Goal: Task Accomplishment & Management: Complete application form

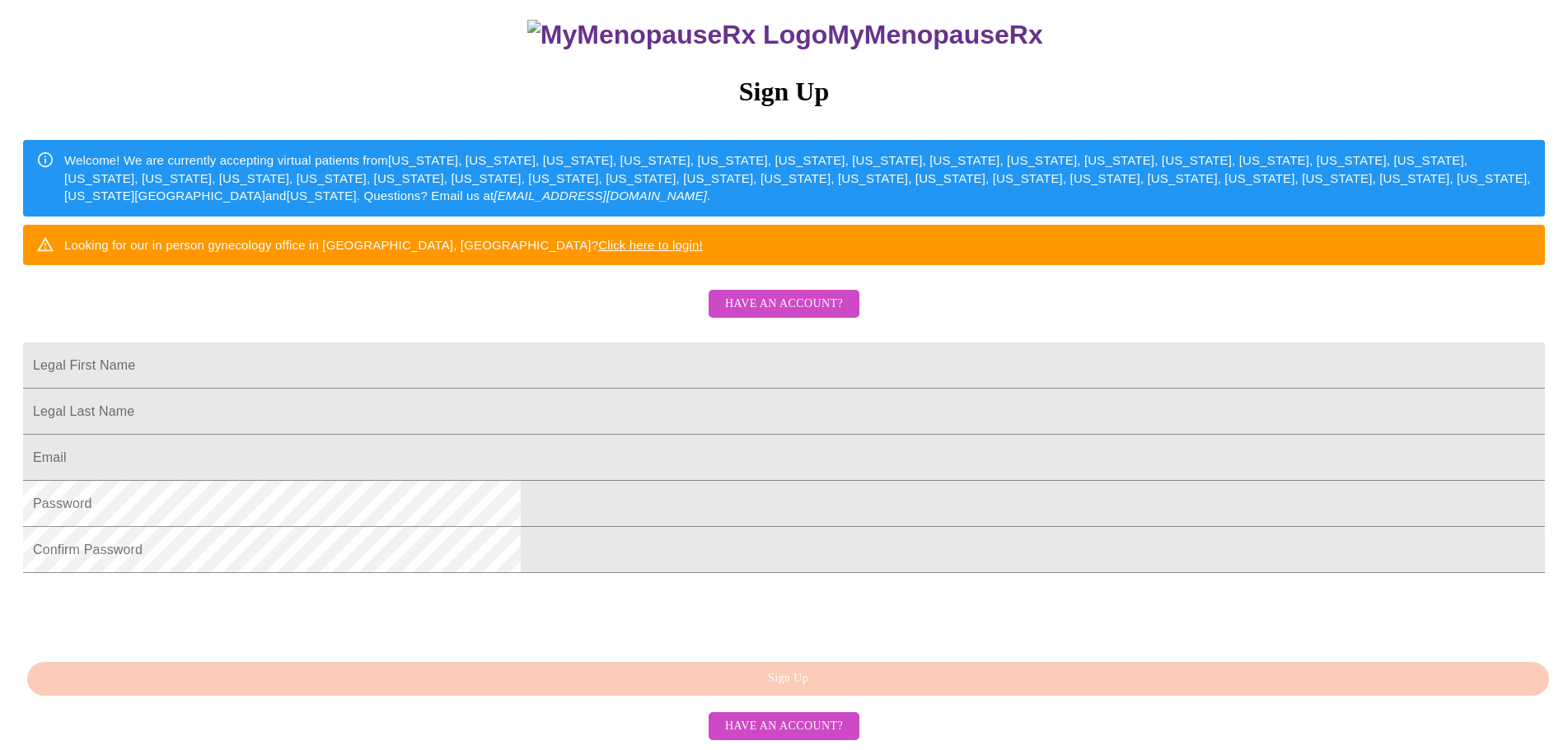
scroll to position [307, 0]
click at [755, 343] on input "Legal First Name" at bounding box center [784, 366] width 1522 height 46
type input "[PERSON_NAME]"
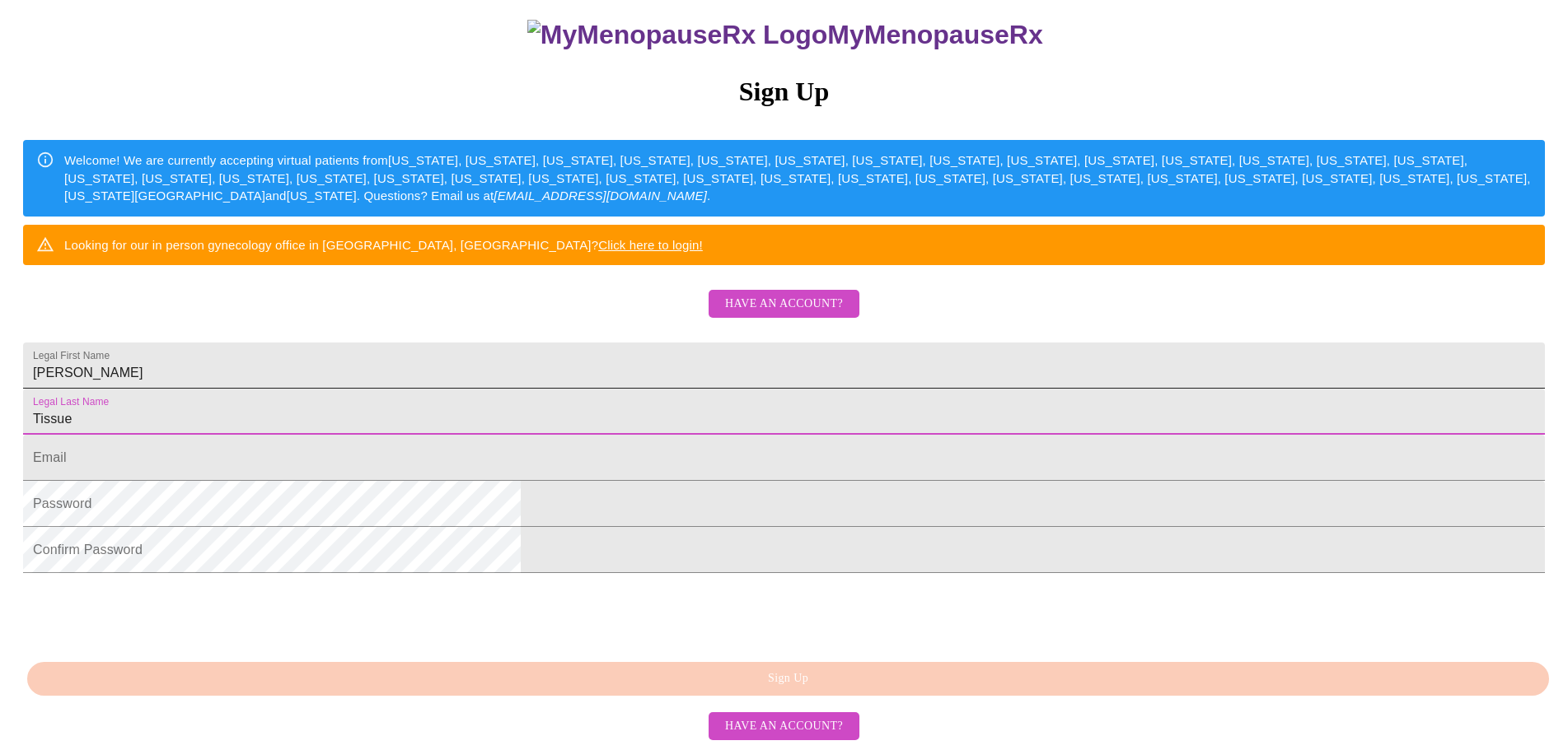
type input "Tissue"
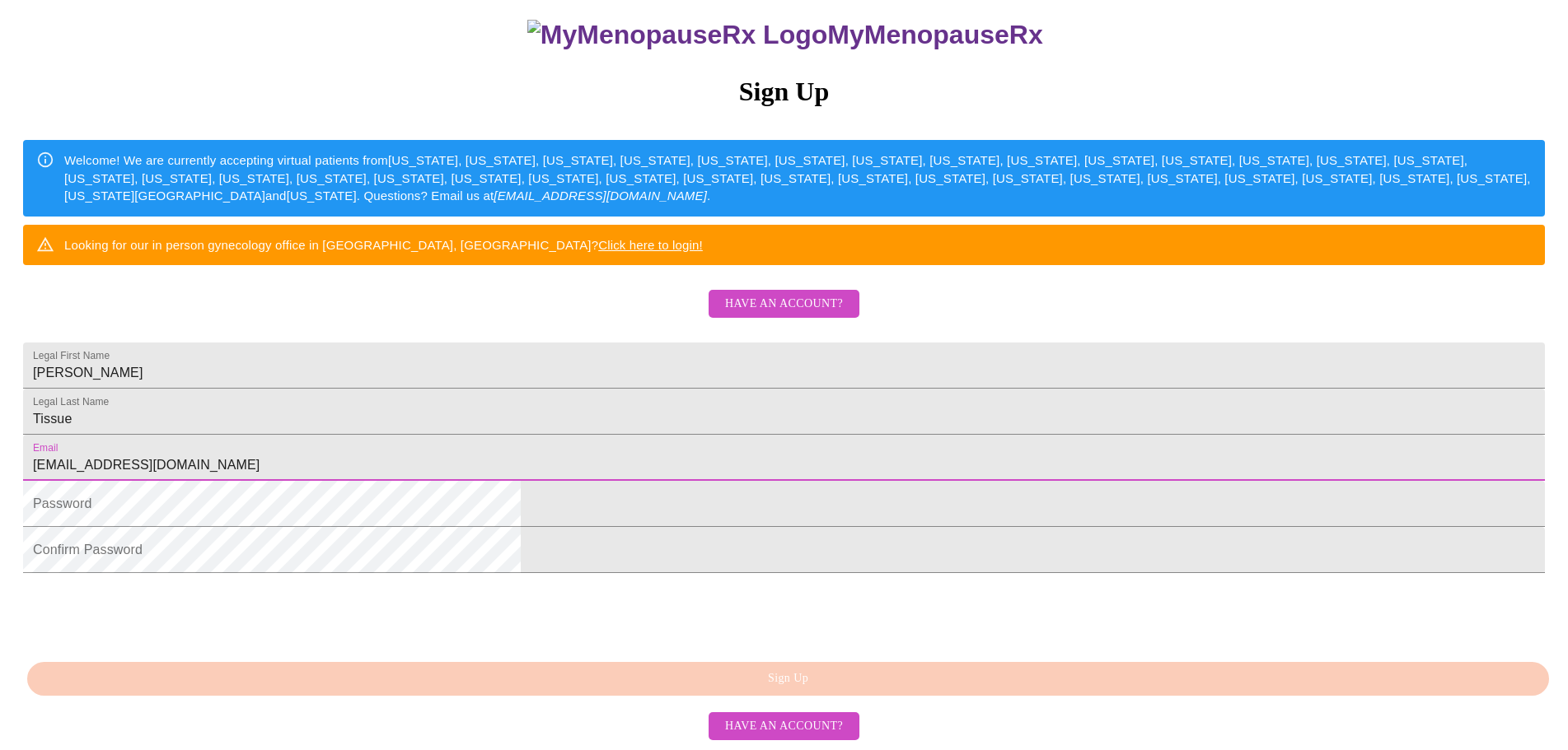
type input "[EMAIL_ADDRESS][DOMAIN_NAME]"
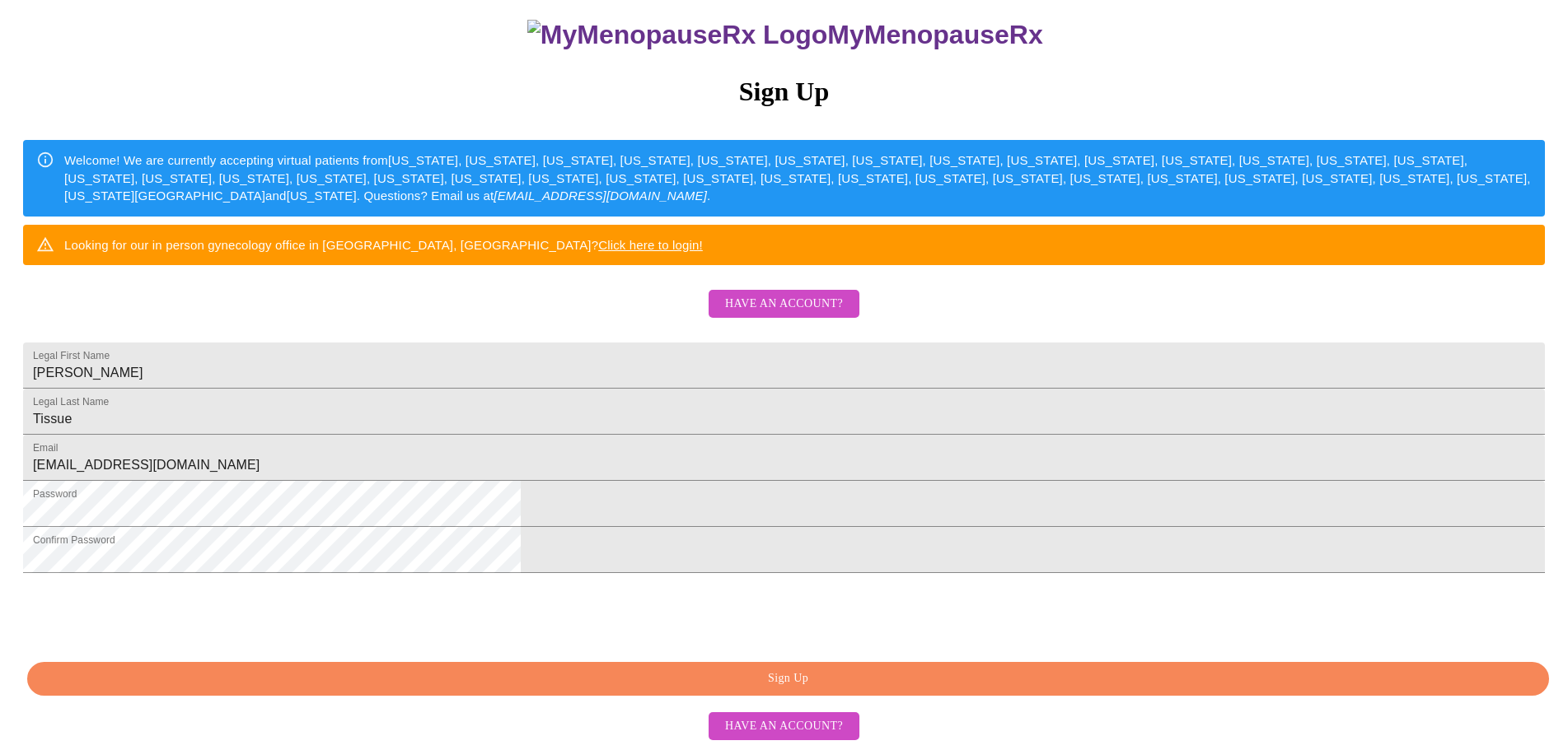
click at [630, 678] on span "Sign Up" at bounding box center [788, 679] width 1484 height 20
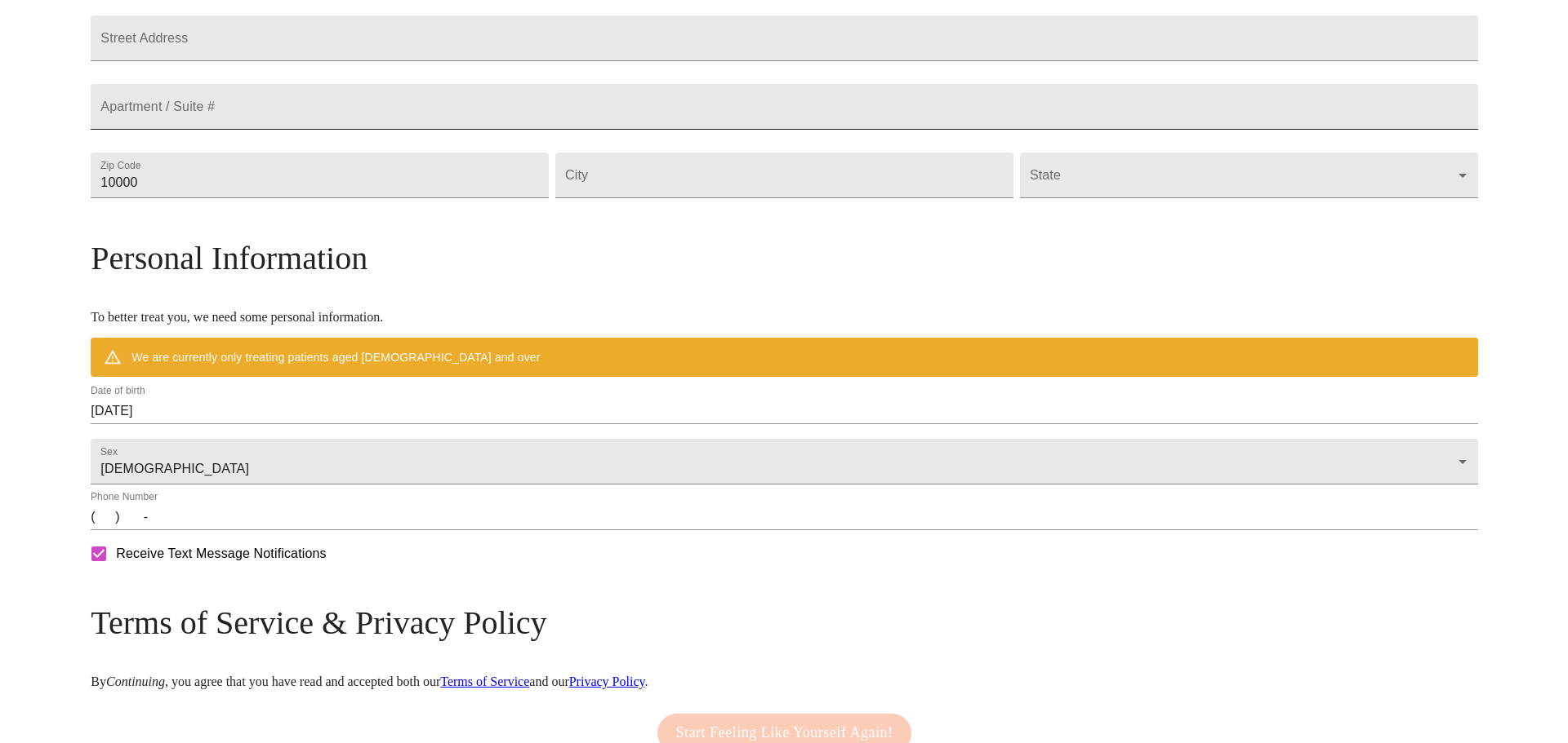
scroll to position [408, 0]
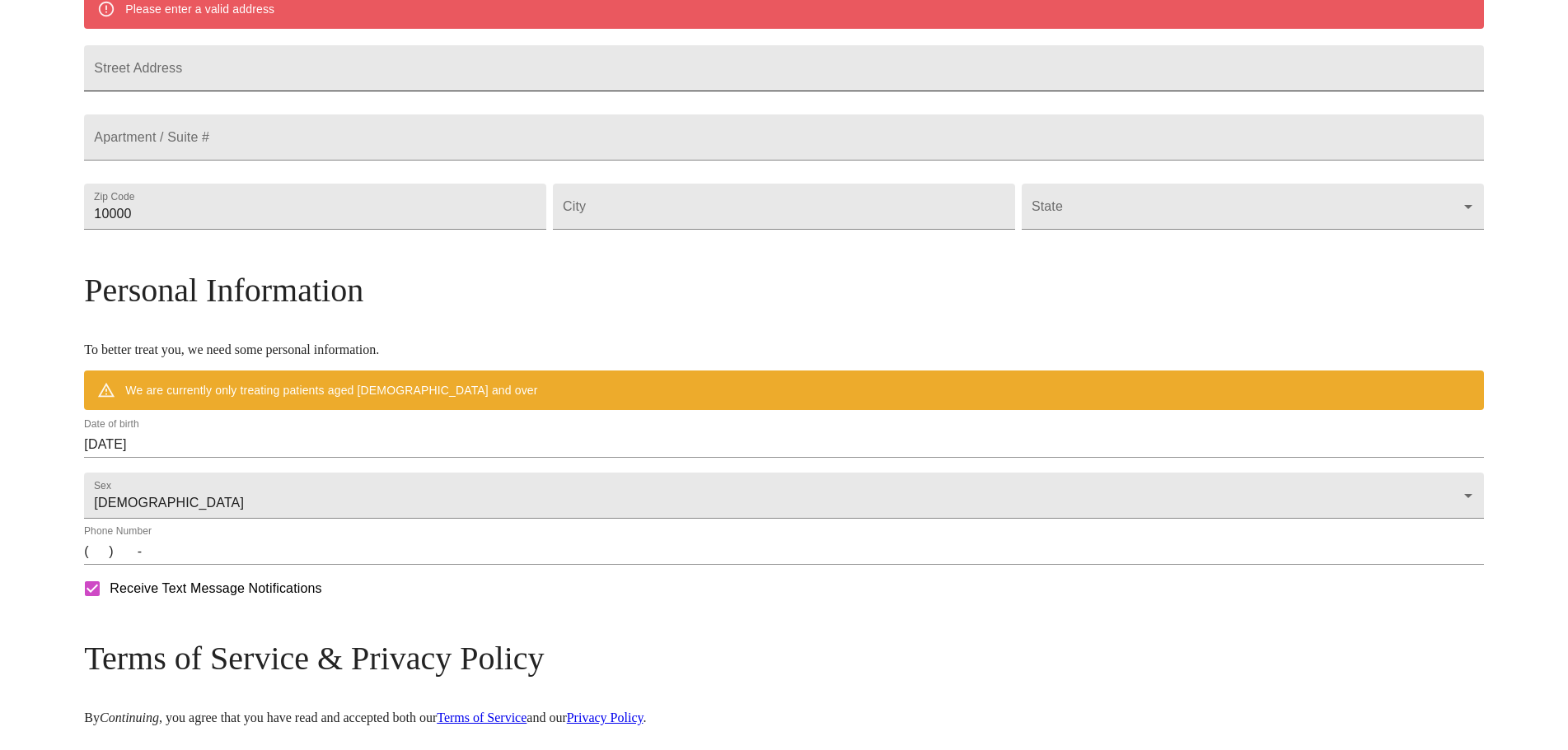
click at [349, 82] on input "Street Address" at bounding box center [783, 69] width 1399 height 46
click at [380, 85] on input "[STREET_ADDRESS]" at bounding box center [783, 69] width 1399 height 46
type input "[STREET_ADDRESS]"
click at [403, 230] on input "10000" at bounding box center [314, 207] width 462 height 46
drag, startPoint x: 351, startPoint y: 257, endPoint x: -136, endPoint y: 260, distance: 487.0
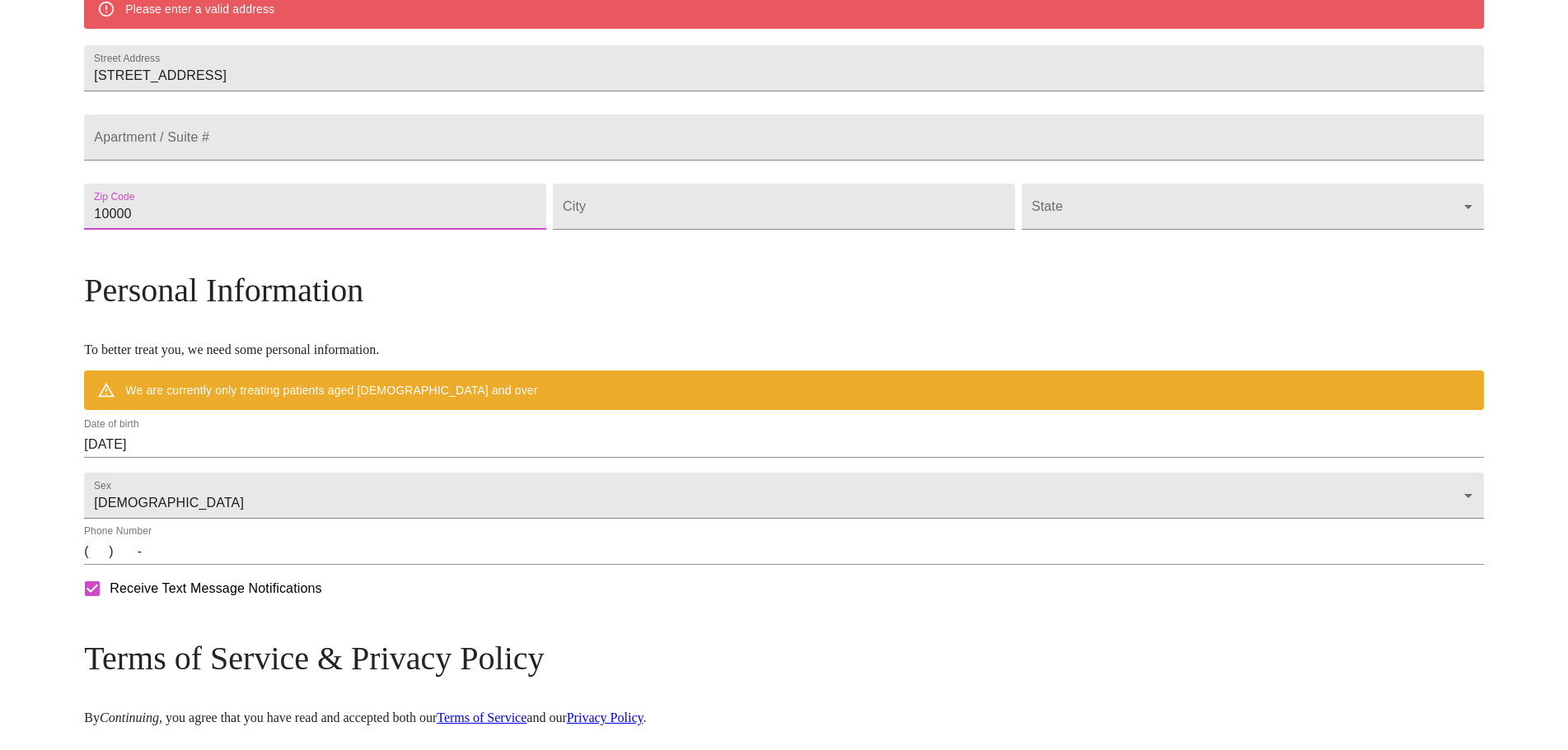
click at [0, 260] on html "MyMenopauseRx Welcome to MyMenopauseRx Since it's your first time here, you'll …" at bounding box center [784, 237] width 1568 height 1298
type input "48911"
click at [143, 249] on div "MyMenopauseRx Welcome to MyMenopauseRx Since it's your first time here, you'll …" at bounding box center [783, 237] width 1399 height 1284
click at [794, 230] on input "Street Address" at bounding box center [784, 207] width 462 height 46
type input "Lansing"
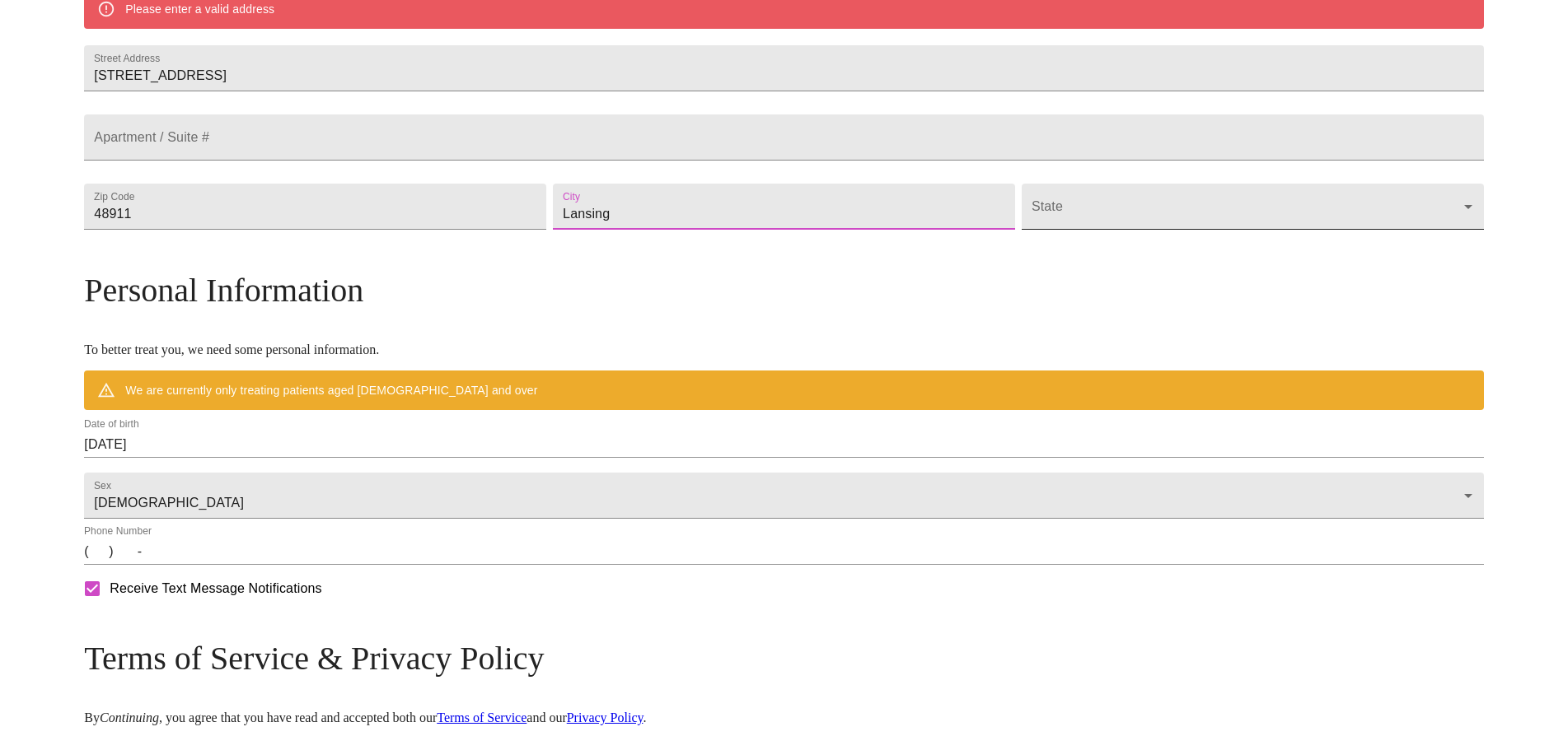
click at [1108, 245] on body "MyMenopauseRx Welcome to MyMenopauseRx Since it's your first time here, you'll …" at bounding box center [783, 237] width 1555 height 1284
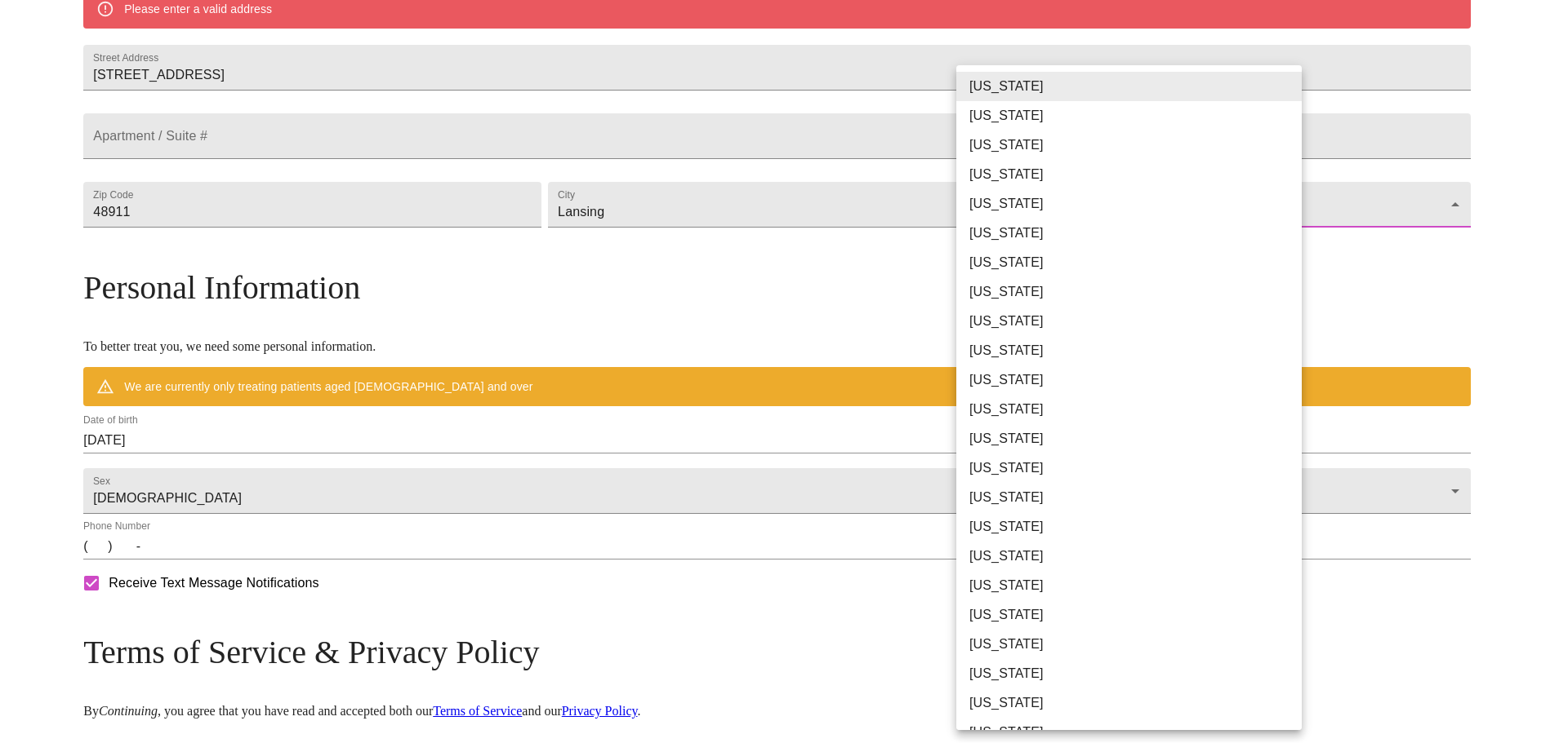
click at [1032, 700] on li "[US_STATE]" at bounding box center [1135, 703] width 359 height 29
type input "[US_STATE]"
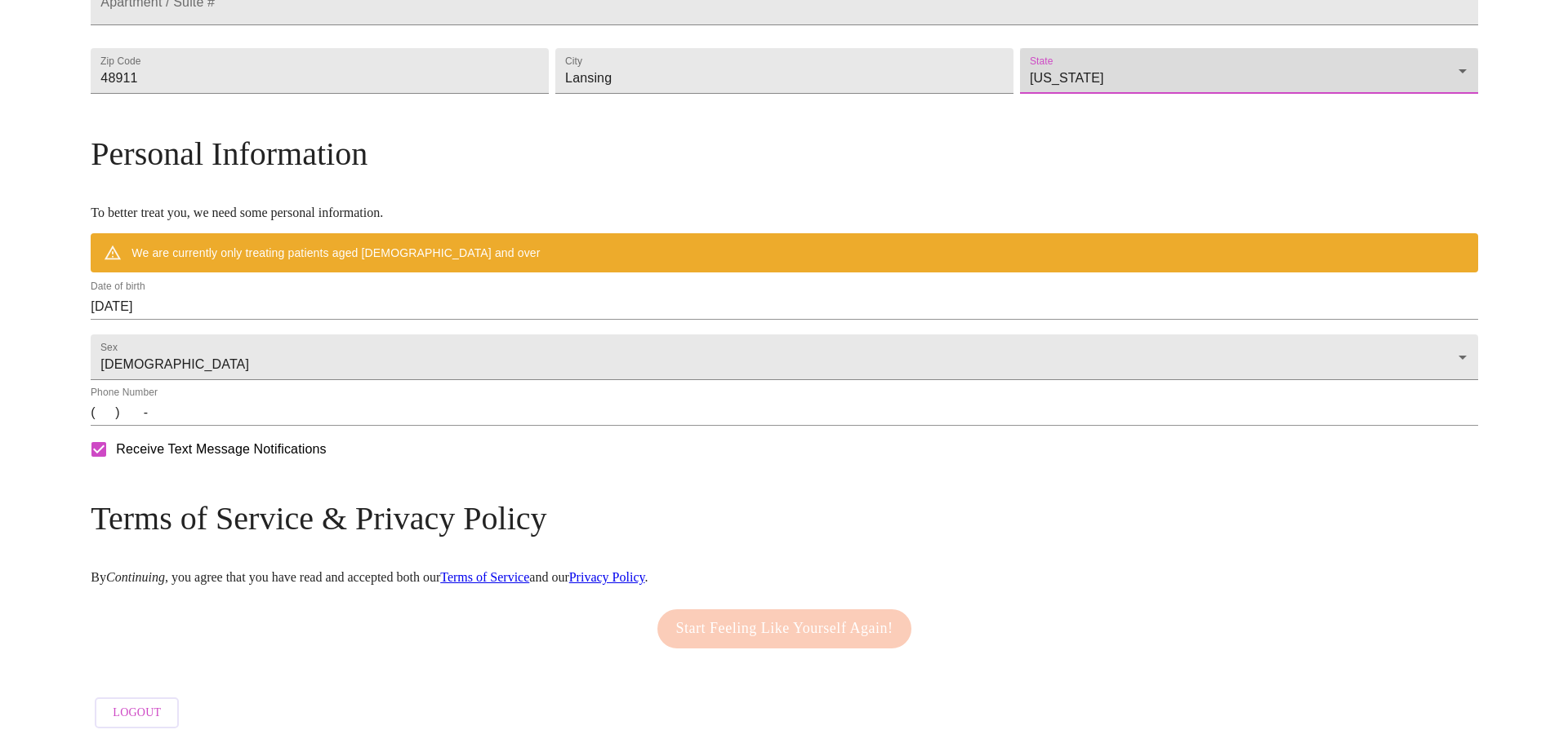
scroll to position [541, 0]
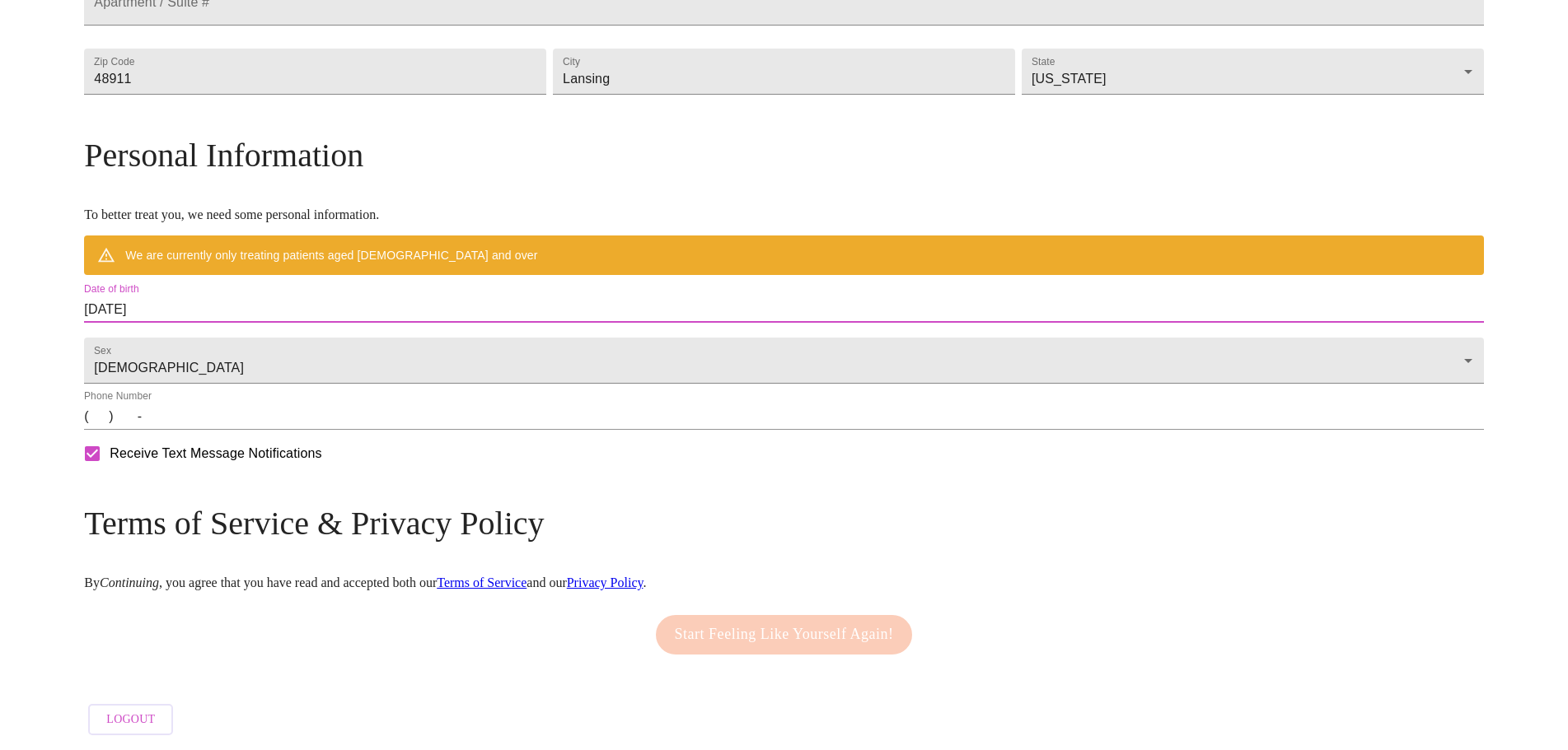
click at [378, 297] on input "[DATE]" at bounding box center [783, 310] width 1399 height 27
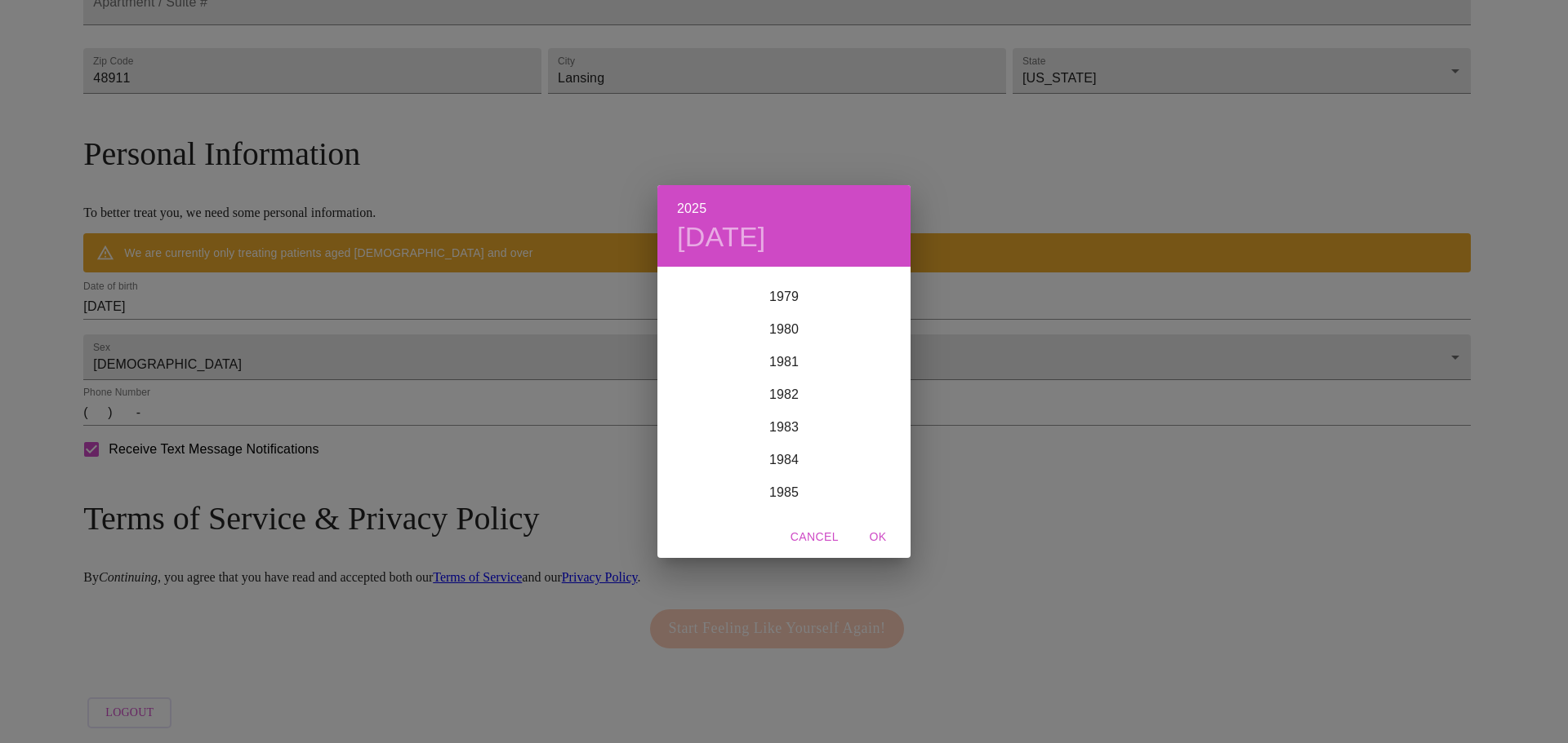
scroll to position [2628, 0]
click at [790, 458] on div "1985" at bounding box center [783, 464] width 253 height 33
click at [885, 297] on div "Mar" at bounding box center [868, 298] width 84 height 61
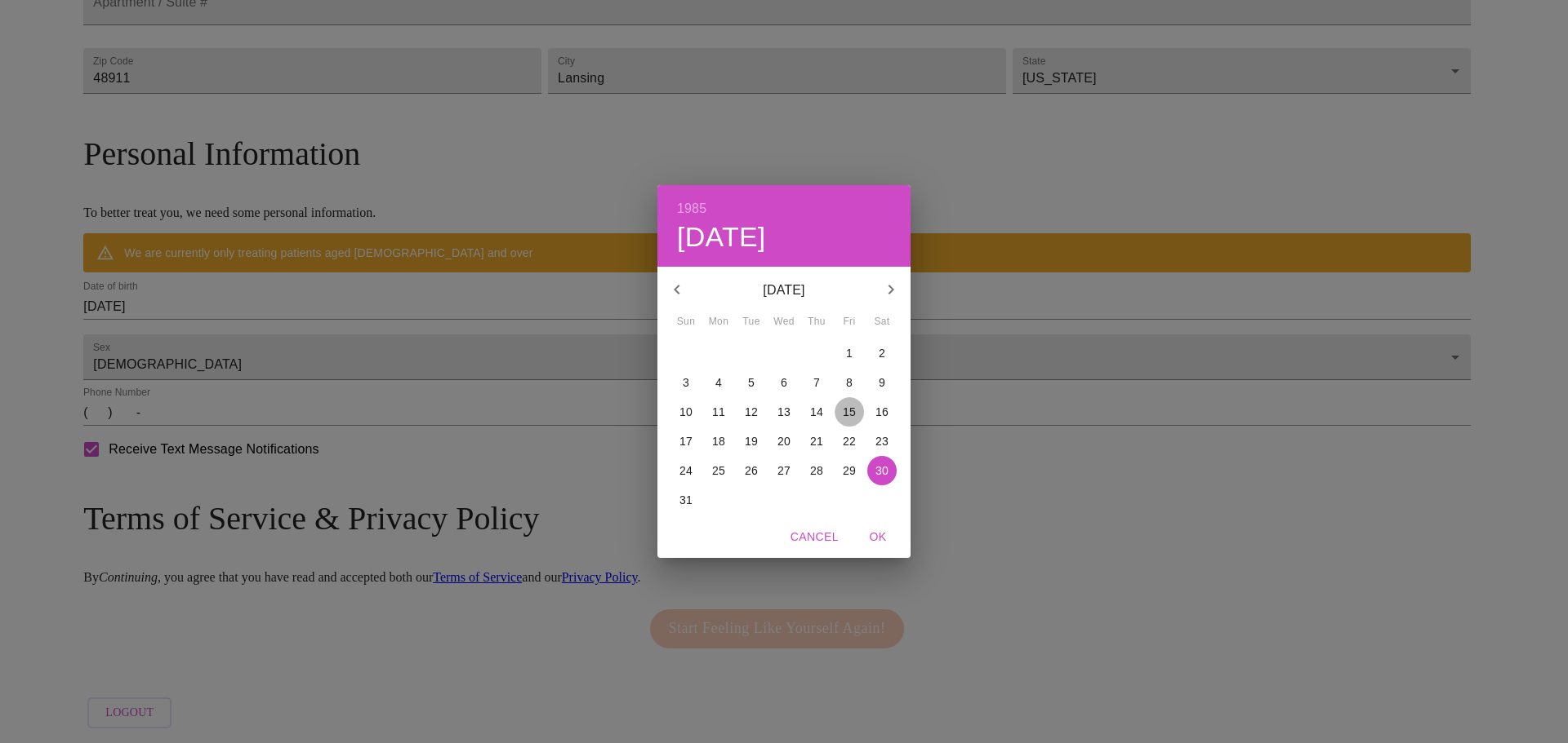
click at [848, 409] on p "15" at bounding box center [848, 412] width 13 height 16
click at [880, 535] on span "OK" at bounding box center [878, 537] width 39 height 20
type input "[DATE]"
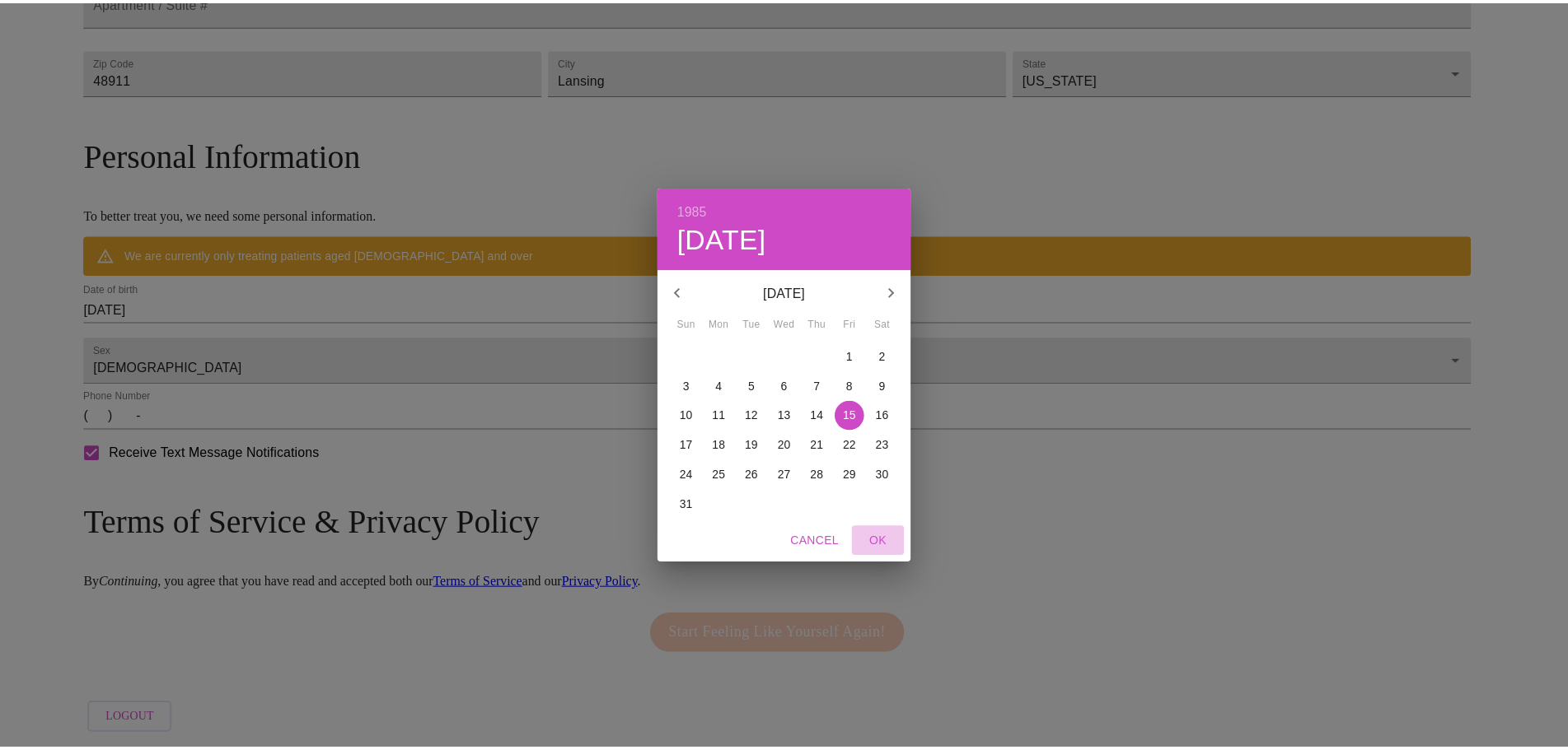
scroll to position [498, 0]
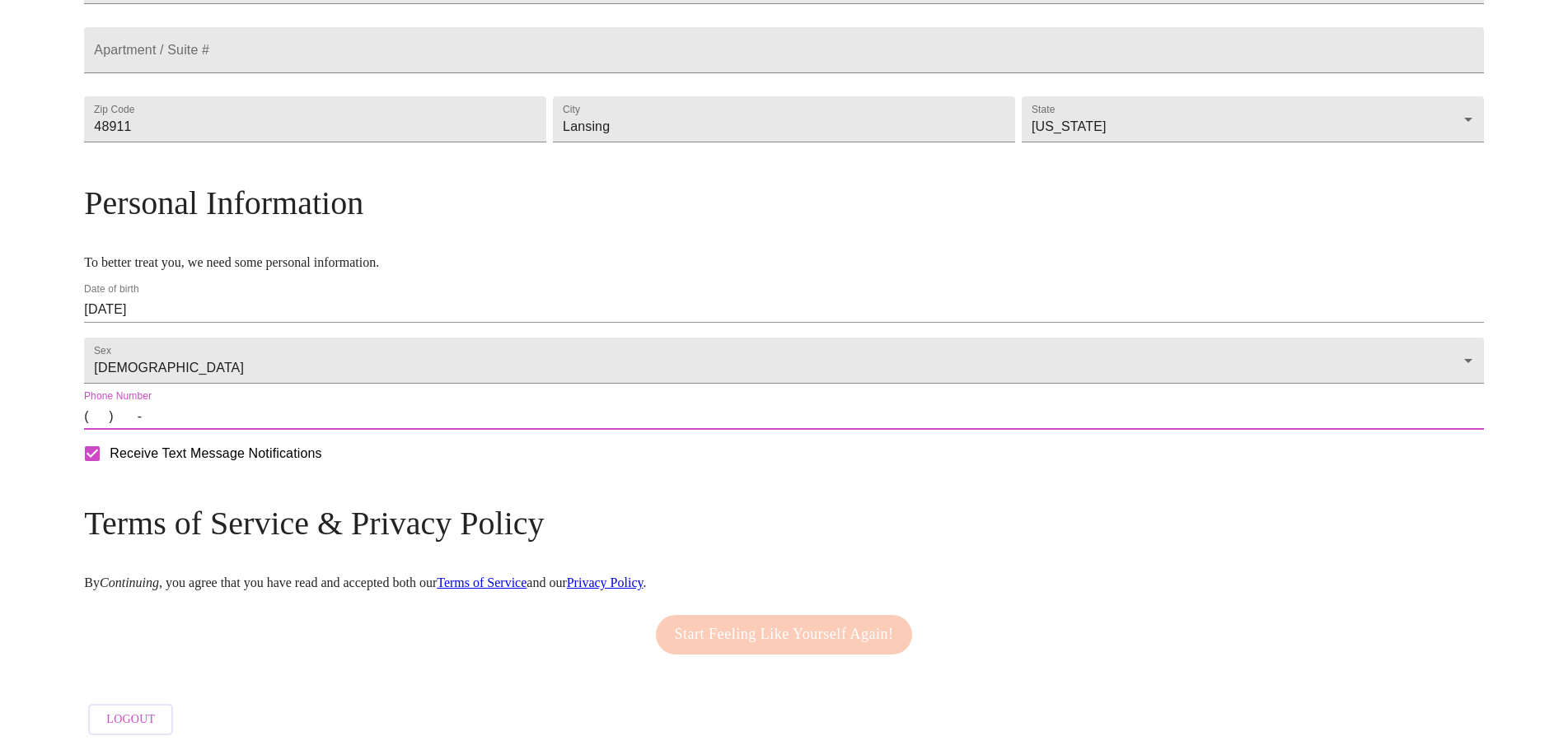
click at [270, 419] on input "(   )    -" at bounding box center [783, 417] width 1399 height 27
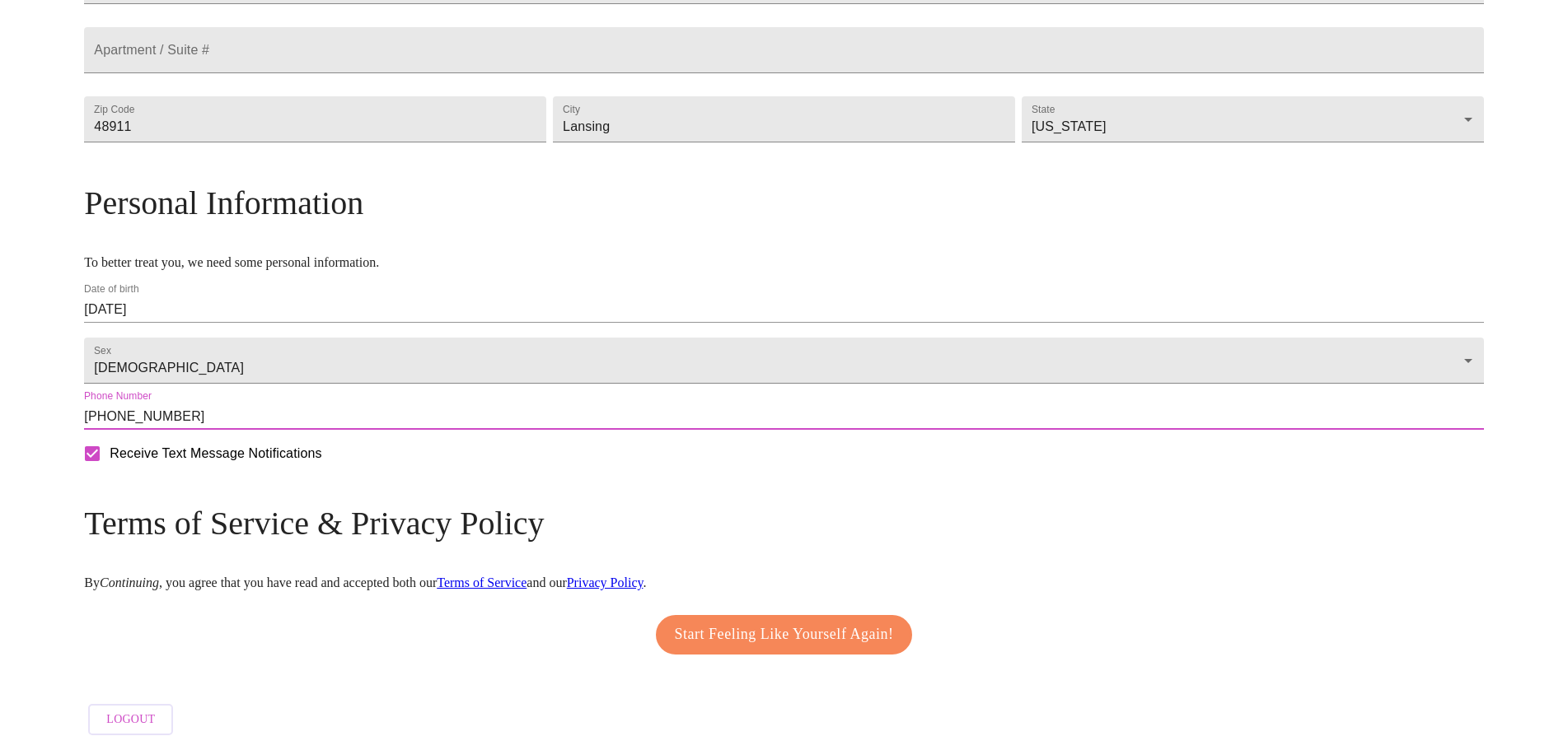
type input "[PHONE_NUMBER]"
click at [747, 636] on span "Start Feeling Like Yourself Again!" at bounding box center [784, 635] width 219 height 27
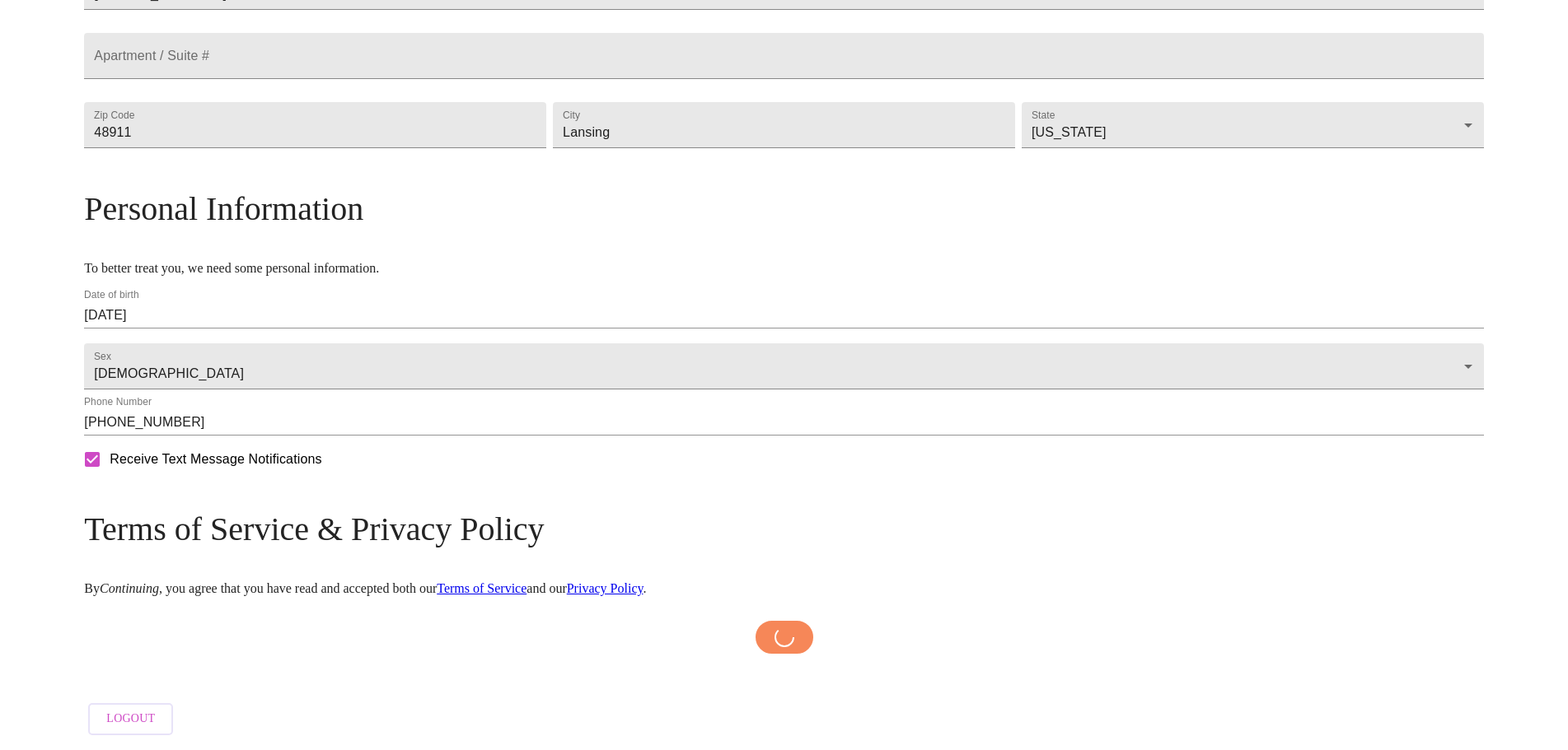
scroll to position [493, 0]
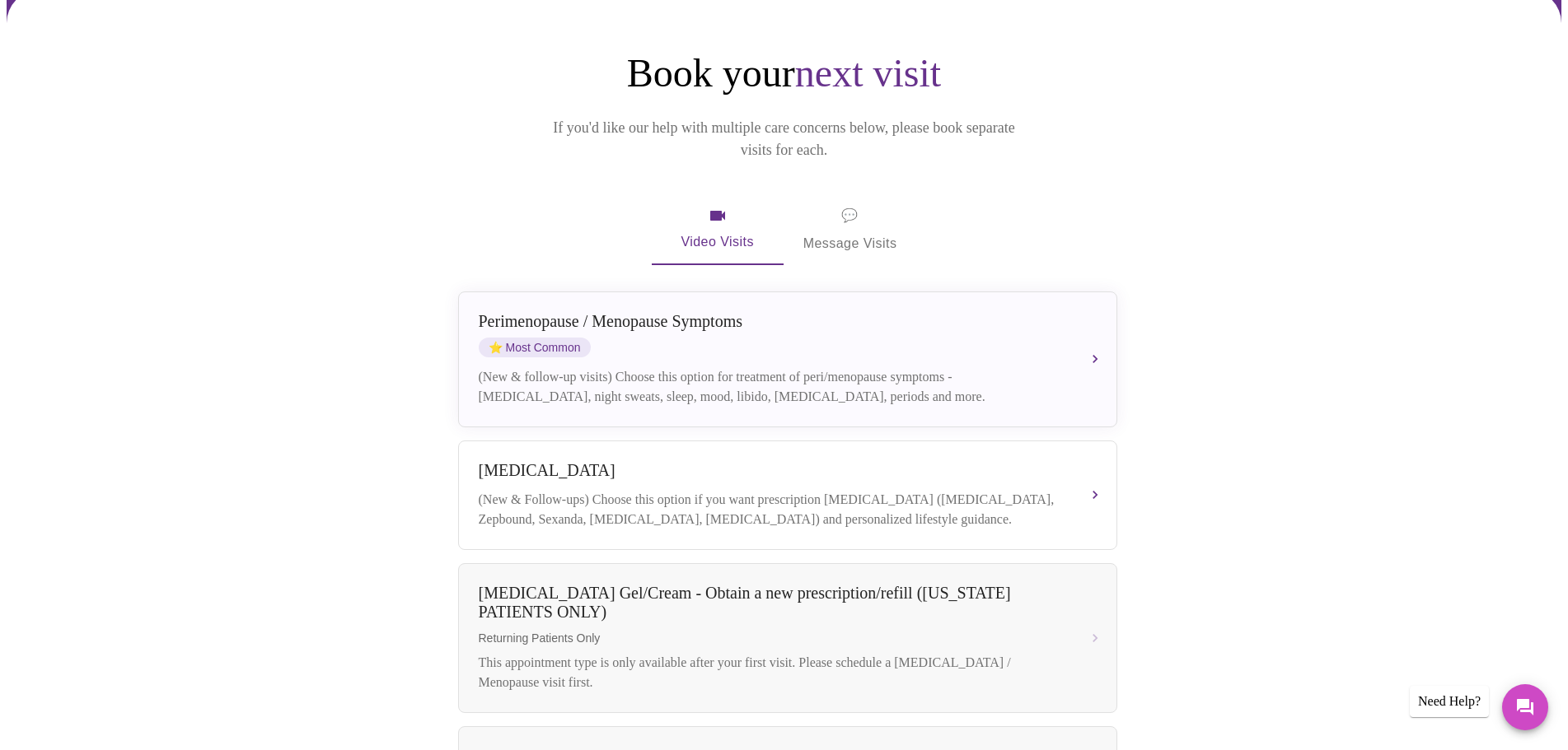
scroll to position [165, 0]
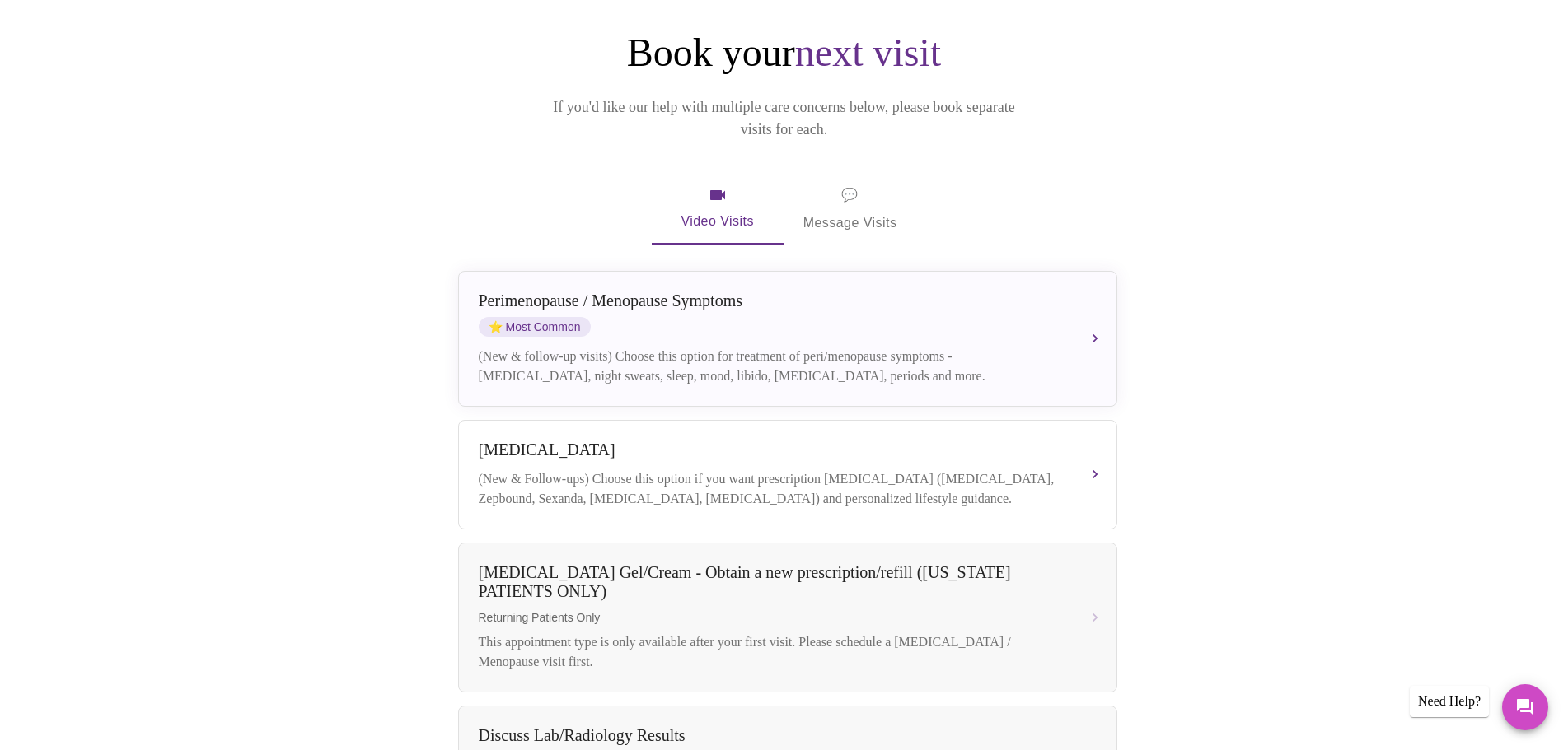
click at [876, 190] on span "💬 Message Visits" at bounding box center [850, 208] width 94 height 51
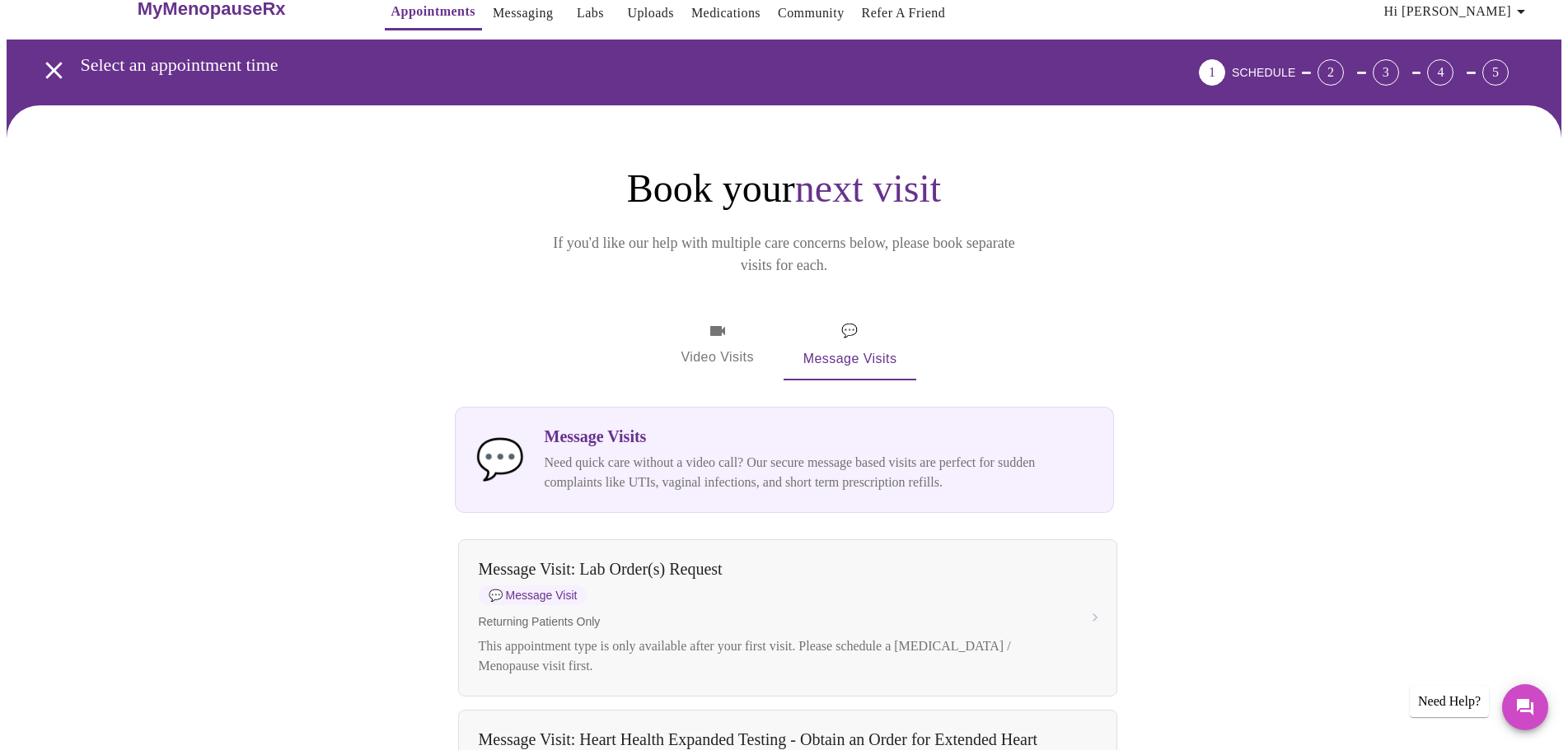
scroll to position [0, 0]
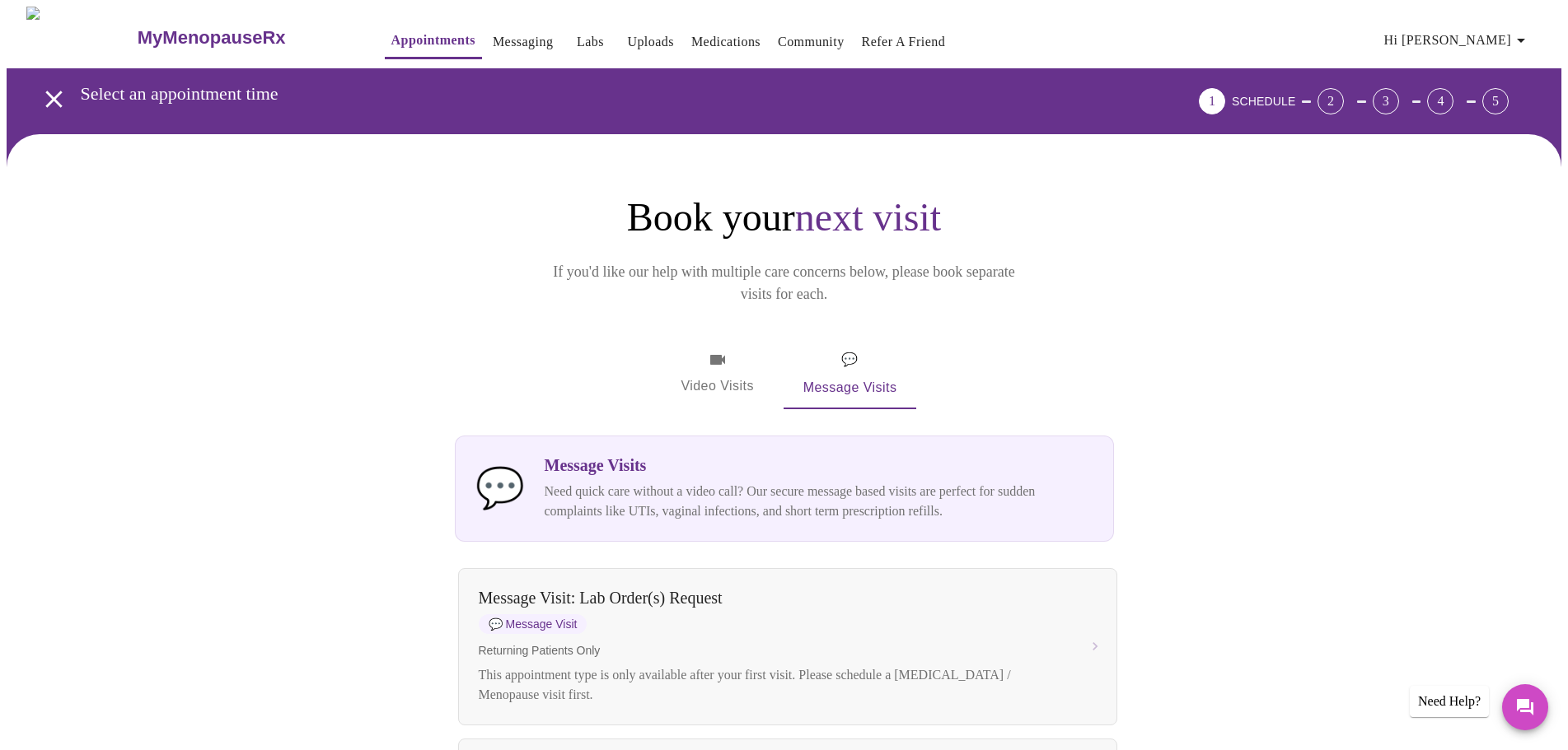
click at [731, 350] on span "Video Visits" at bounding box center [718, 374] width 93 height 48
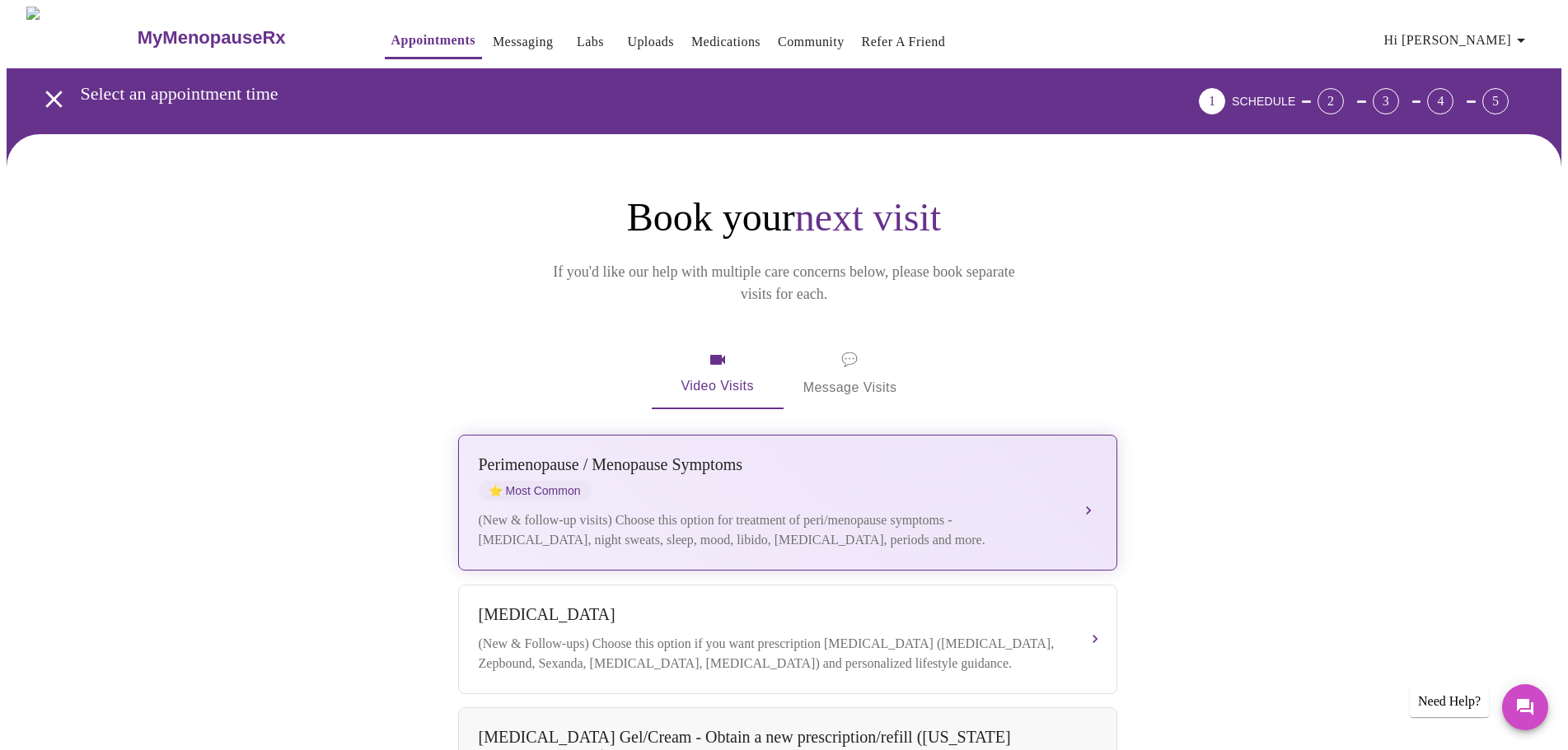
click at [996, 458] on div "[MEDICAL_DATA] / Menopause Symptoms ⭐ Most Common" at bounding box center [771, 477] width 585 height 45
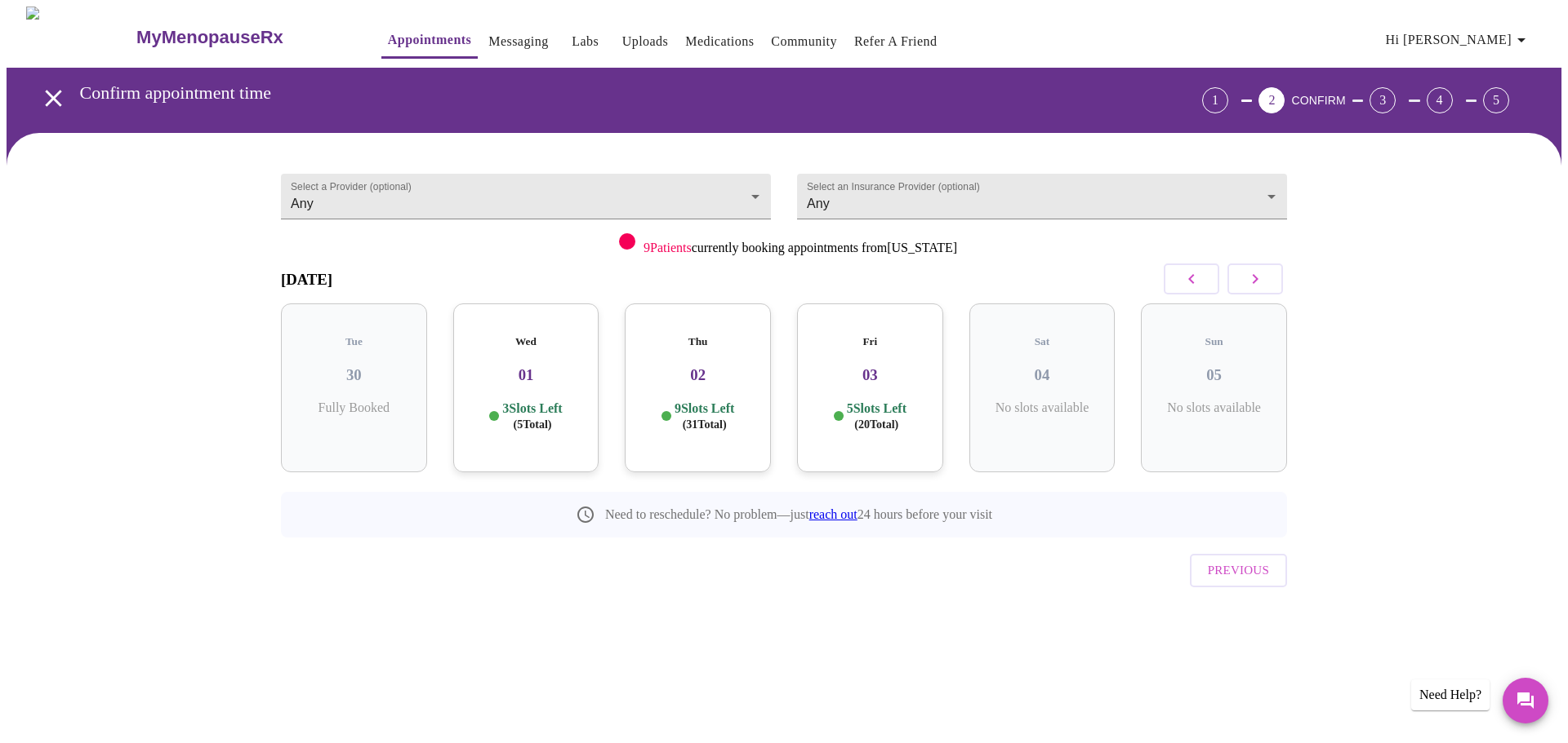
click at [547, 374] on div "Wed 01 3 Slots Left ( 5 Total)" at bounding box center [526, 387] width 147 height 169
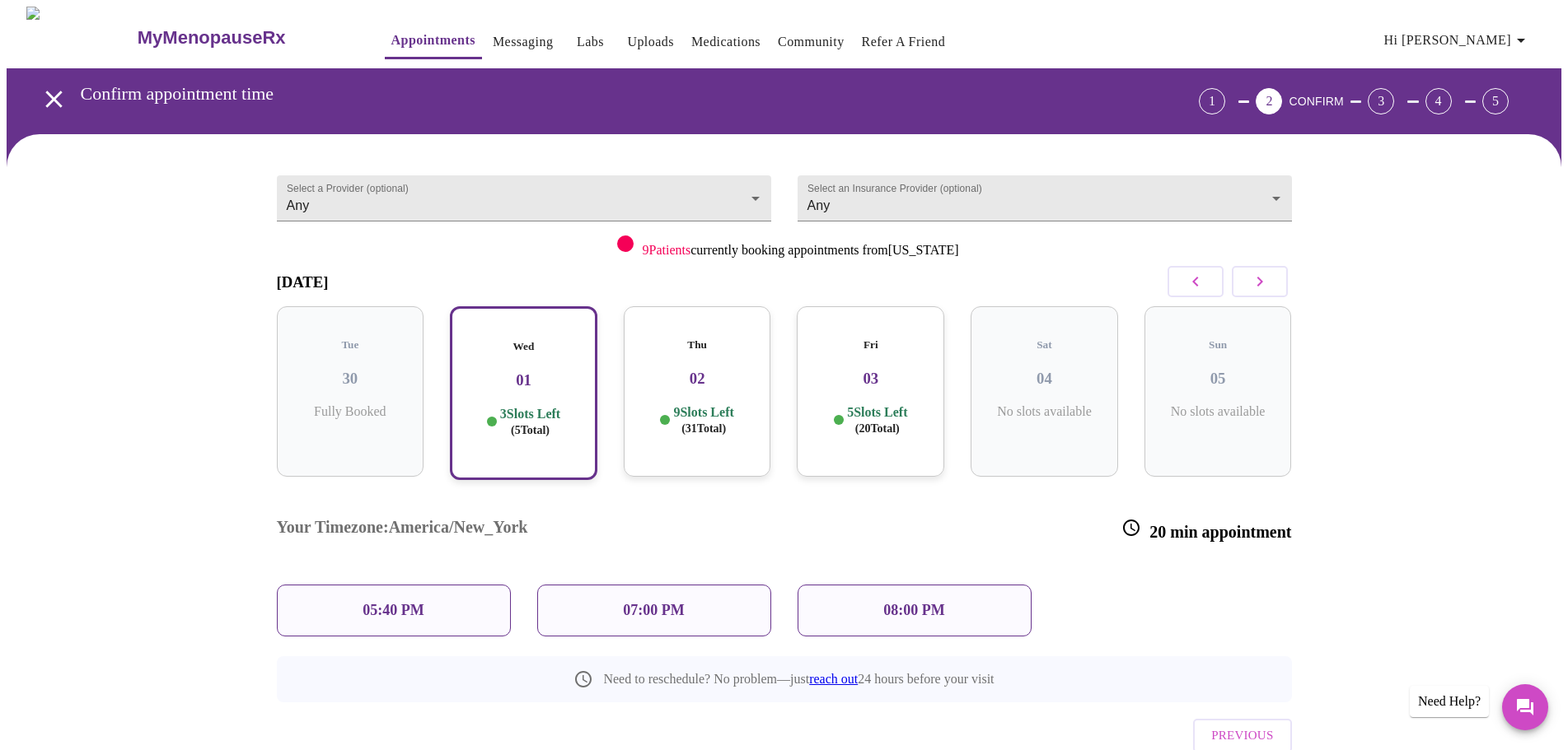
click at [696, 425] on div "Thu 02 9 Slots Left ( 31 Total)" at bounding box center [698, 391] width 148 height 170
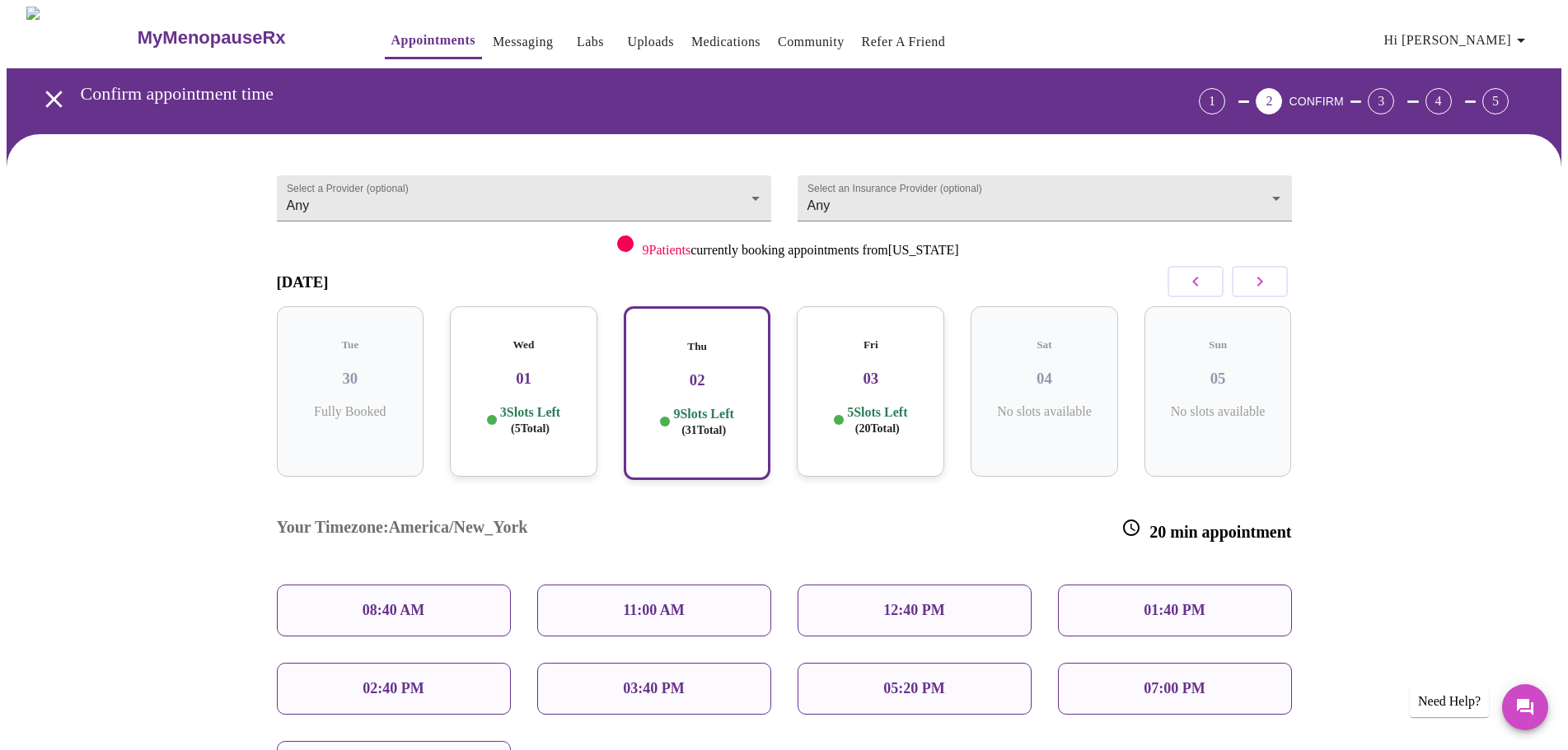
click at [698, 663] on div "03:40 PM" at bounding box center [654, 689] width 234 height 52
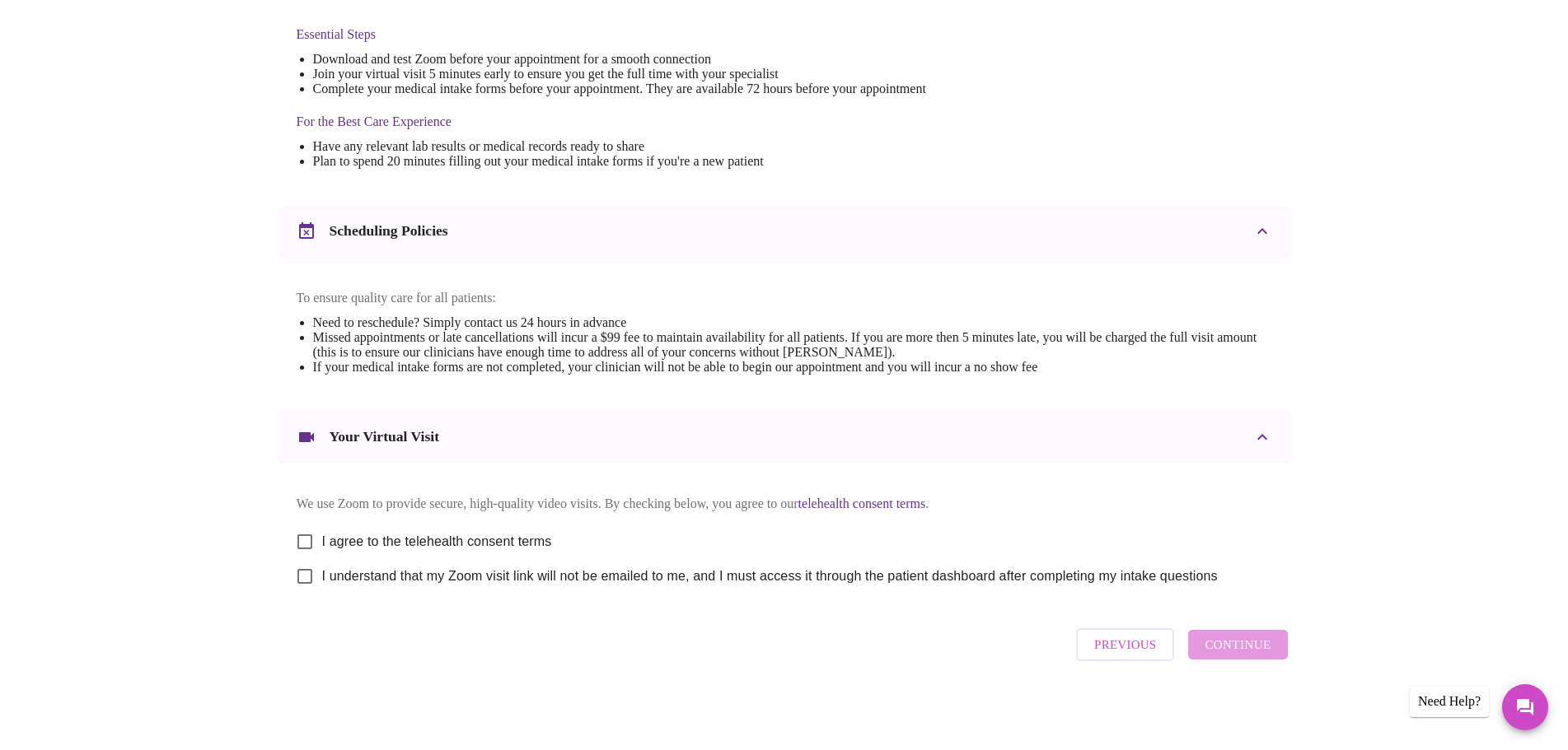
scroll to position [444, 0]
click at [304, 540] on input "I agree to the telehealth consent terms" at bounding box center [305, 542] width 35 height 35
checkbox input "true"
click at [304, 583] on input "I understand that my Zoom visit link will not be emailed to me, and I must acce…" at bounding box center [305, 576] width 35 height 35
checkbox input "true"
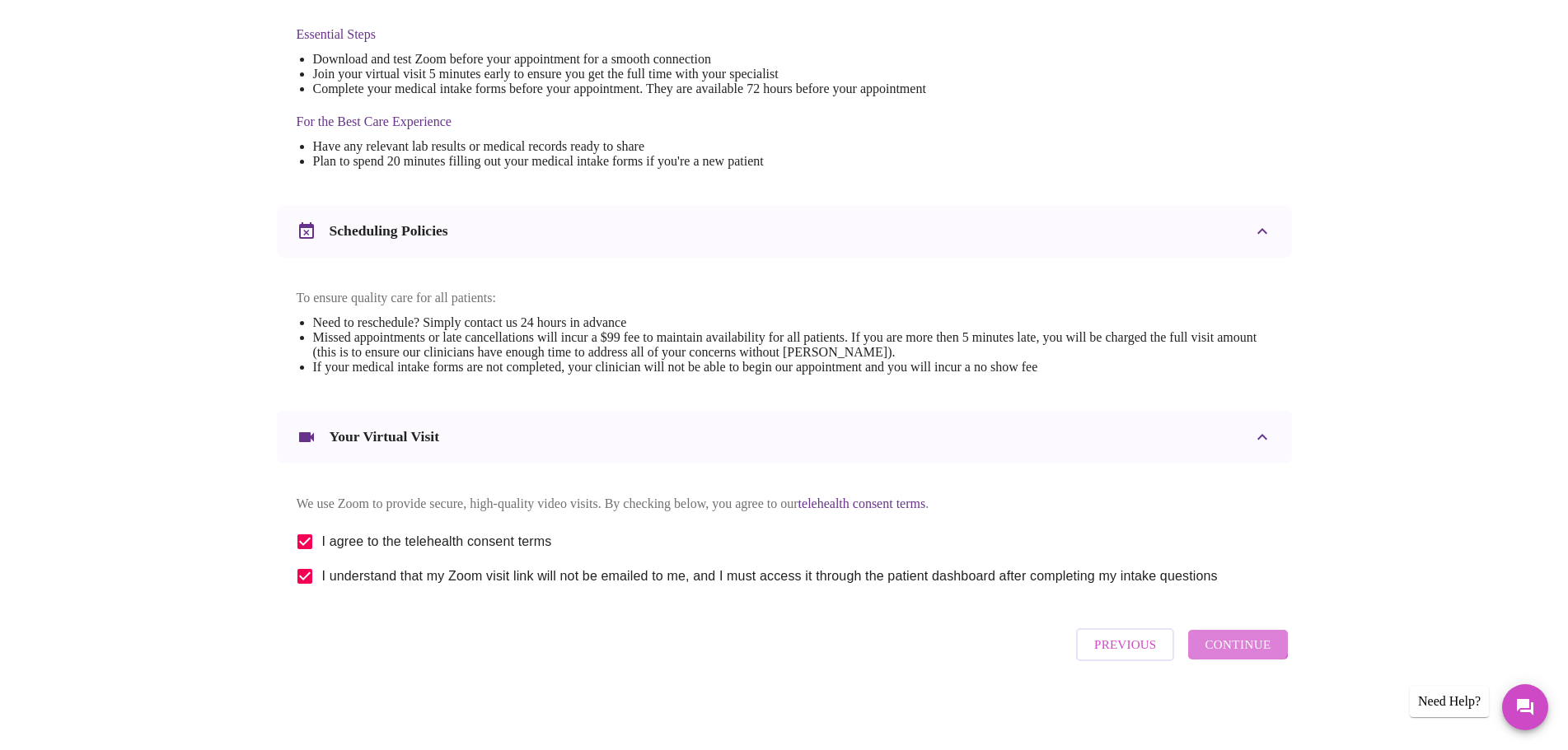
click at [1234, 636] on button "Continue" at bounding box center [1237, 644] width 99 height 29
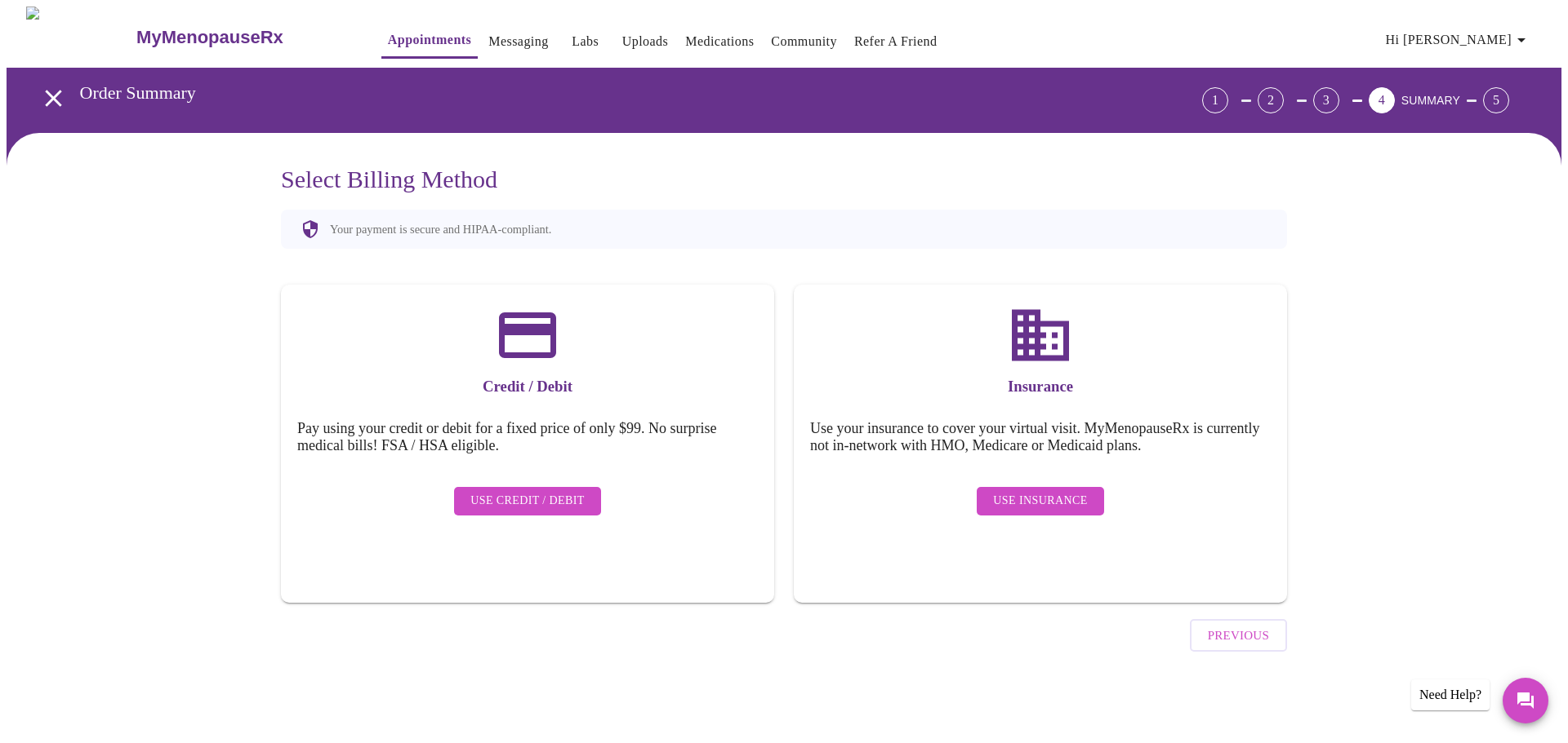
click at [1062, 492] on span "Use Insurance" at bounding box center [1040, 501] width 94 height 20
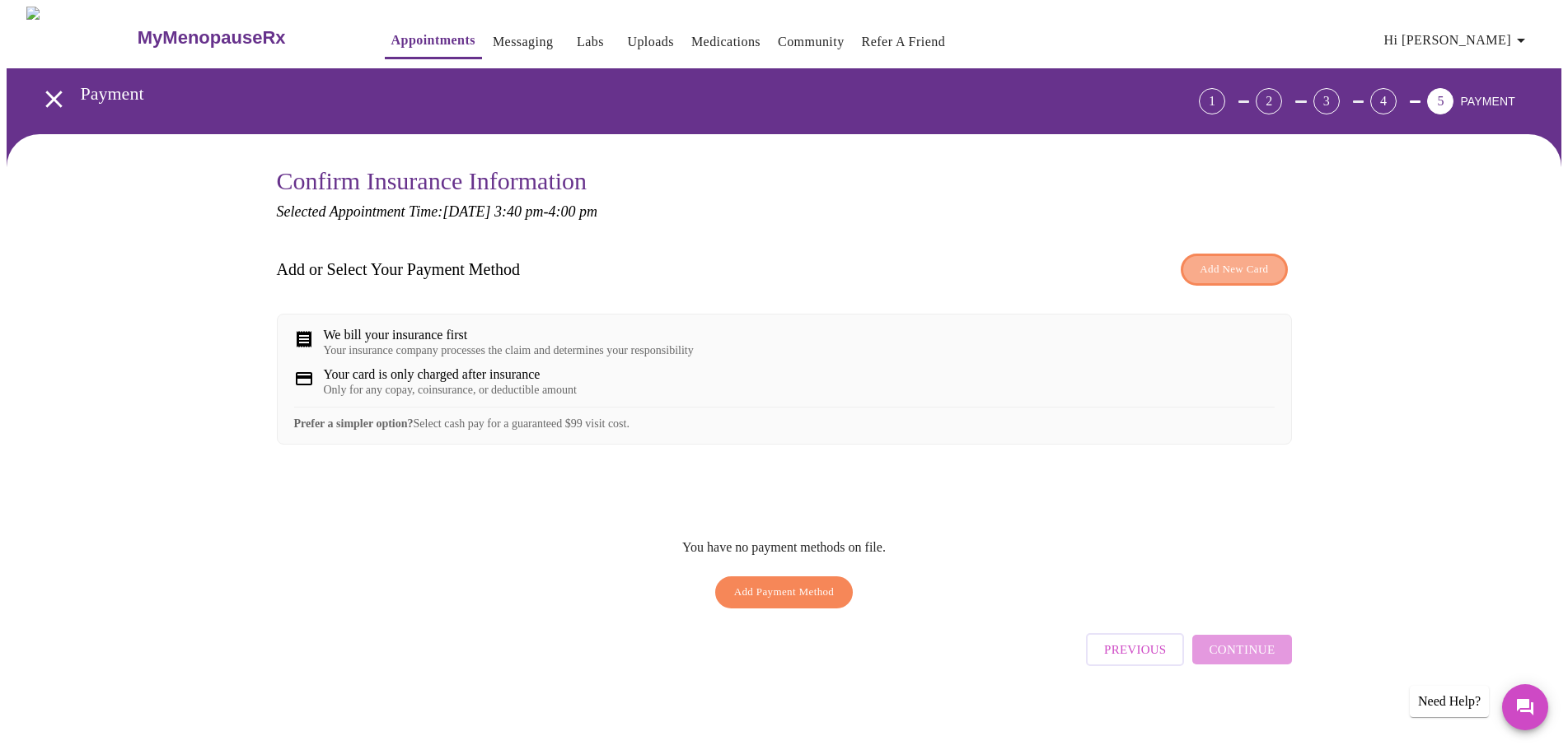
click at [1205, 264] on span "Add New Card" at bounding box center [1233, 269] width 69 height 19
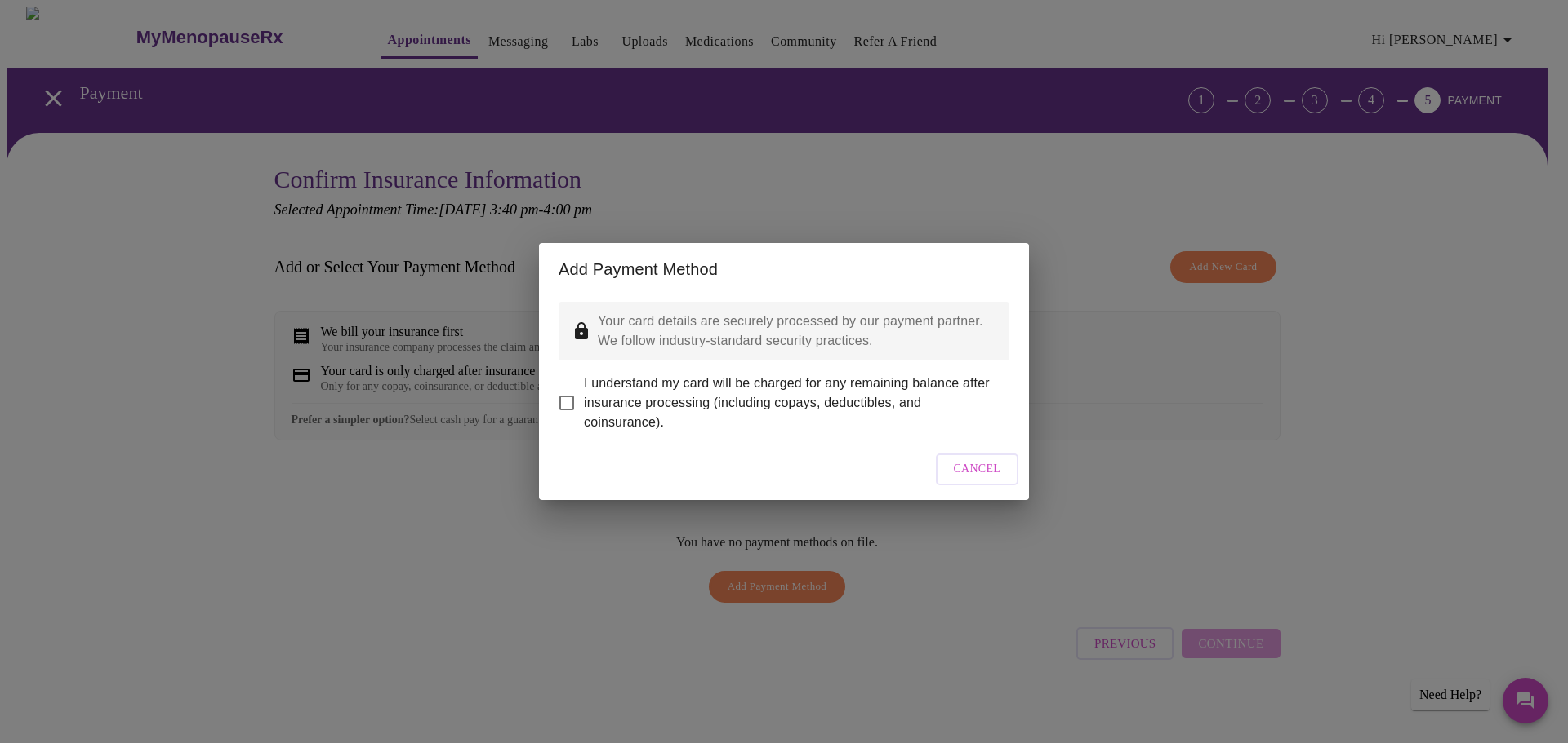
click at [562, 386] on input "I understand my card will be charged for any remaining balance after insurance …" at bounding box center [566, 402] width 34 height 34
checkbox input "true"
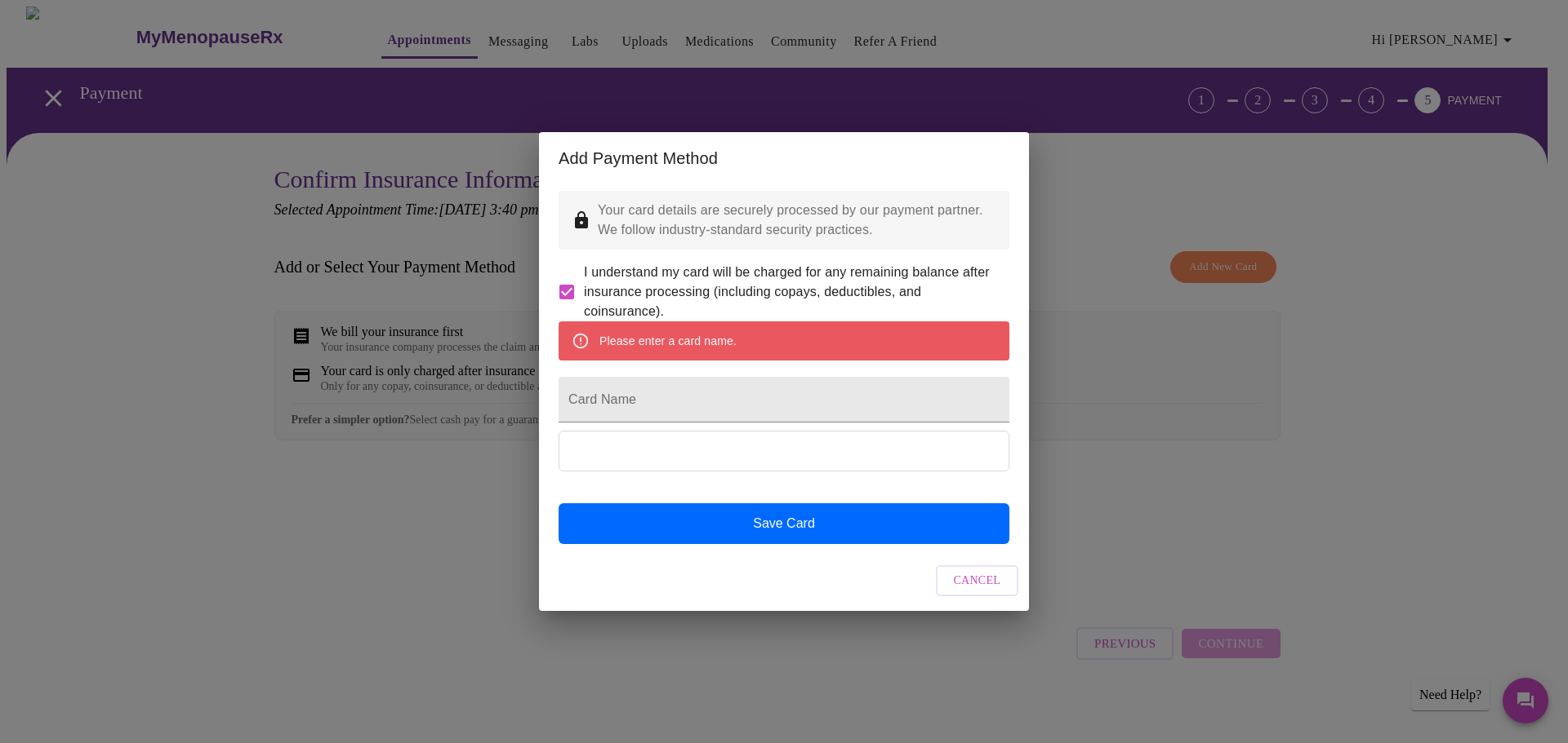
click at [1012, 132] on div "Add Payment Method" at bounding box center [783, 158] width 490 height 52
click at [975, 591] on span "Cancel" at bounding box center [977, 581] width 48 height 20
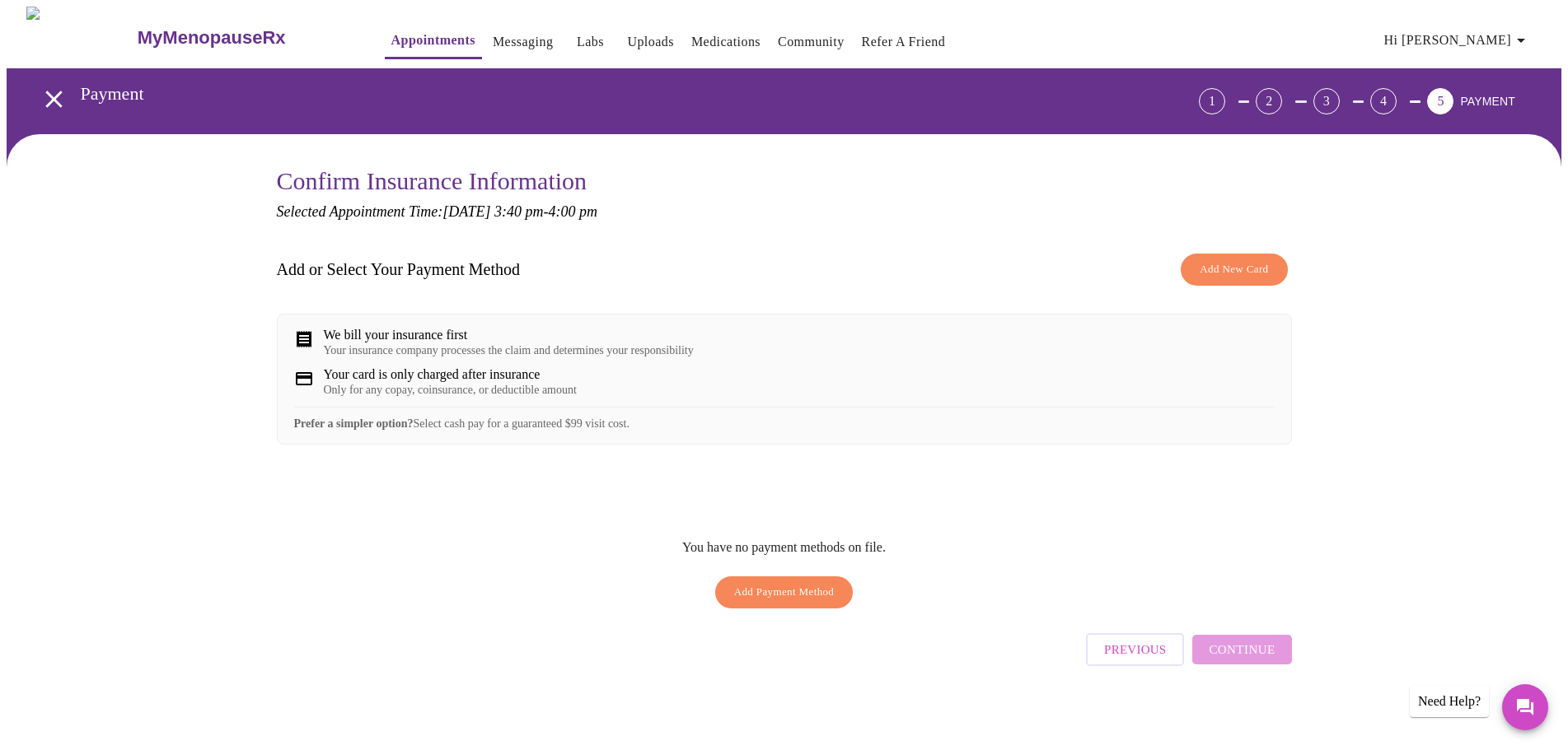
click at [296, 336] on icon at bounding box center [304, 339] width 20 height 20
click at [311, 397] on div "Your card is only charged after insurance Only for any copay, coinsurance, or d…" at bounding box center [784, 381] width 980 height 29
click at [49, 93] on icon "open drawer" at bounding box center [53, 99] width 16 height 16
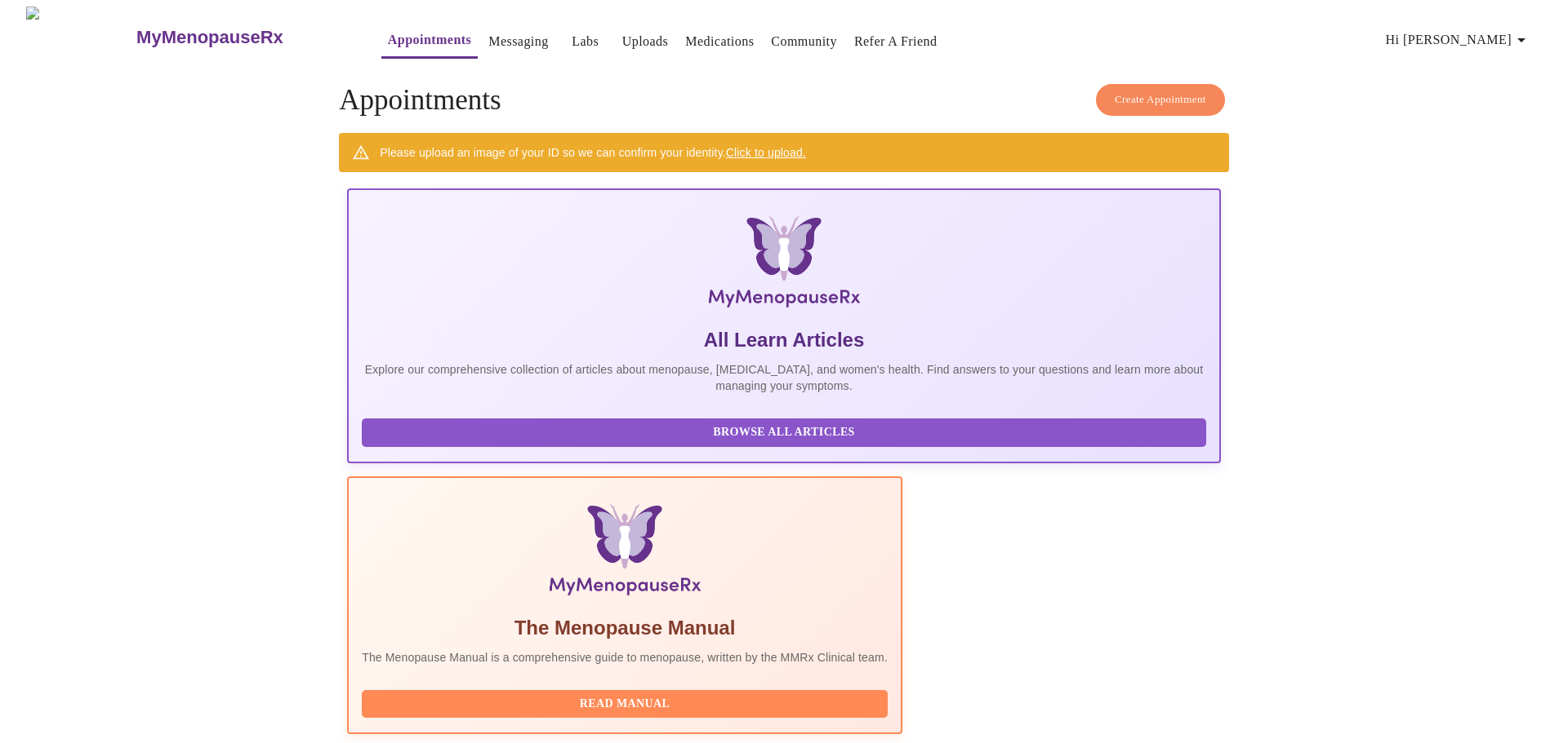
click at [1466, 30] on span "Hi [PERSON_NAME]" at bounding box center [1458, 40] width 146 height 23
click at [1499, 64] on li "Billing" at bounding box center [1488, 63] width 75 height 29
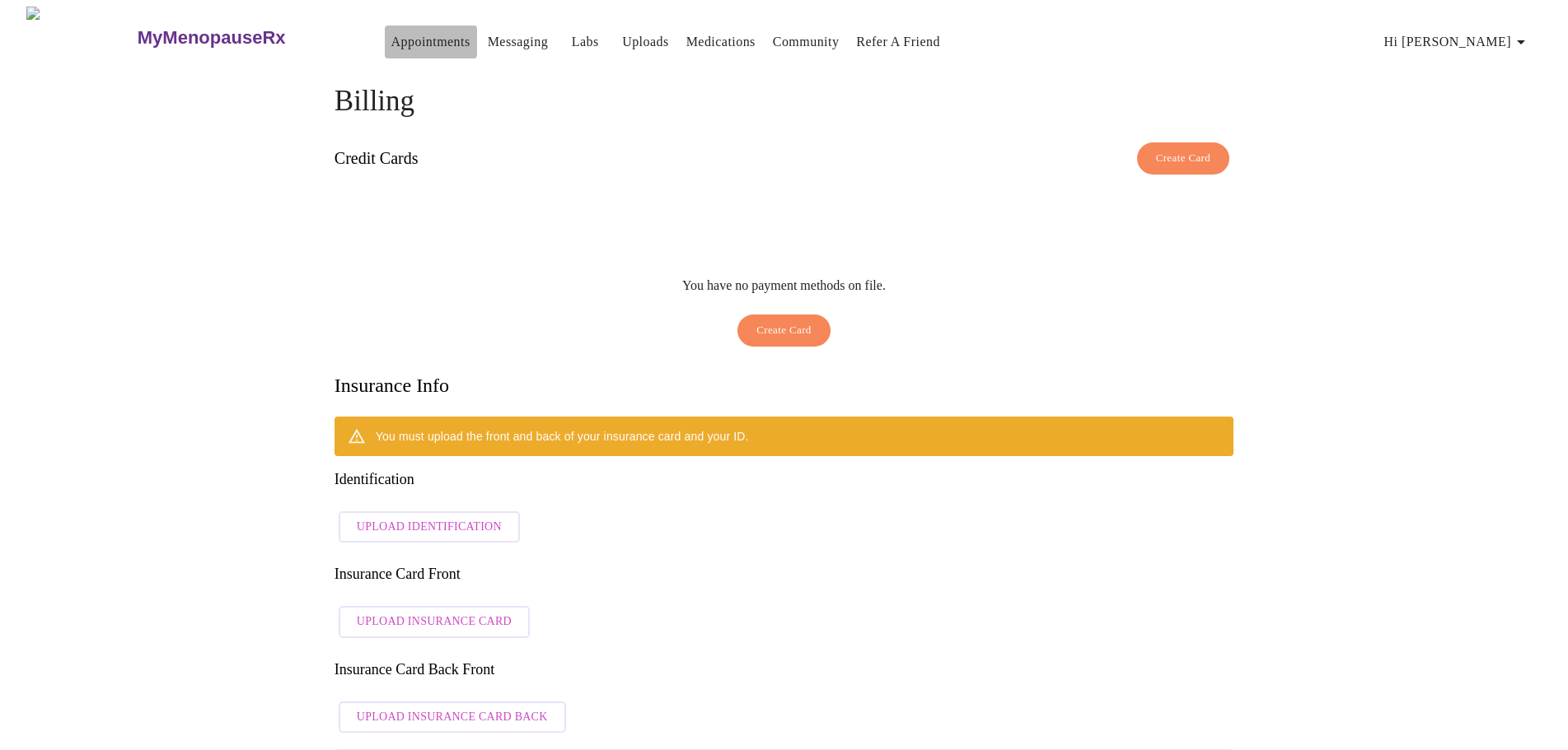
click at [391, 45] on link "Appointments" at bounding box center [430, 42] width 79 height 23
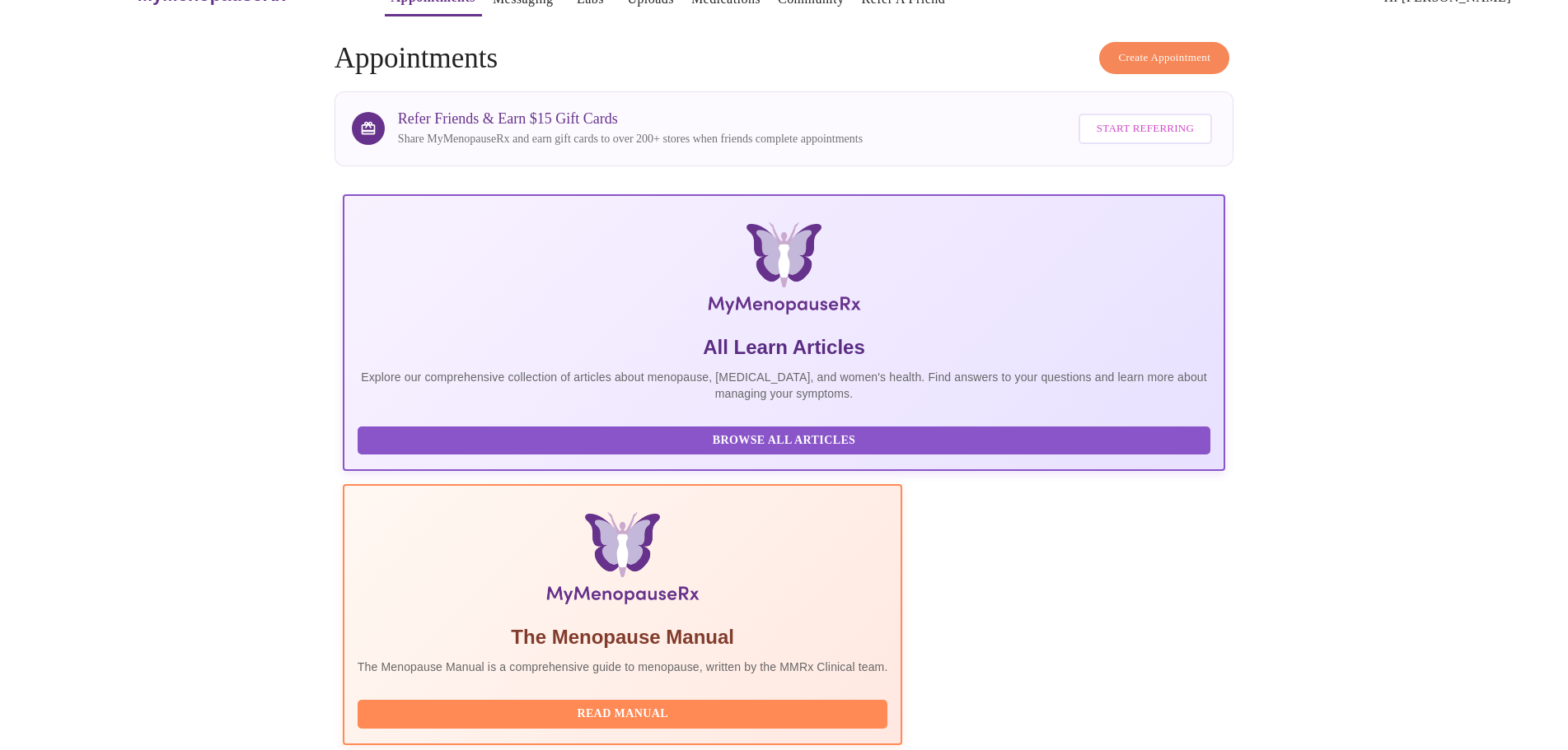
scroll to position [151, 0]
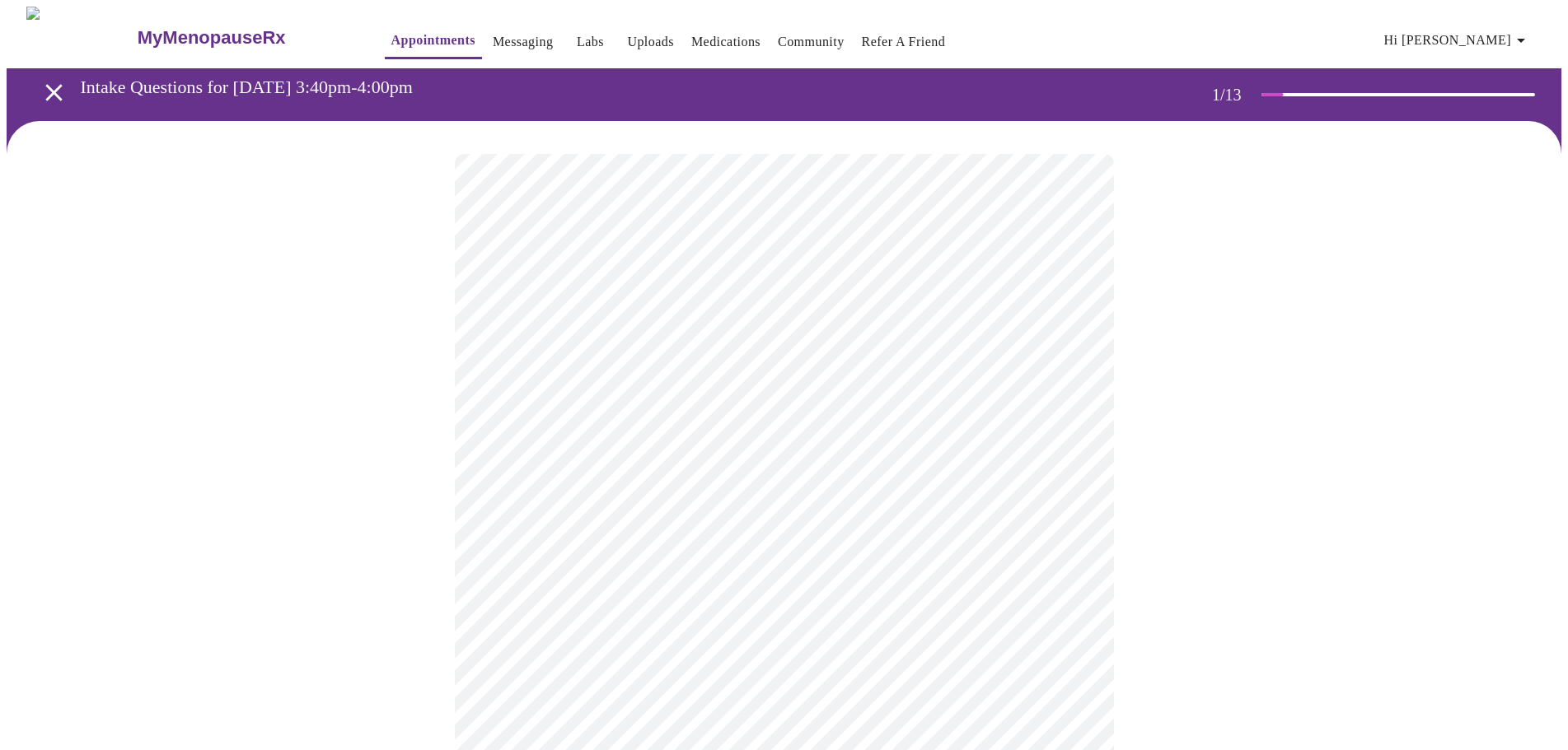
click at [917, 361] on body "MyMenopauseRx Appointments Messaging Labs Uploads Medications Community Refer a…" at bounding box center [783, 763] width 1555 height 1515
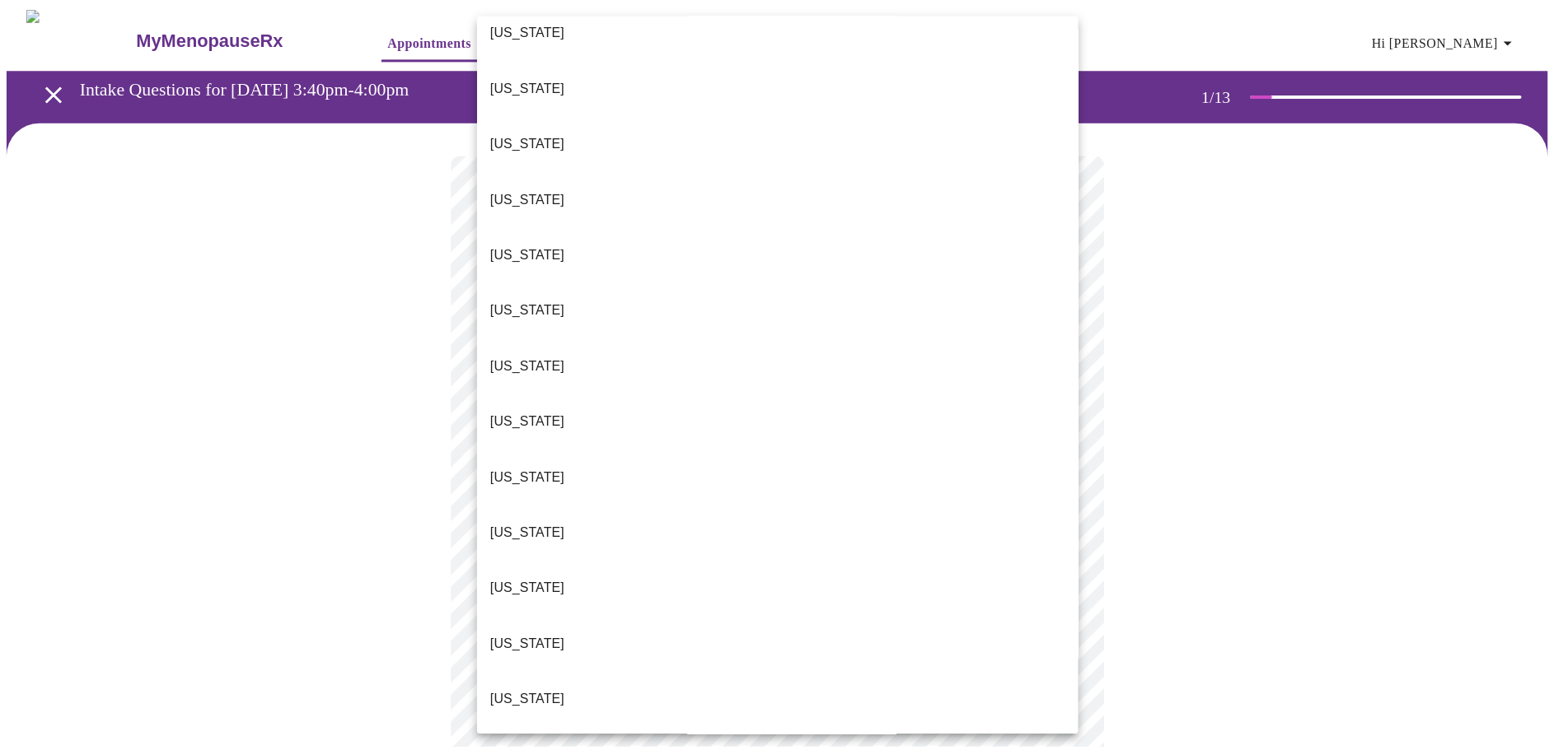
scroll to position [412, 0]
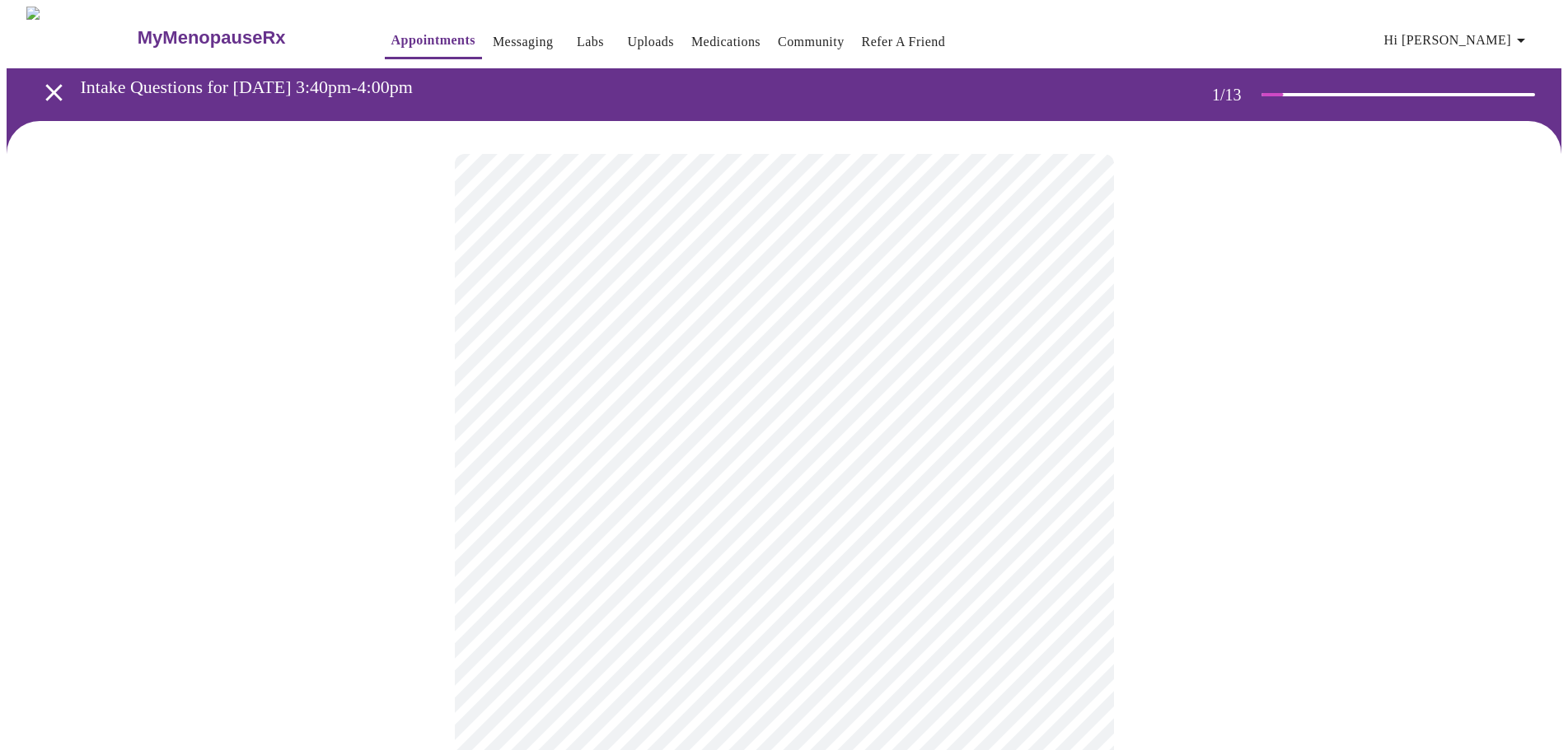
click at [870, 491] on body "MyMenopauseRx Appointments Messaging Labs Uploads Medications Community Refer a…" at bounding box center [783, 759] width 1555 height 1505
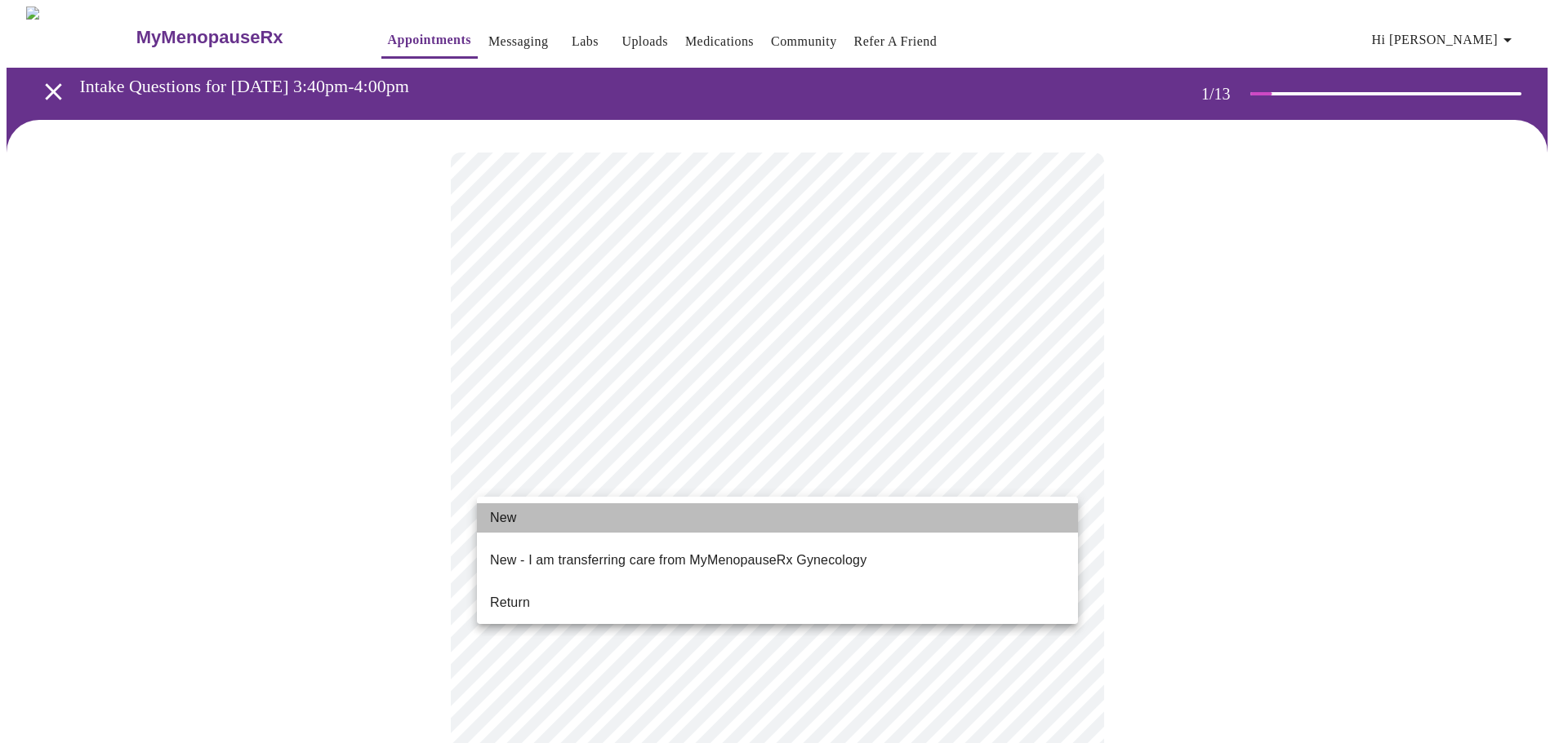
click at [860, 514] on li "New" at bounding box center [777, 518] width 601 height 29
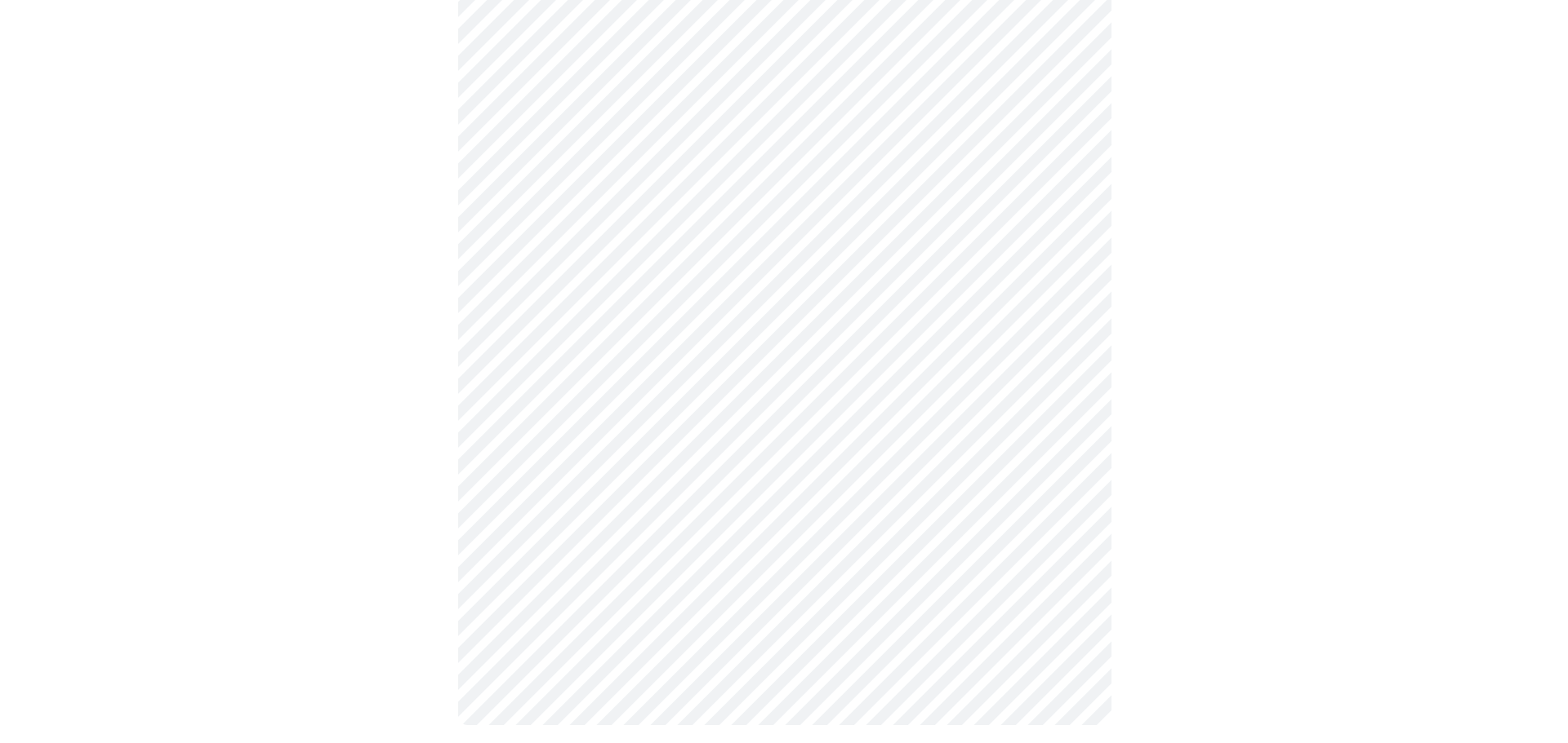
scroll to position [724, 0]
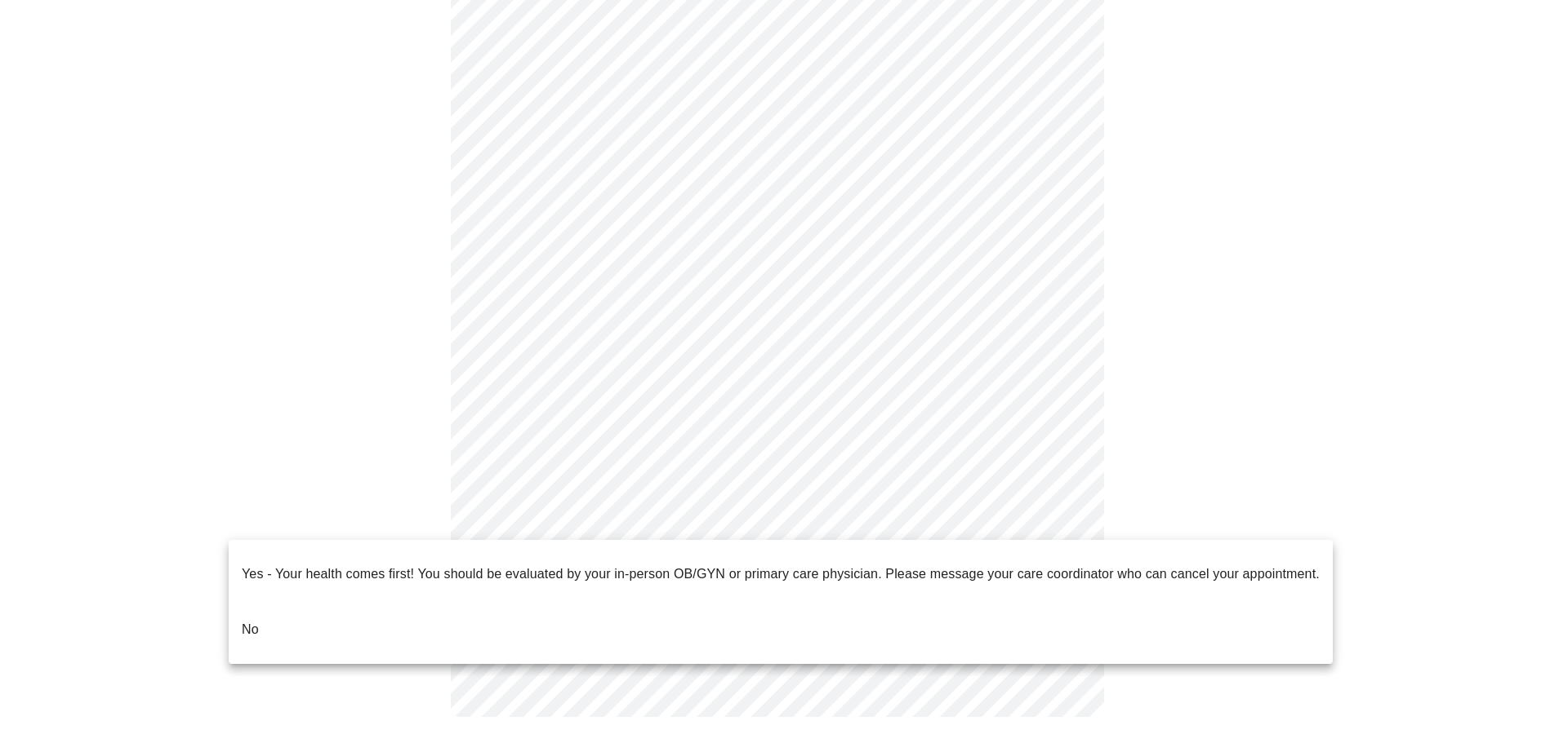
click at [743, 520] on body "MyMenopauseRx Appointments Messaging Labs Uploads Medications Community Refer a…" at bounding box center [783, 16] width 1555 height 1468
click at [740, 633] on ul "Yes - Your health comes first! You should be evaluated by your in-person OB/GYN…" at bounding box center [780, 602] width 1104 height 124
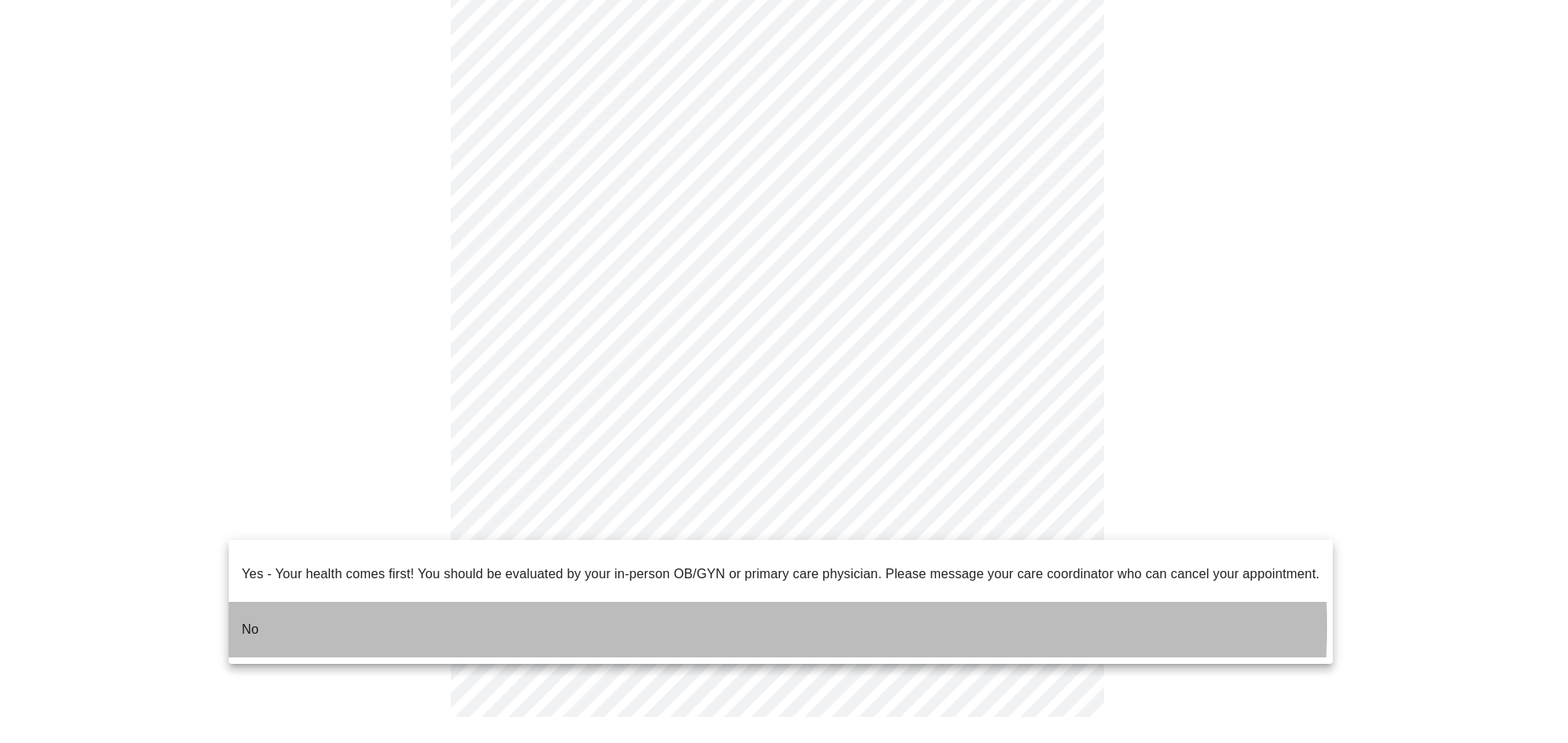
click at [732, 614] on li "No" at bounding box center [780, 629] width 1104 height 56
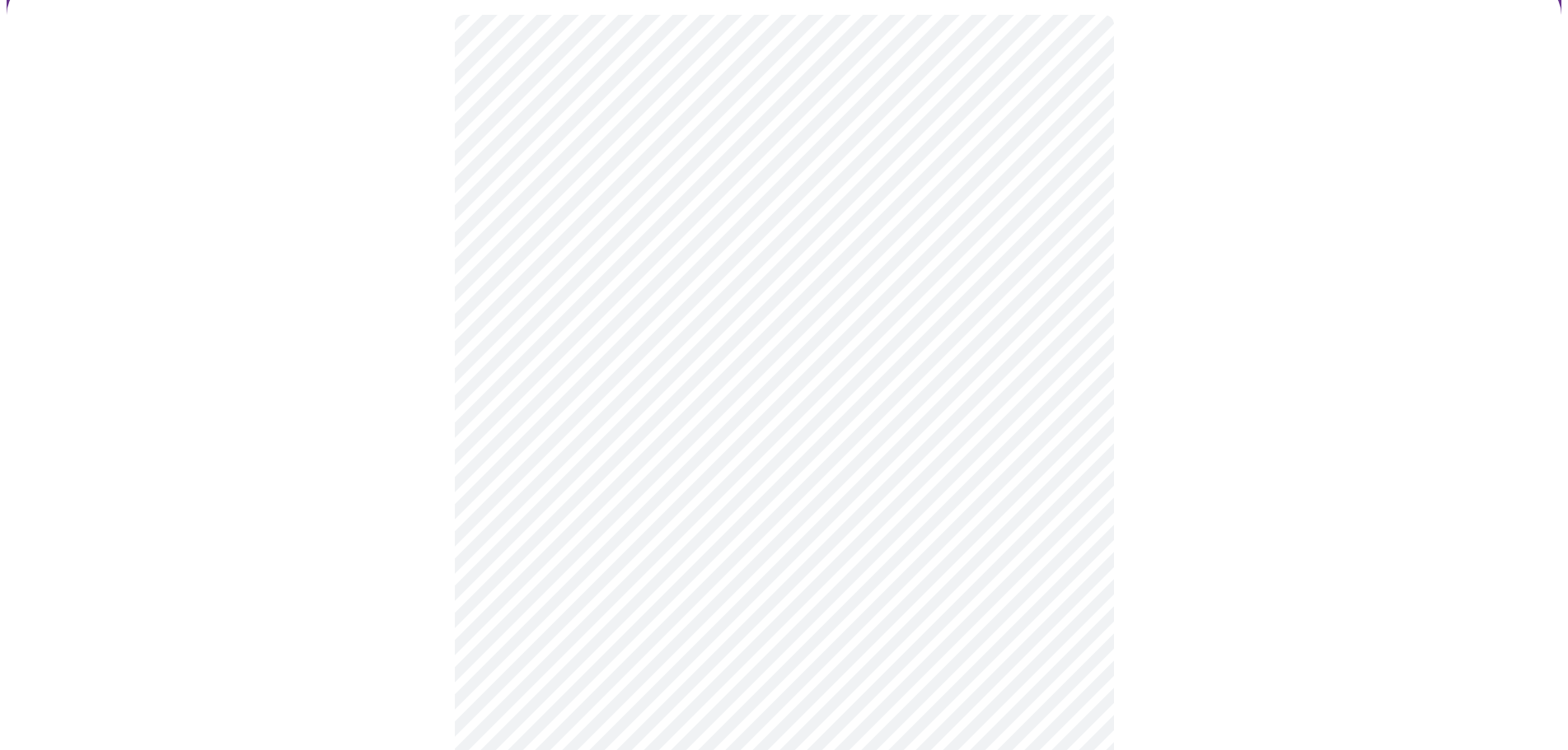
scroll to position [165, 0]
click at [931, 163] on body "MyMenopauseRx Appointments Messaging Labs Uploads Medications Community Refer a…" at bounding box center [790, 337] width 1569 height 990
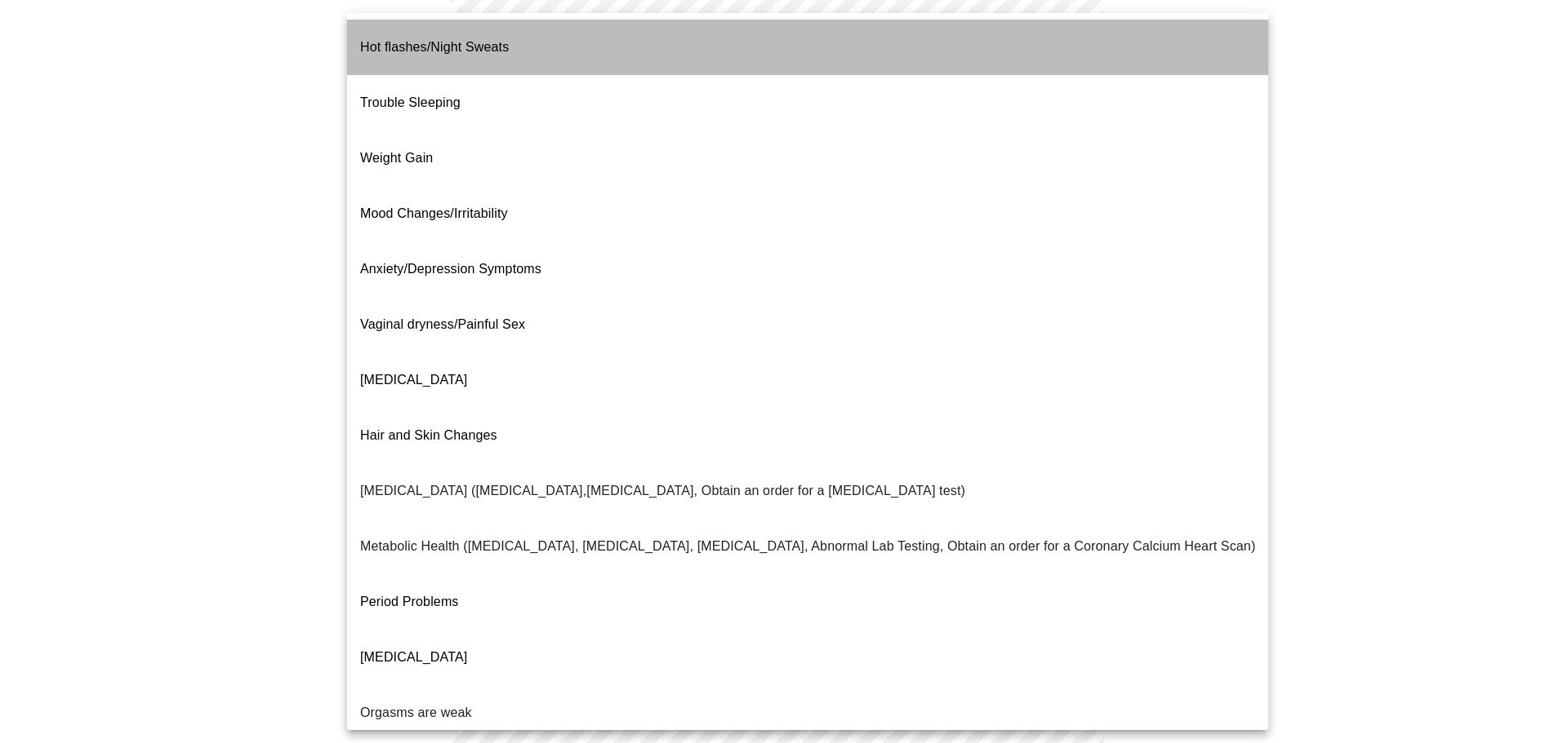
click at [853, 48] on li "Hot flashes/Night Sweats" at bounding box center [807, 47] width 921 height 56
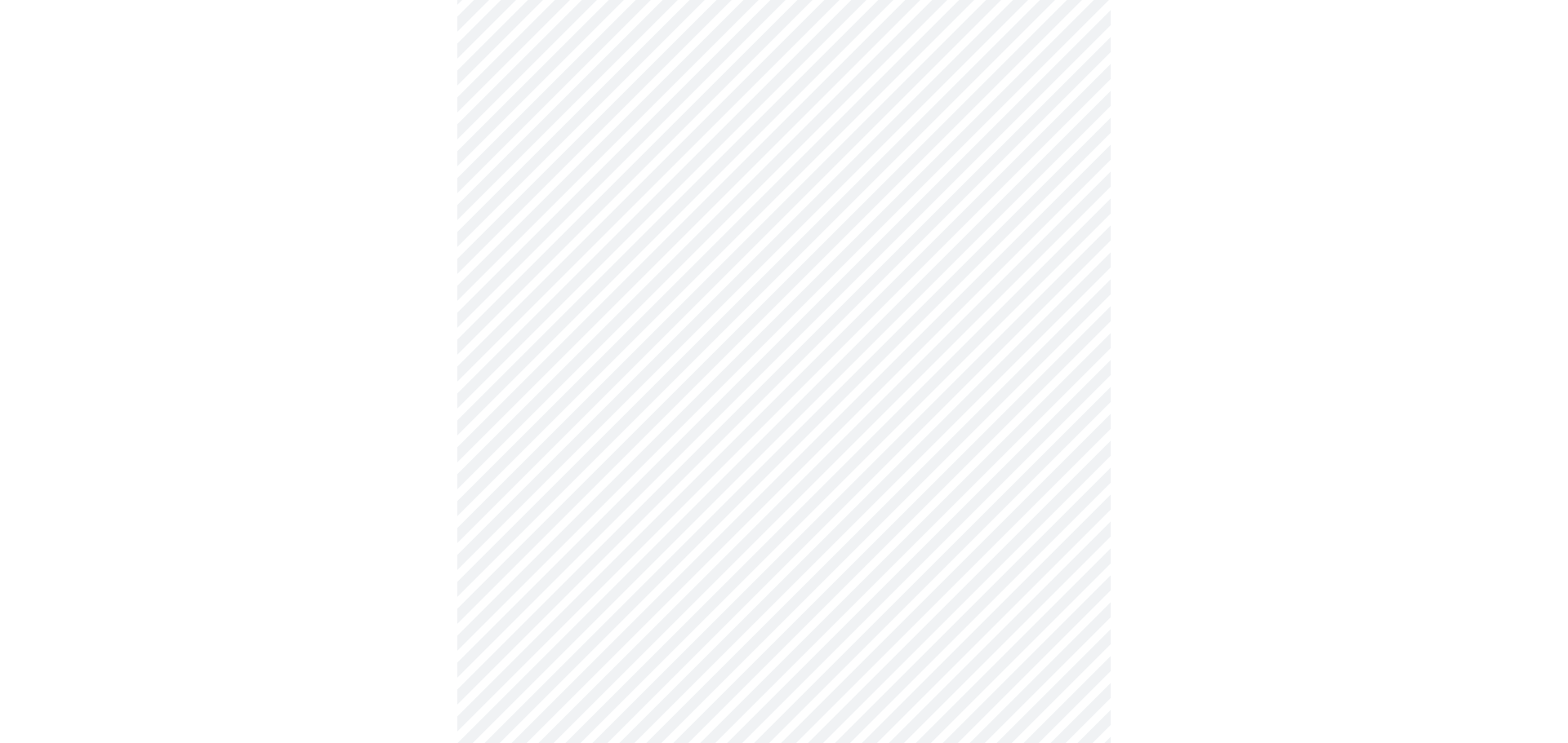
click at [852, 321] on body "MyMenopauseRx Appointments Messaging Labs Uploads Medications Community Refer a…" at bounding box center [783, 328] width 1555 height 971
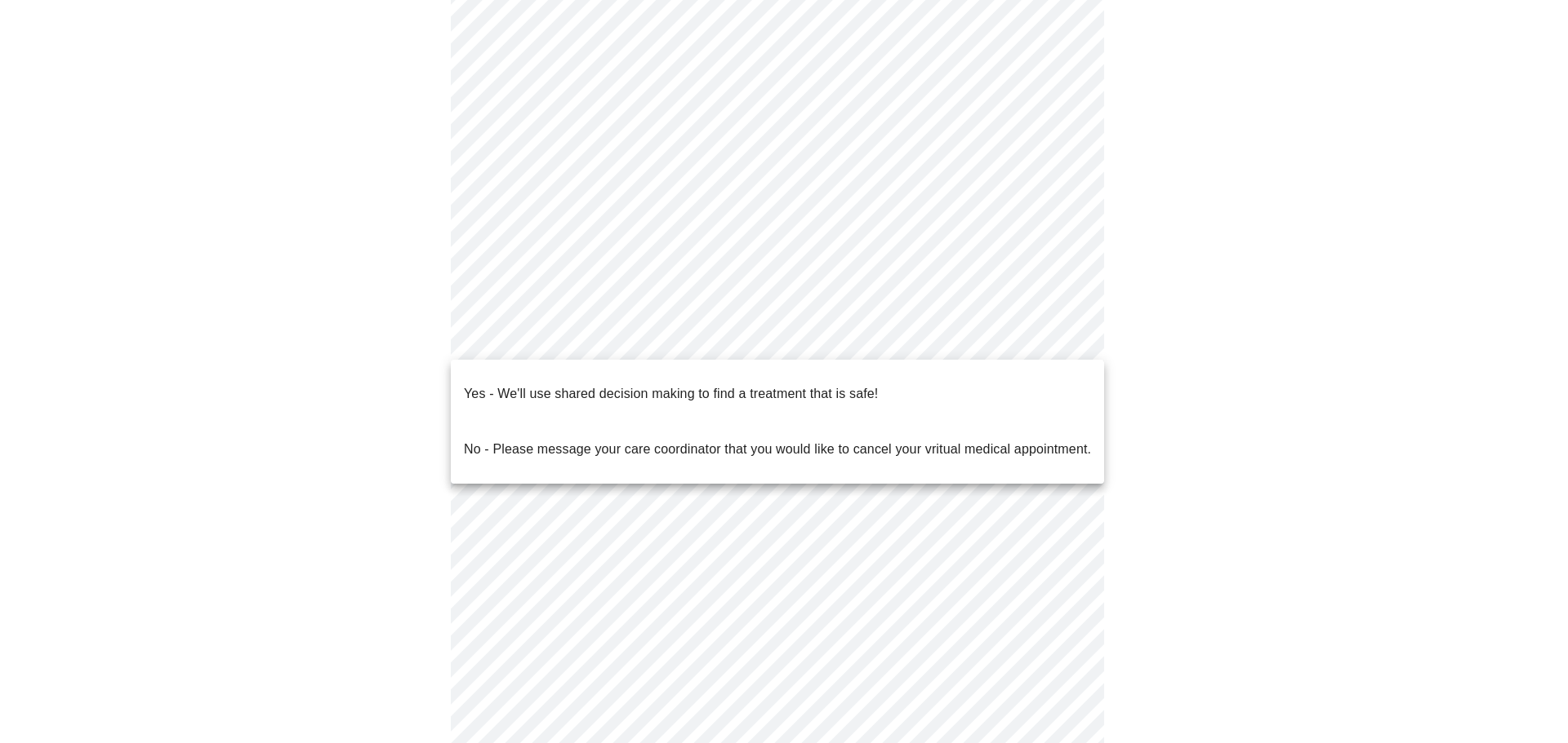
click at [876, 385] on p "Yes - We'll use shared decision making to find a treatment that is safe!" at bounding box center [670, 394] width 414 height 19
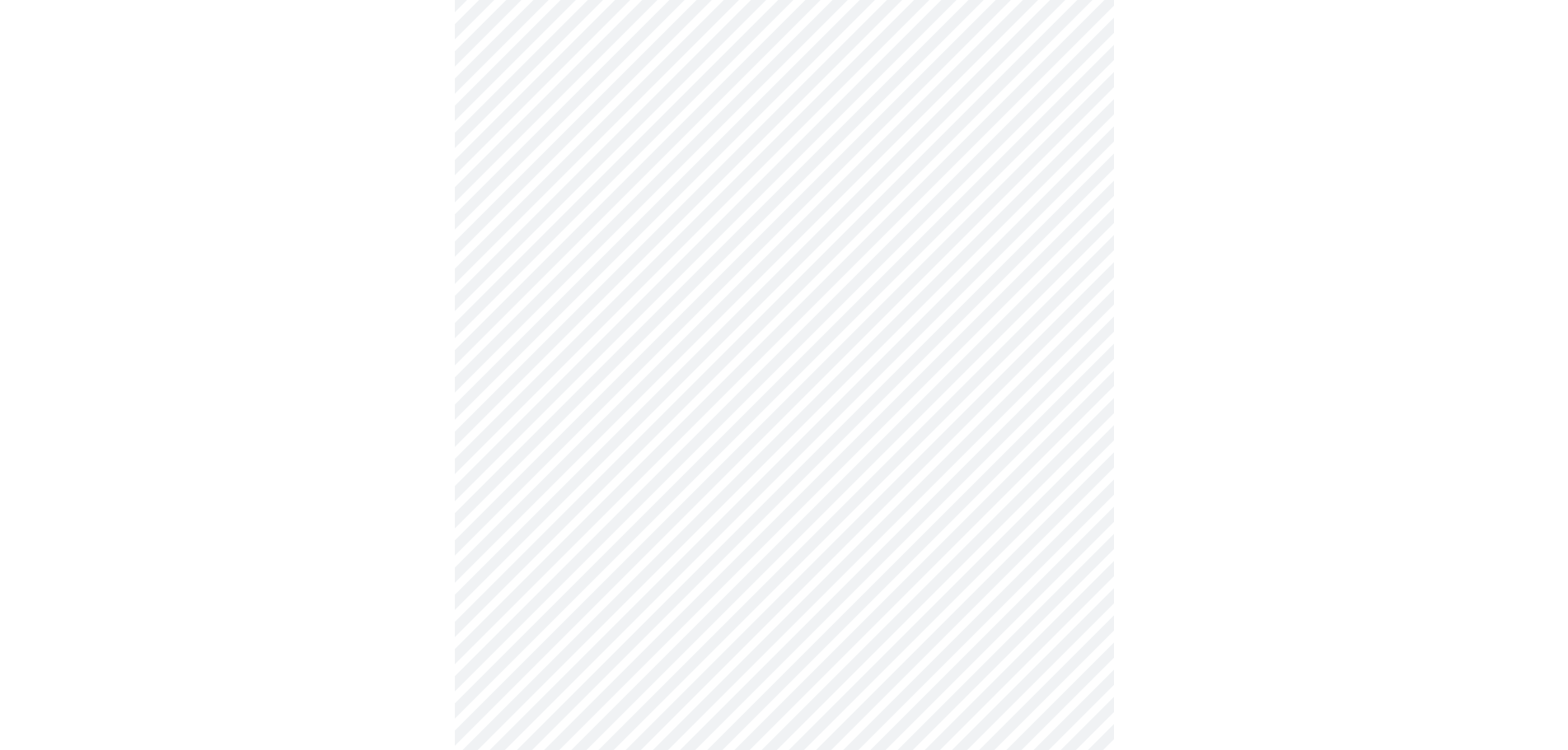
scroll to position [0, 0]
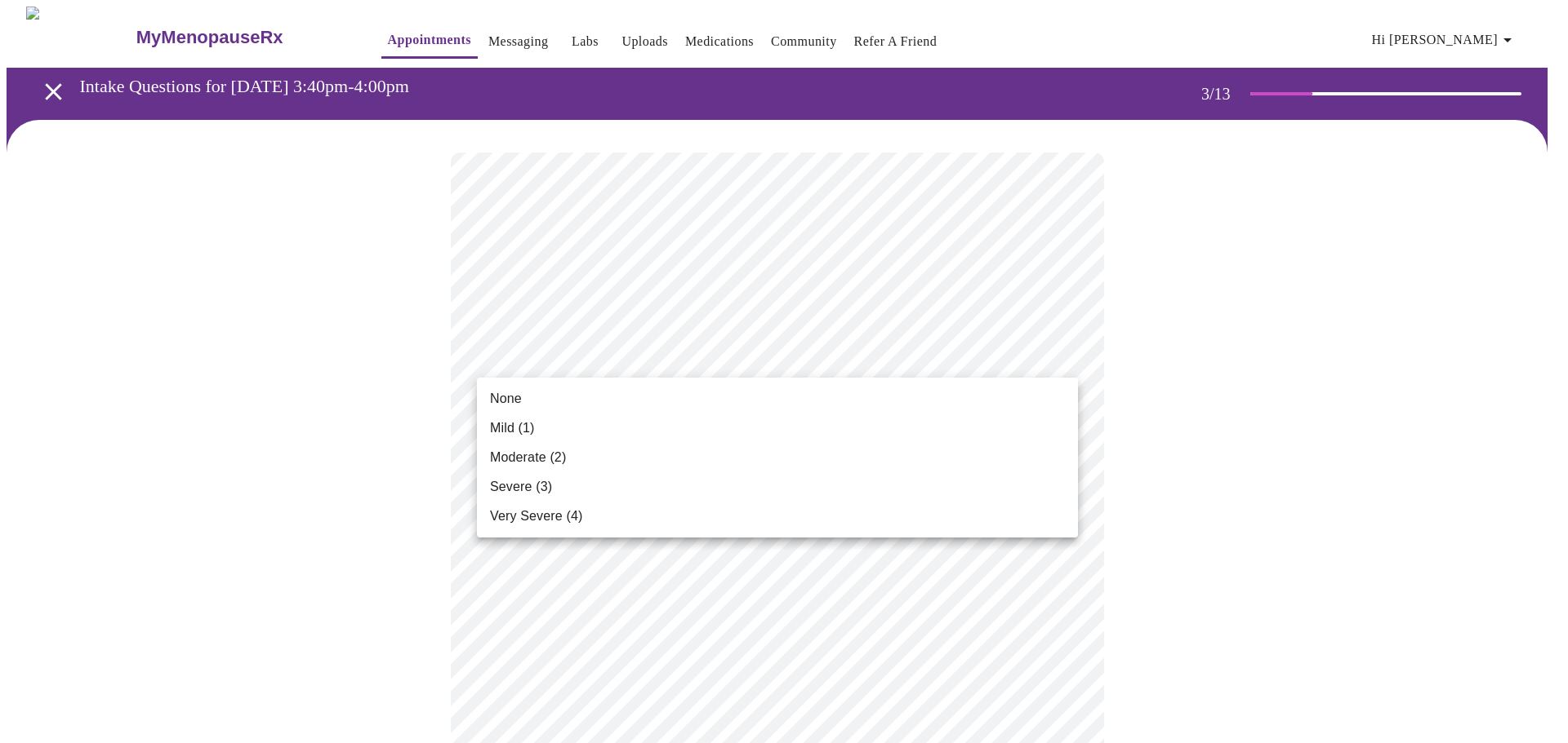
click at [825, 509] on li "Very Severe (4)" at bounding box center [777, 516] width 601 height 29
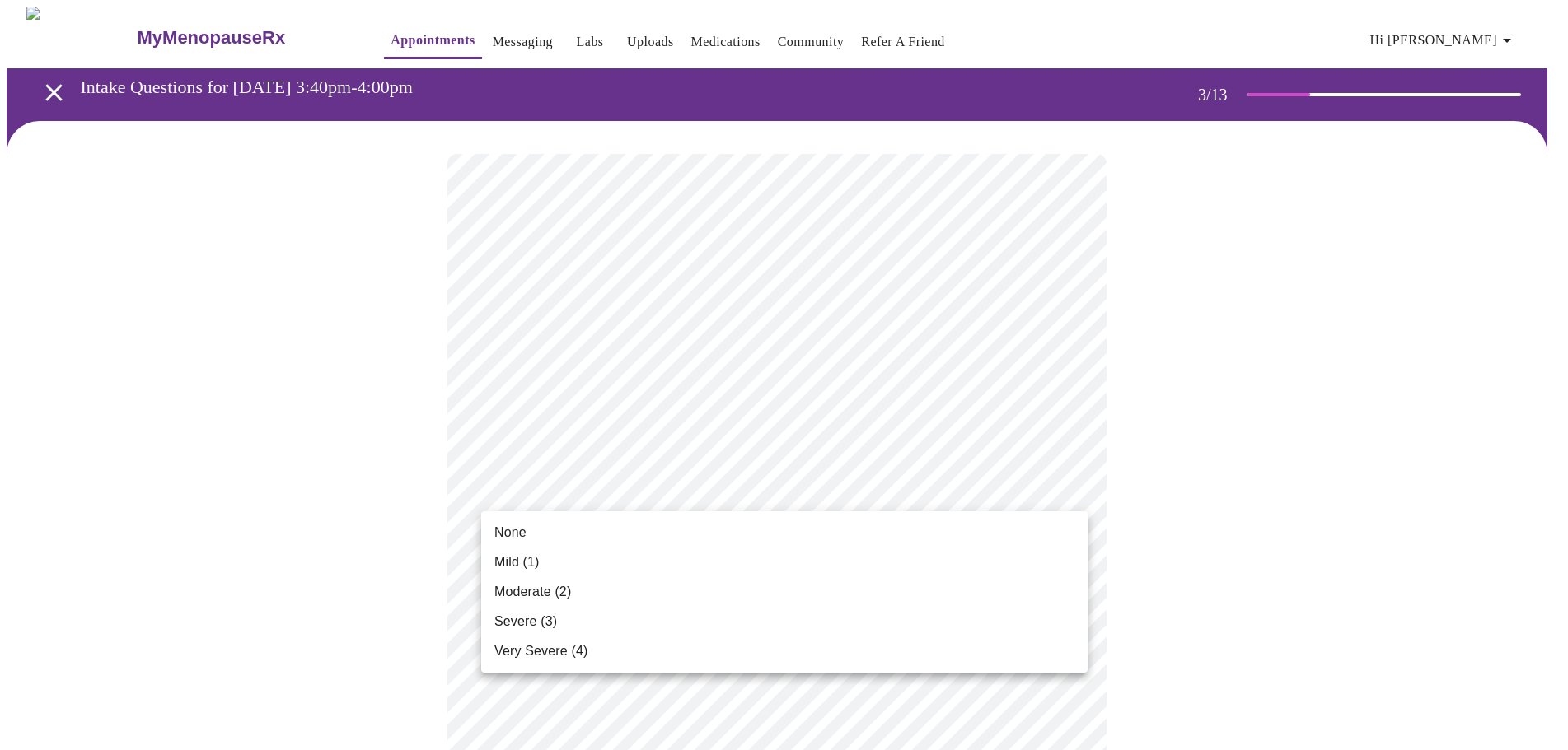
click at [1009, 542] on li "None" at bounding box center [784, 533] width 607 height 29
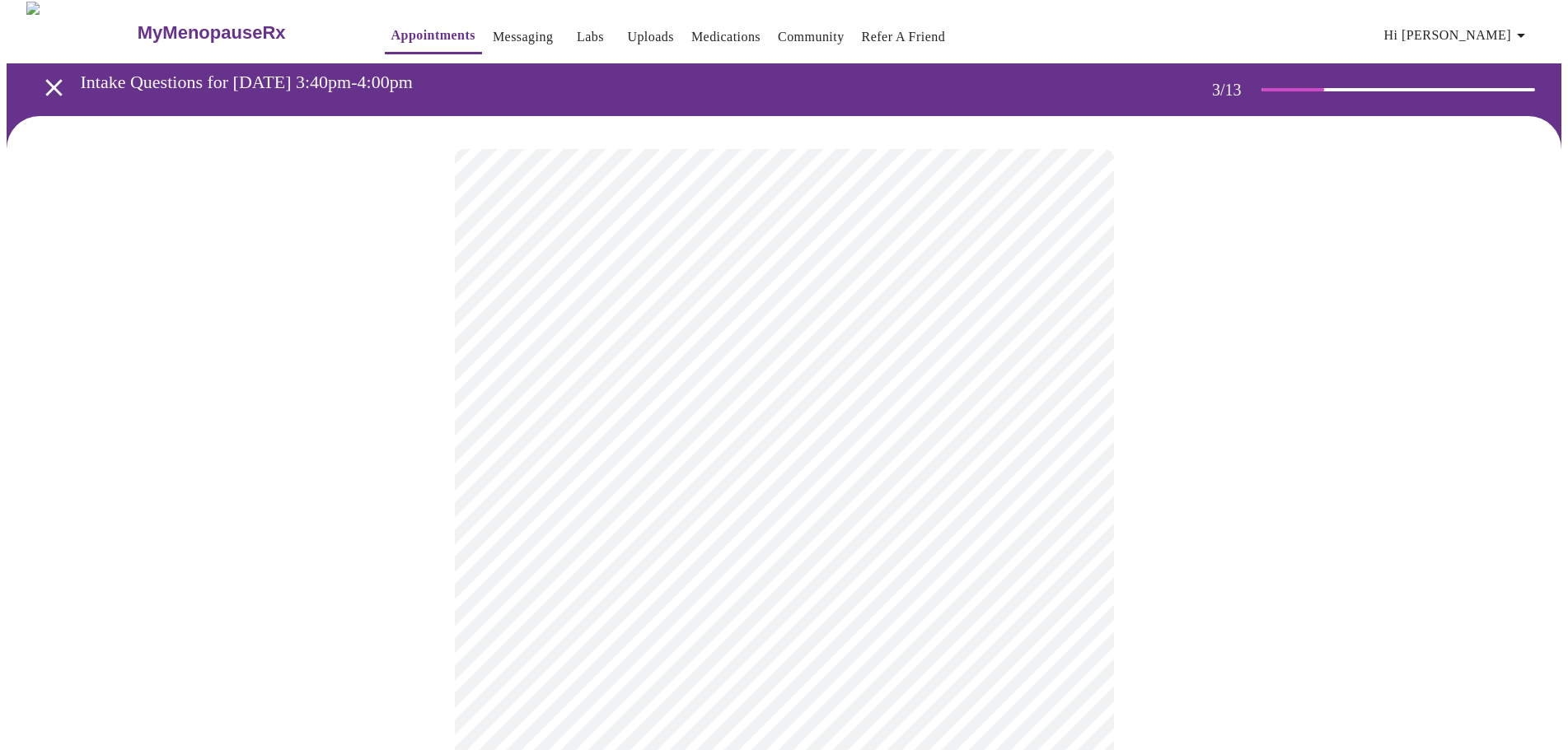
scroll to position [330, 0]
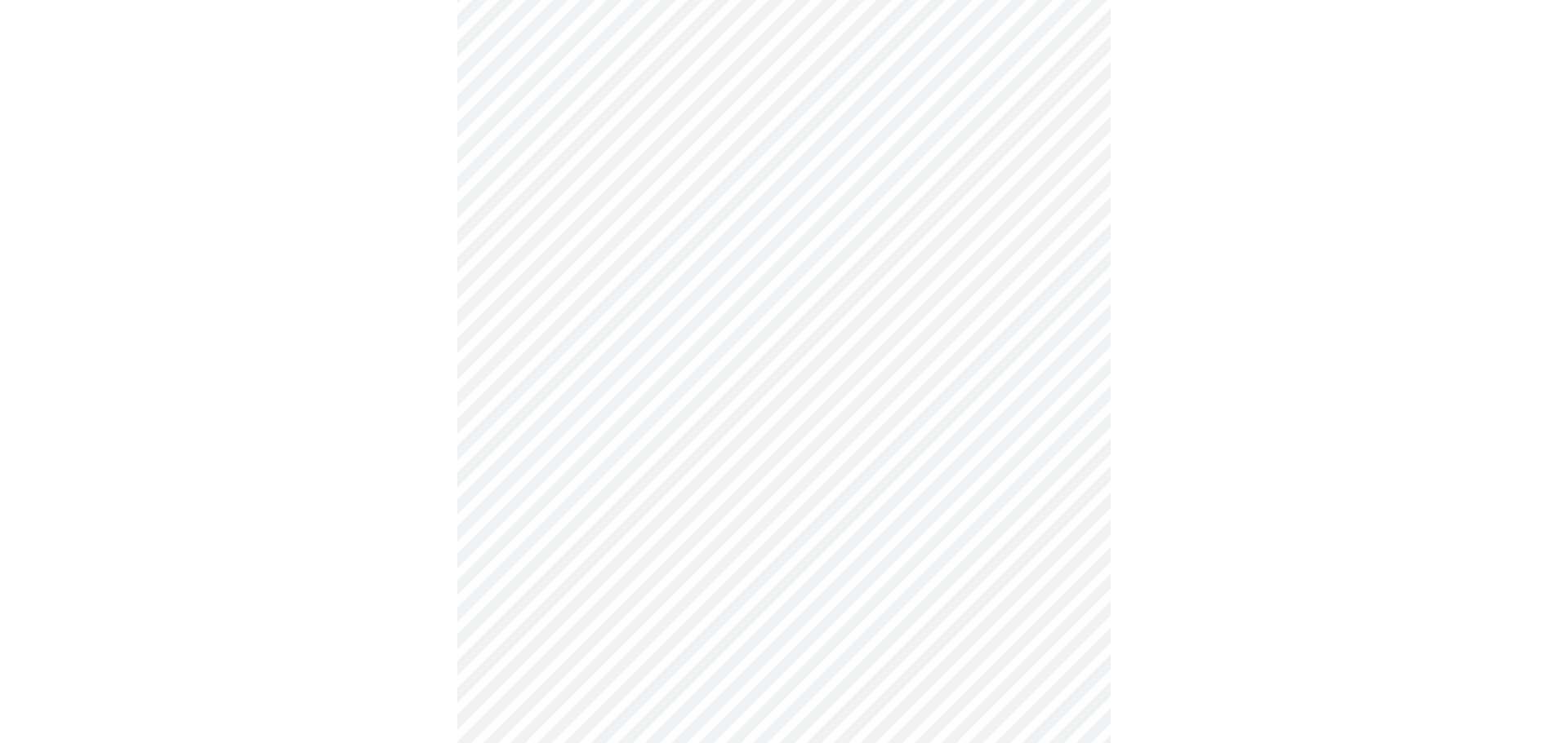
click at [657, 297] on body "MyMenopauseRx Appointments Messaging Labs Uploads Medications Community Refer a…" at bounding box center [783, 742] width 1555 height 2125
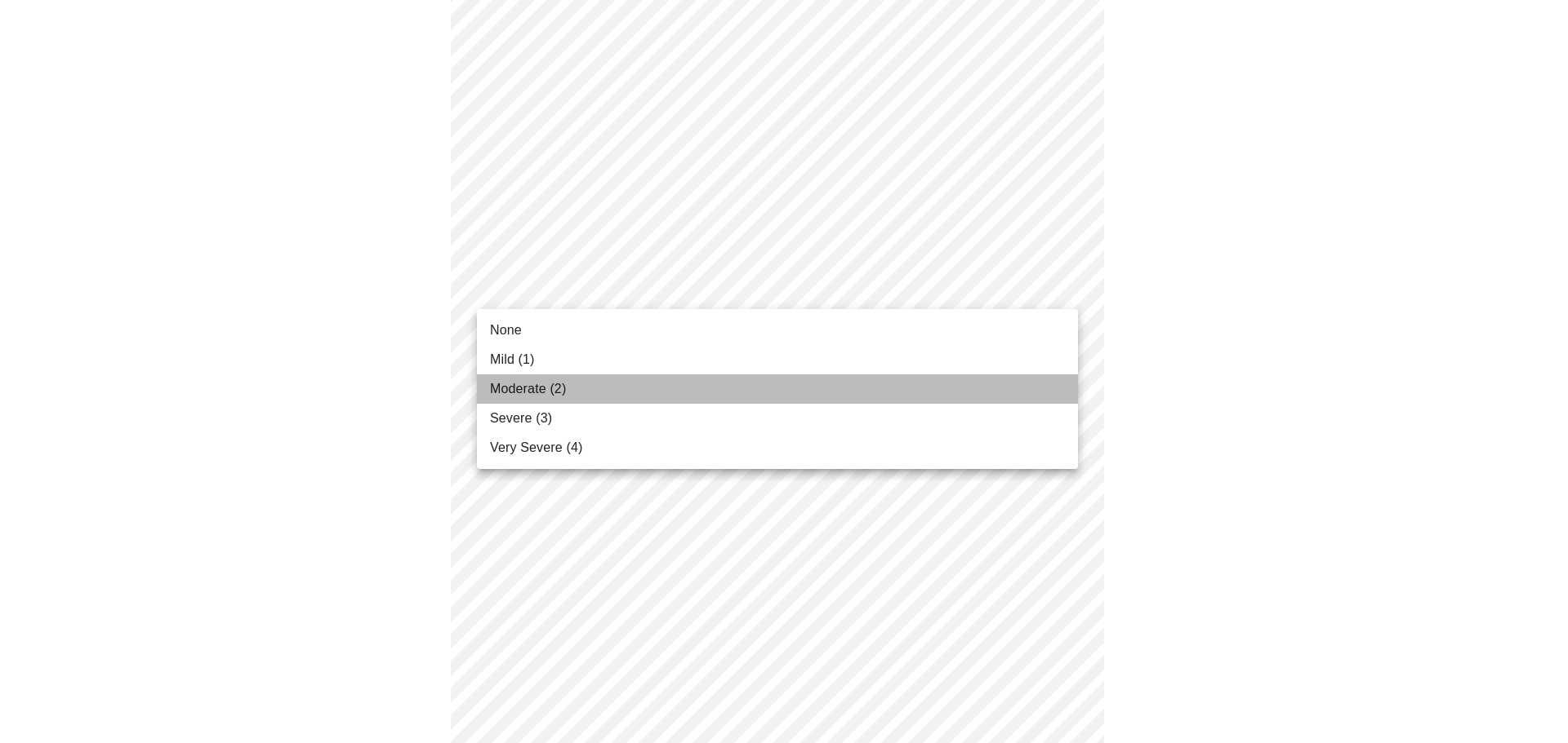
click at [657, 384] on li "Moderate (2)" at bounding box center [777, 388] width 601 height 29
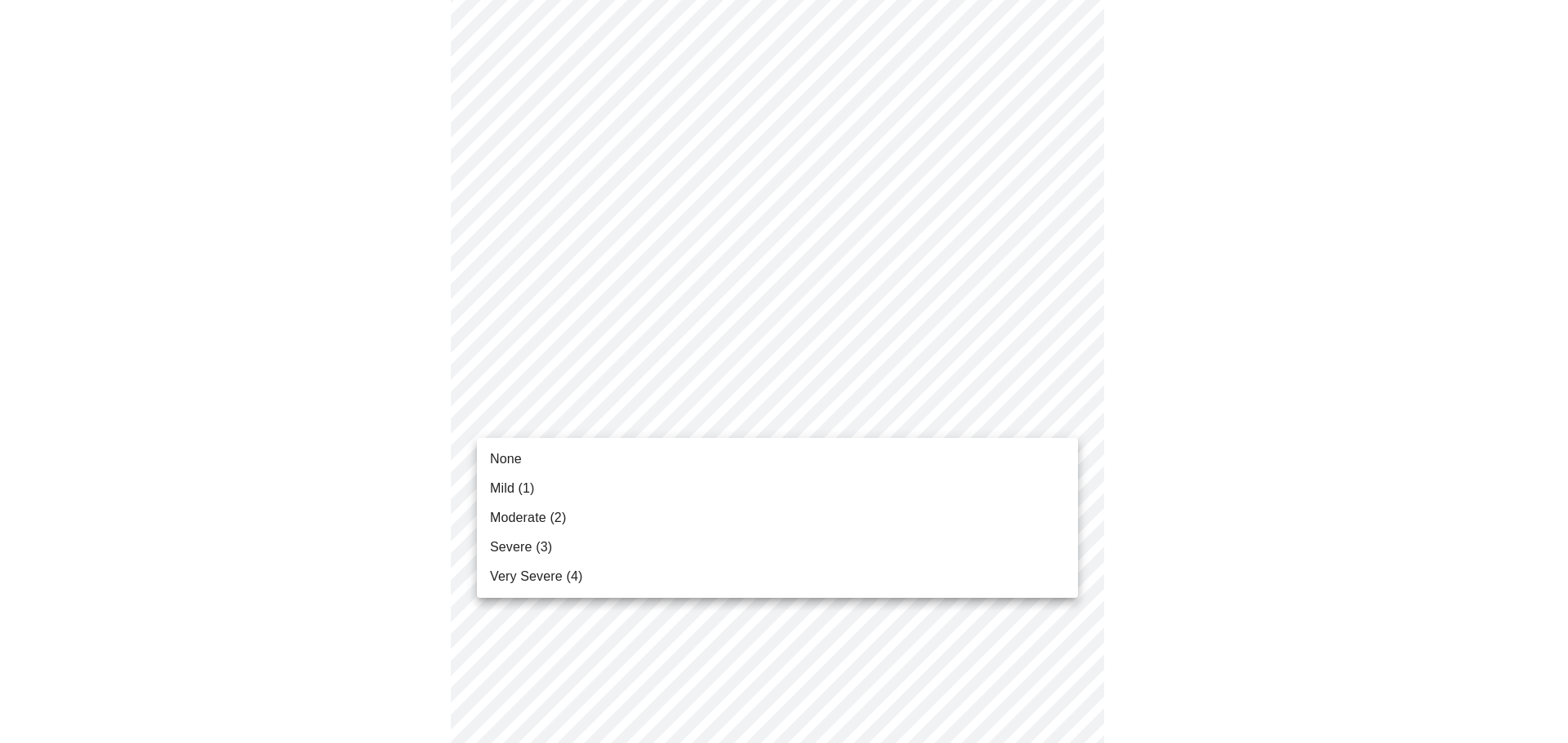
click at [670, 422] on body "MyMenopauseRx Appointments Messaging Labs Uploads Medications Community Refer a…" at bounding box center [783, 731] width 1555 height 2102
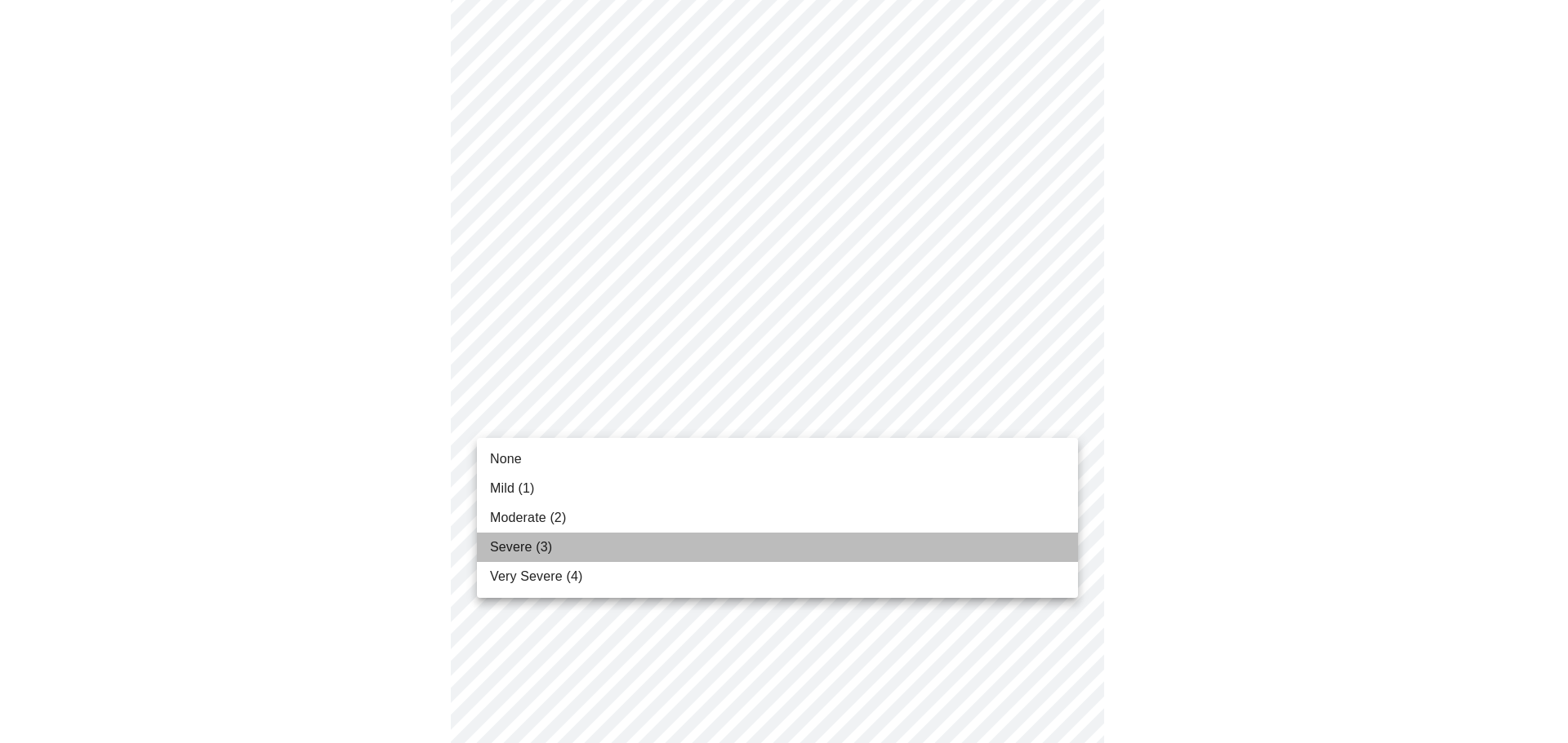
click at [606, 550] on li "Severe (3)" at bounding box center [777, 547] width 601 height 29
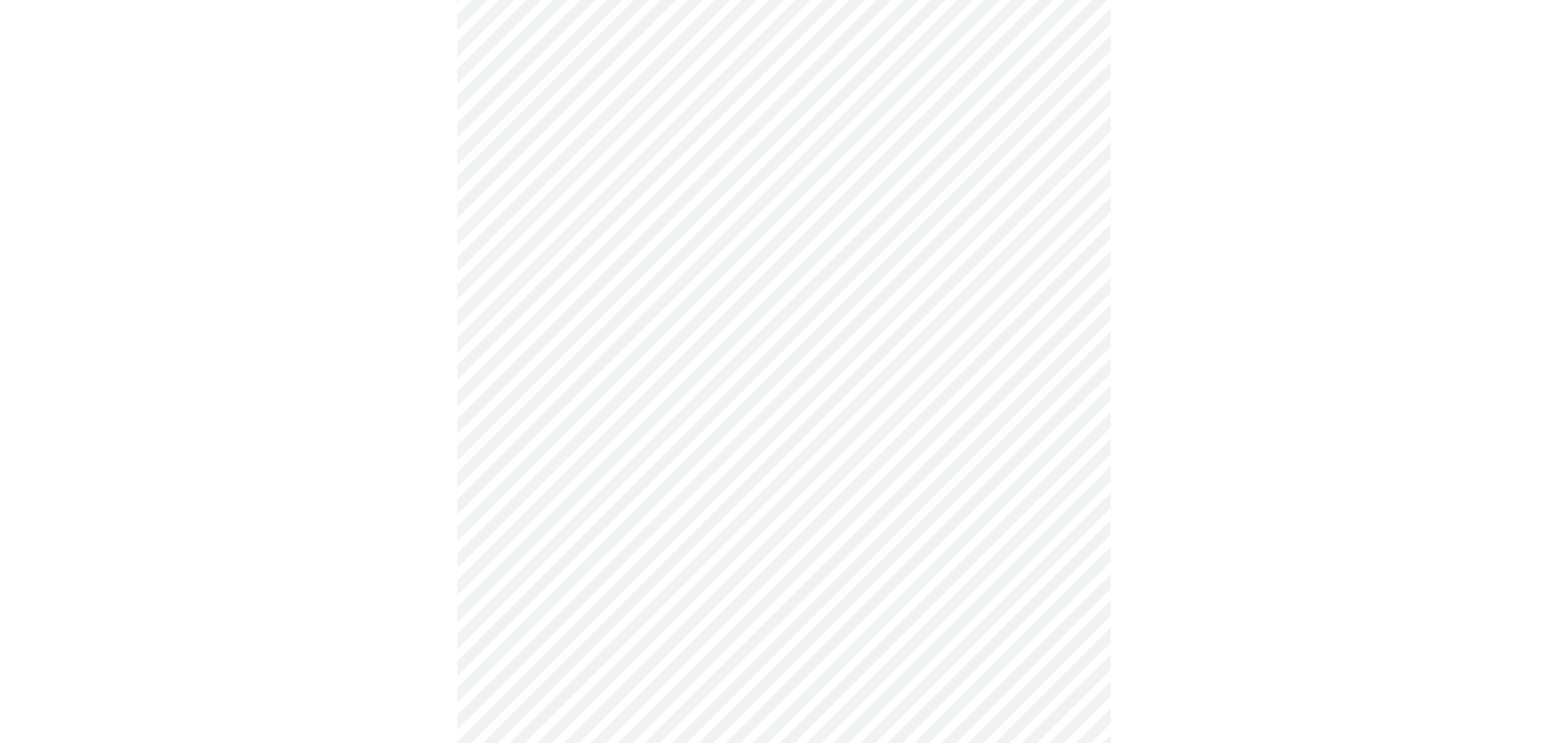
click at [592, 531] on body "MyMenopauseRx Appointments Messaging Labs Uploads Medications Community Refer a…" at bounding box center [783, 719] width 1555 height 2079
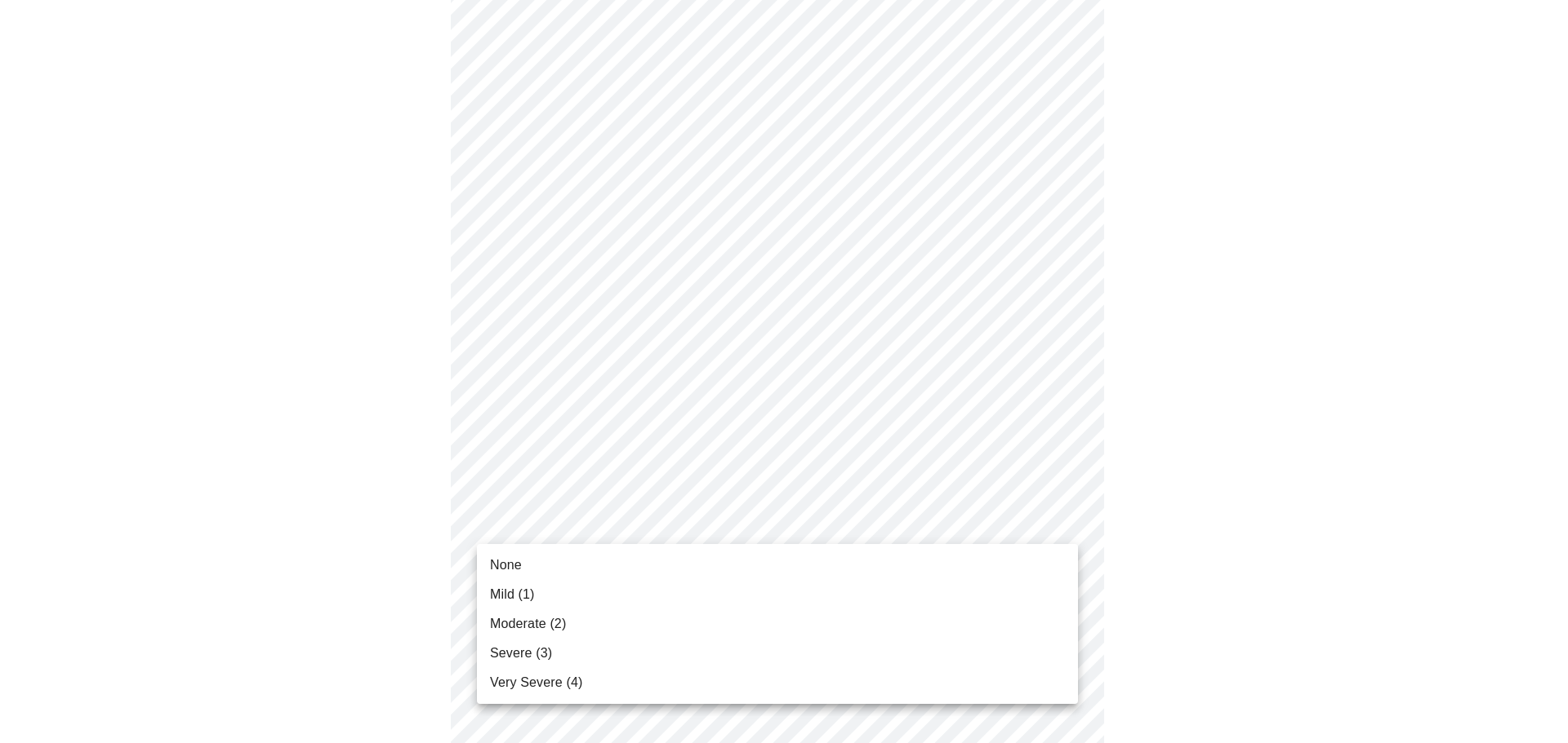
click at [652, 626] on li "Moderate (2)" at bounding box center [777, 624] width 601 height 29
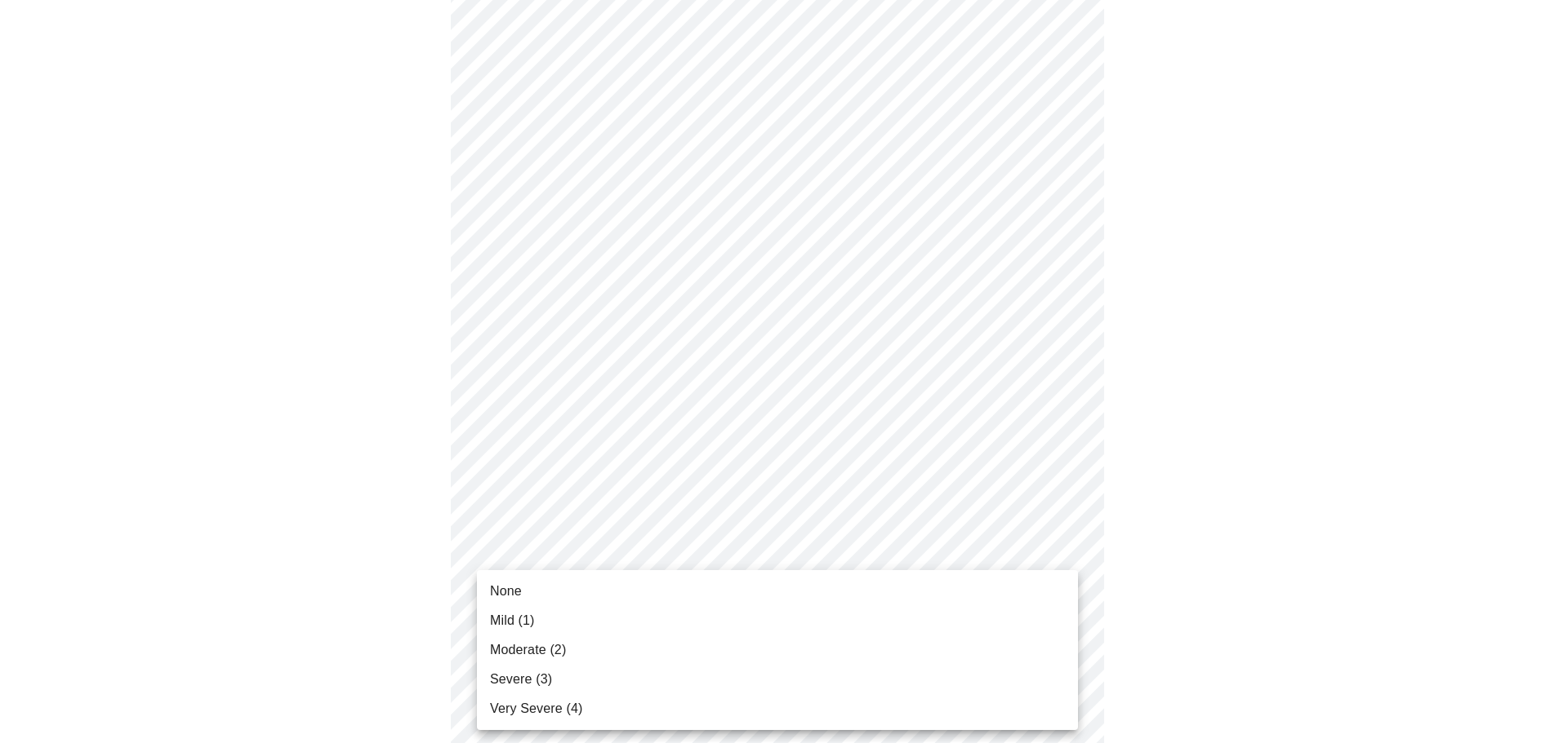
click at [597, 634] on body "MyMenopauseRx Appointments Messaging Labs Uploads Medications Community Refer a…" at bounding box center [783, 708] width 1555 height 2056
click at [623, 687] on li "Severe (3)" at bounding box center [777, 679] width 601 height 29
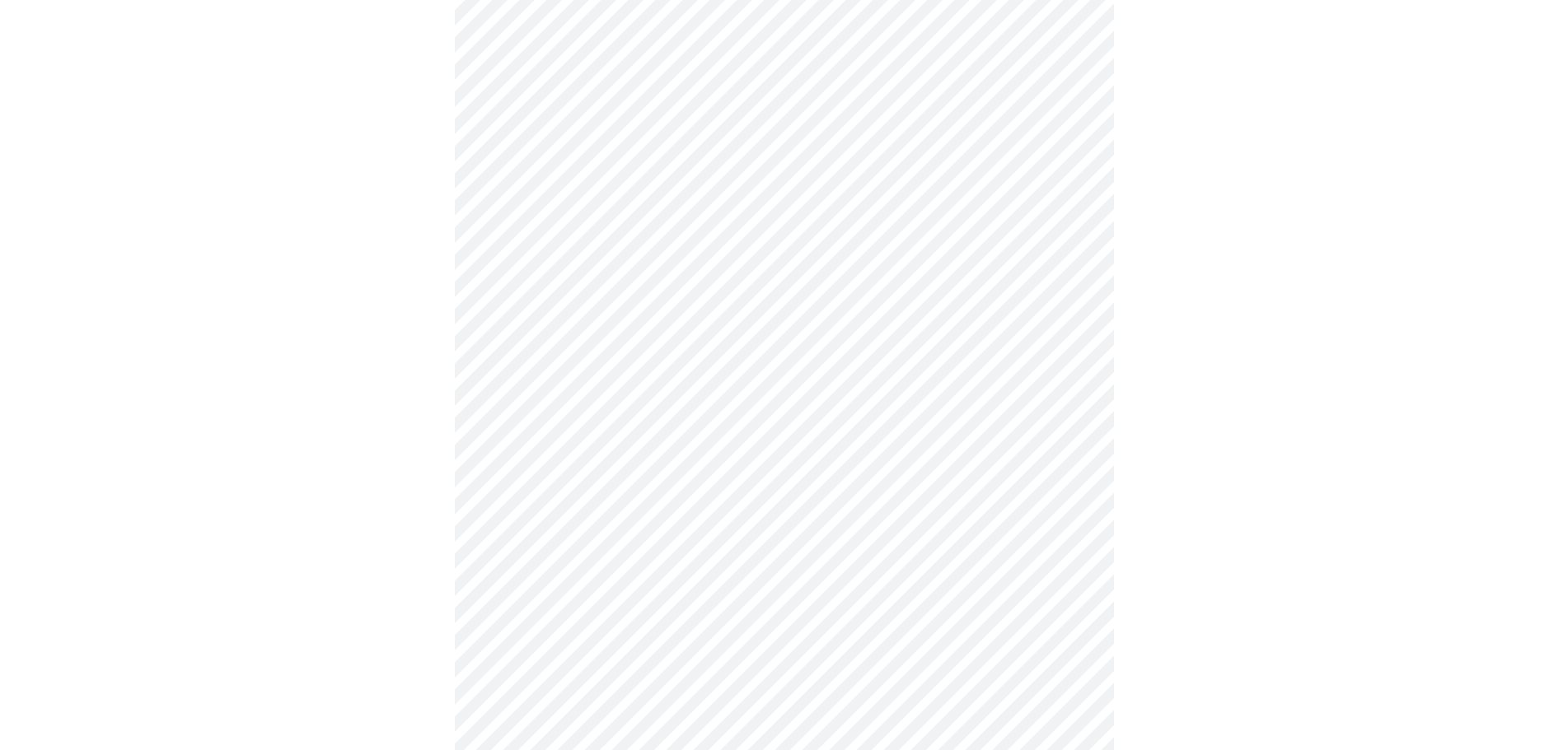
scroll to position [906, 0]
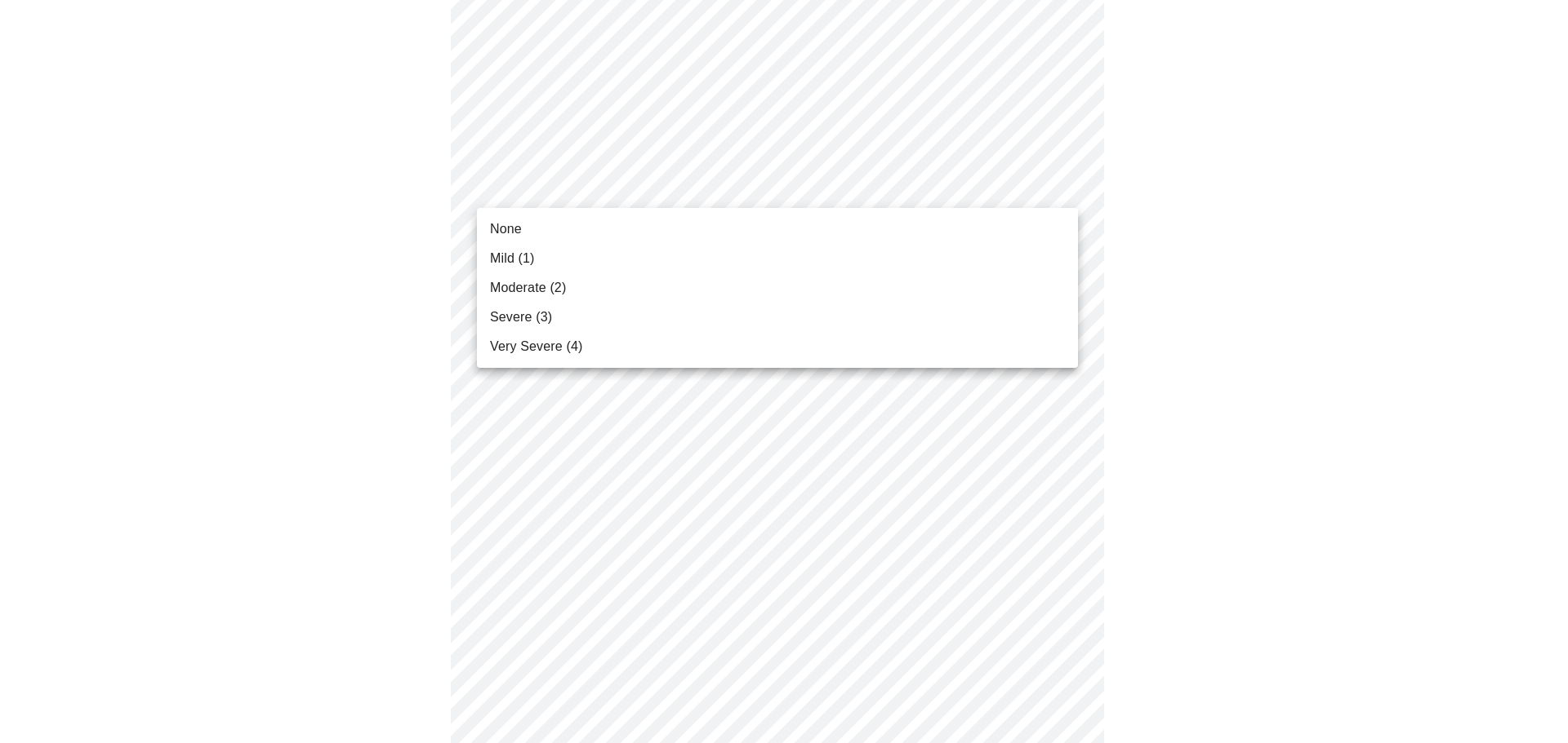
click at [845, 187] on body "MyMenopauseRx Appointments Messaging Labs Uploads Medications Community Refer a…" at bounding box center [783, 125] width 1555 height 2034
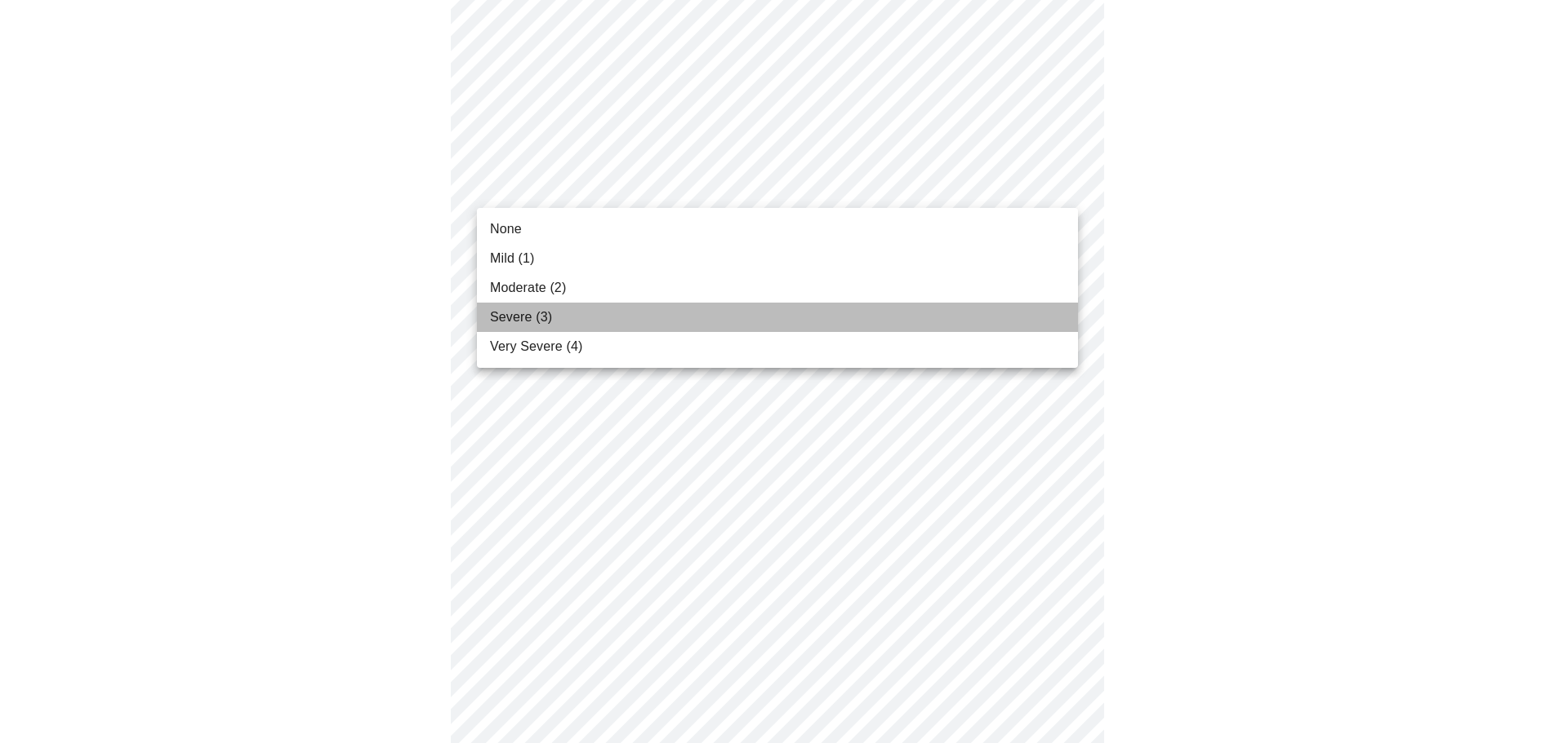
click at [862, 324] on li "Severe (3)" at bounding box center [777, 317] width 601 height 29
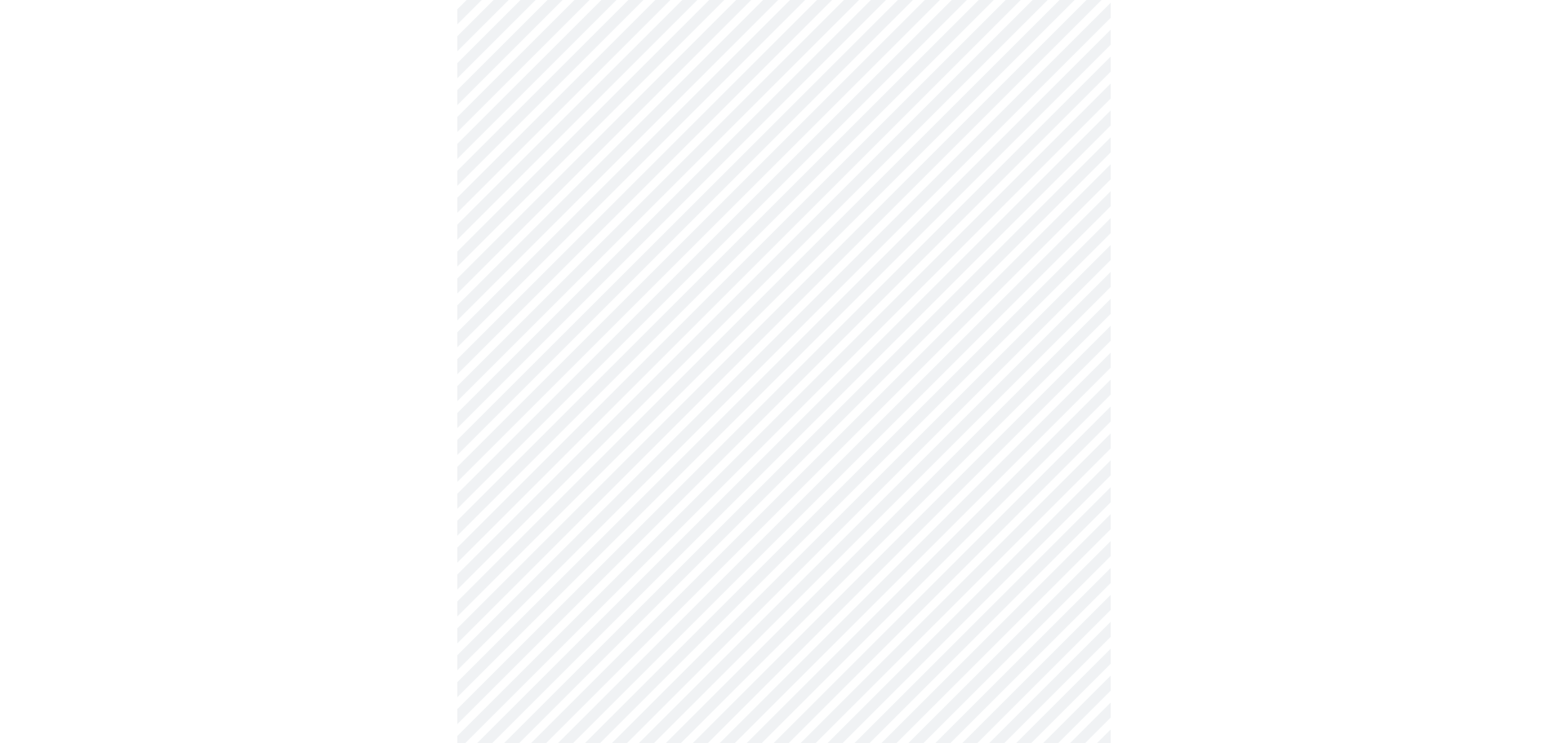
click at [831, 309] on body "MyMenopauseRx Appointments Messaging Labs Uploads Medications Community Refer a…" at bounding box center [783, 114] width 1555 height 2011
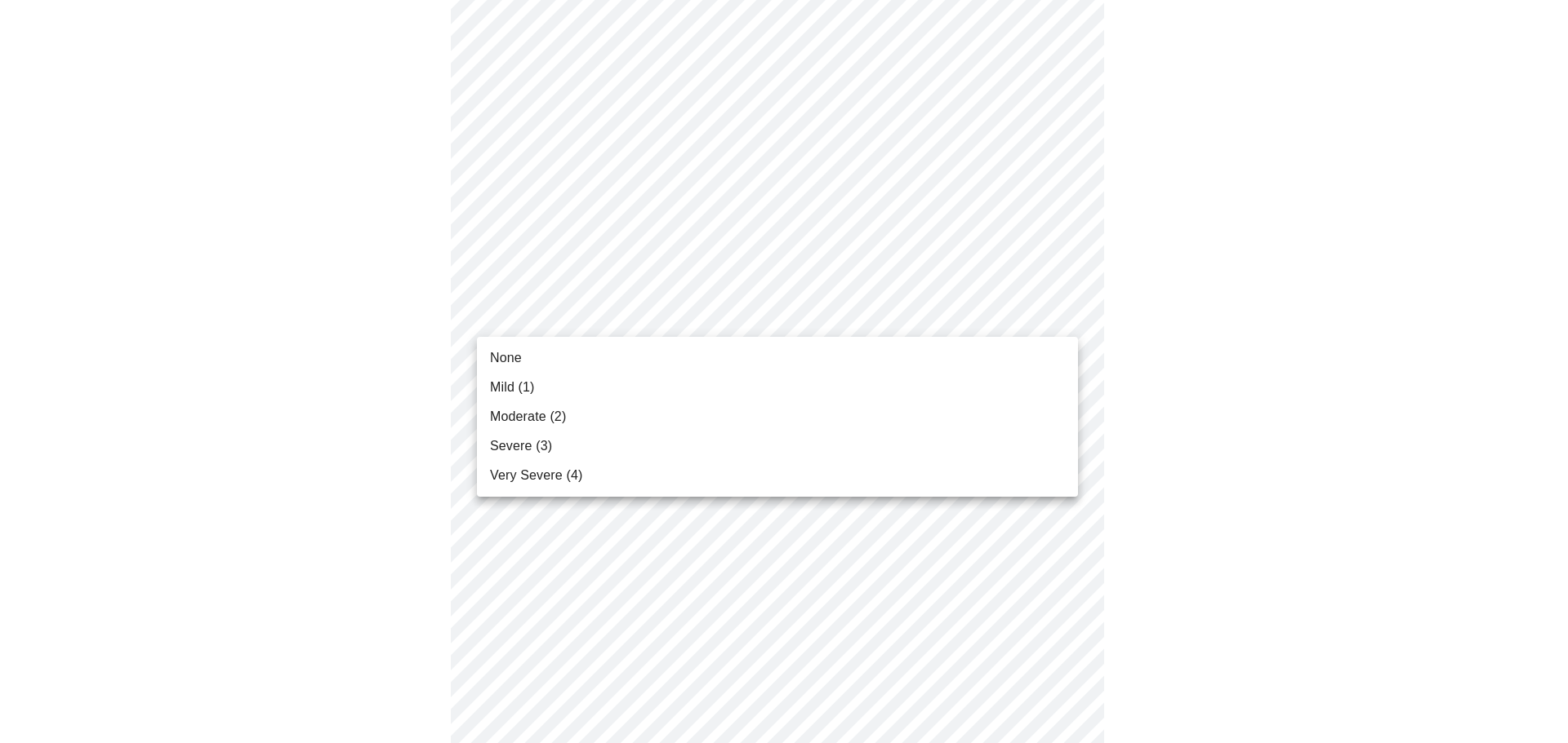
click at [834, 407] on li "Moderate (2)" at bounding box center [777, 417] width 601 height 29
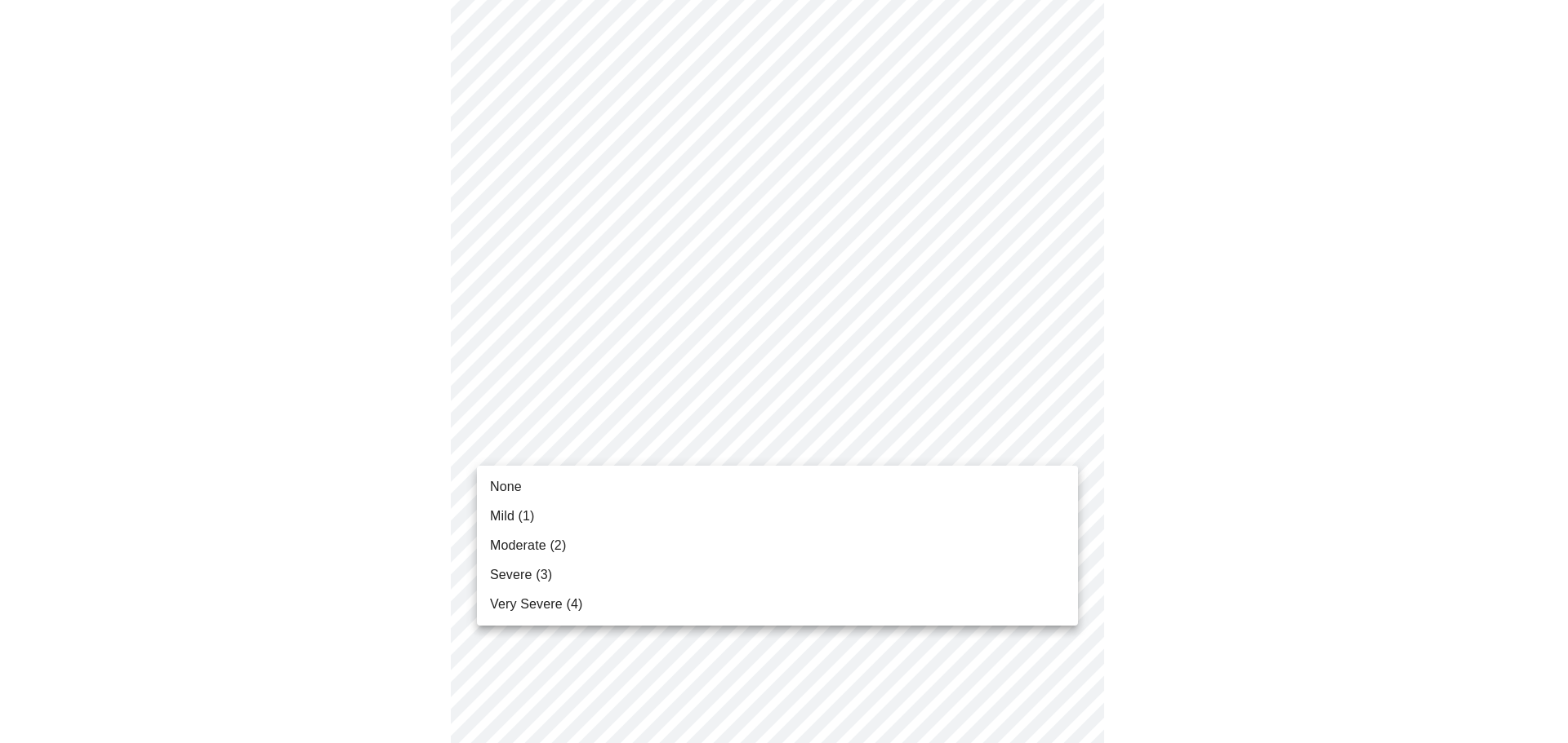
click at [787, 444] on body "MyMenopauseRx Appointments Messaging Labs Uploads Medications Community Refer a…" at bounding box center [783, 102] width 1555 height 1988
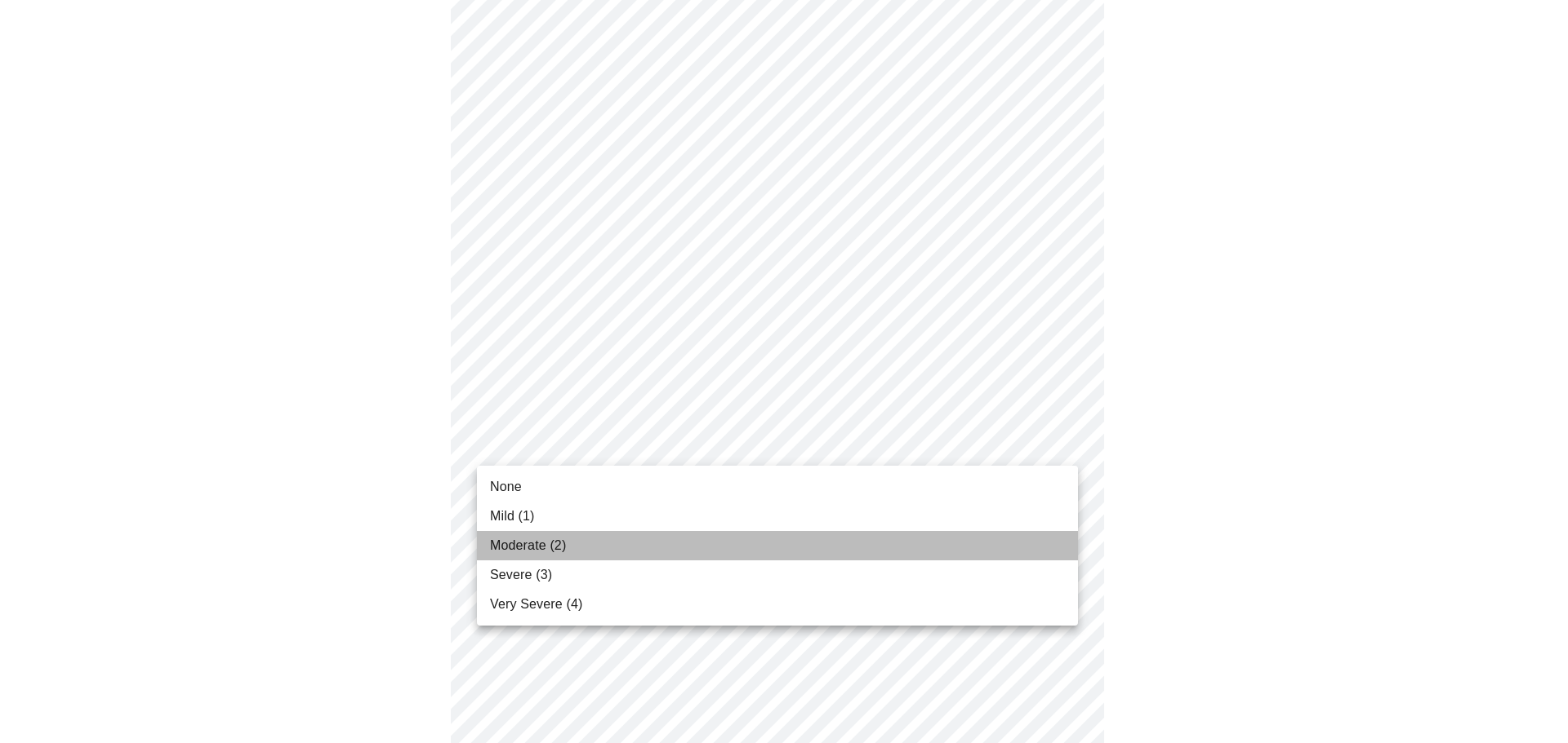
click at [798, 541] on li "Moderate (2)" at bounding box center [777, 545] width 601 height 29
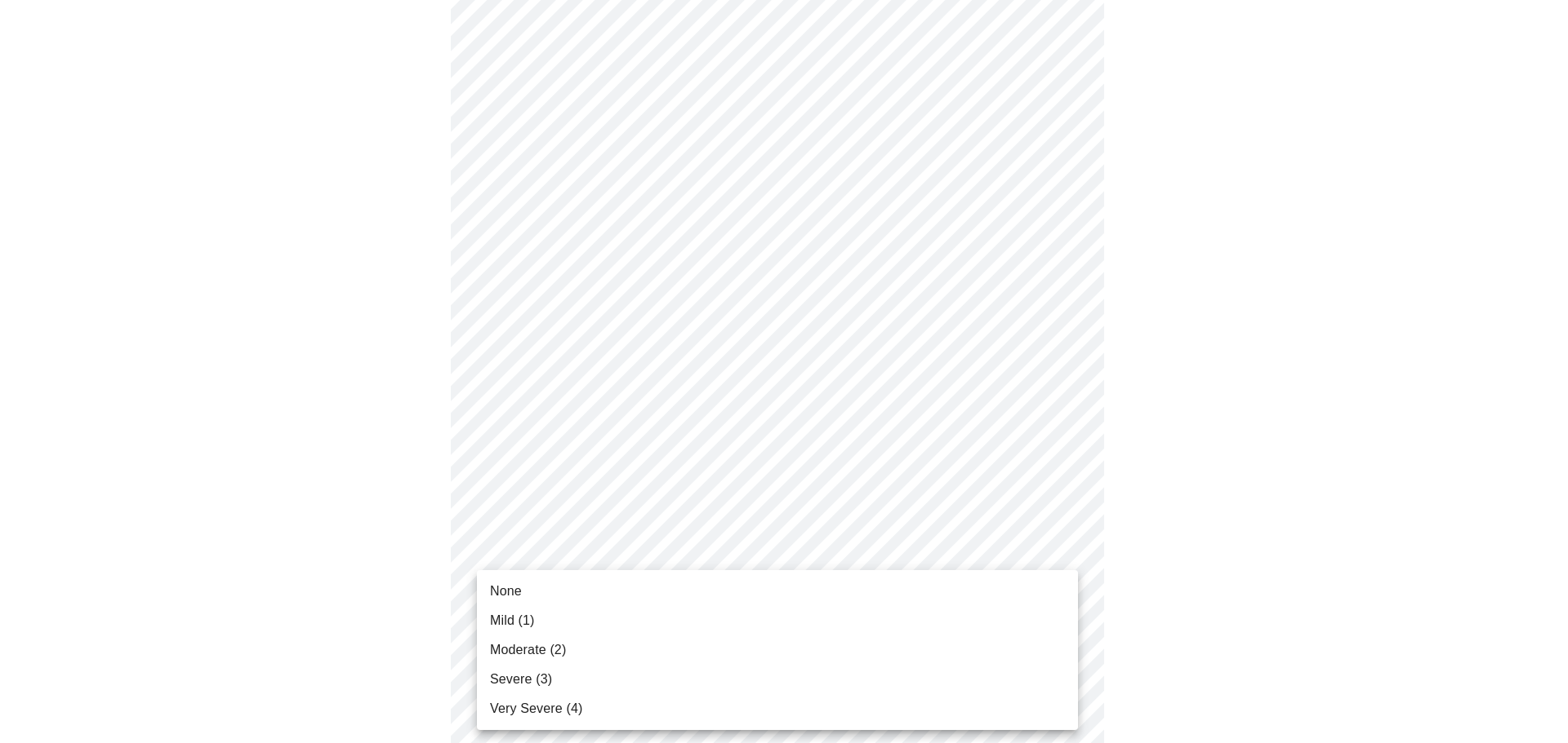
click at [721, 570] on body "MyMenopauseRx Appointments Messaging Labs Uploads Medications Community Refer a…" at bounding box center [783, 91] width 1555 height 1965
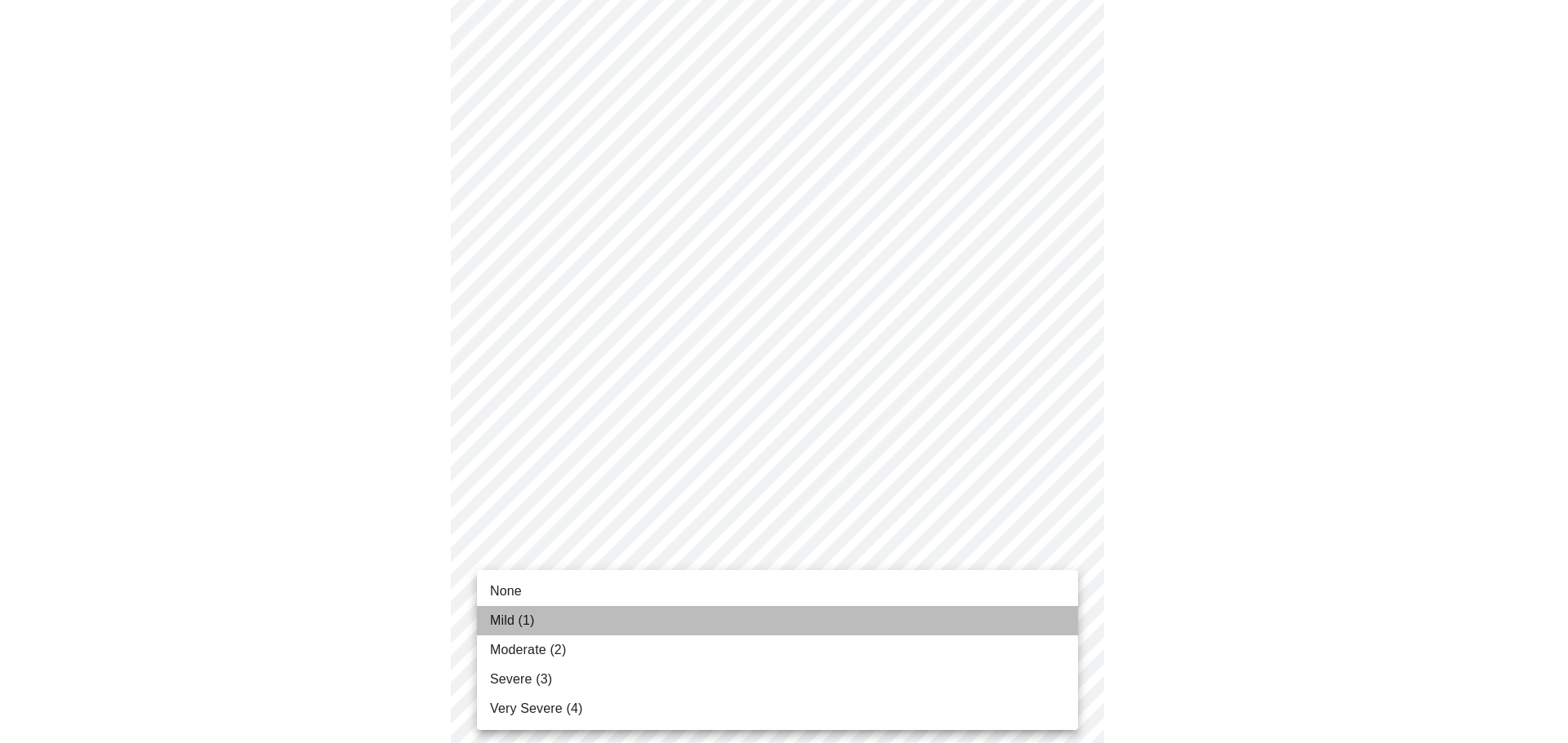
click at [733, 625] on li "Mild (1)" at bounding box center [777, 620] width 601 height 29
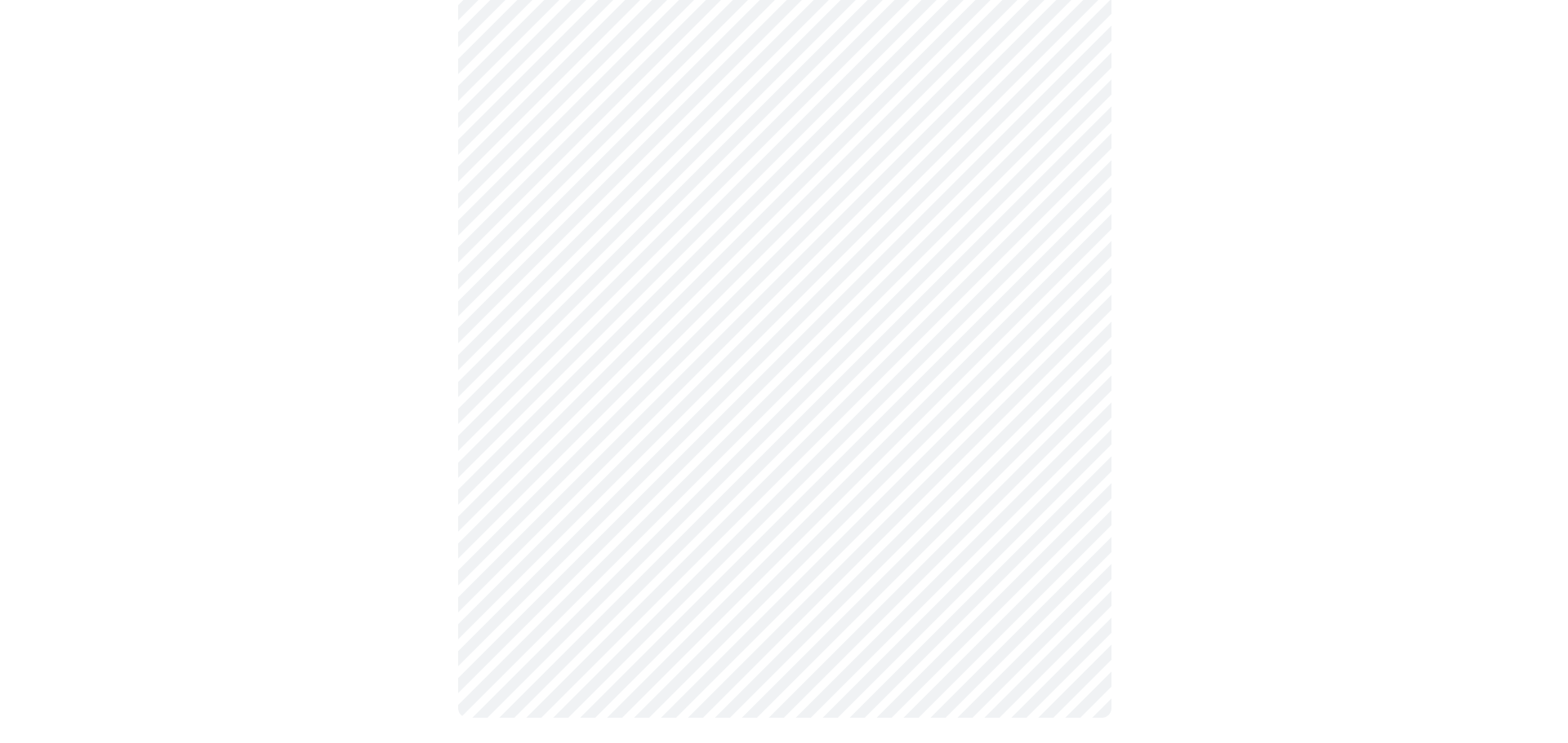
scroll to position [1198, 0]
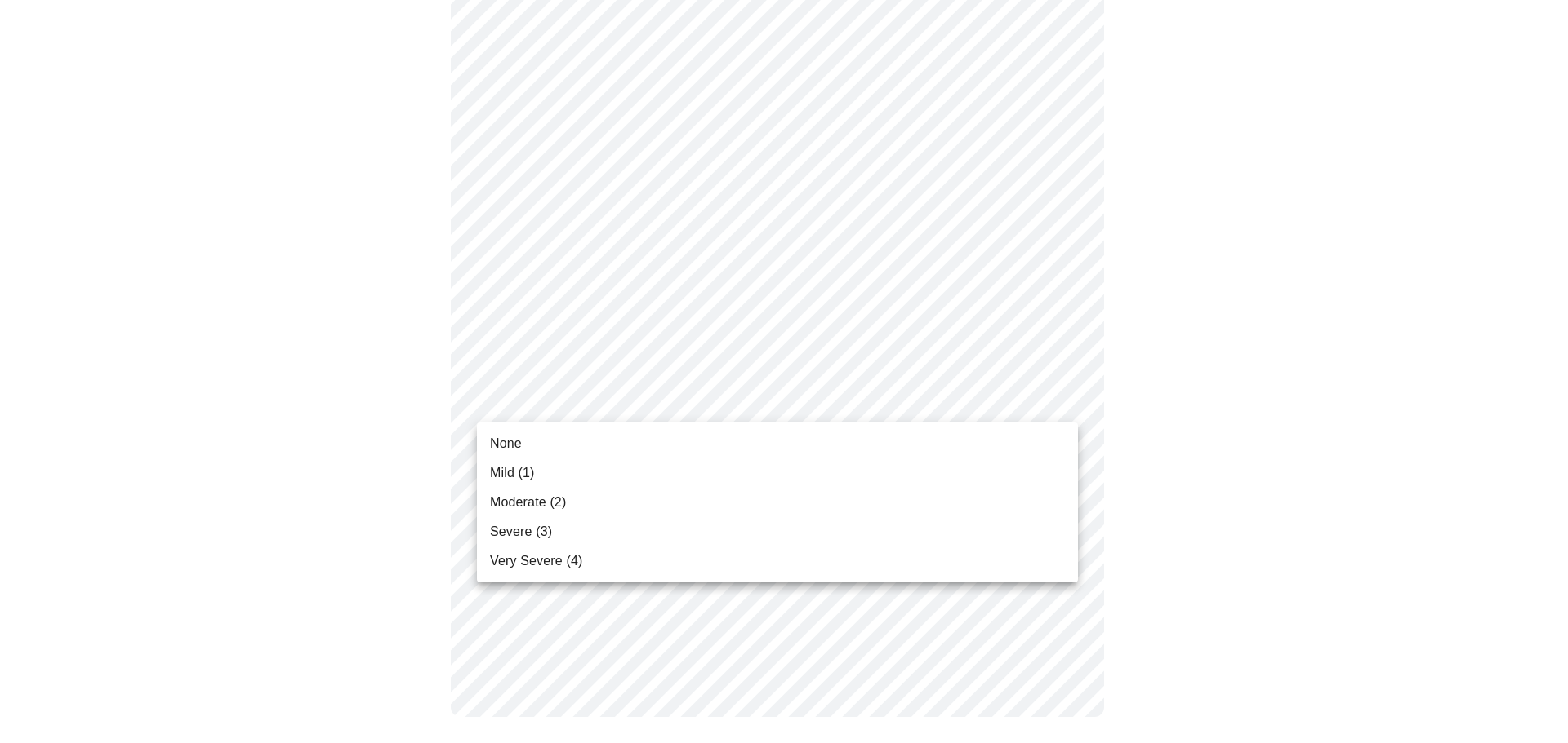
click at [791, 476] on li "Mild (1)" at bounding box center [777, 473] width 601 height 29
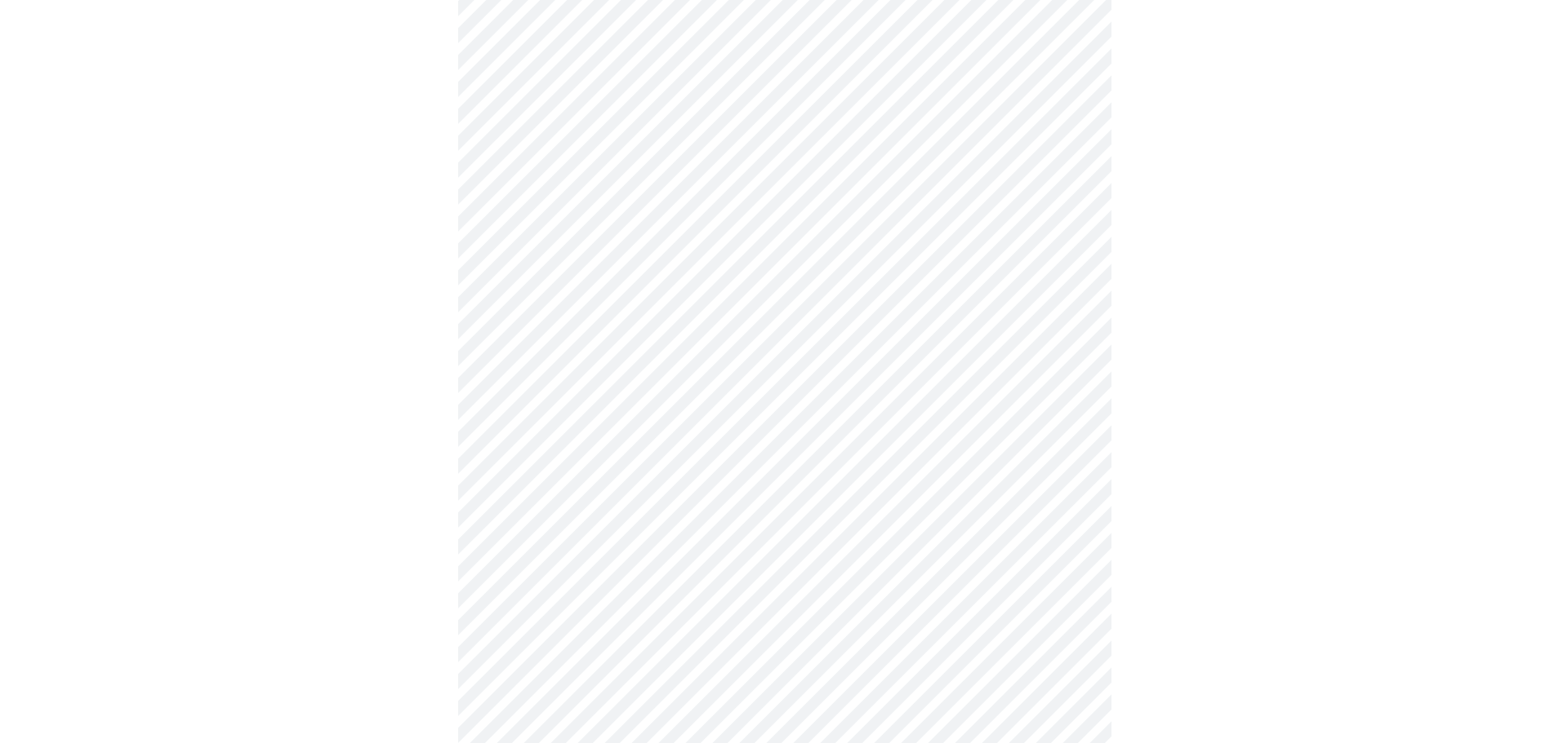
scroll to position [867, 0]
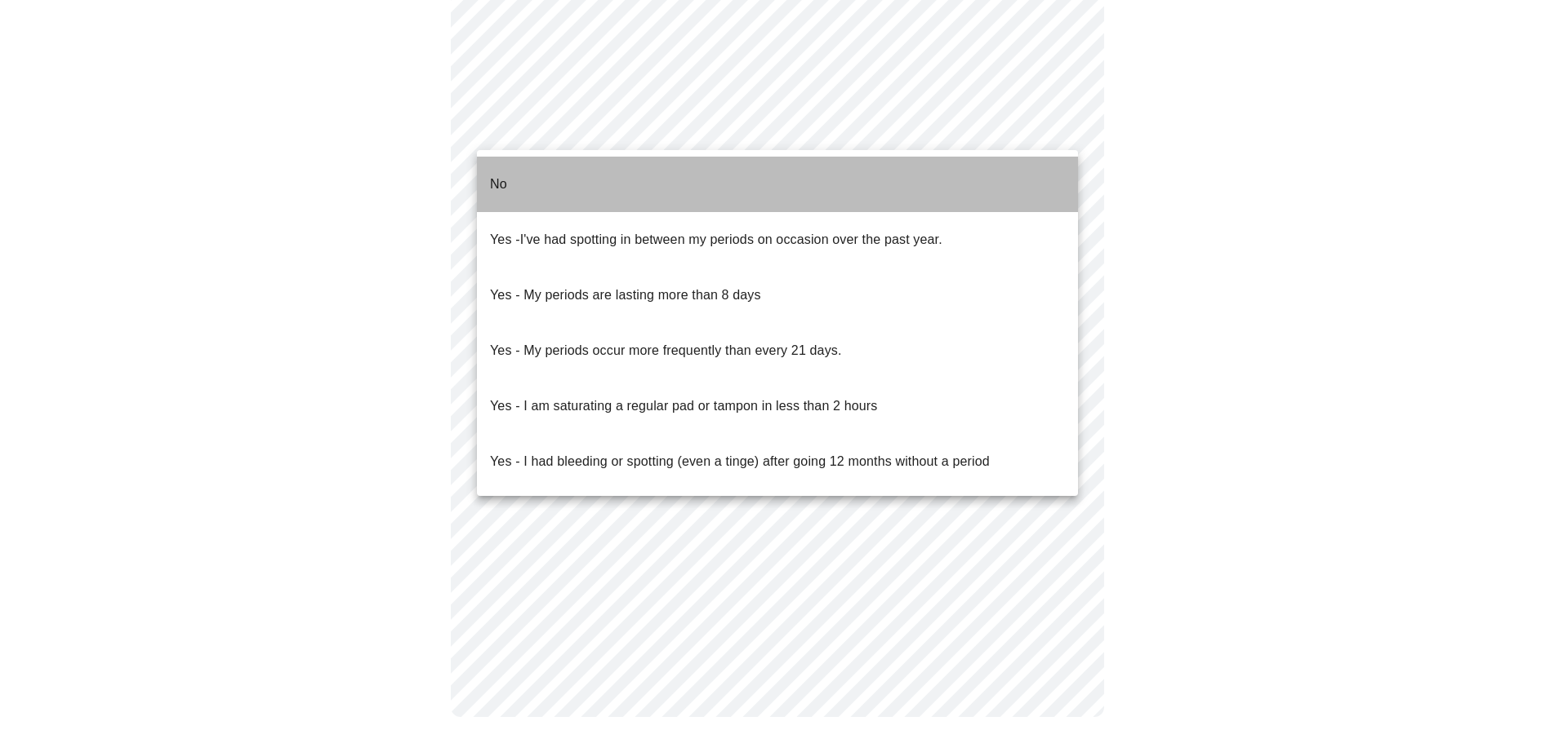
click at [977, 182] on li "No" at bounding box center [777, 184] width 601 height 56
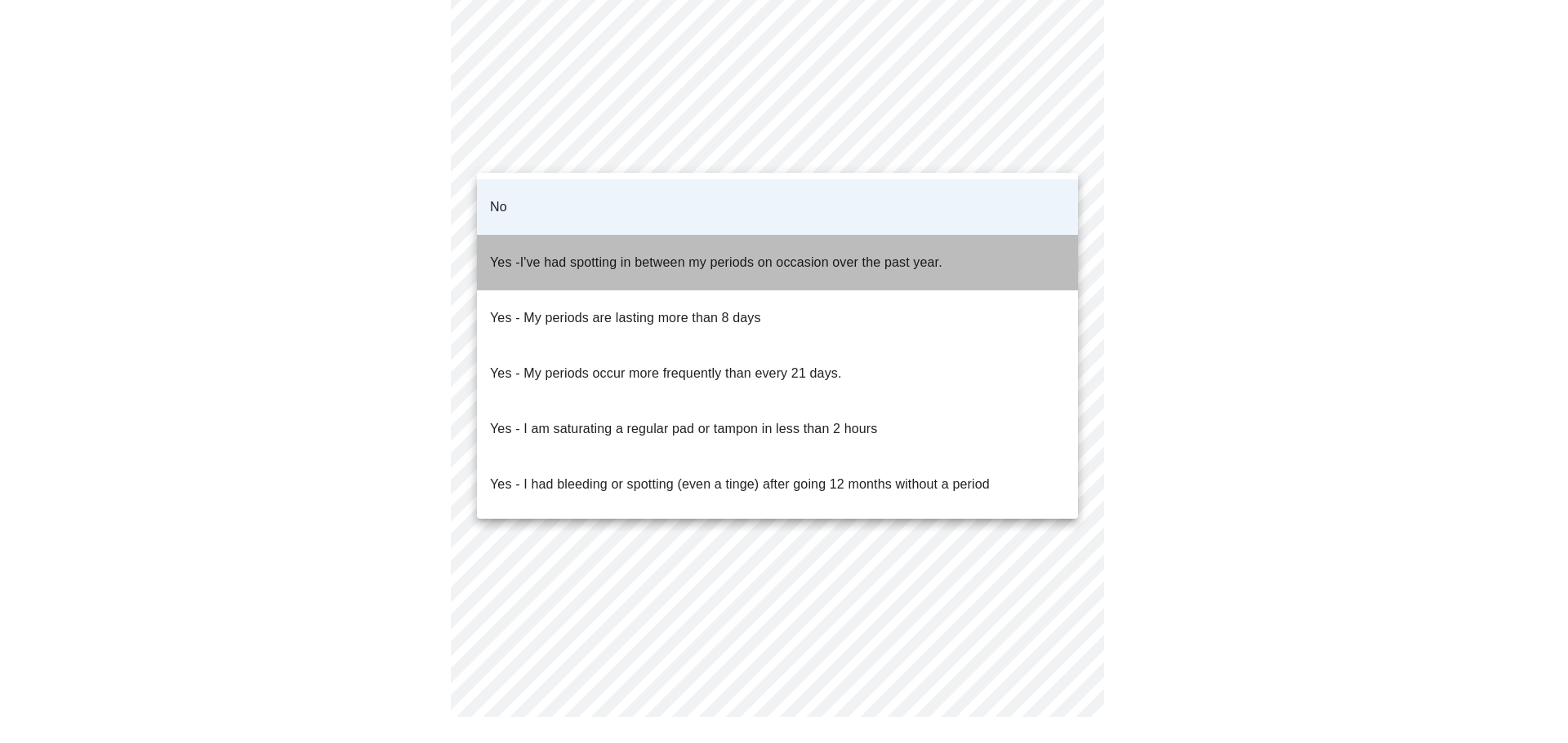
click at [970, 239] on li "Yes - I've had spotting in between my periods on occasion over the past year." at bounding box center [777, 262] width 601 height 56
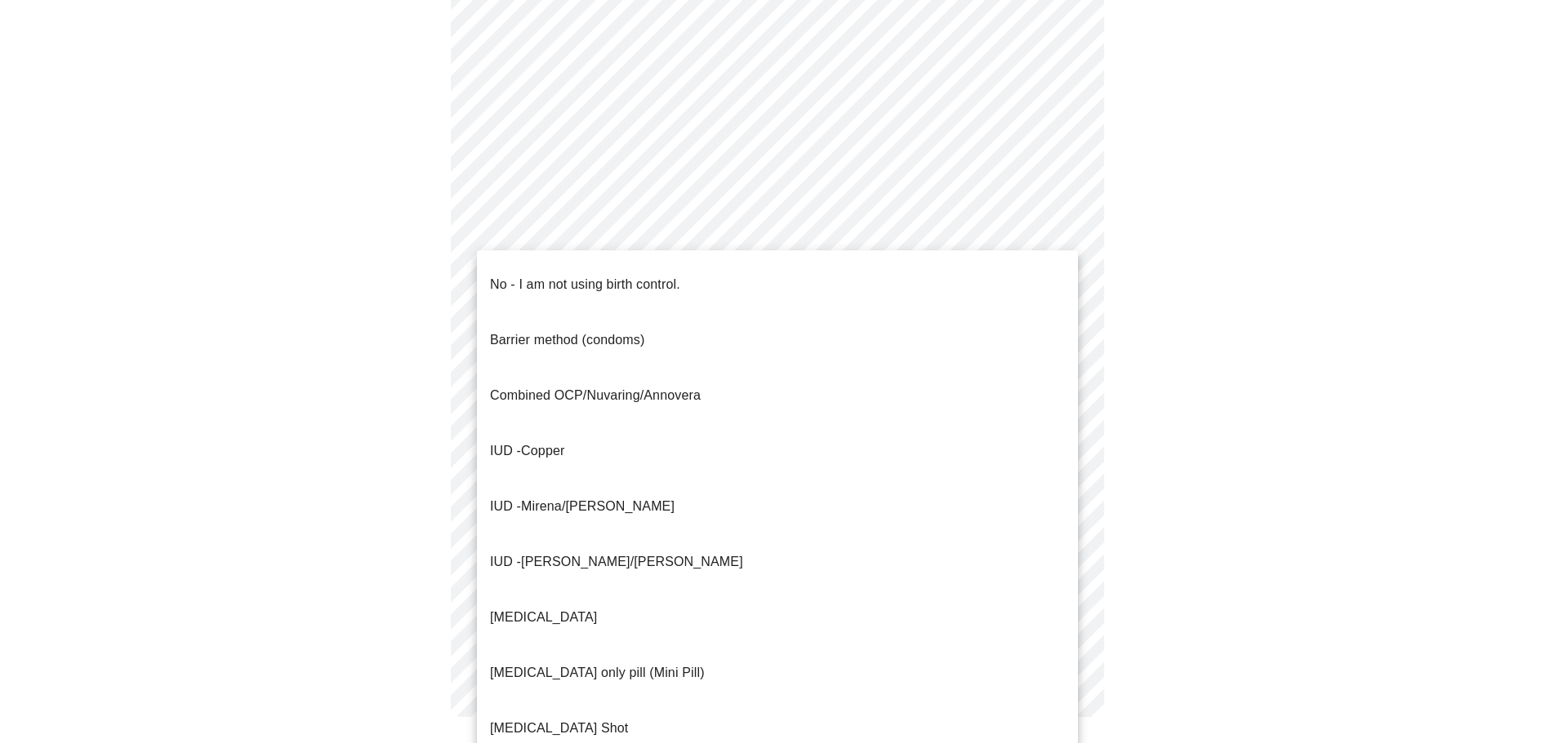
click at [901, 645] on li "Progesterone only pill (Mini Pill)" at bounding box center [777, 672] width 601 height 56
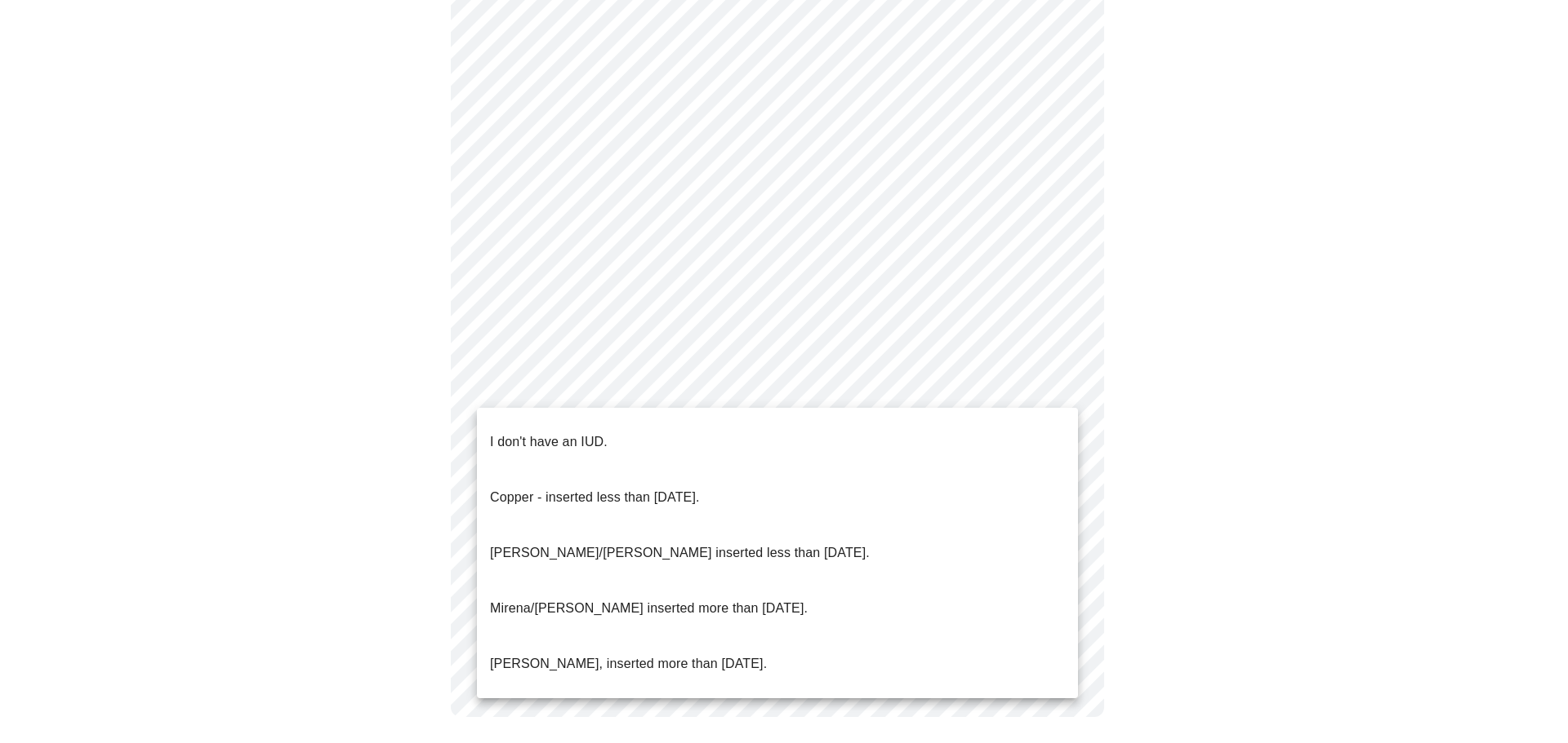
click at [917, 423] on li "I don't have an IUD." at bounding box center [777, 442] width 601 height 56
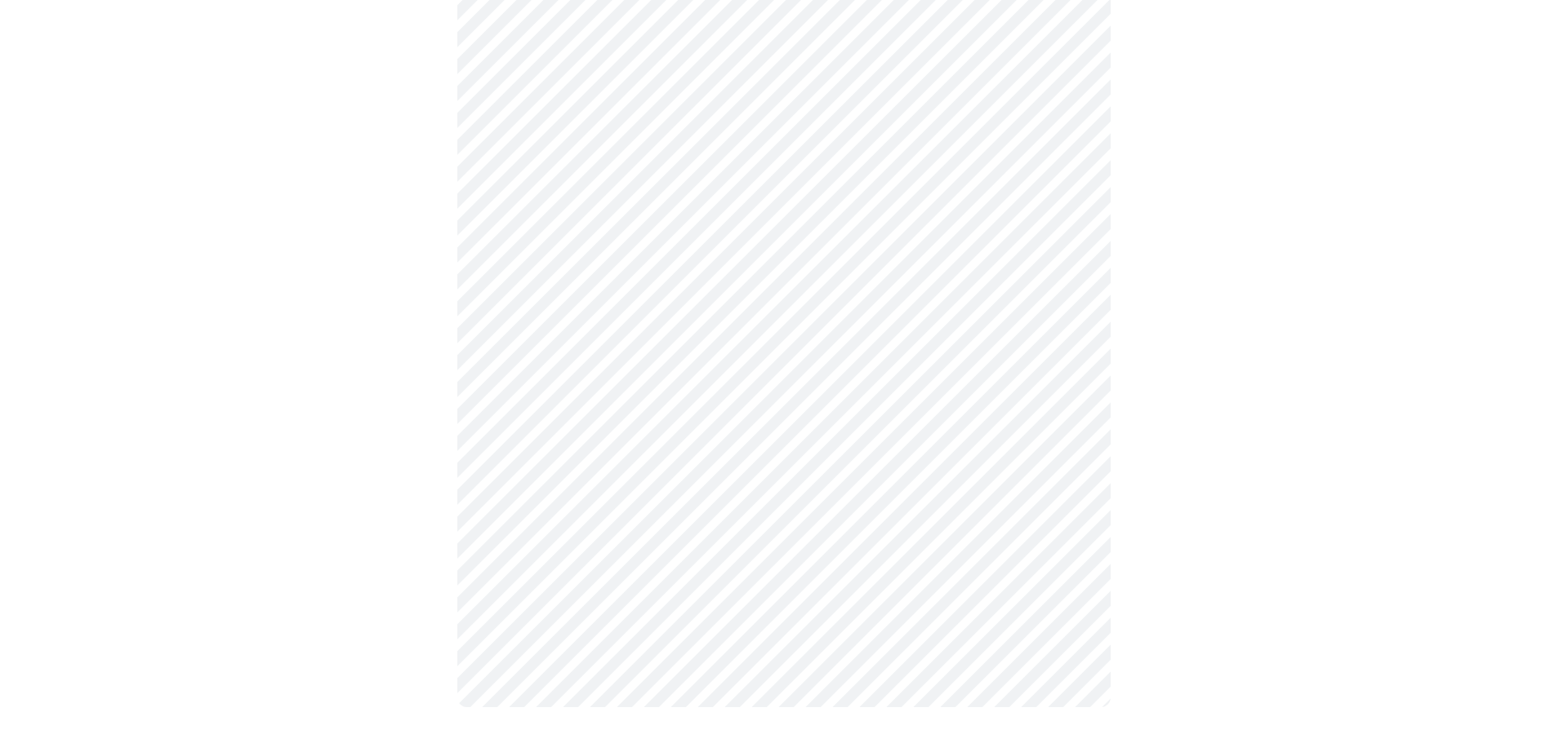
scroll to position [838, 0]
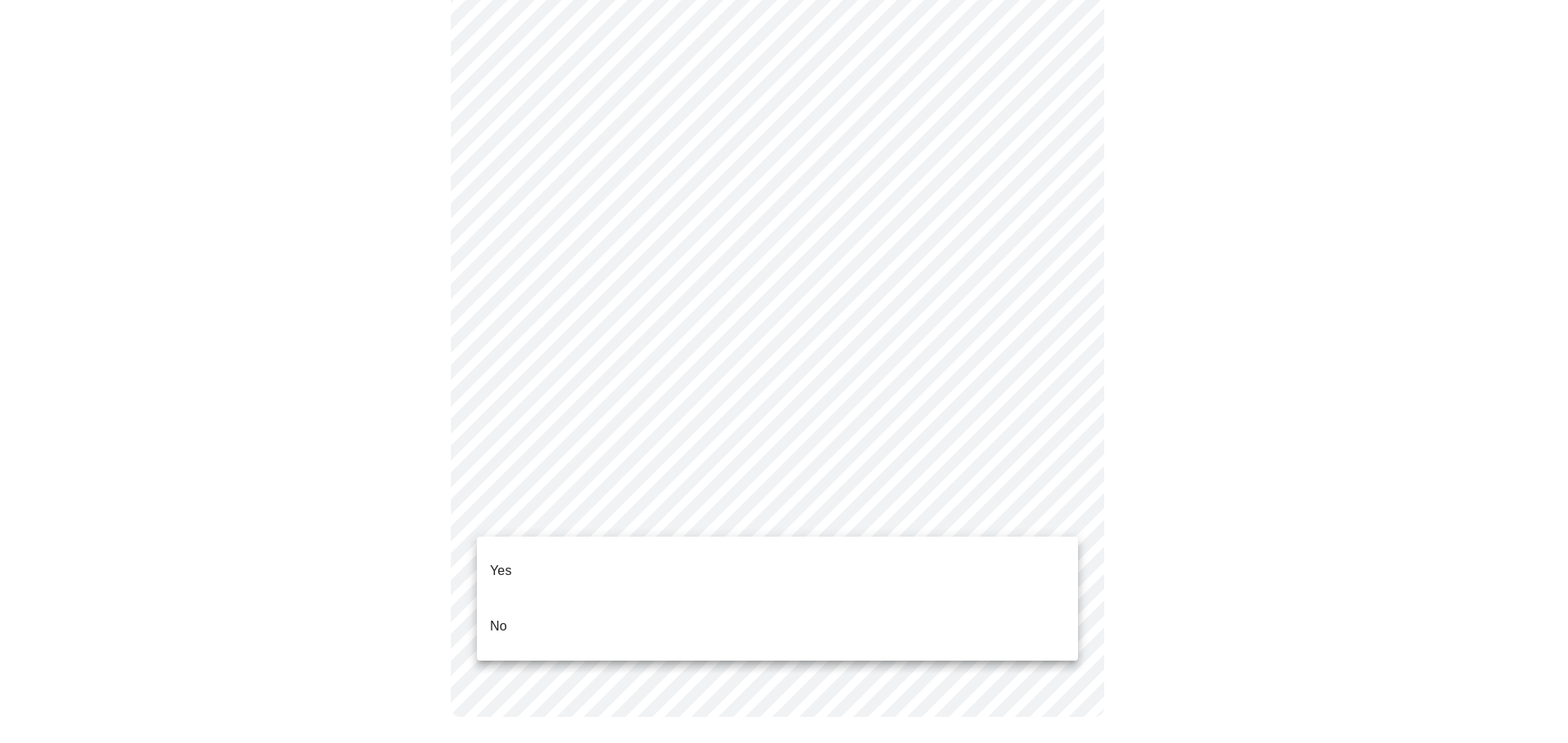
click at [868, 559] on li "Yes" at bounding box center [777, 571] width 601 height 56
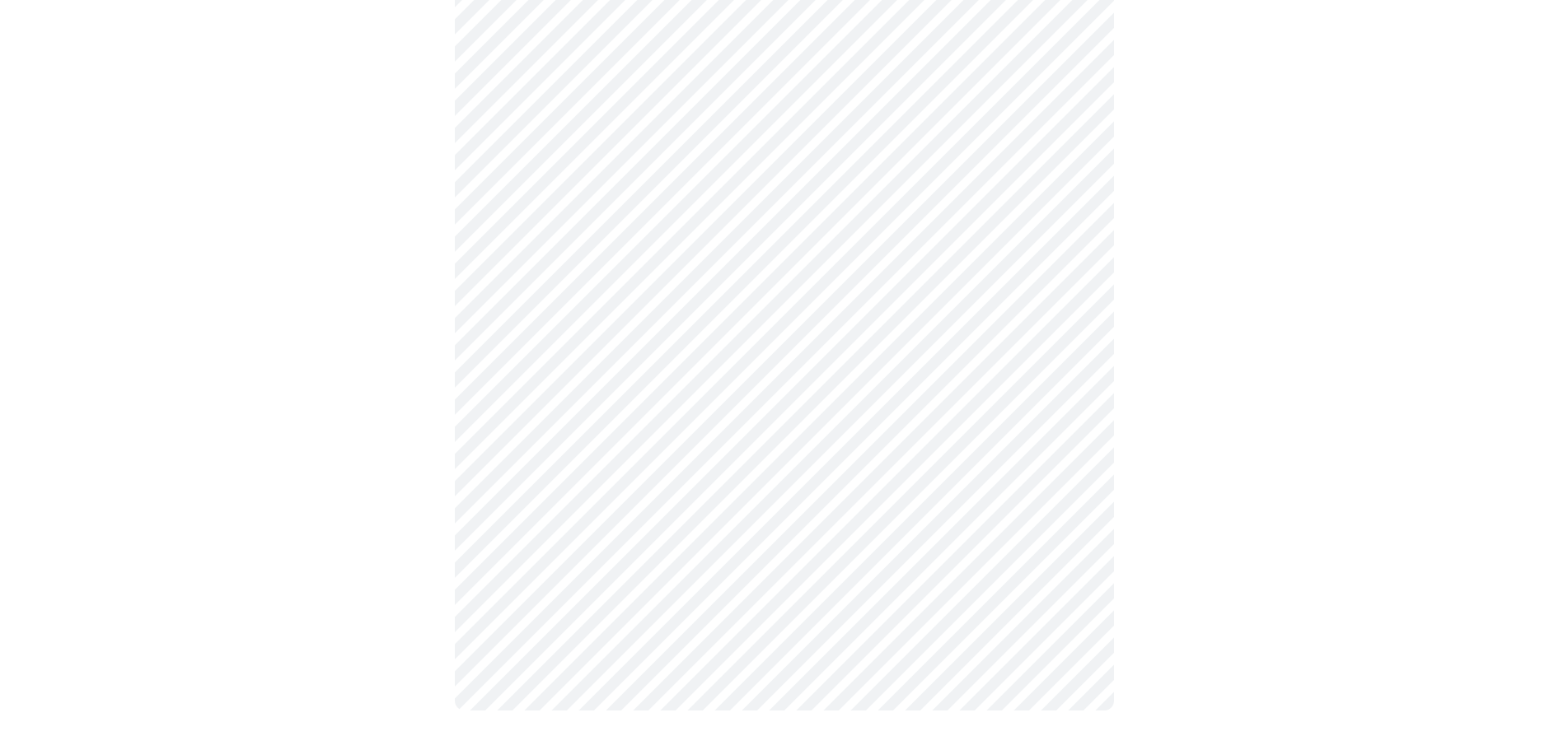
scroll to position [0, 0]
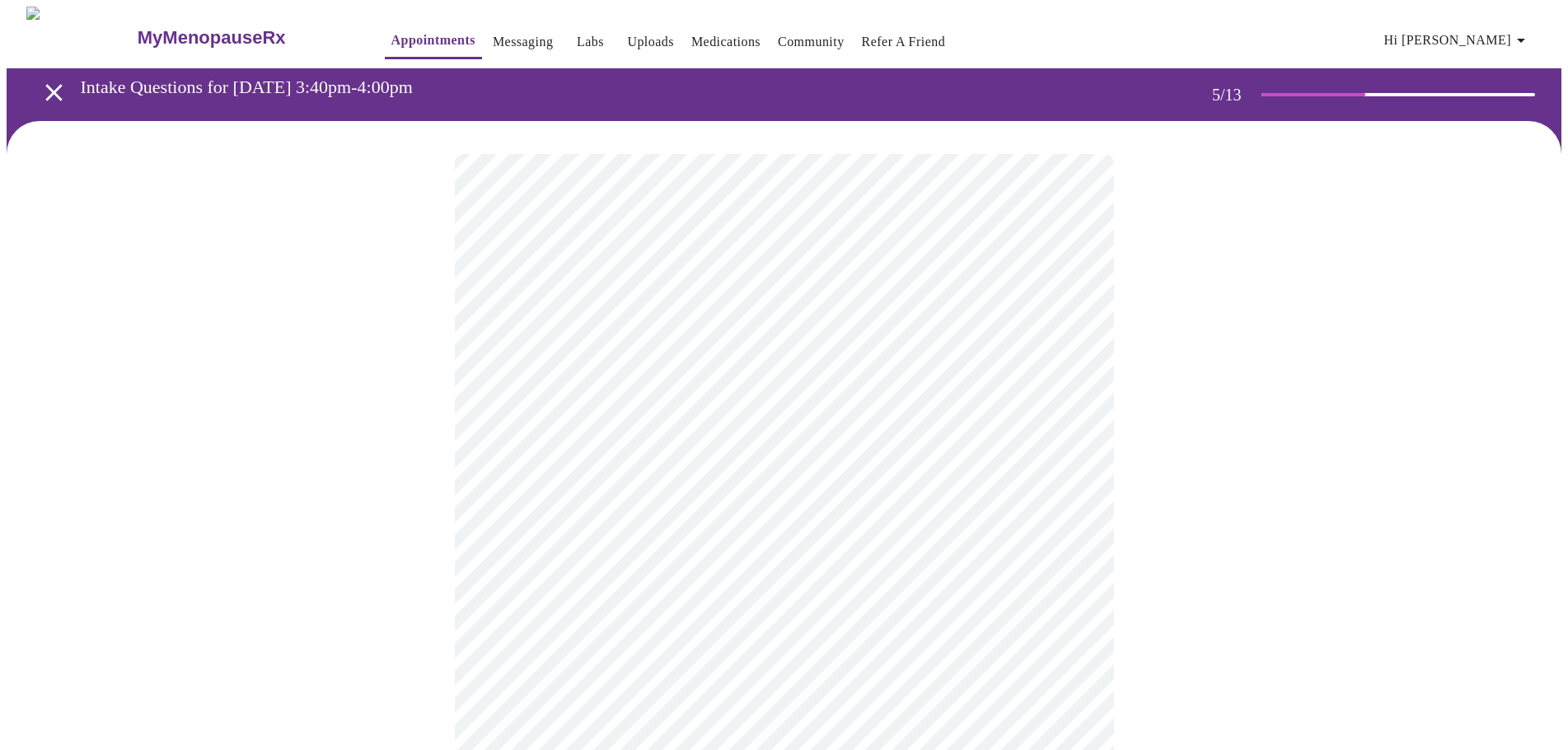
click at [743, 441] on body "MyMenopauseRx Appointments Messaging Labs Uploads Medications Community Refer a…" at bounding box center [783, 673] width 1555 height 1334
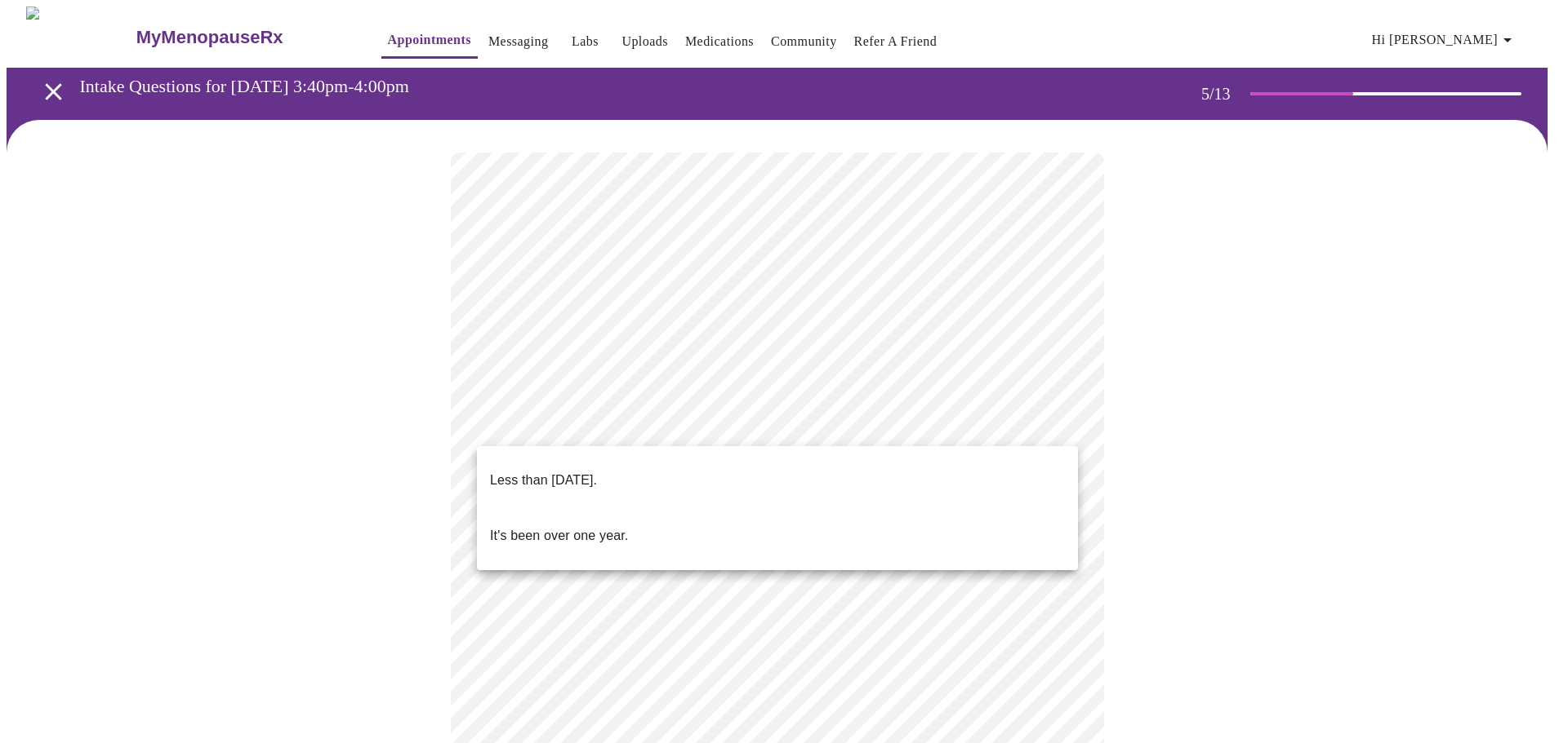
click at [707, 520] on li "It's been over one year." at bounding box center [777, 536] width 601 height 56
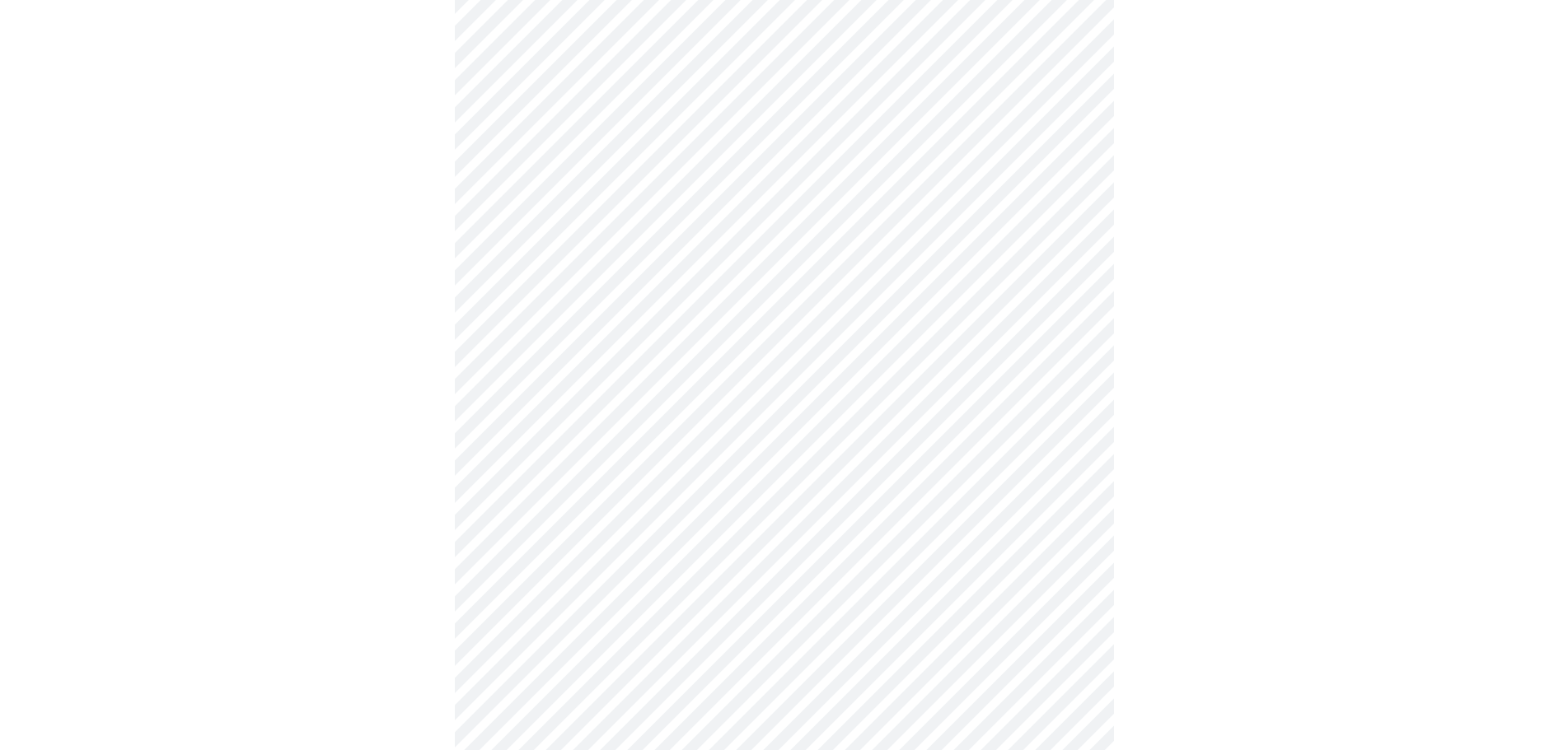
scroll to position [247, 0]
click at [969, 319] on body "MyMenopauseRx Appointments Messaging Labs Uploads Medications Community Refer a…" at bounding box center [790, 421] width 1569 height 1325
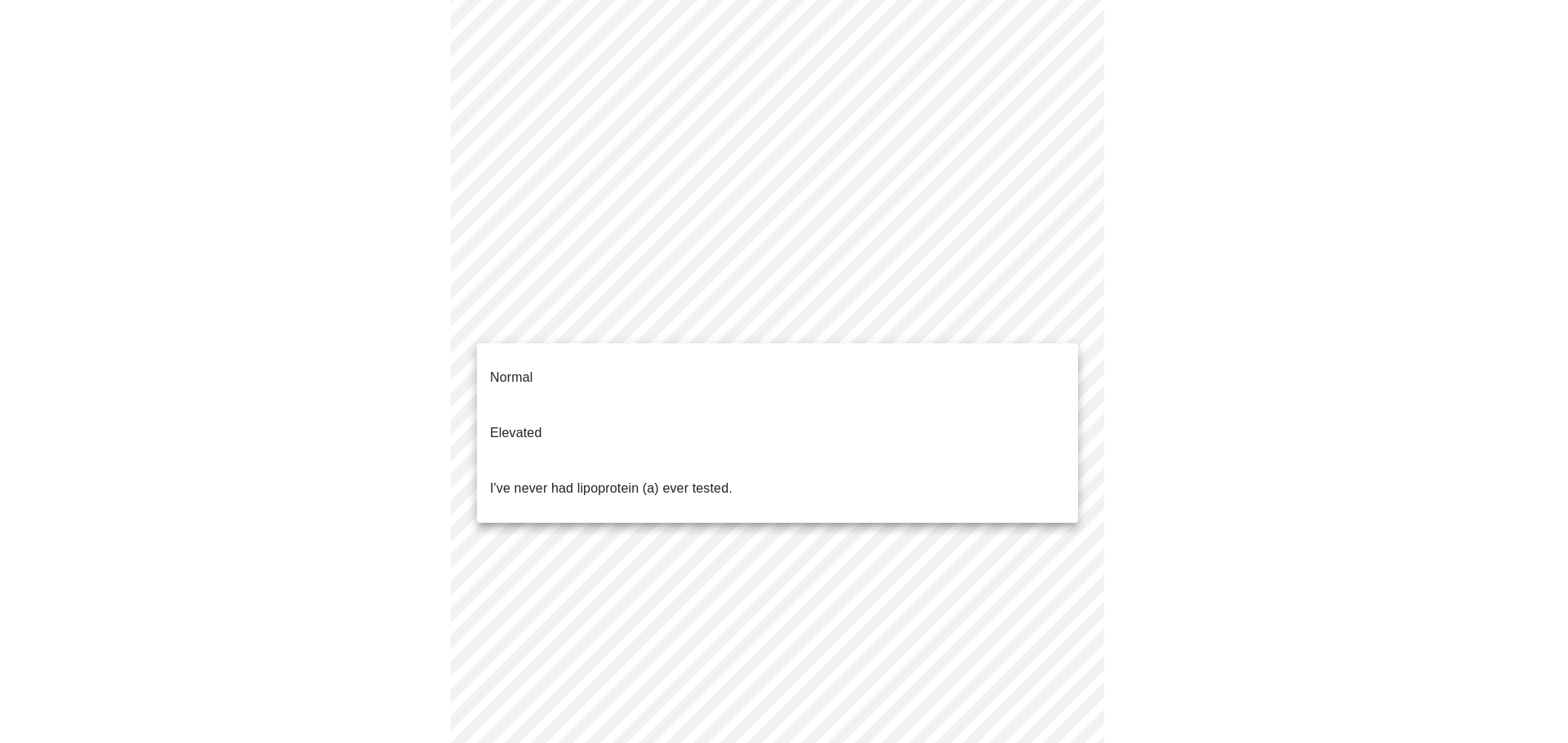
click at [934, 461] on li "I've never had lipoprotein (a) ever tested." at bounding box center [777, 488] width 601 height 56
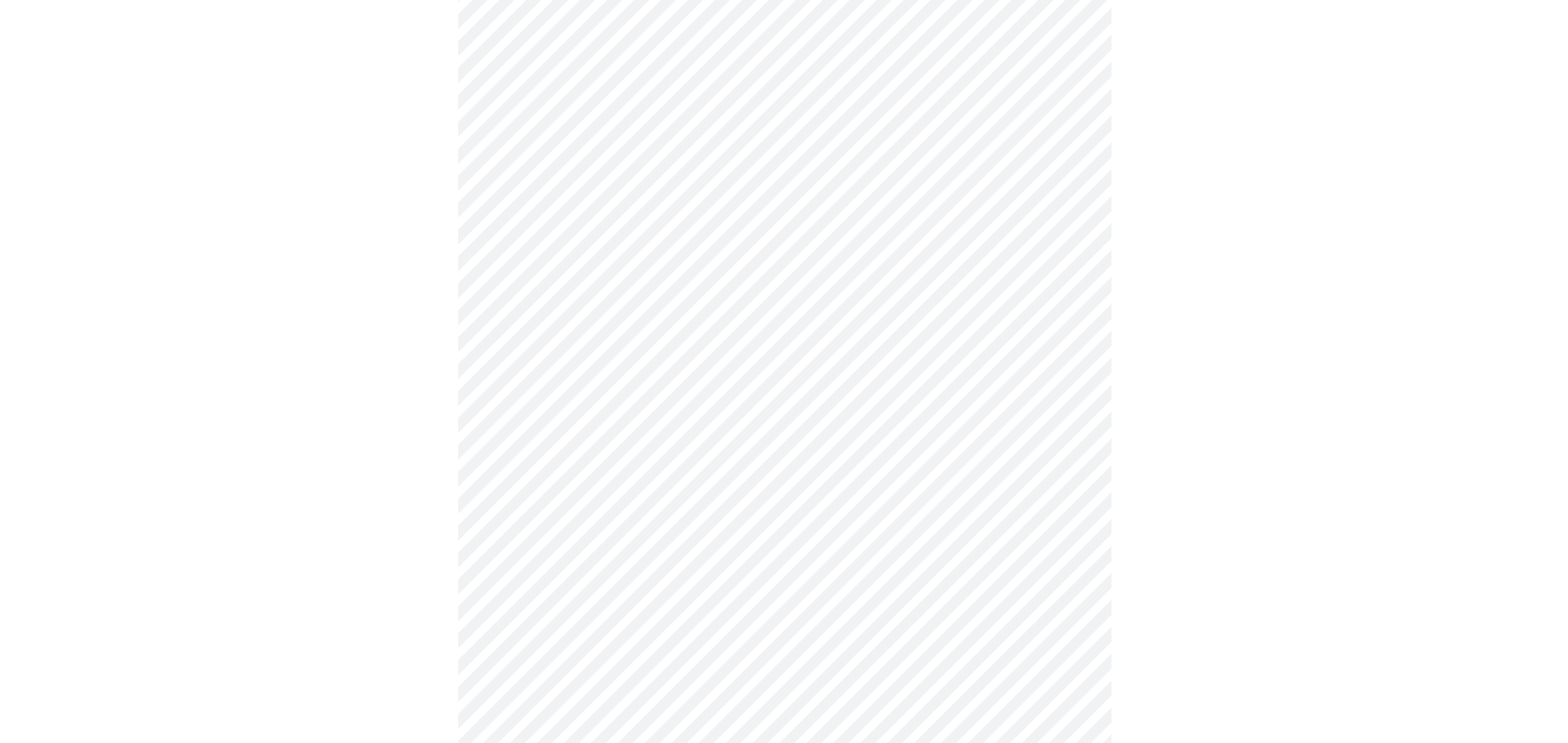
scroll to position [0, 0]
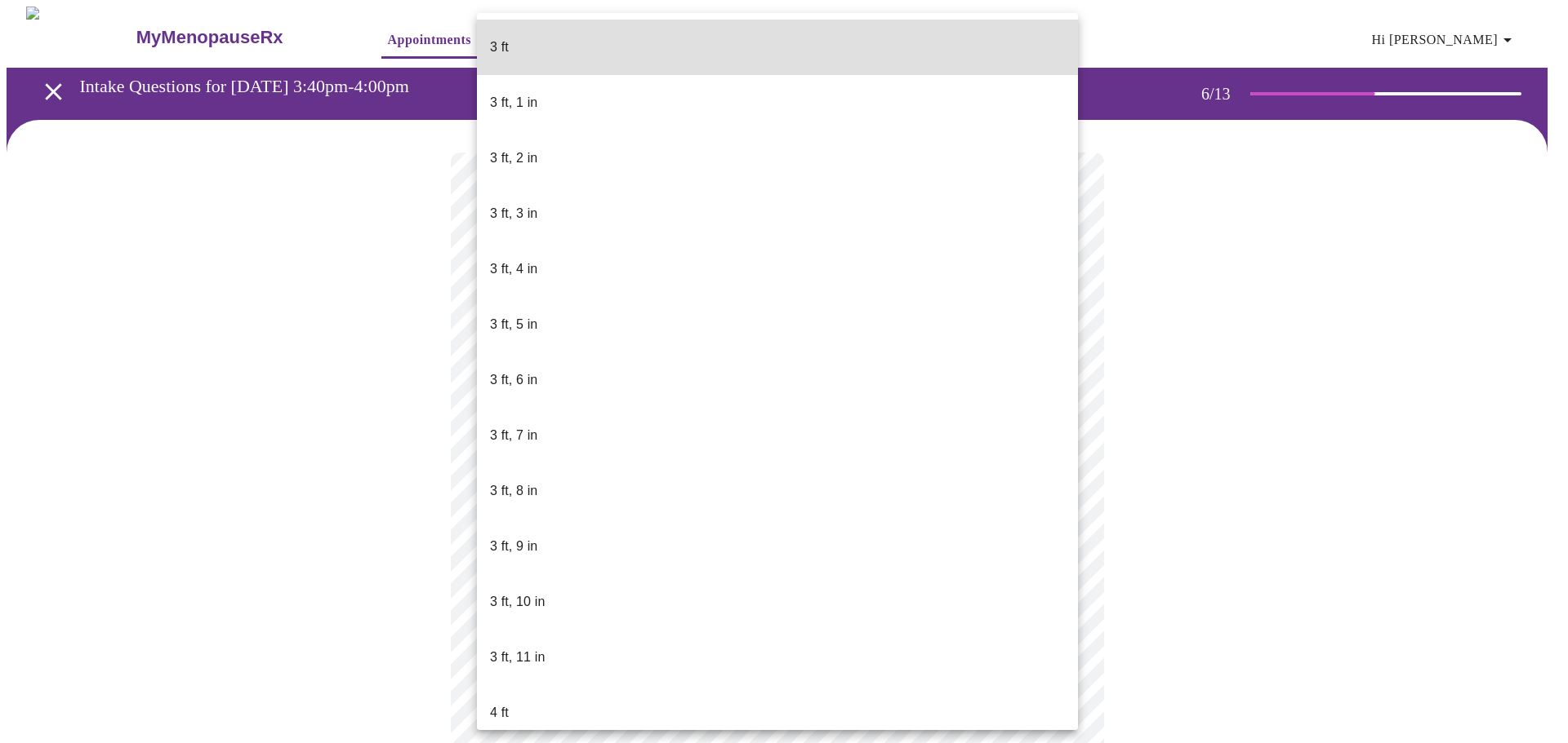
click at [602, 463] on body "MyMenopauseRx Appointments Messaging Labs Uploads Medications Community Refer a…" at bounding box center [783, 442] width 1555 height 872
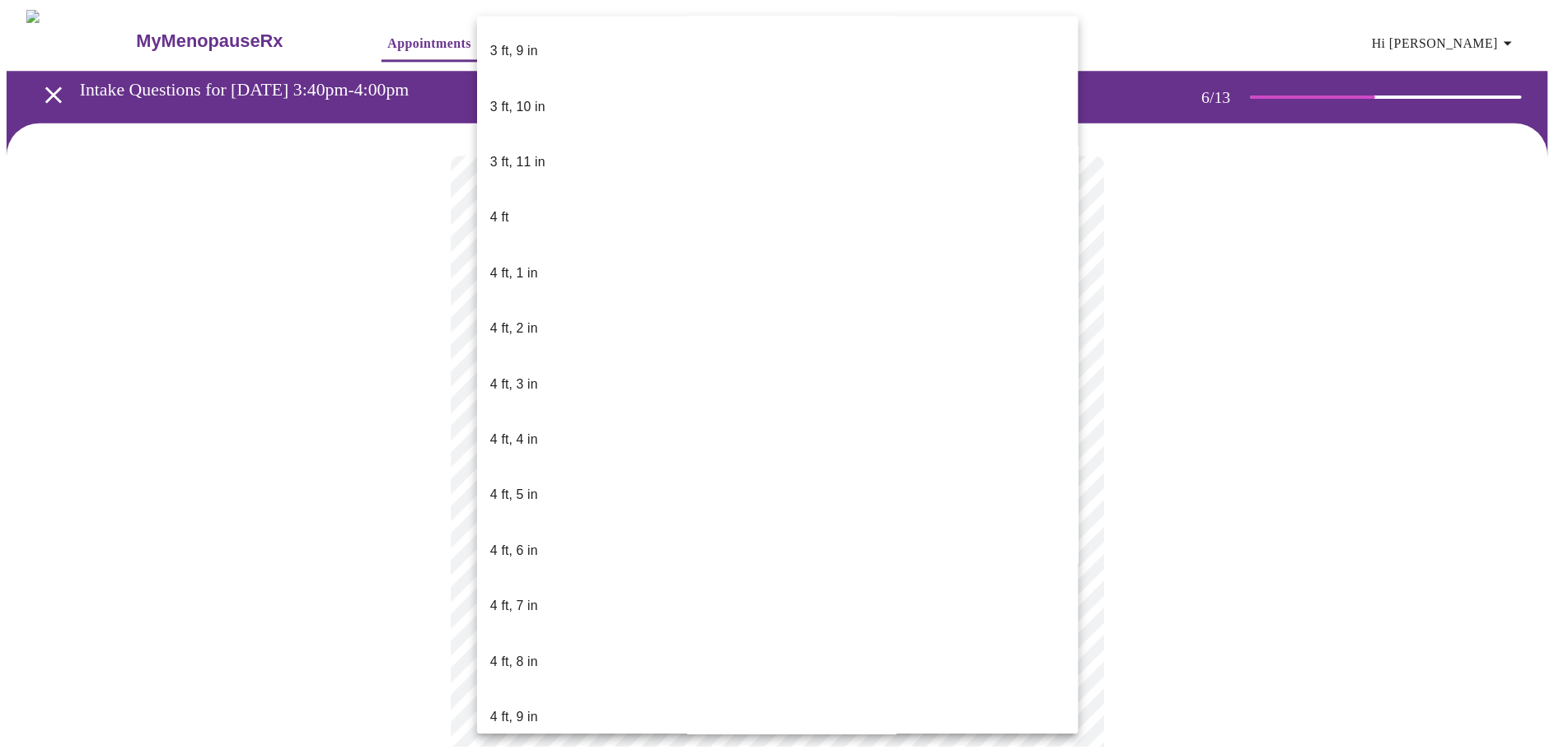
scroll to position [741, 0]
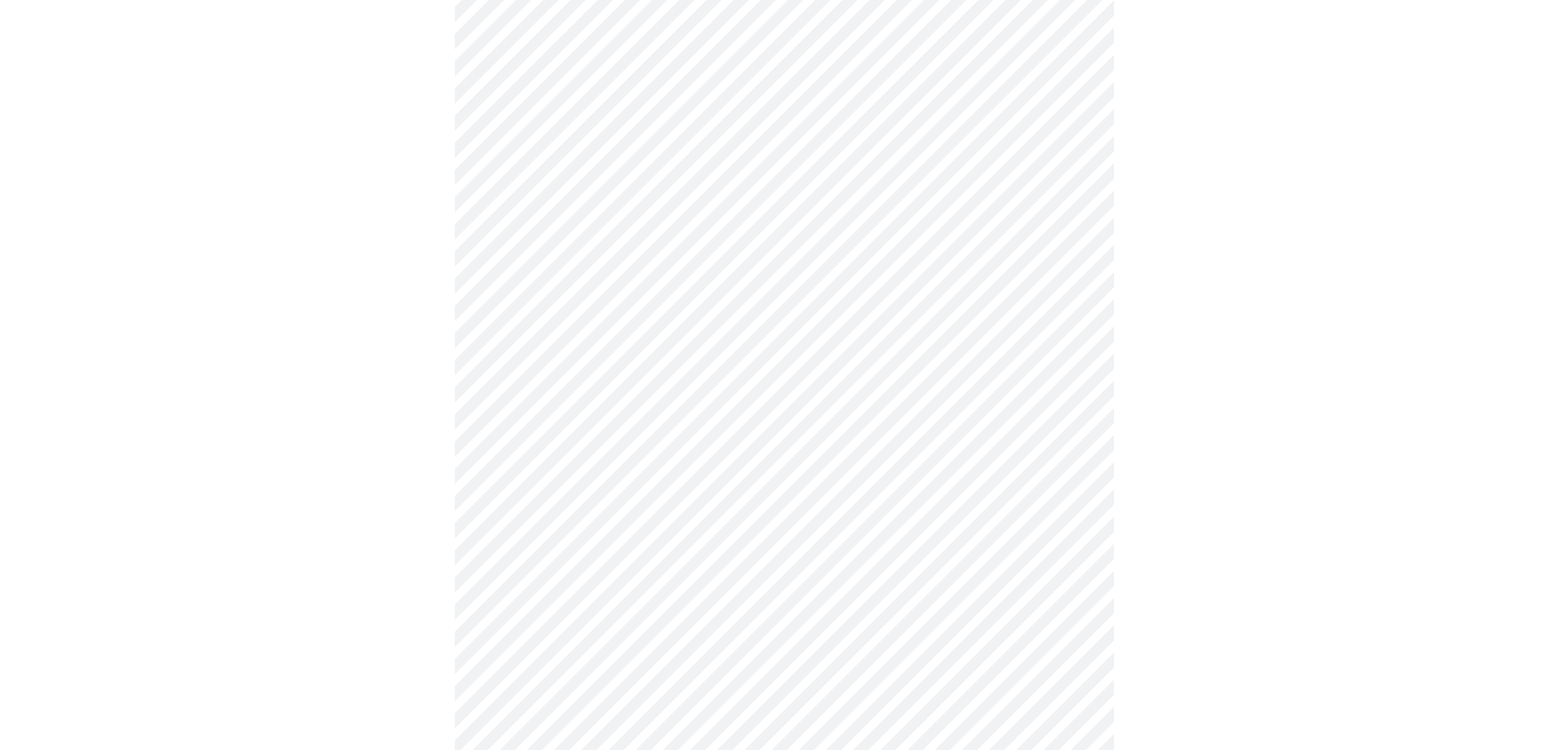
scroll to position [4284, 0]
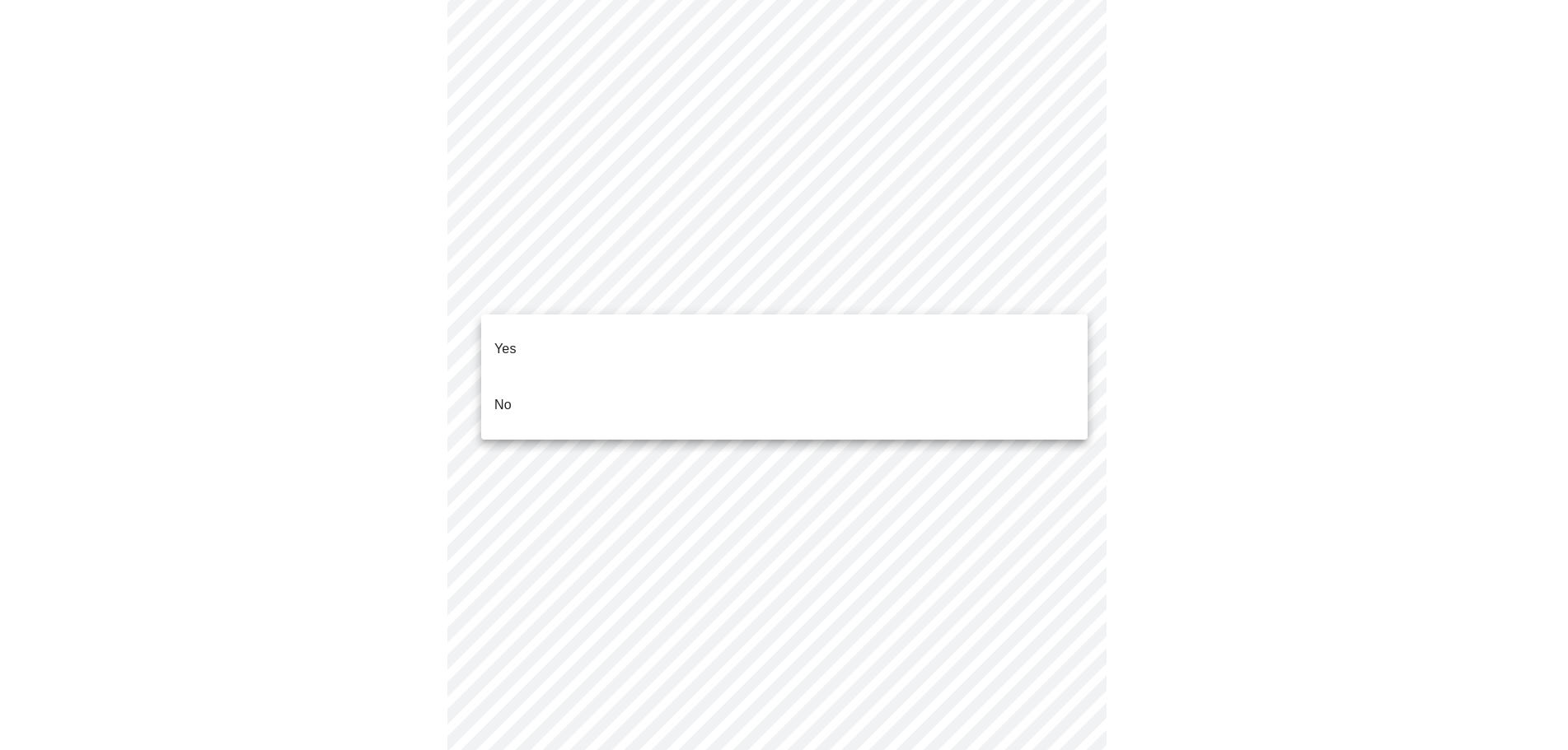
click at [1022, 378] on li "No" at bounding box center [784, 405] width 607 height 56
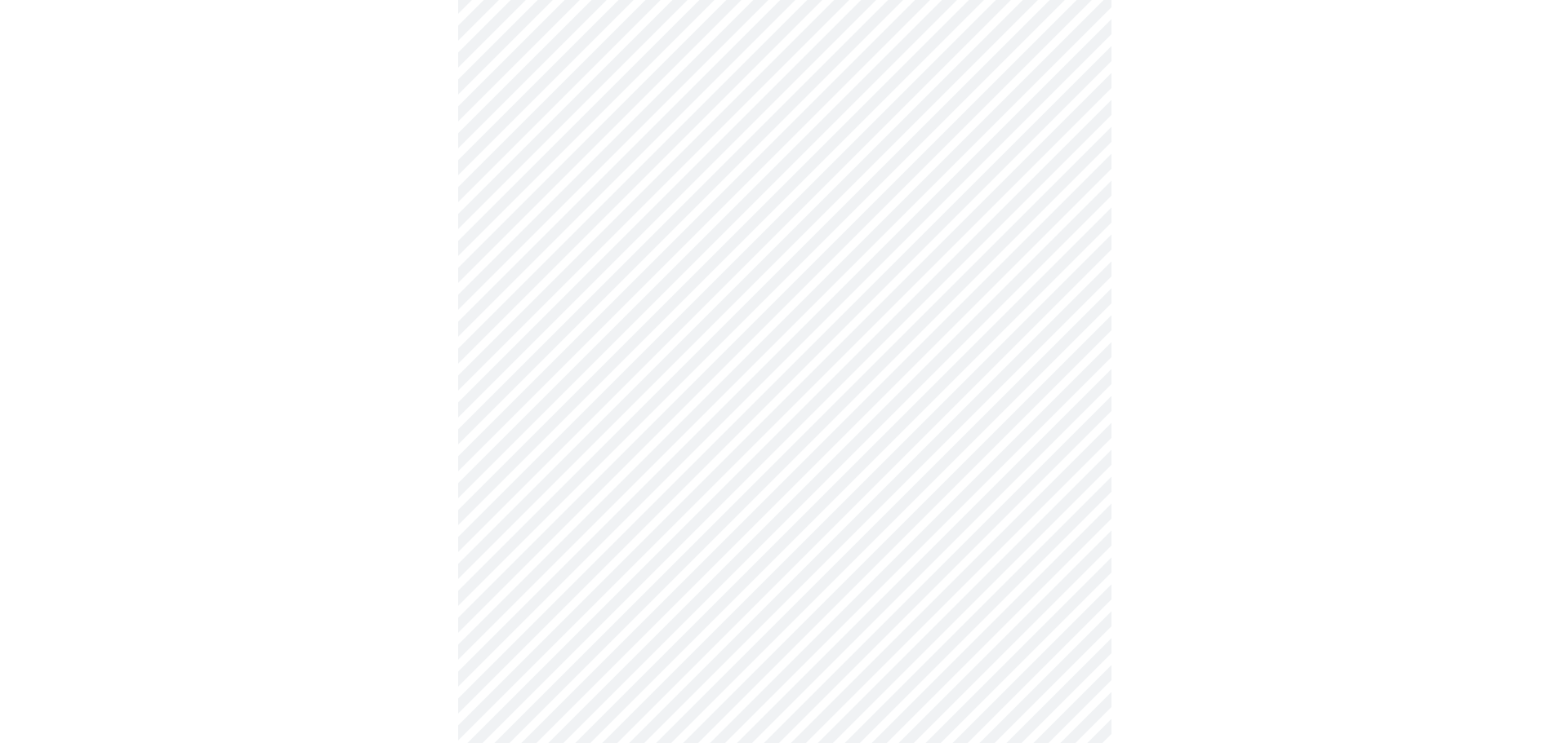
scroll to position [851, 0]
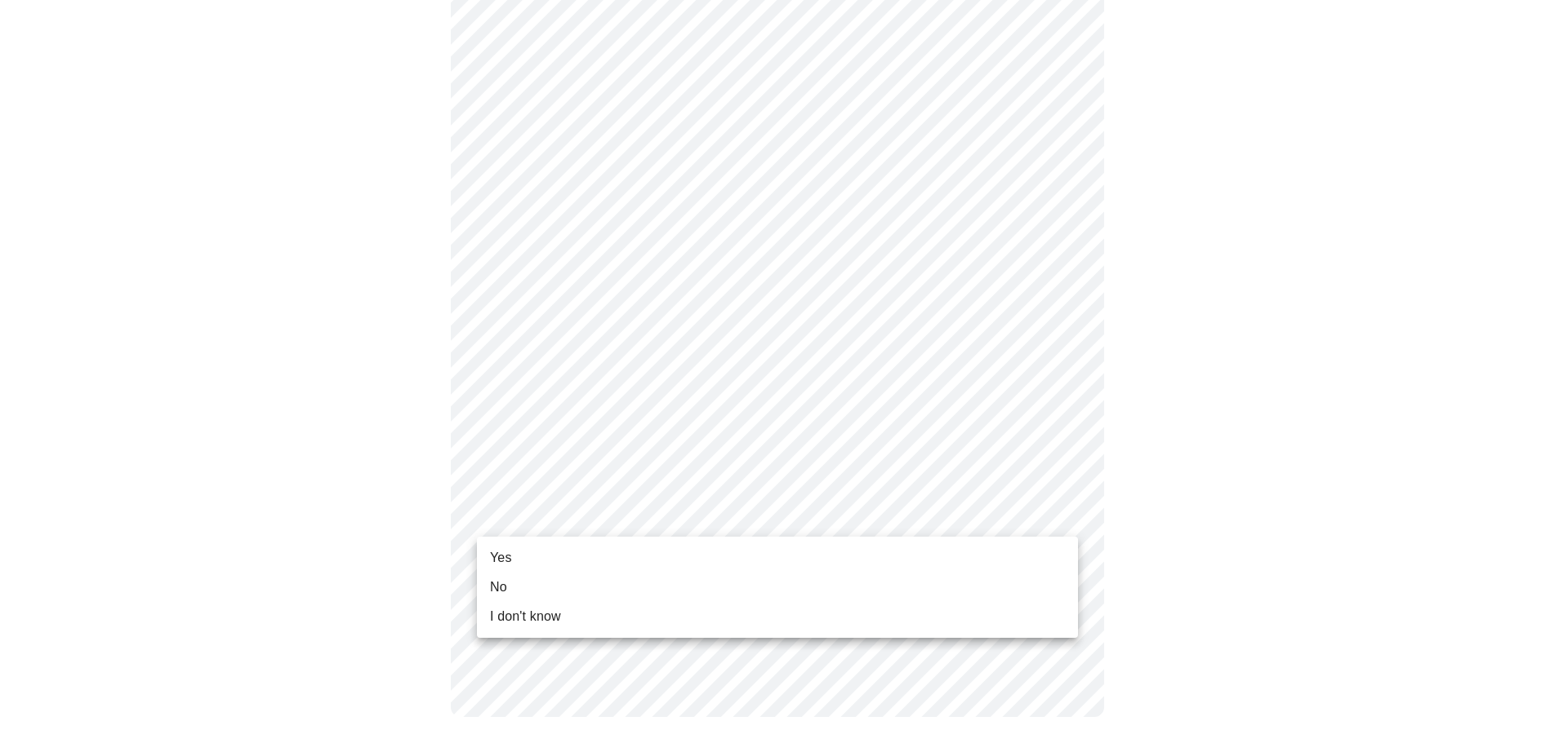
click at [833, 568] on li "Yes" at bounding box center [777, 558] width 601 height 29
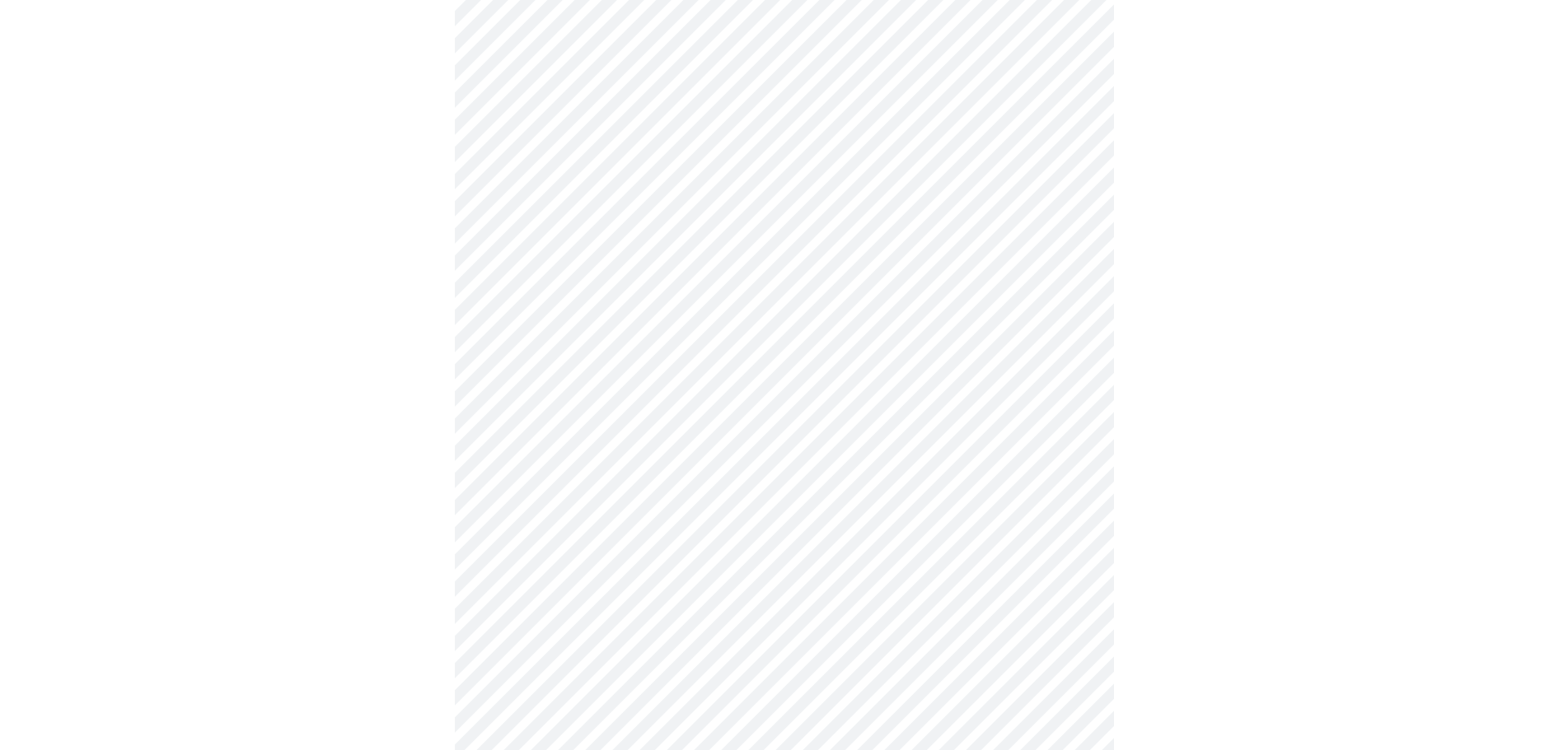
scroll to position [0, 0]
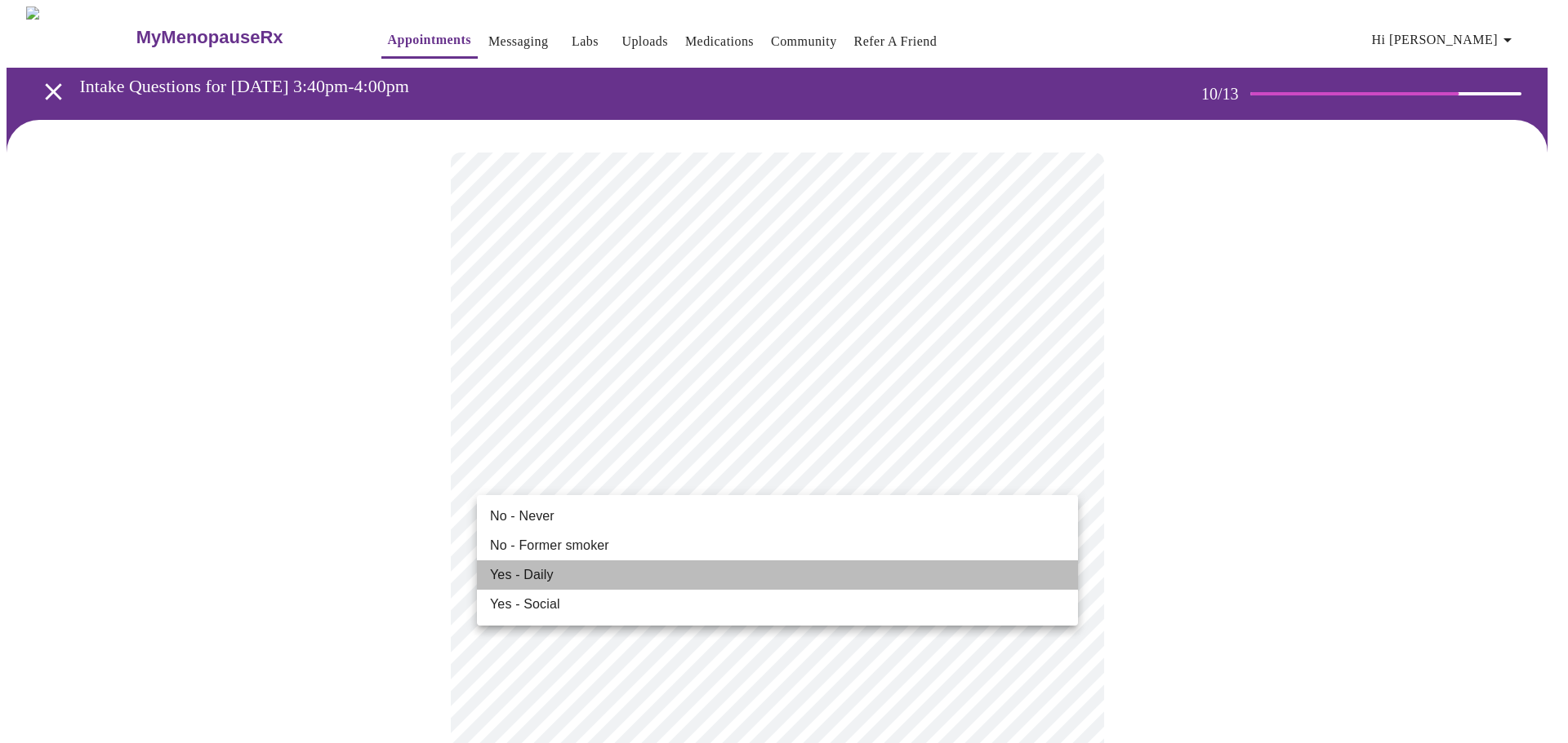
click at [694, 582] on li "Yes - Daily" at bounding box center [777, 574] width 601 height 29
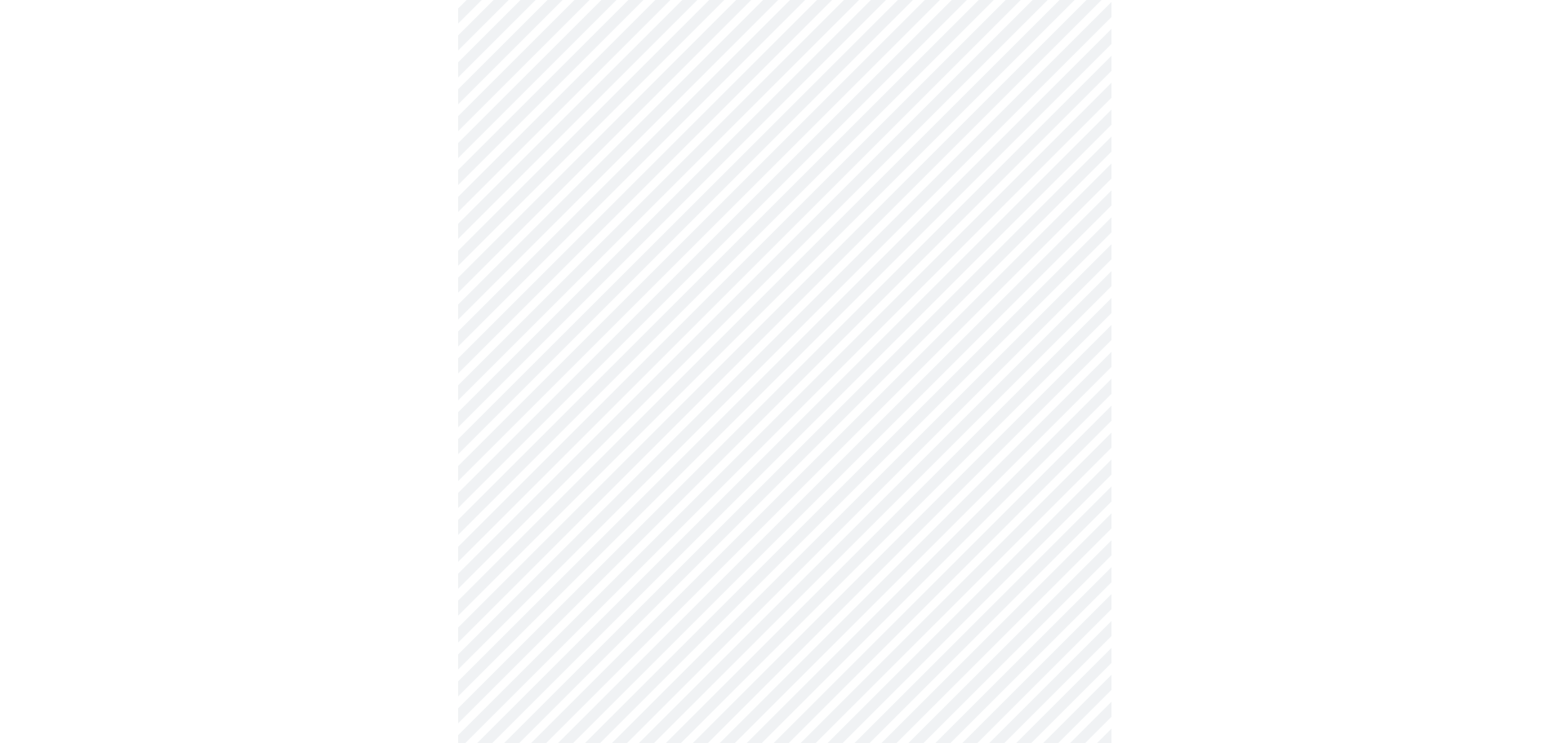
scroll to position [1387, 0]
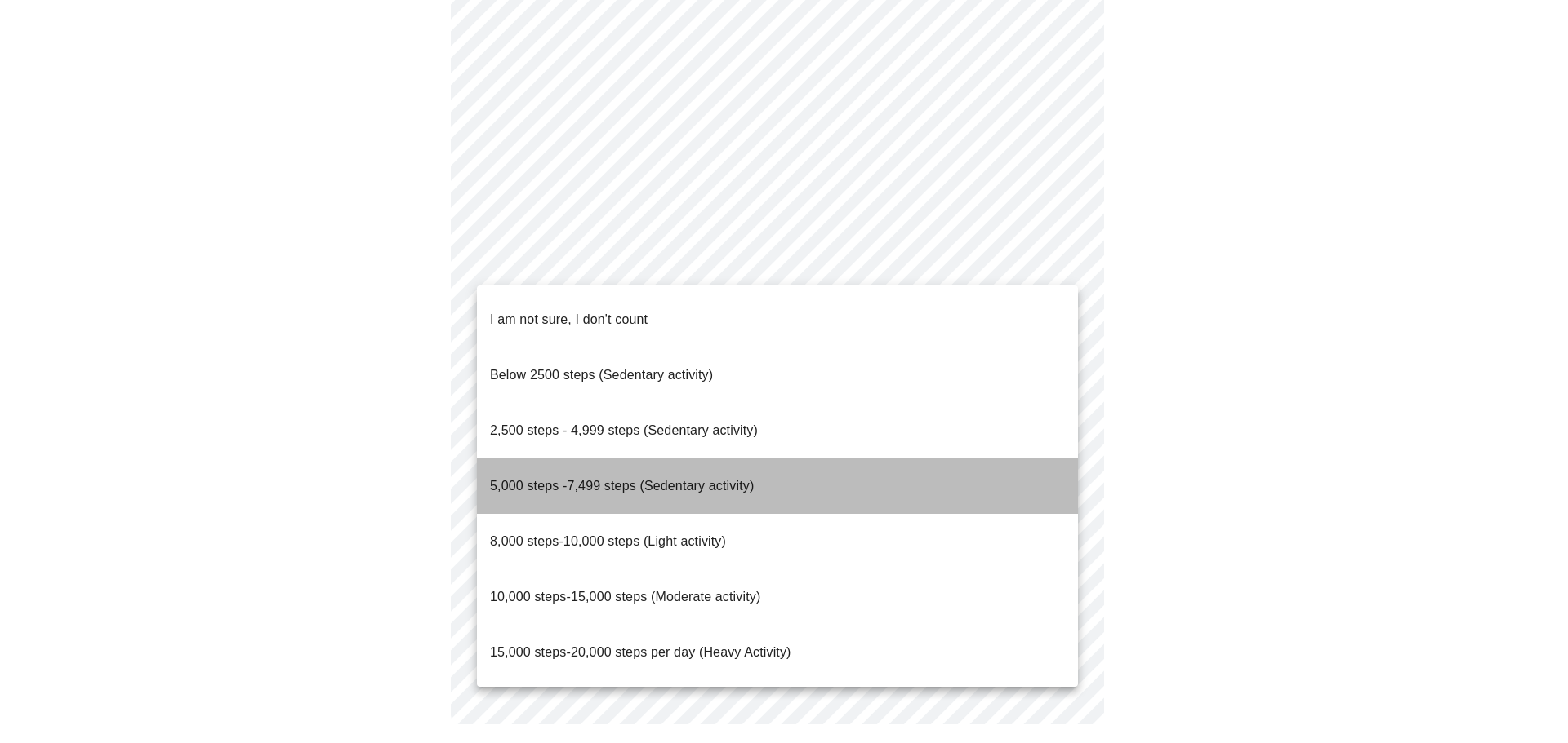
click at [827, 459] on li "5,000 steps -7,499 steps (Sedentary activity)" at bounding box center [777, 486] width 601 height 56
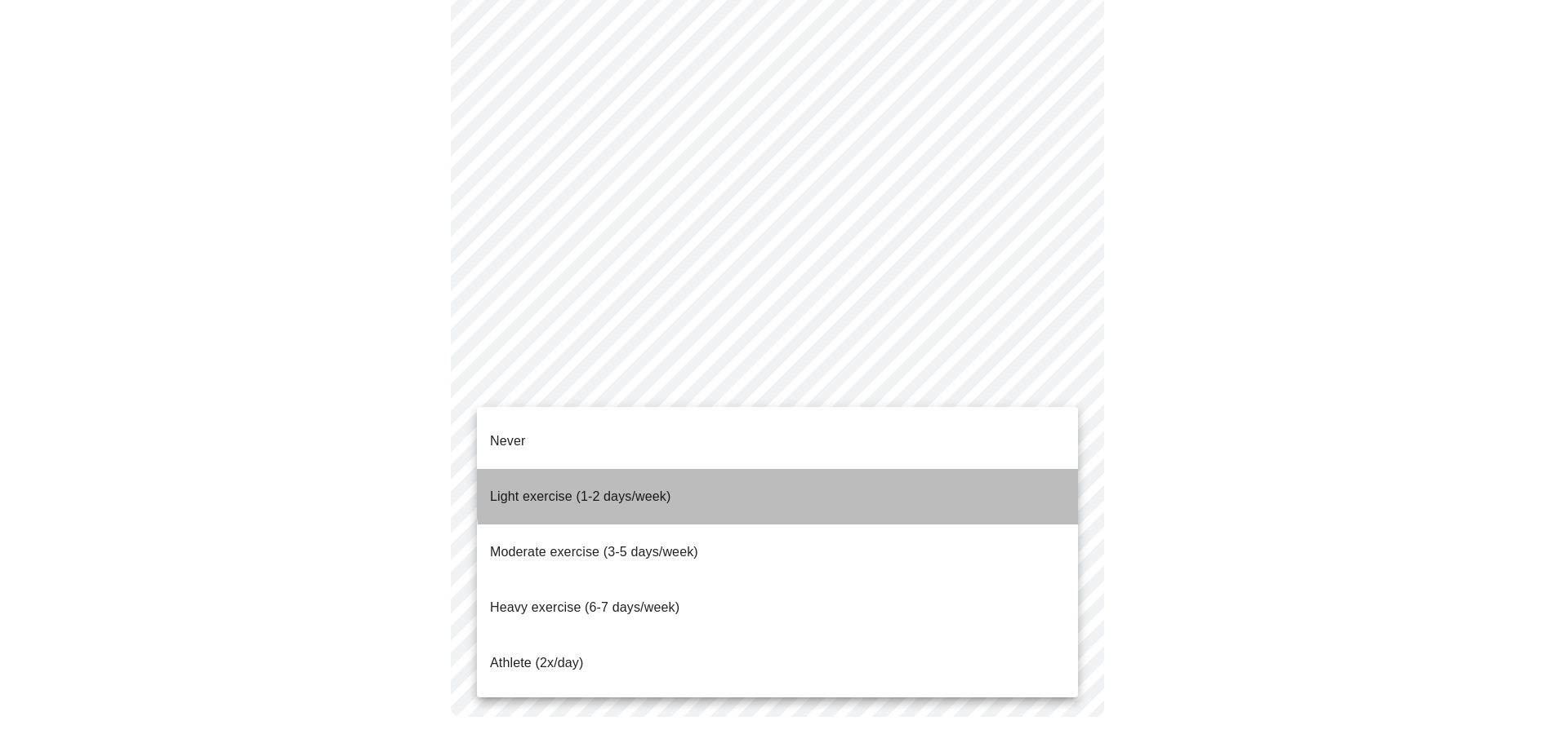
click at [798, 472] on li "Light exercise (1-2 days/week)" at bounding box center [777, 497] width 601 height 56
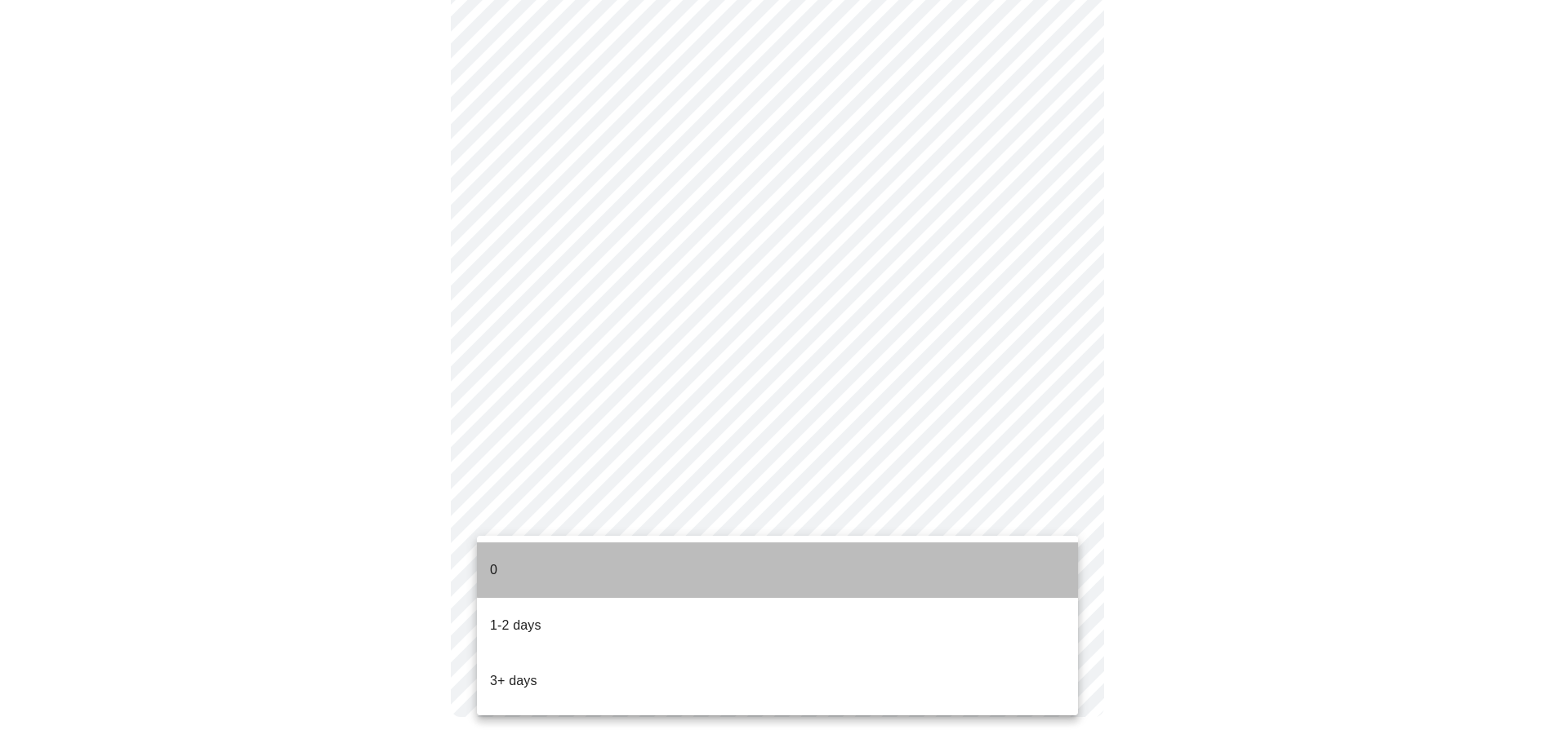
click at [1029, 554] on li "0" at bounding box center [777, 570] width 601 height 56
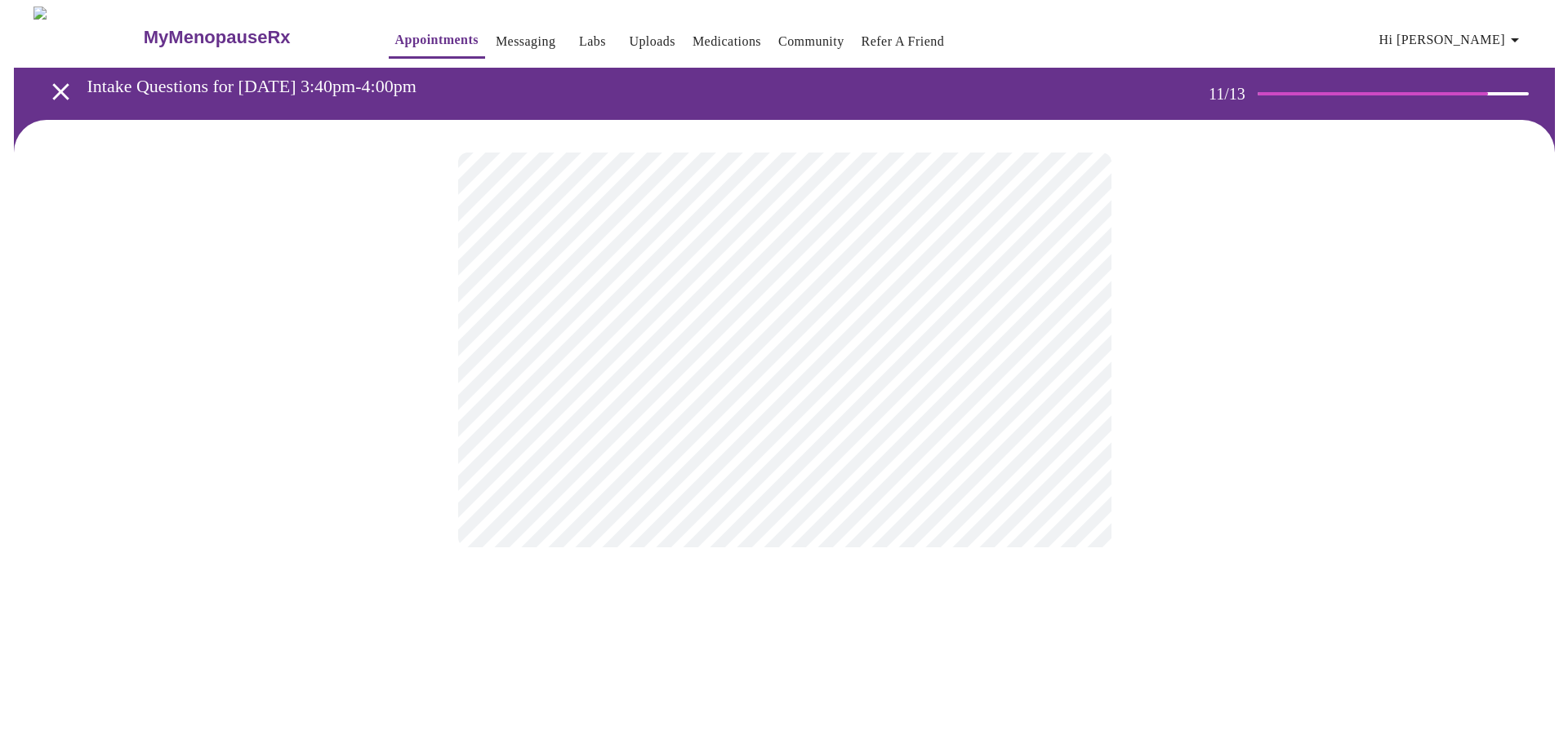
scroll to position [0, 0]
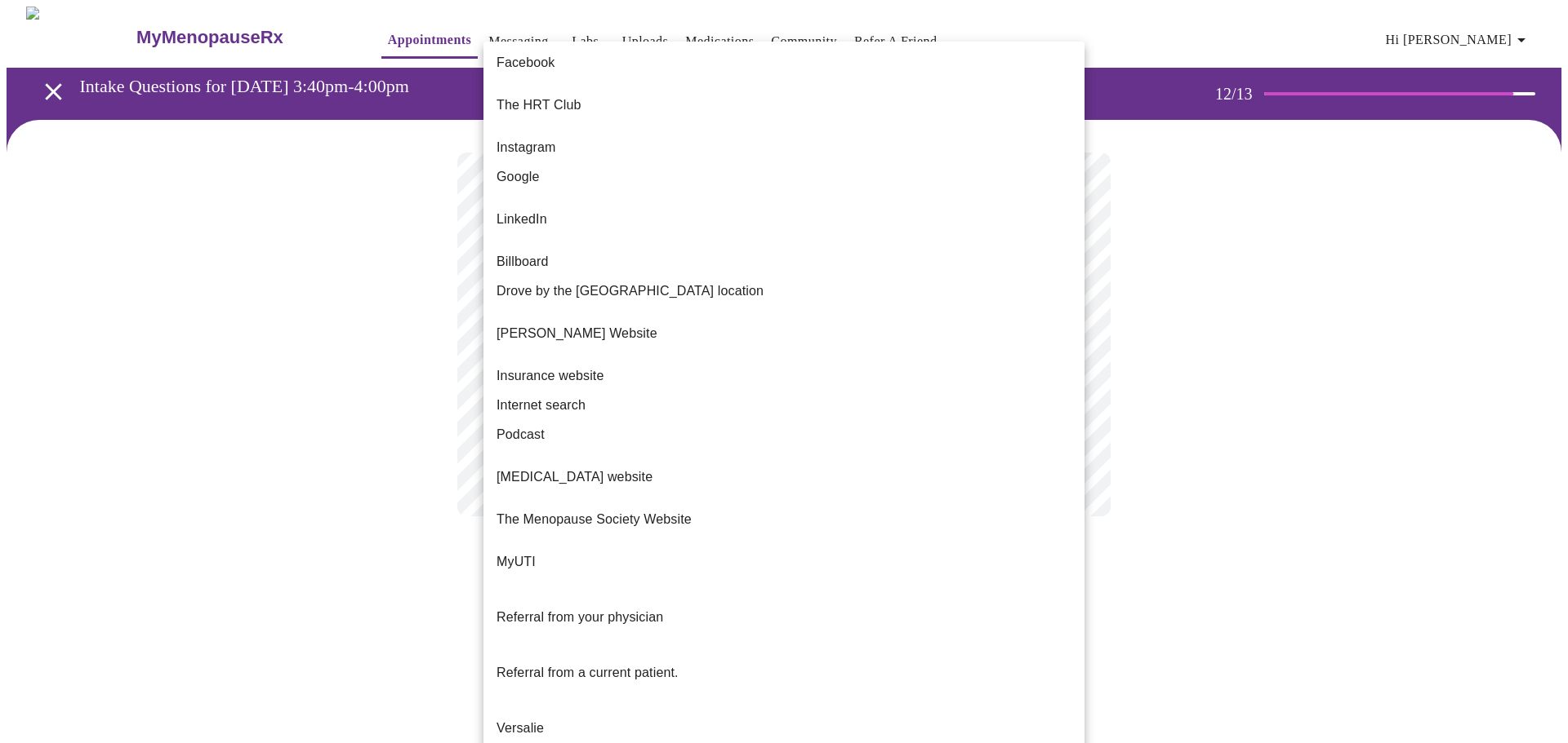
click at [658, 339] on body "MyMenopauseRx Appointments Messaging Labs Uploads Medications Community Refer a…" at bounding box center [783, 277] width 1555 height 543
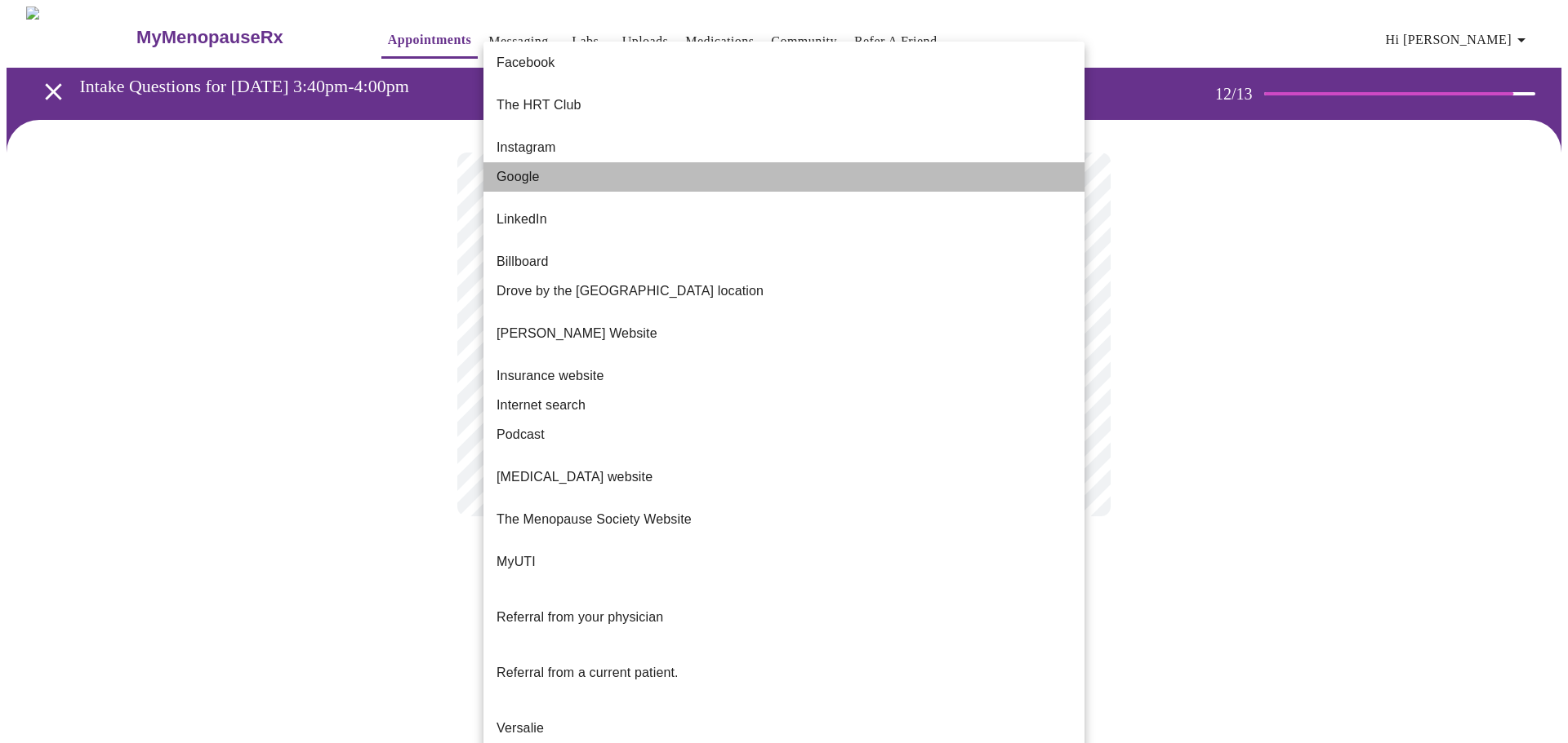
click at [694, 162] on li "Google" at bounding box center [783, 176] width 601 height 29
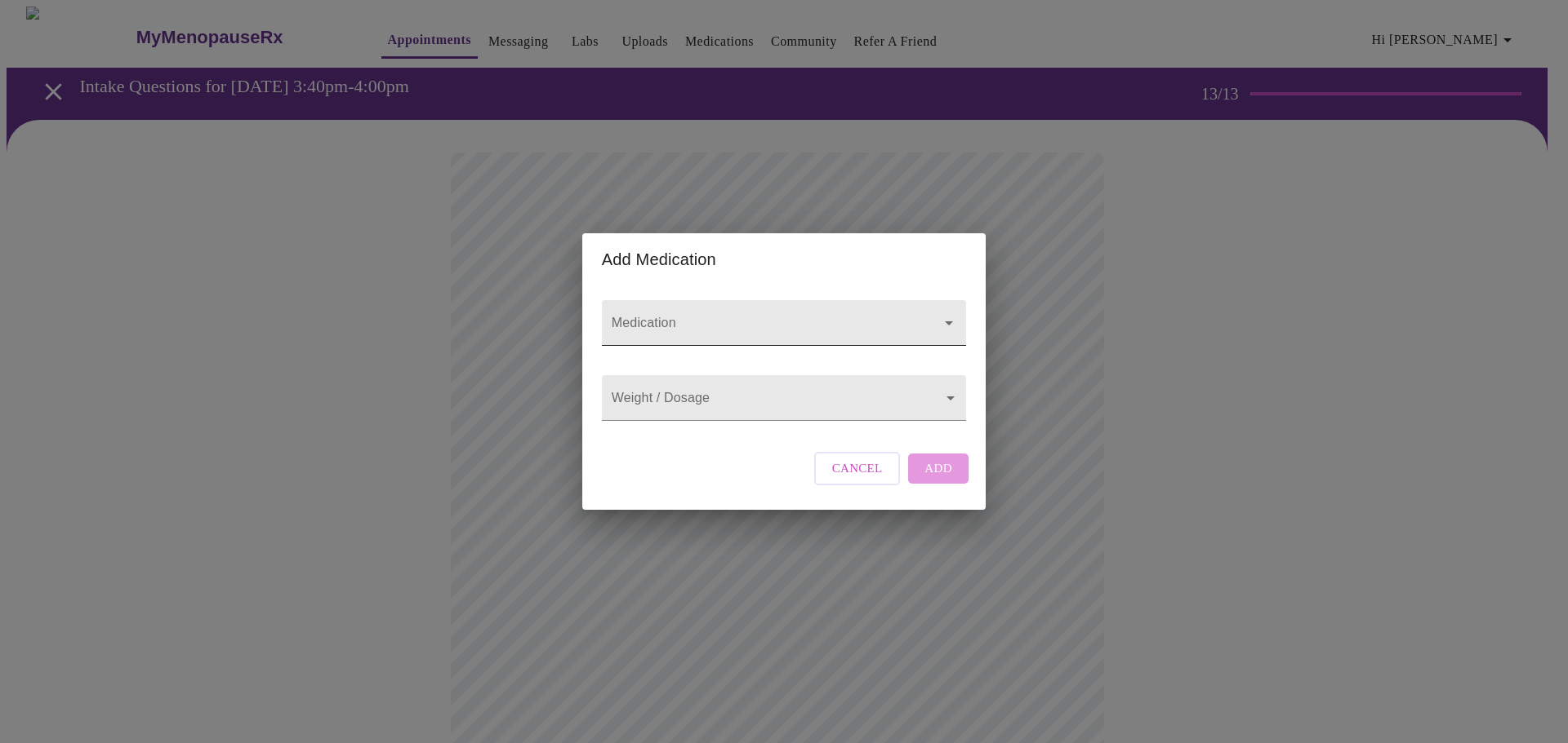
click at [888, 316] on input "Medication" at bounding box center [760, 331] width 305 height 30
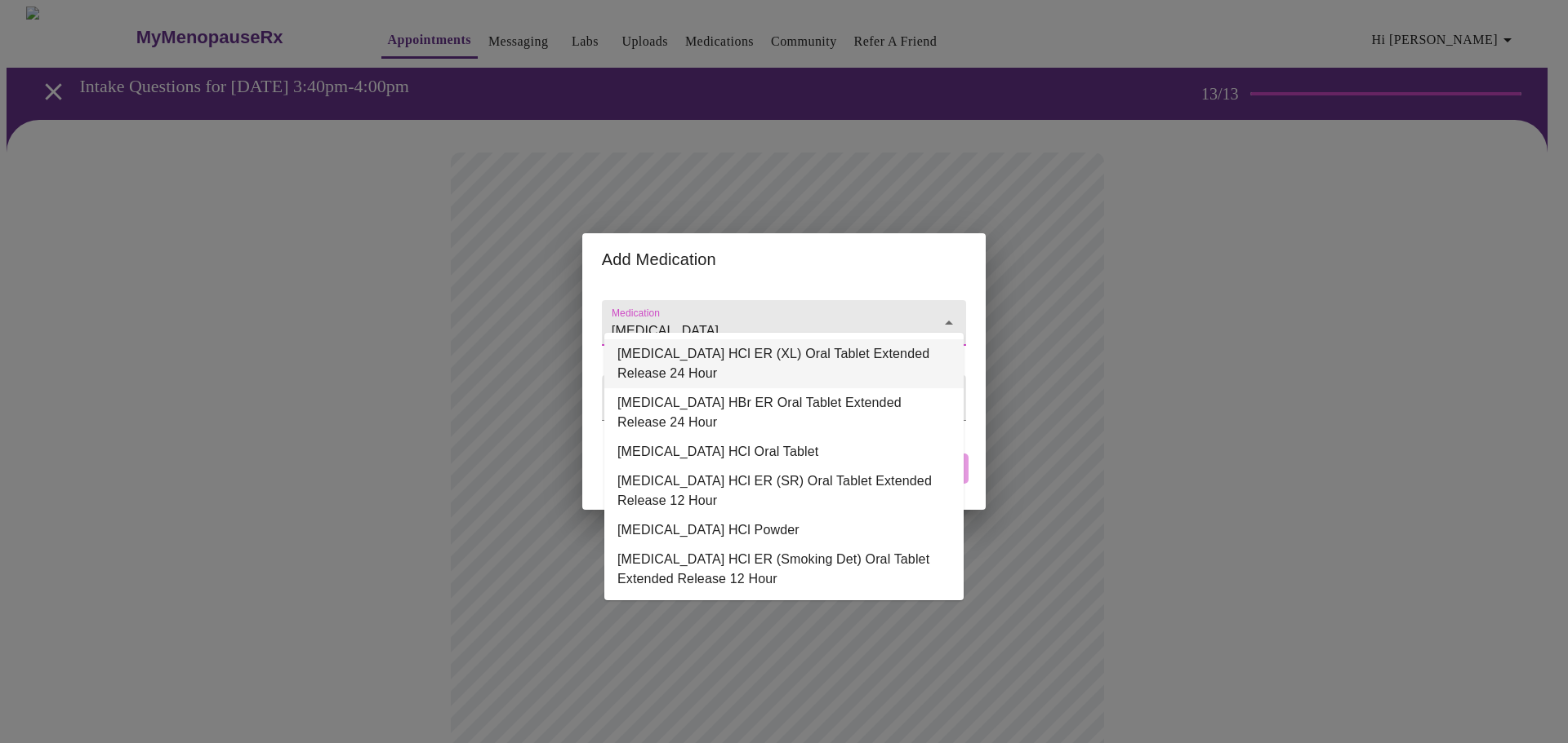
click at [901, 373] on li "buPROPion HCl ER (XL) Oral Tablet Extended Release 24 Hour" at bounding box center [783, 364] width 359 height 49
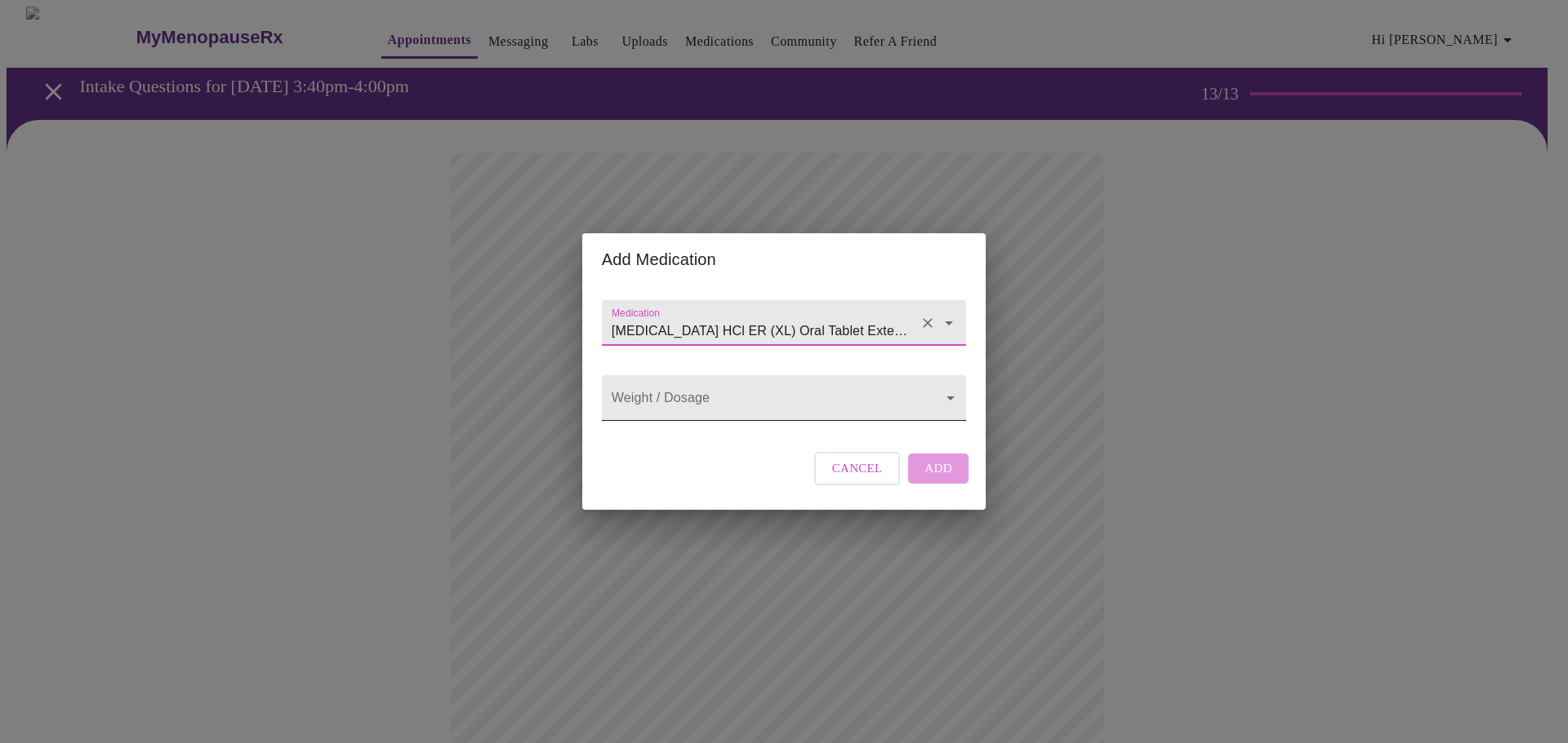
type input "buPROPion HCl ER (XL) Oral Tablet Extended Release 24 Hour"
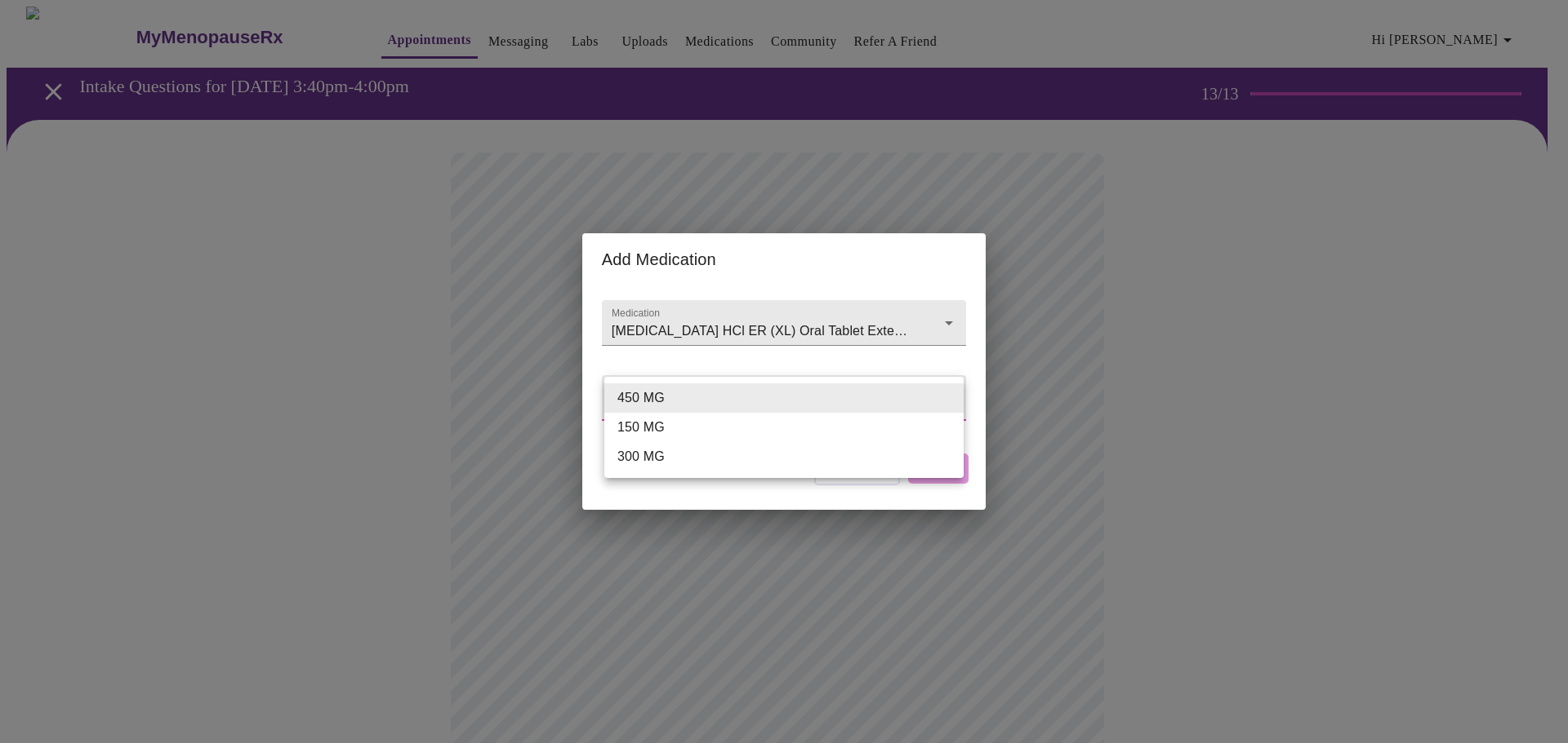
click at [943, 403] on body "MyMenopauseRx Appointments Messaging Labs Uploads Medications Community Refer a…" at bounding box center [783, 619] width 1555 height 1227
click at [871, 454] on li "300 MG" at bounding box center [783, 456] width 359 height 29
type input "300 MG"
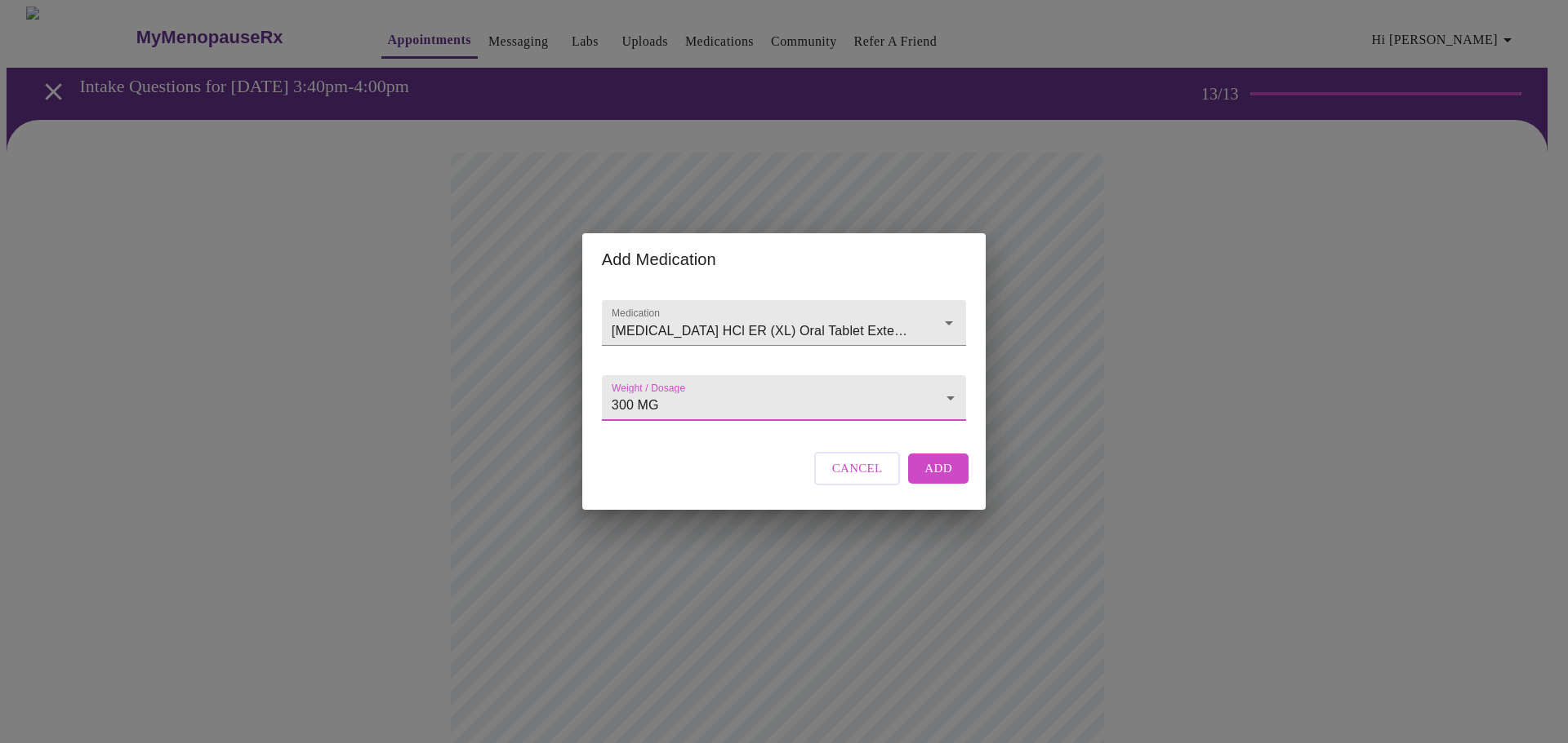
click at [948, 479] on span "Add" at bounding box center [938, 469] width 27 height 21
click at [700, 316] on input "Medication" at bounding box center [760, 331] width 305 height 30
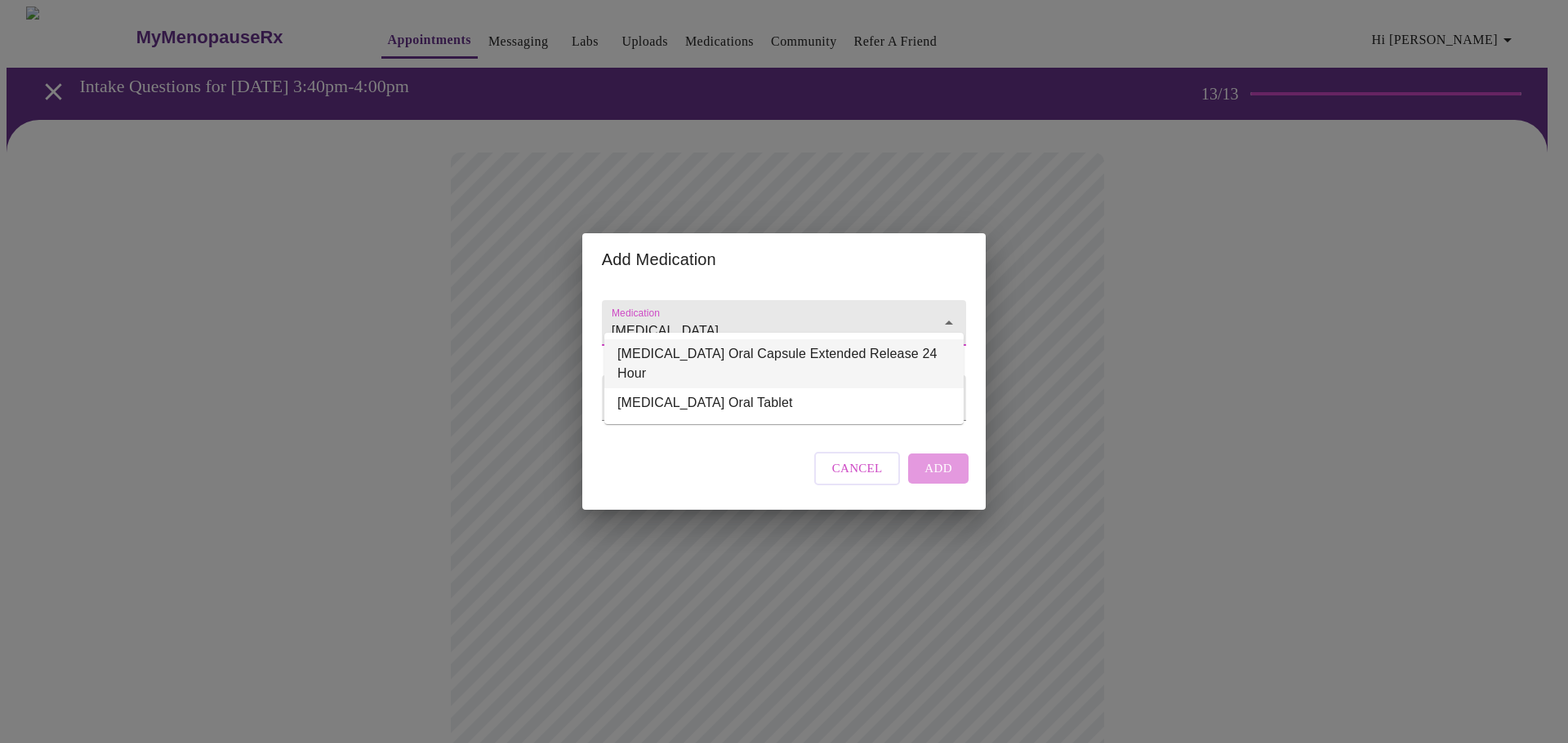
click at [828, 353] on li "Effexor XR Oral Capsule Extended Release 24 Hour" at bounding box center [783, 364] width 359 height 49
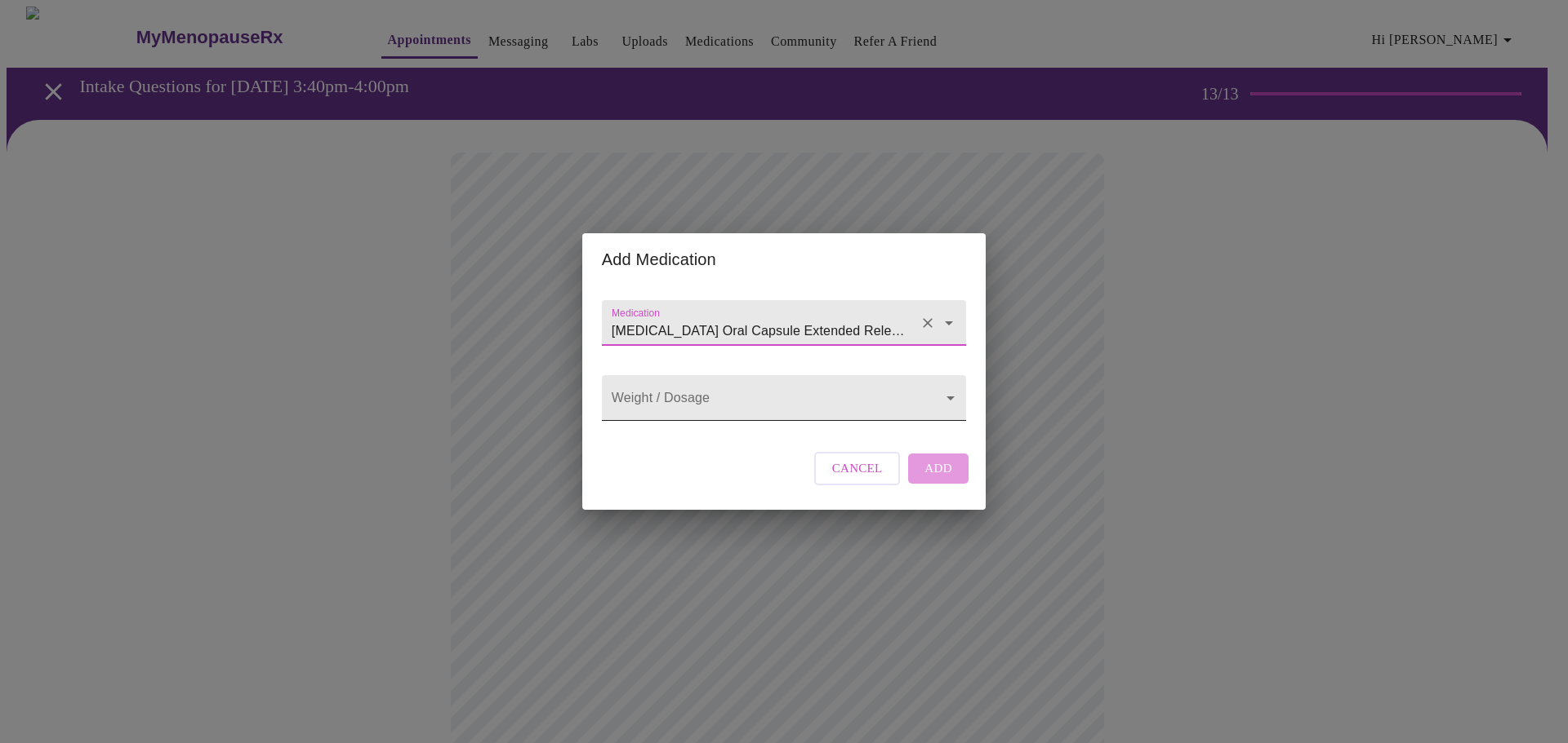
type input "Effexor XR Oral Capsule Extended Release 24 Hour"
click at [830, 398] on body "MyMenopauseRx Appointments Messaging Labs Uploads Medications Community Refer a…" at bounding box center [783, 638] width 1555 height 1264
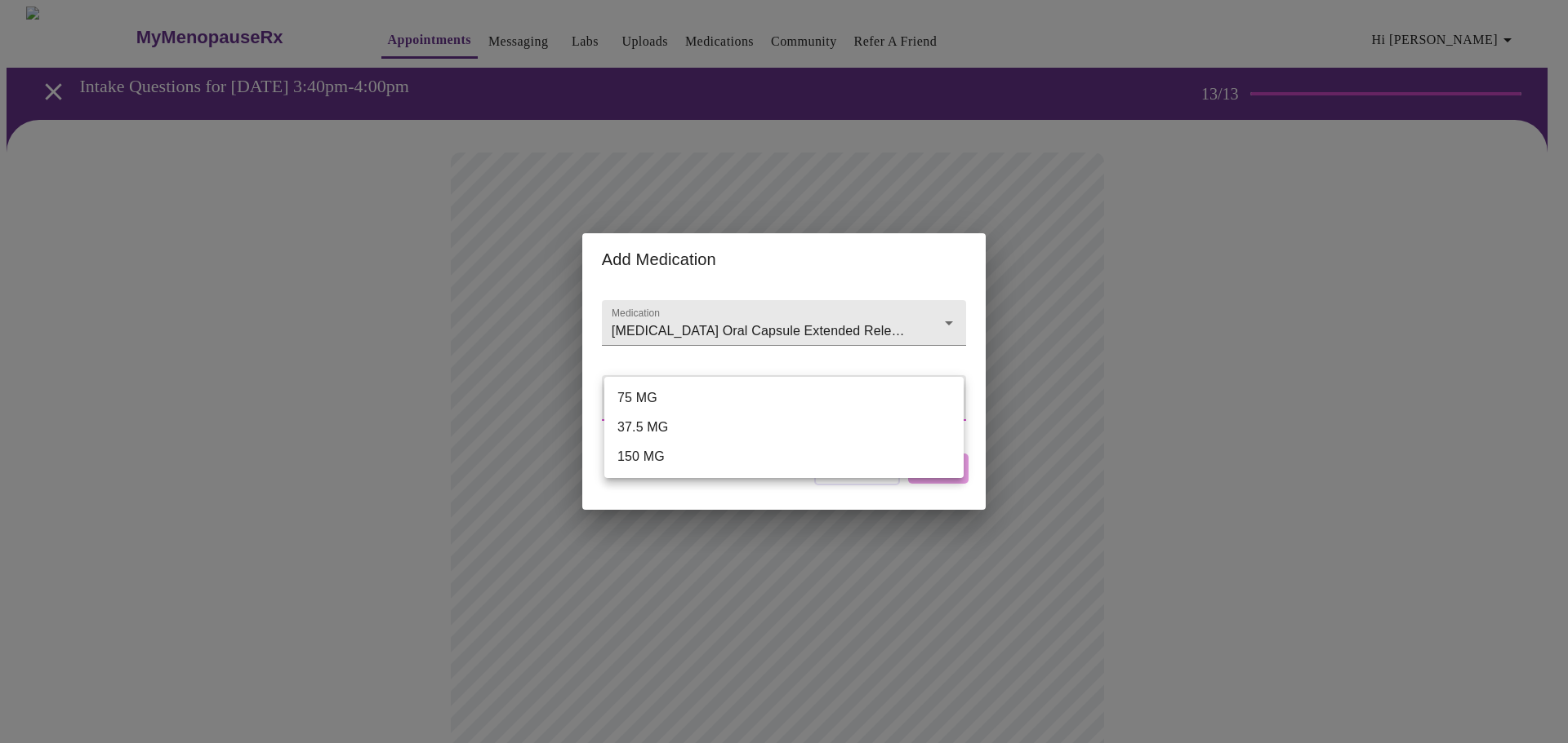
click at [823, 409] on li "75 MG" at bounding box center [783, 398] width 359 height 29
type input "75 MG"
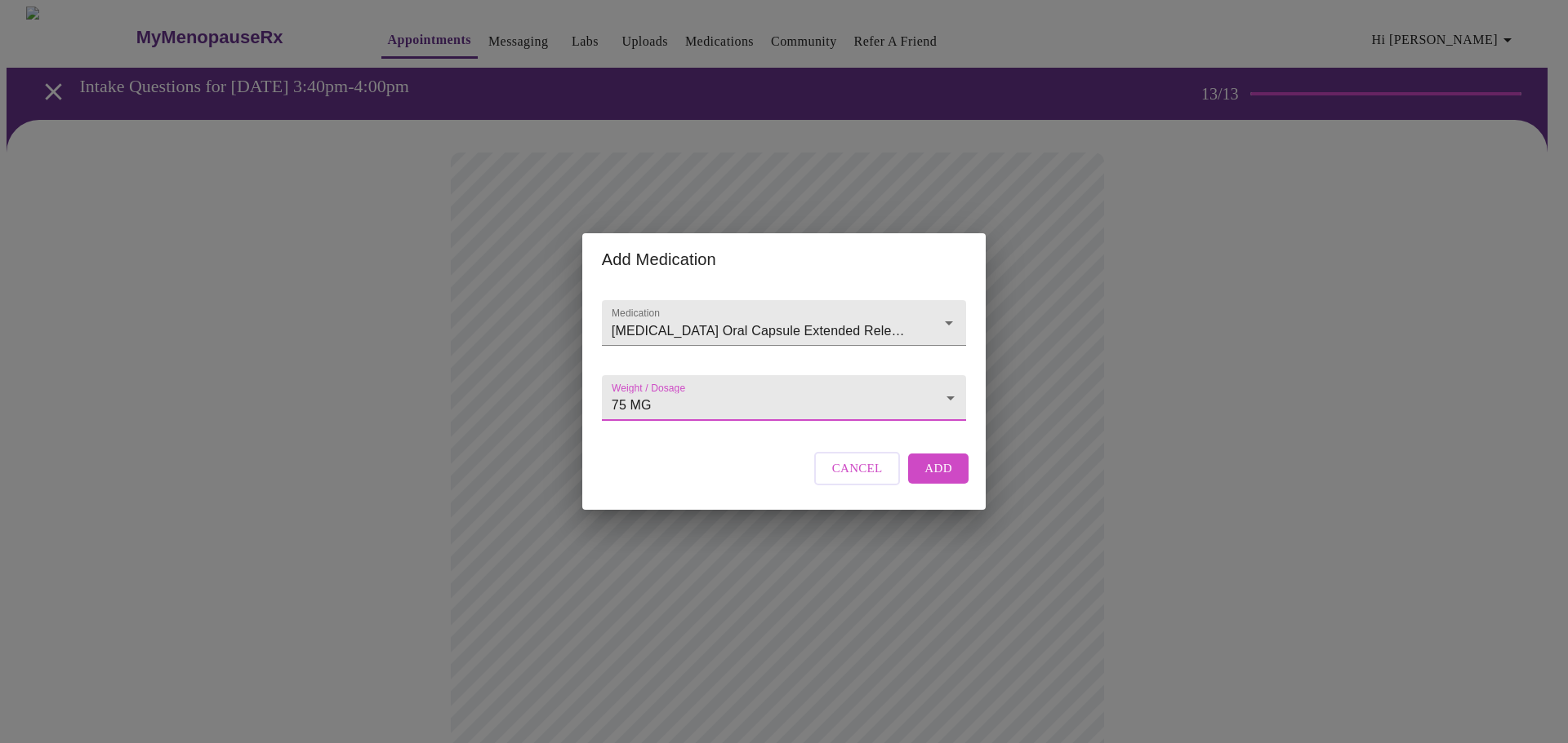
click at [951, 477] on button "Add" at bounding box center [938, 468] width 60 height 29
click at [702, 316] on input "Medication" at bounding box center [760, 331] width 305 height 30
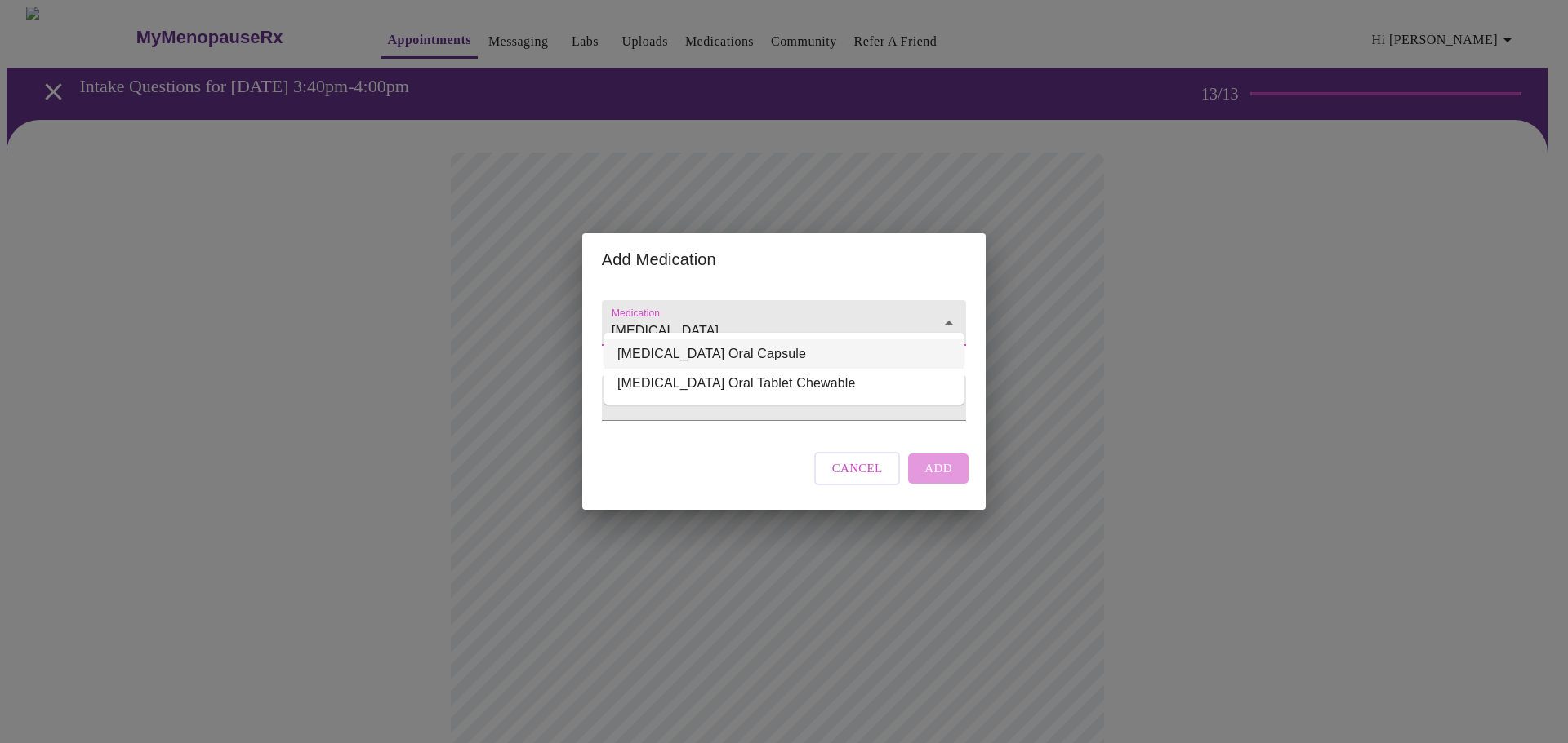
click at [721, 351] on li "Vyvanse Oral Capsule" at bounding box center [783, 354] width 359 height 29
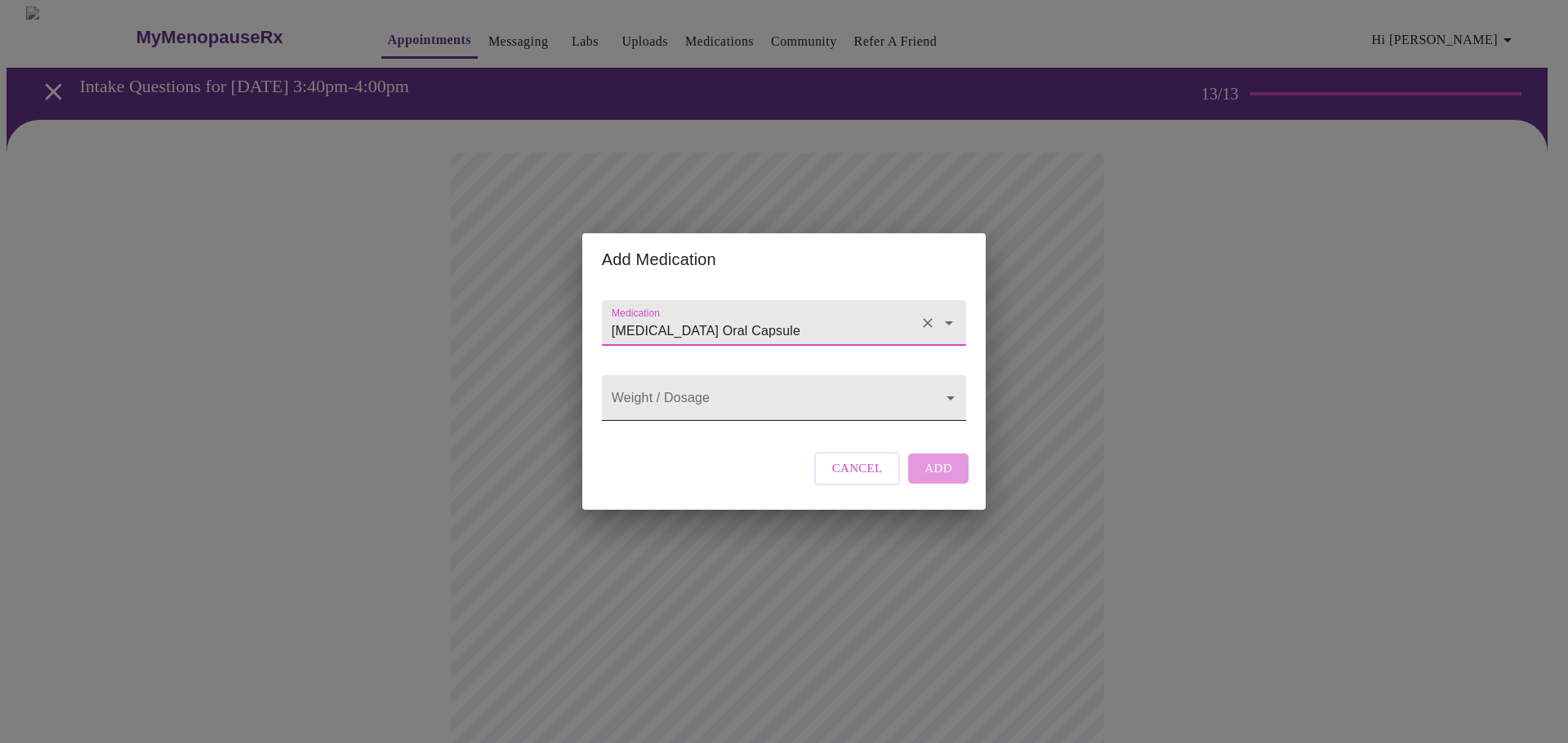
type input "Vyvanse Oral Capsule"
click at [721, 391] on body "MyMenopauseRx Appointments Messaging Labs Uploads Medications Community Refer a…" at bounding box center [783, 668] width 1555 height 1324
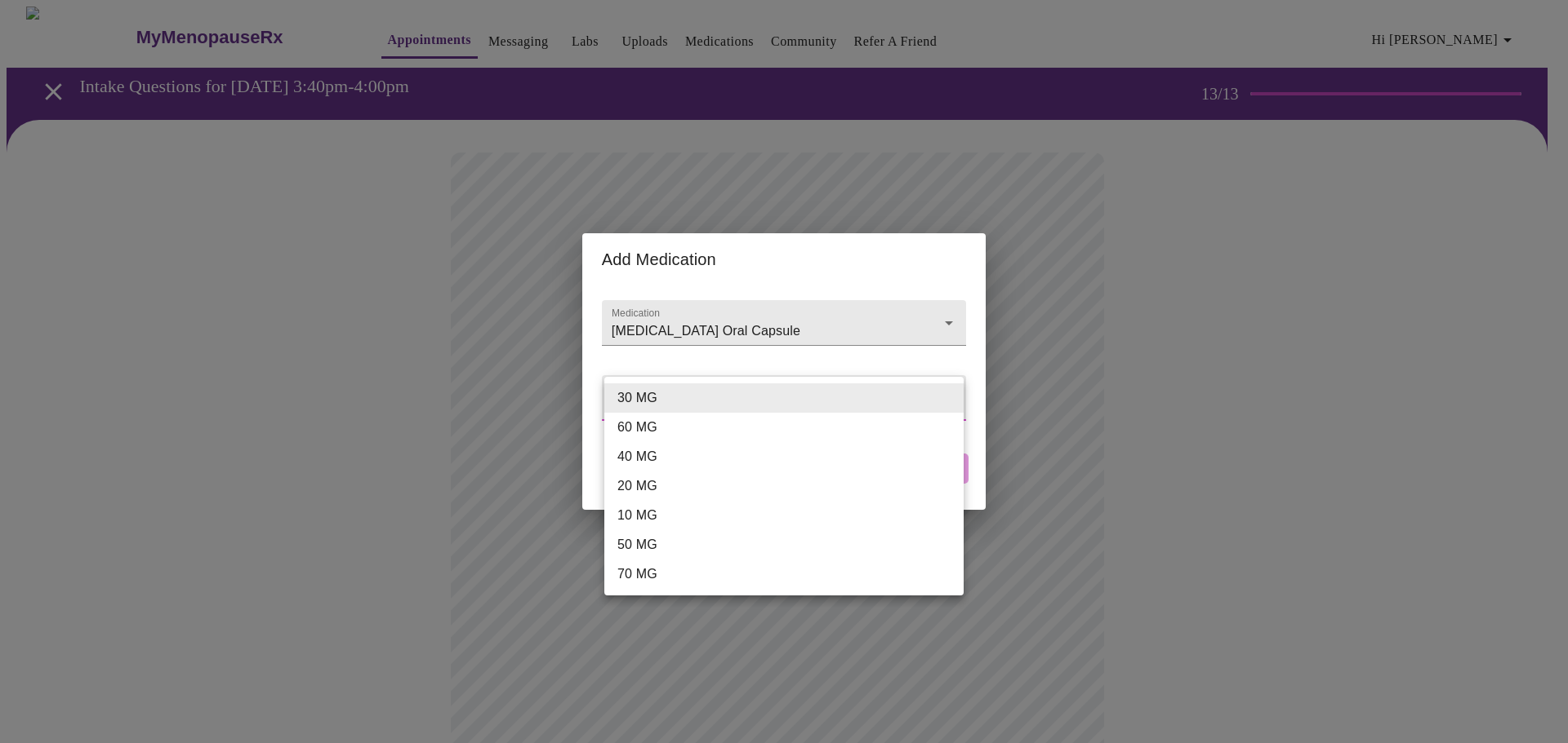
click at [725, 578] on li "70 MG" at bounding box center [783, 574] width 359 height 29
type input "70 MG"
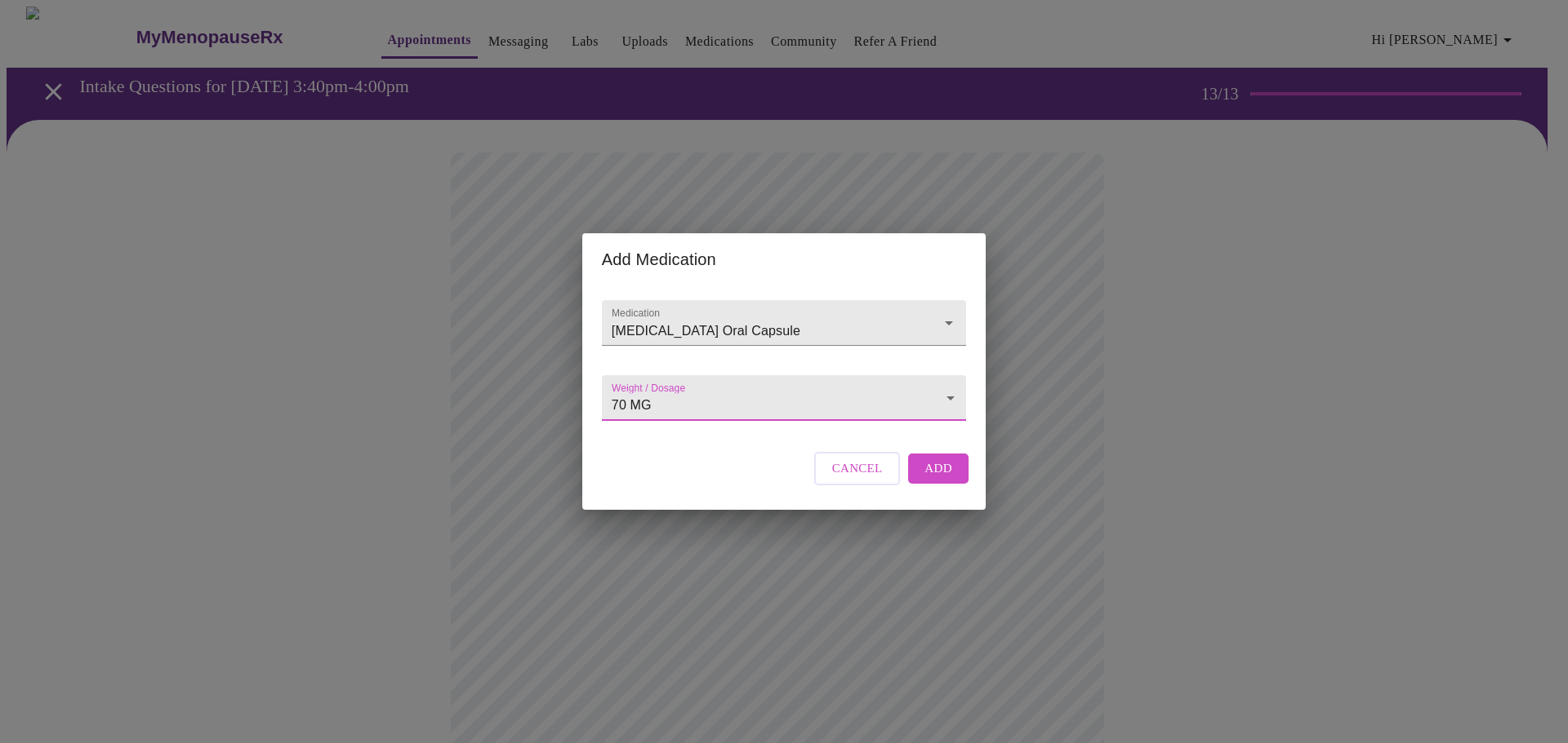
click at [916, 483] on button "Add" at bounding box center [938, 468] width 60 height 29
click at [754, 316] on input "Medication" at bounding box center [760, 331] width 305 height 30
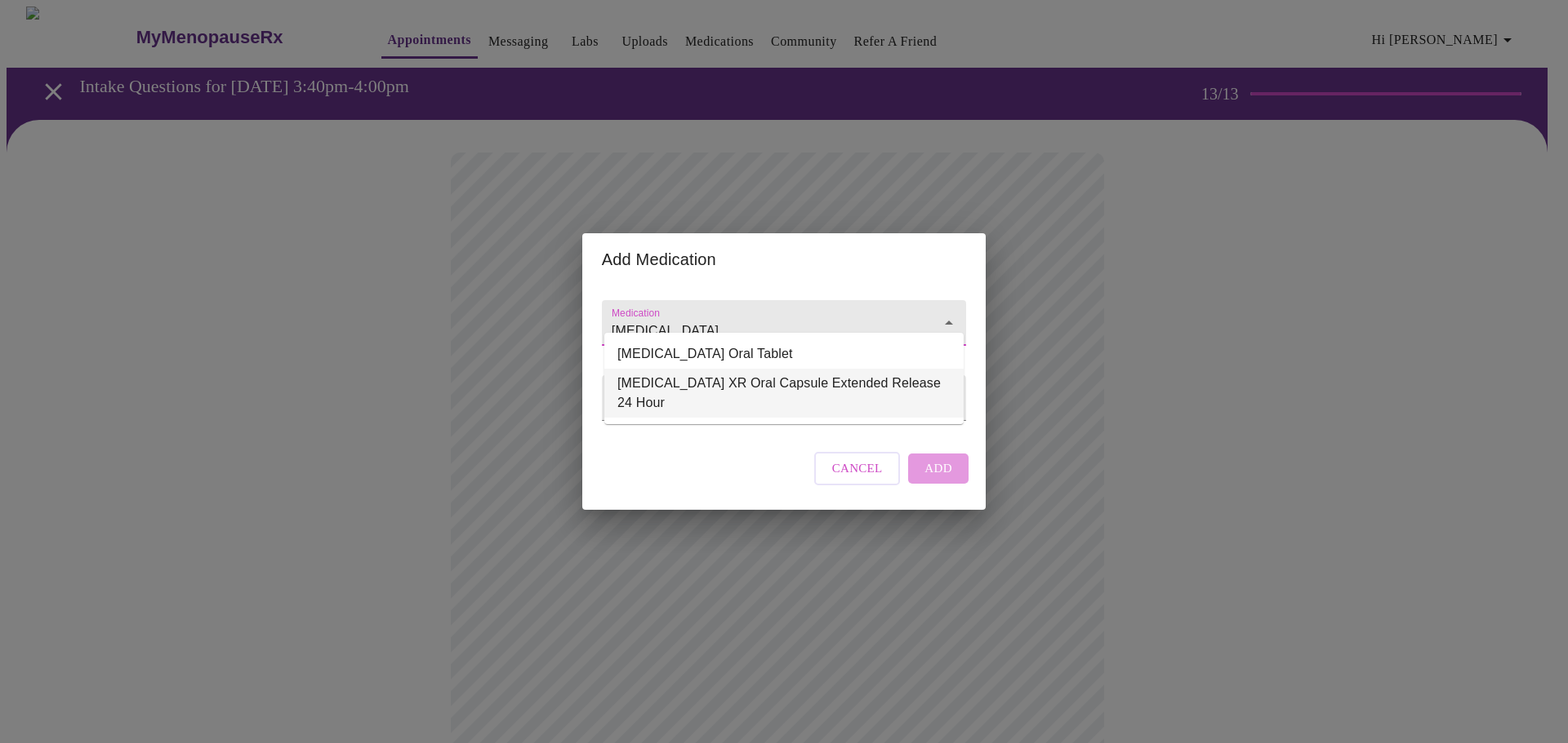
click at [794, 381] on li "Adderall XR Oral Capsule Extended Release 24 Hour" at bounding box center [783, 393] width 359 height 49
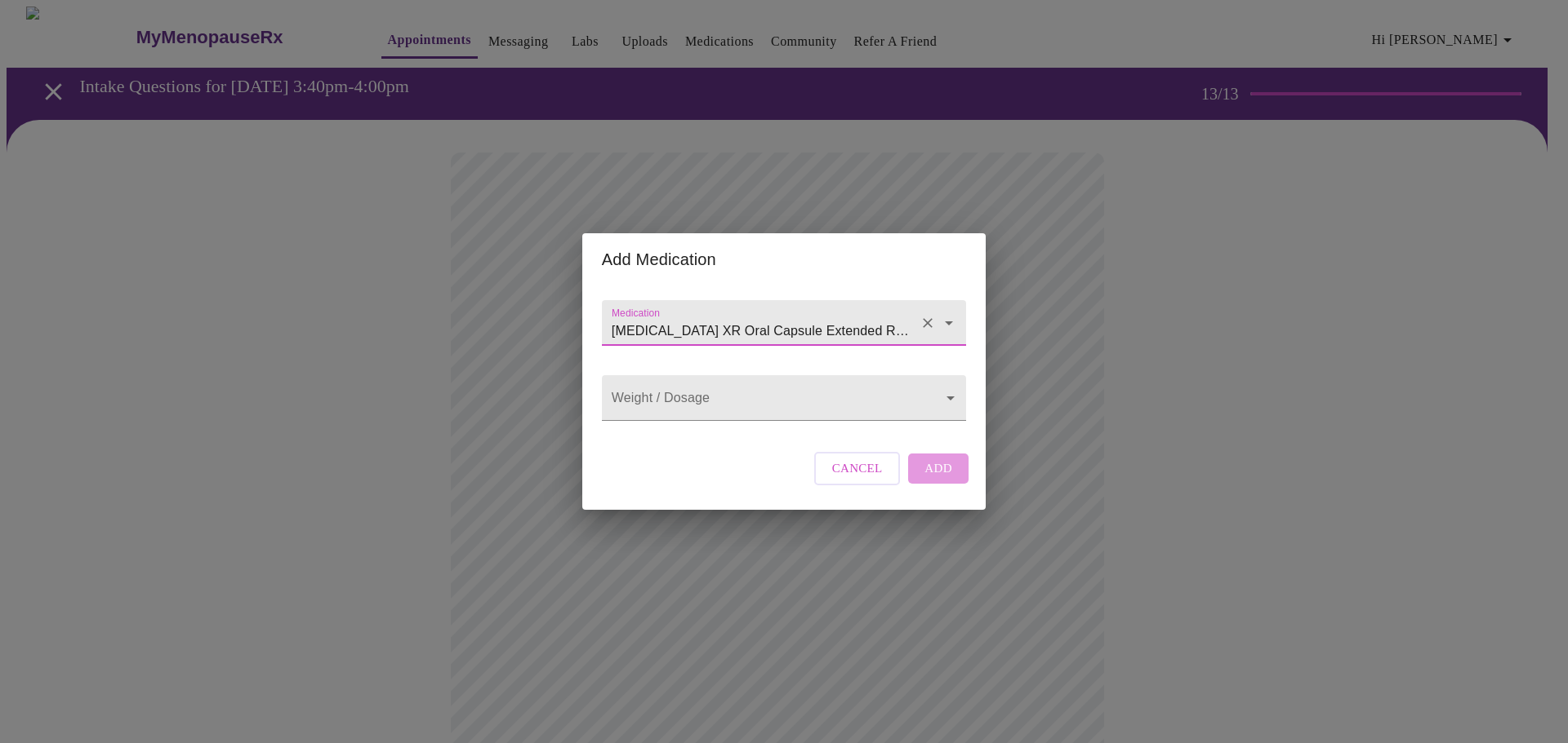
click at [951, 313] on icon "Open" at bounding box center [948, 323] width 19 height 19
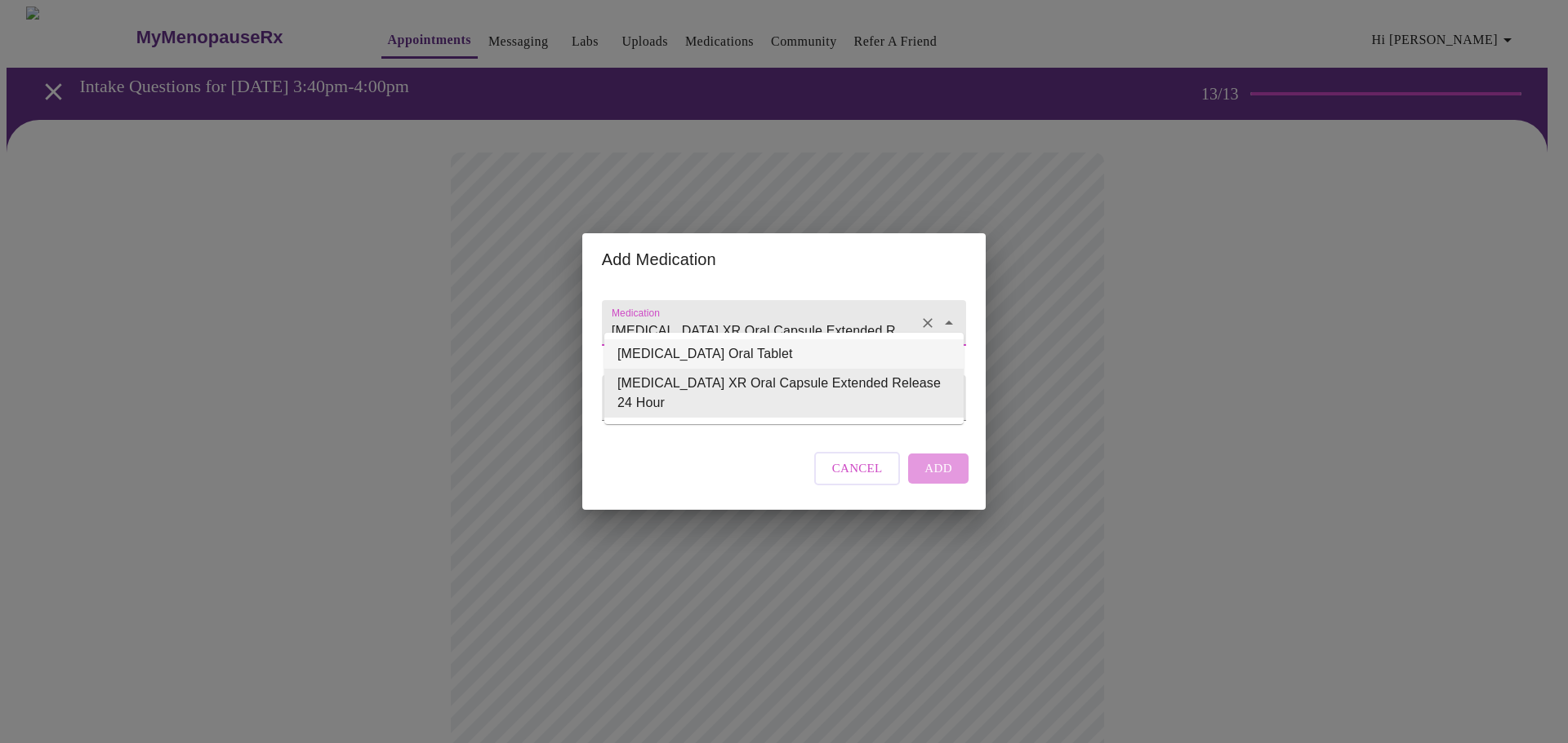
click at [743, 362] on li "Adderall Oral Tablet" at bounding box center [783, 354] width 359 height 29
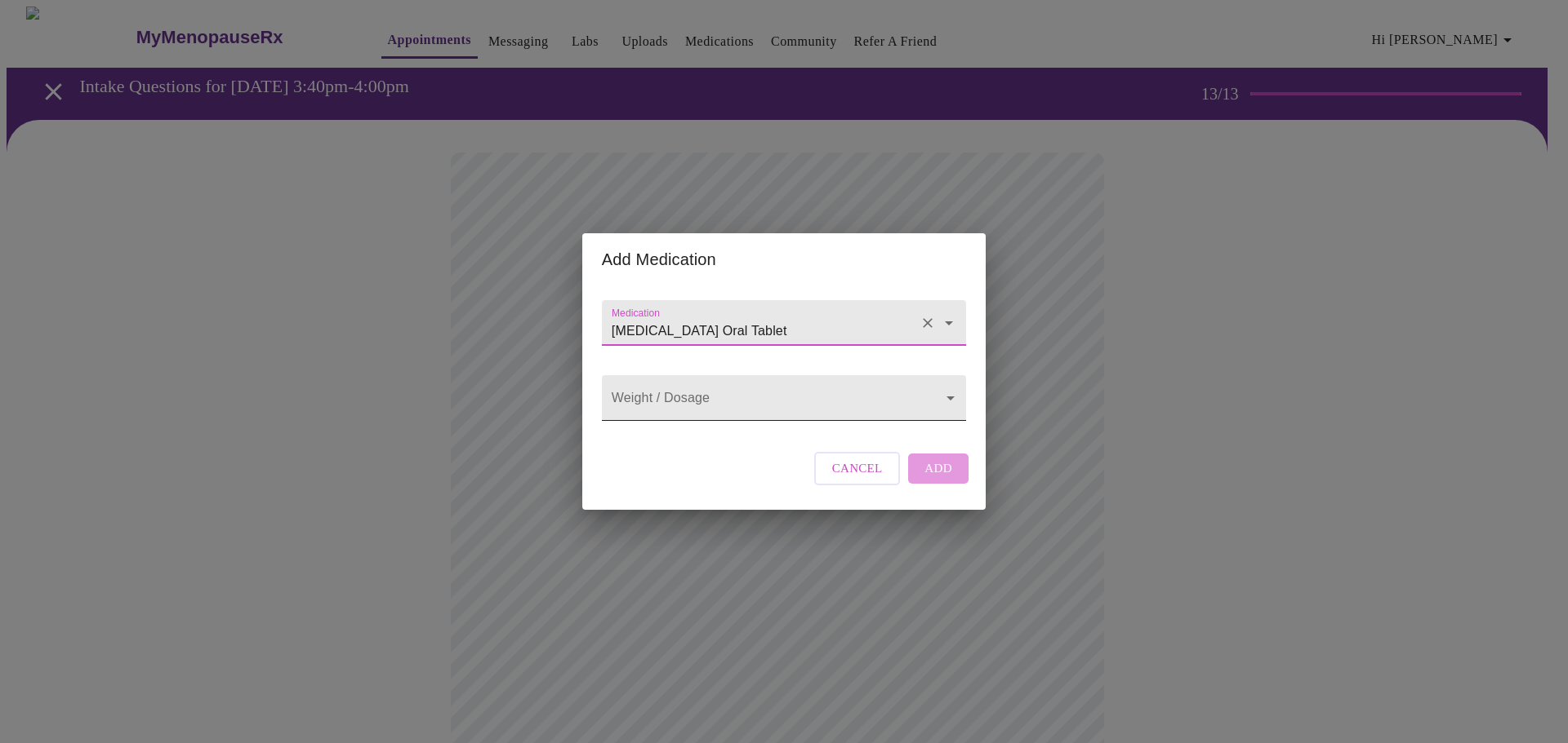
type input "Adderall Oral Tablet"
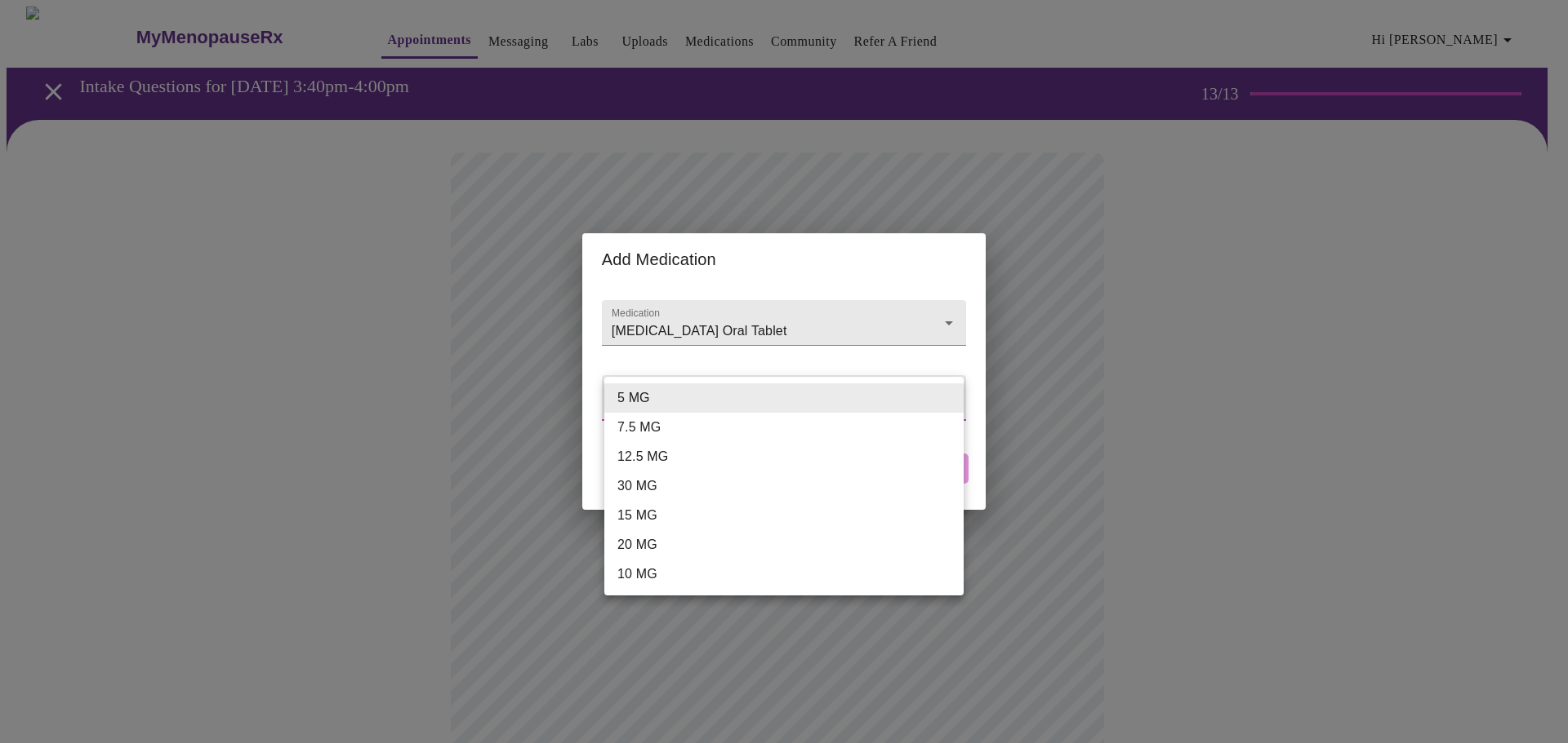
click at [721, 407] on body "MyMenopauseRx Appointments Messaging Labs Uploads Medications Community Refer a…" at bounding box center [783, 698] width 1555 height 1384
click at [718, 570] on li "10 MG" at bounding box center [783, 574] width 359 height 29
type input "10 MG"
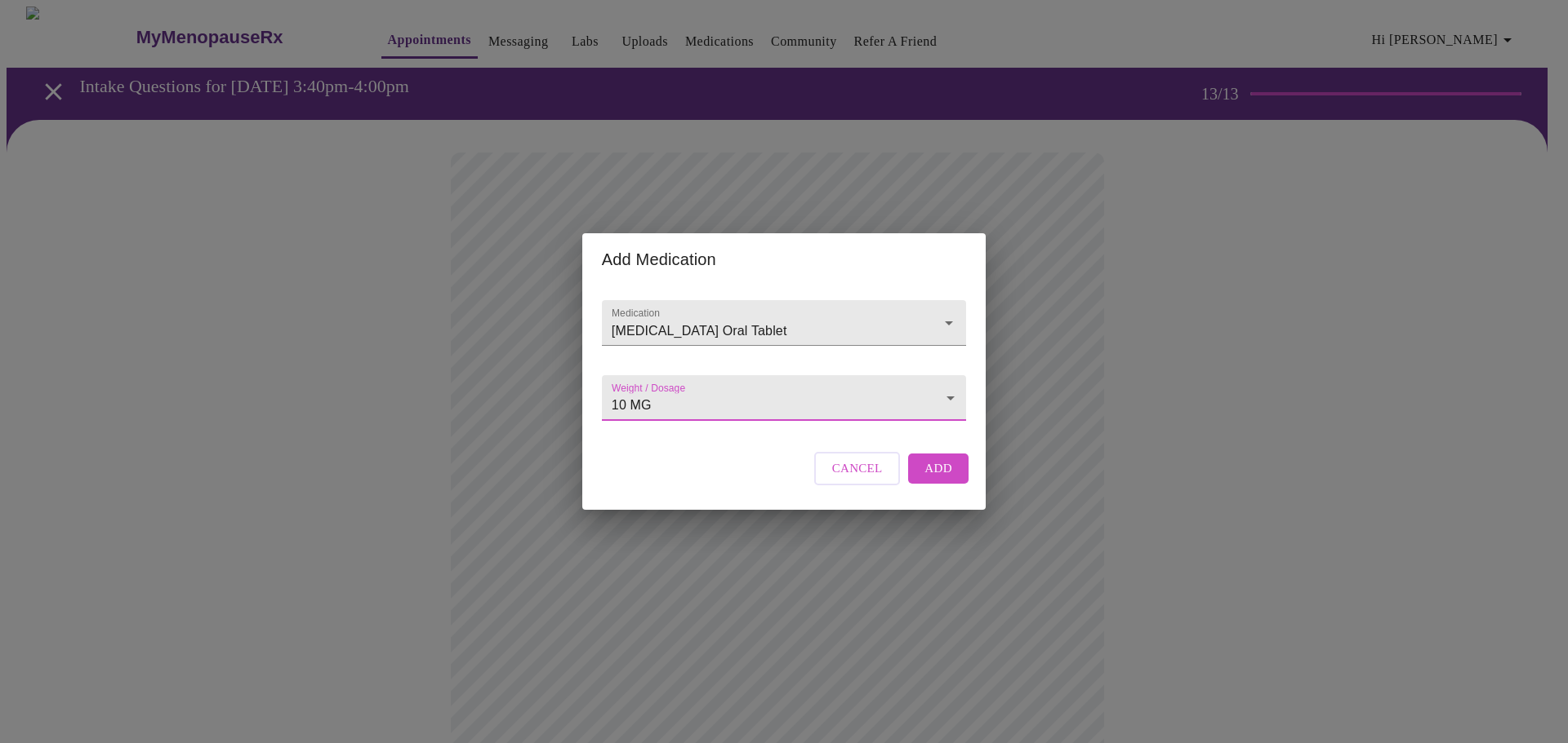
click at [928, 479] on span "Add" at bounding box center [938, 469] width 27 height 21
click at [763, 316] on input "Medication" at bounding box center [760, 331] width 305 height 30
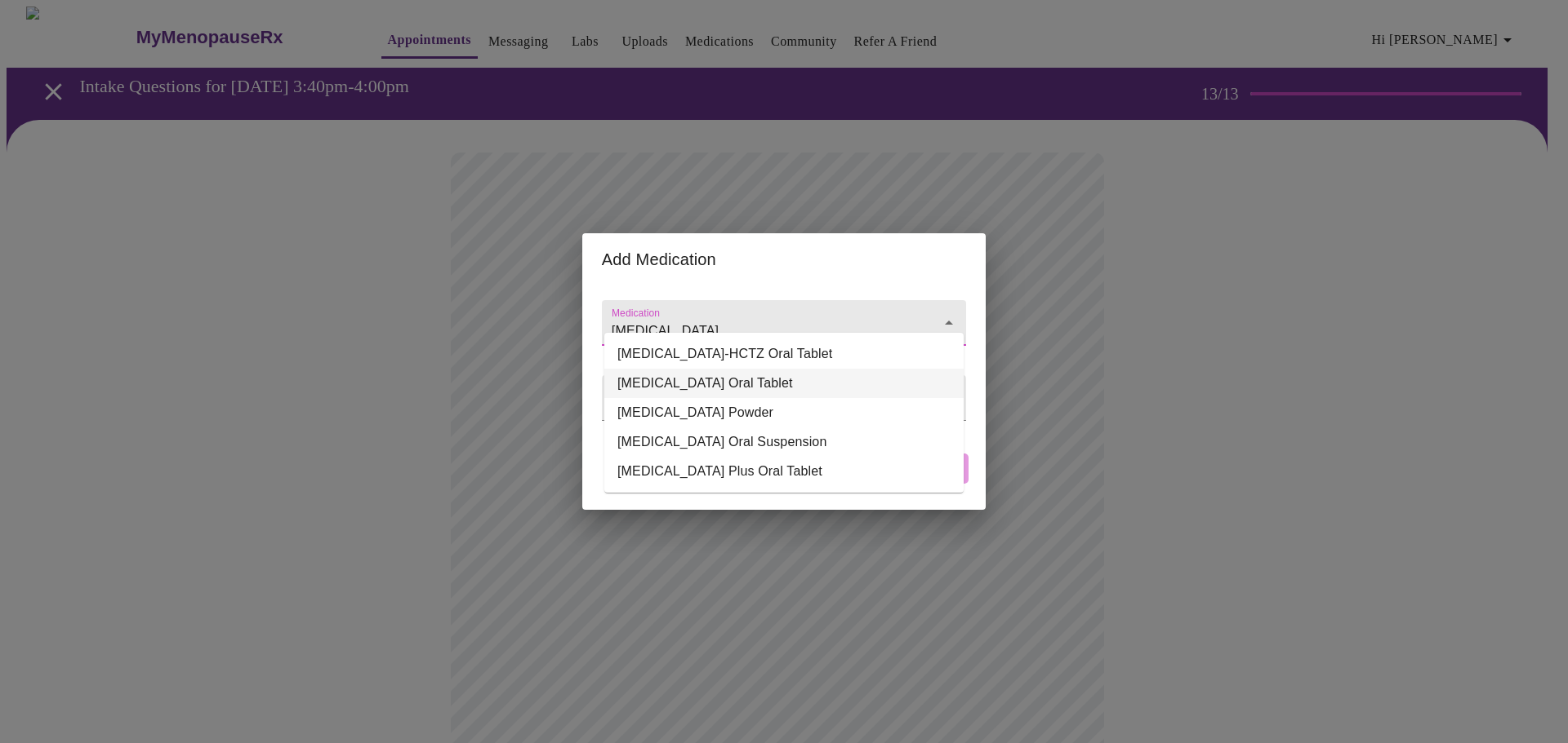
click at [887, 386] on li "Spironolactone Oral Tablet" at bounding box center [783, 383] width 359 height 29
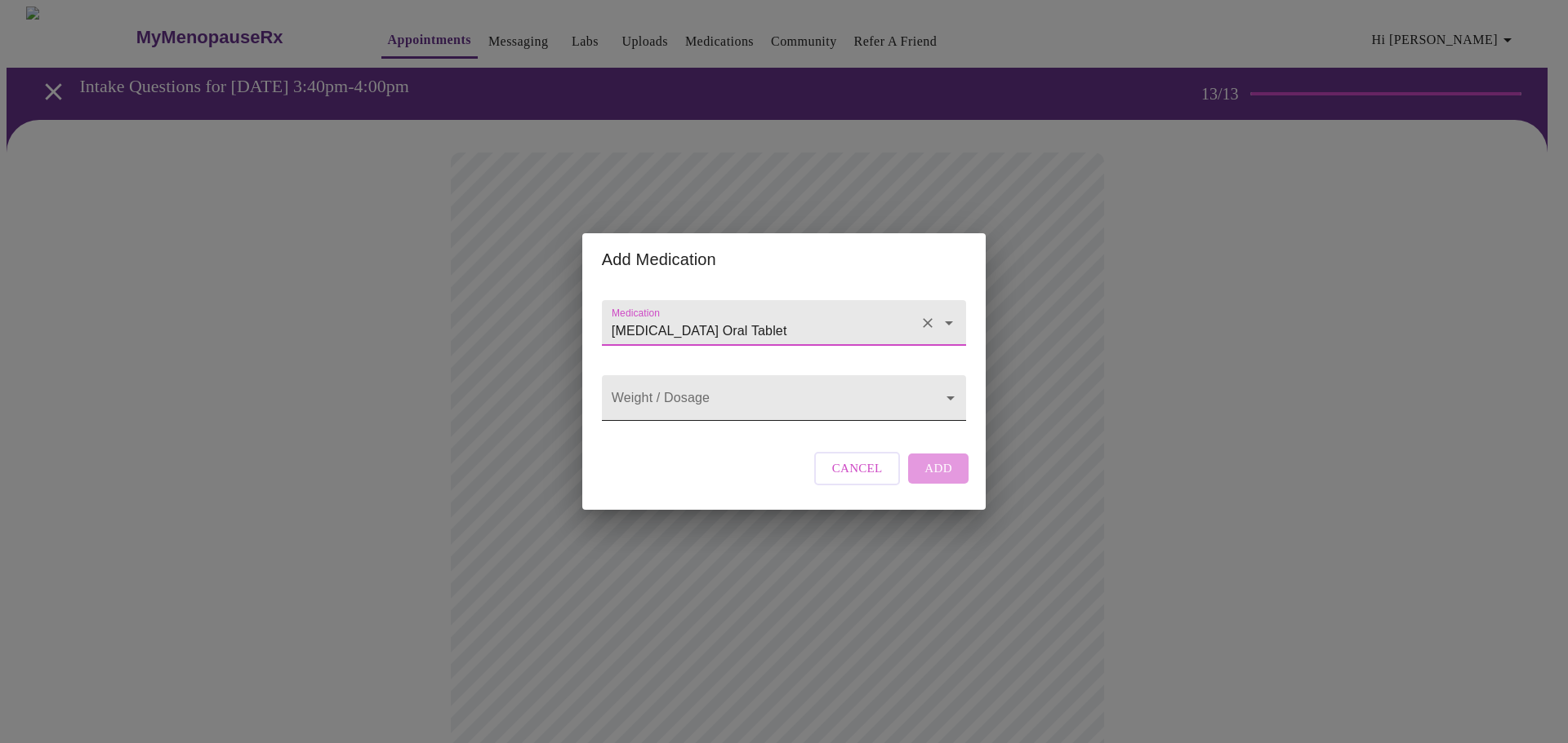
type input "Spironolactone Oral Tablet"
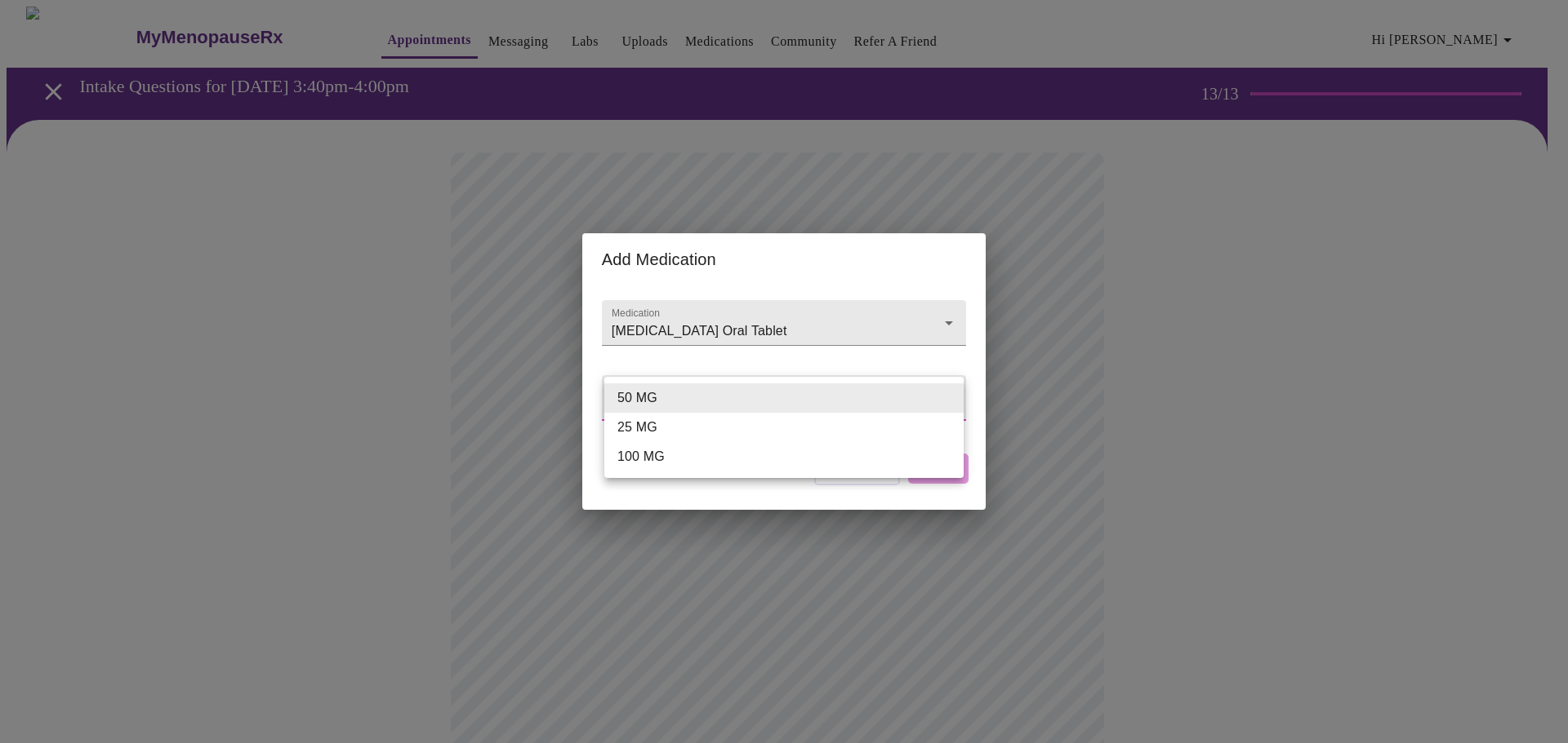
click at [824, 419] on body "MyMenopauseRx Appointments Messaging Labs Uploads Medications Community Refer a…" at bounding box center [783, 728] width 1555 height 1445
click at [822, 400] on li "50 MG" at bounding box center [783, 398] width 359 height 29
type input "50 MG"
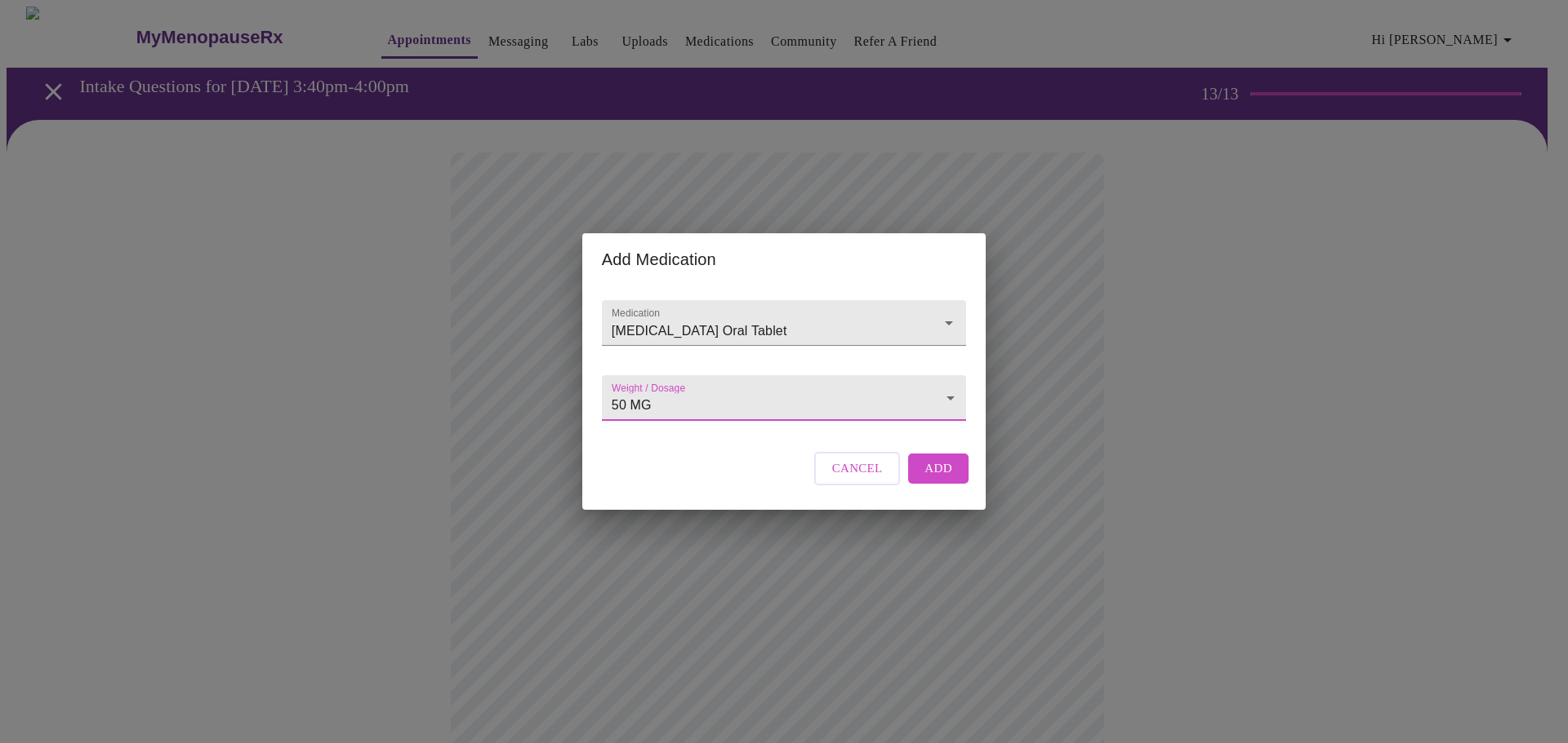
click at [946, 479] on span "Add" at bounding box center [938, 469] width 27 height 21
click at [863, 316] on input "Medication" at bounding box center [760, 331] width 305 height 30
click at [888, 354] on li "Opill Oral Tablet" at bounding box center [783, 354] width 359 height 29
type input "Opill Oral Tablet"
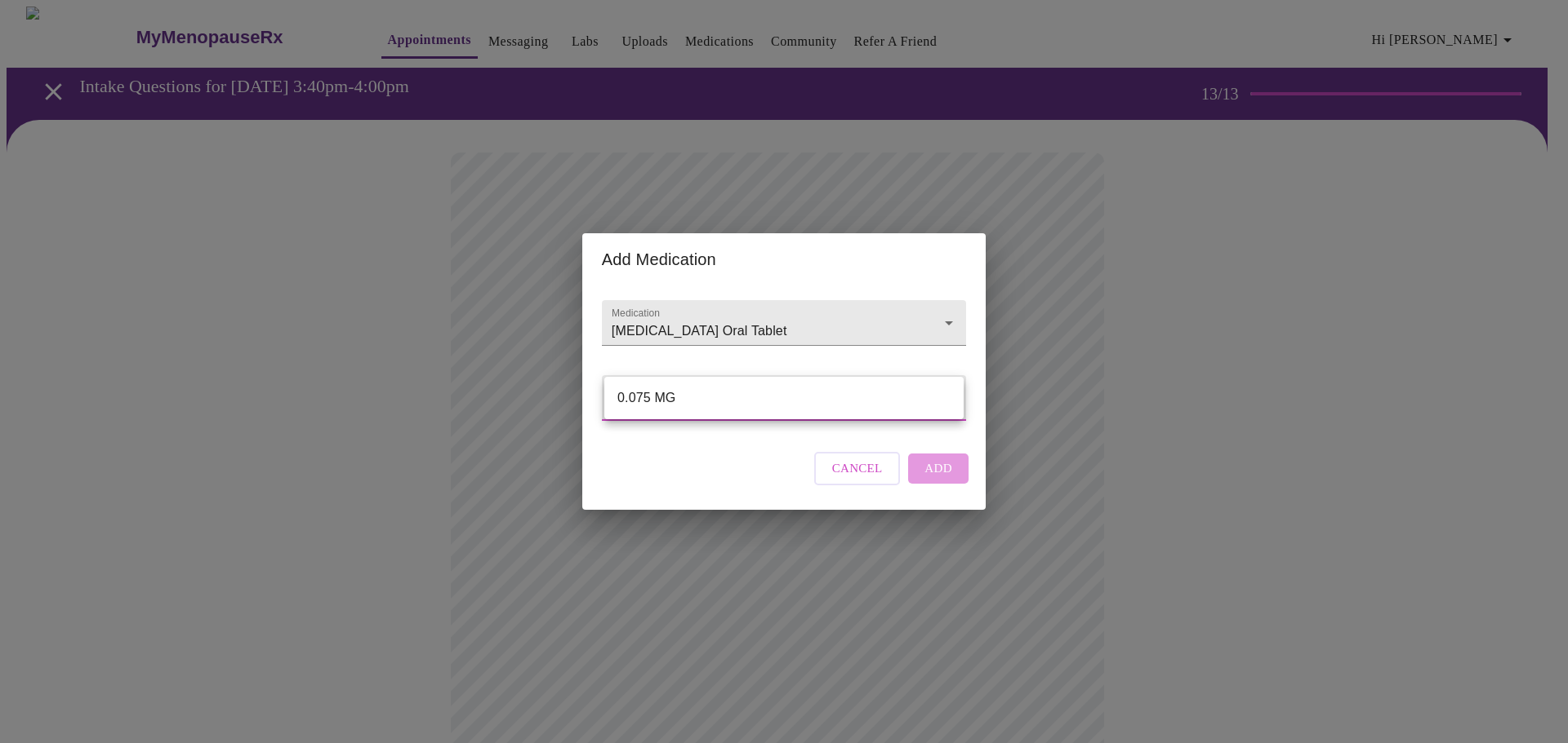
click at [902, 405] on li "0.075 MG" at bounding box center [783, 398] width 359 height 29
type input "0.075 MG"
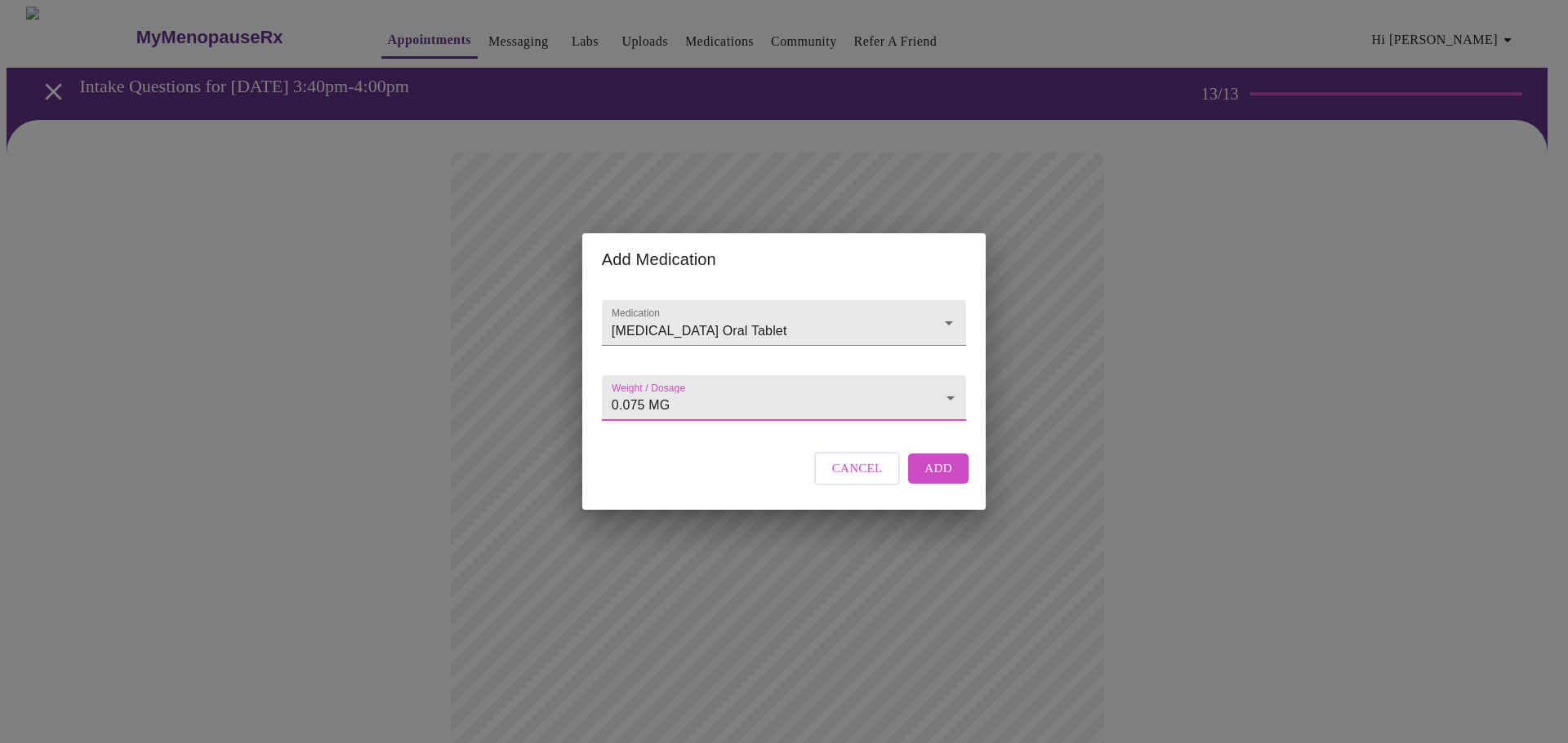
click at [952, 480] on button "Add" at bounding box center [938, 468] width 60 height 29
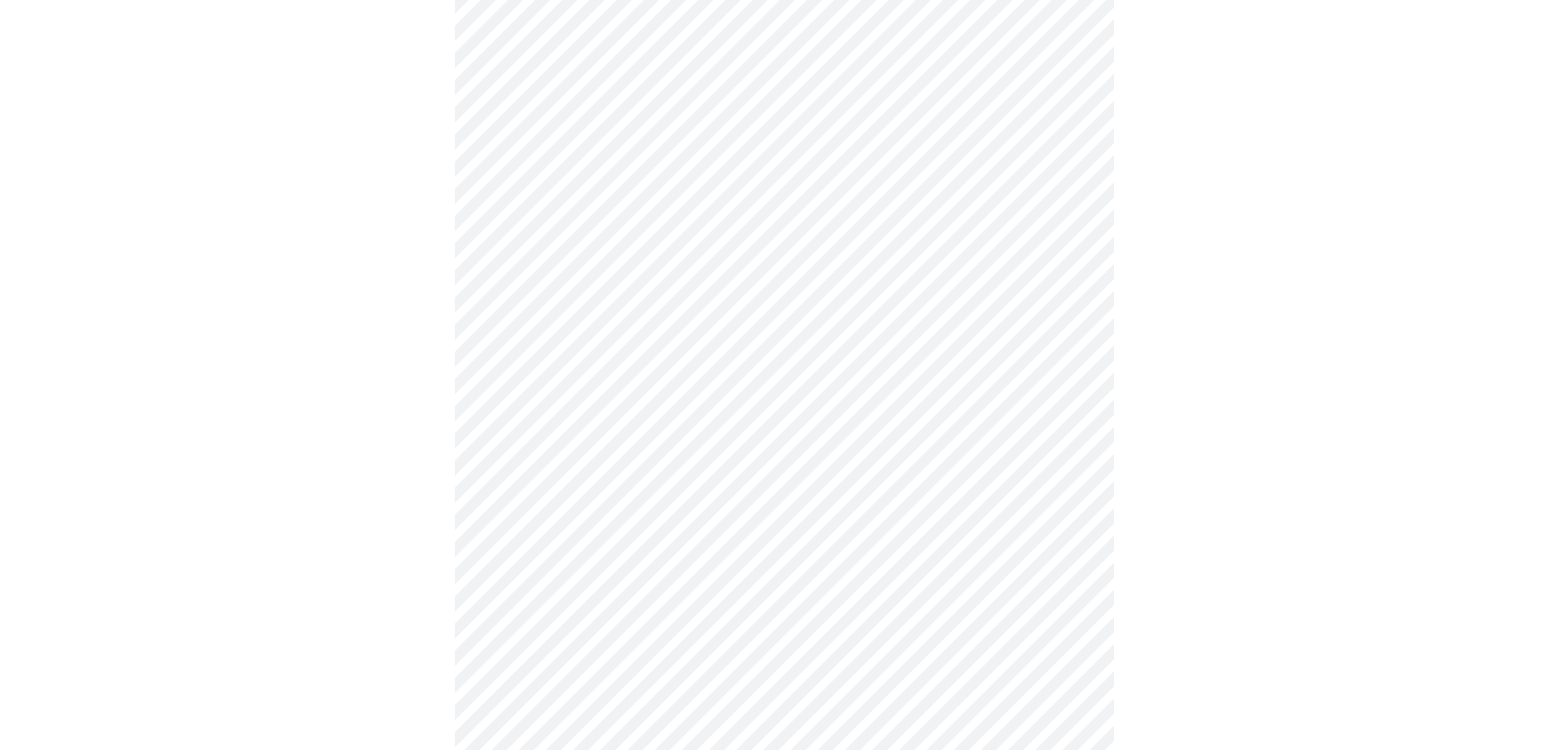
scroll to position [253, 0]
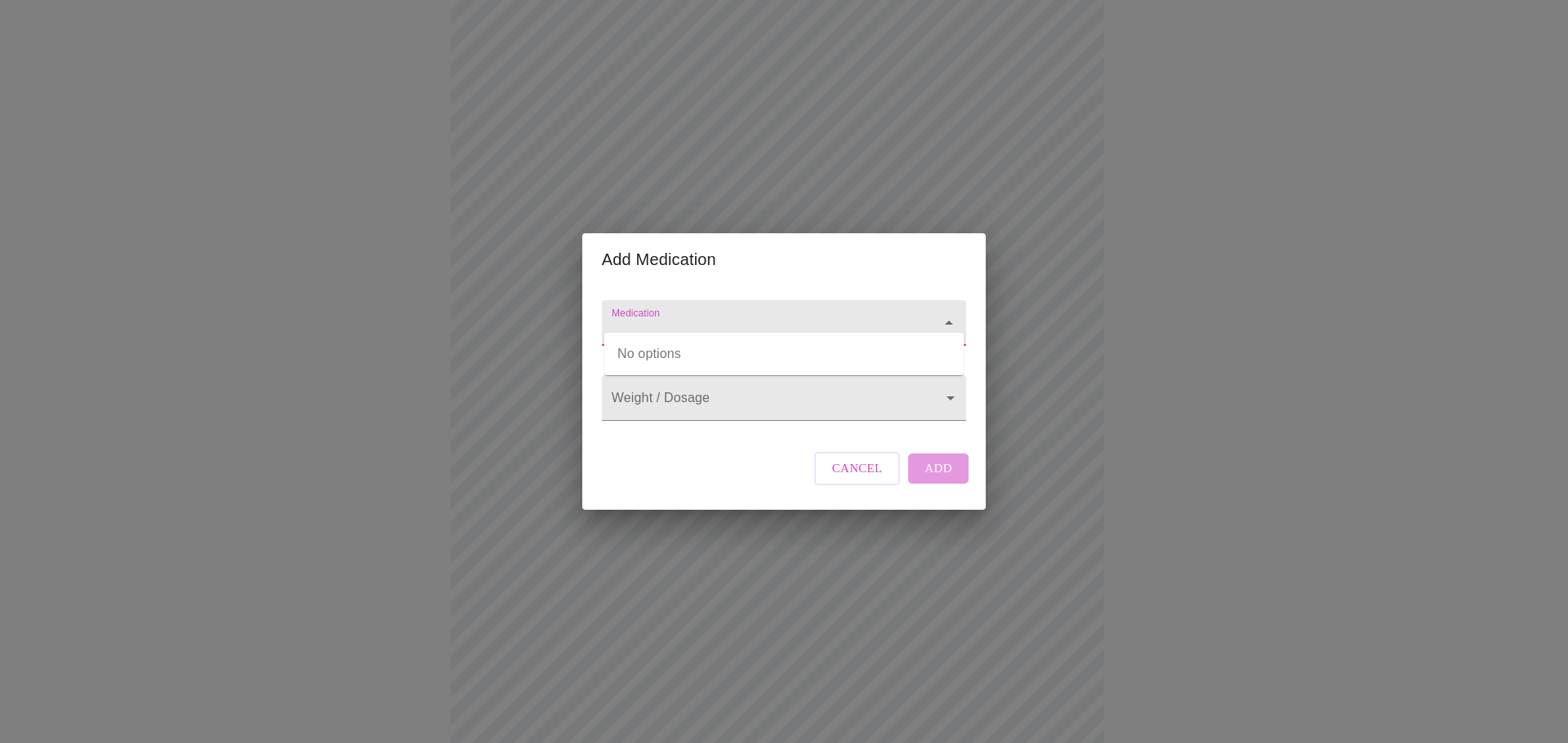
click at [660, 316] on input "Medication" at bounding box center [760, 331] width 305 height 30
click at [640, 317] on input "myoinositol" at bounding box center [760, 331] width 305 height 30
click at [808, 316] on input "myo inositol" at bounding box center [760, 331] width 305 height 30
drag, startPoint x: 916, startPoint y: 304, endPoint x: 737, endPoint y: 329, distance: 180.7
click at [714, 327] on div "myo inositol" at bounding box center [784, 323] width 364 height 46
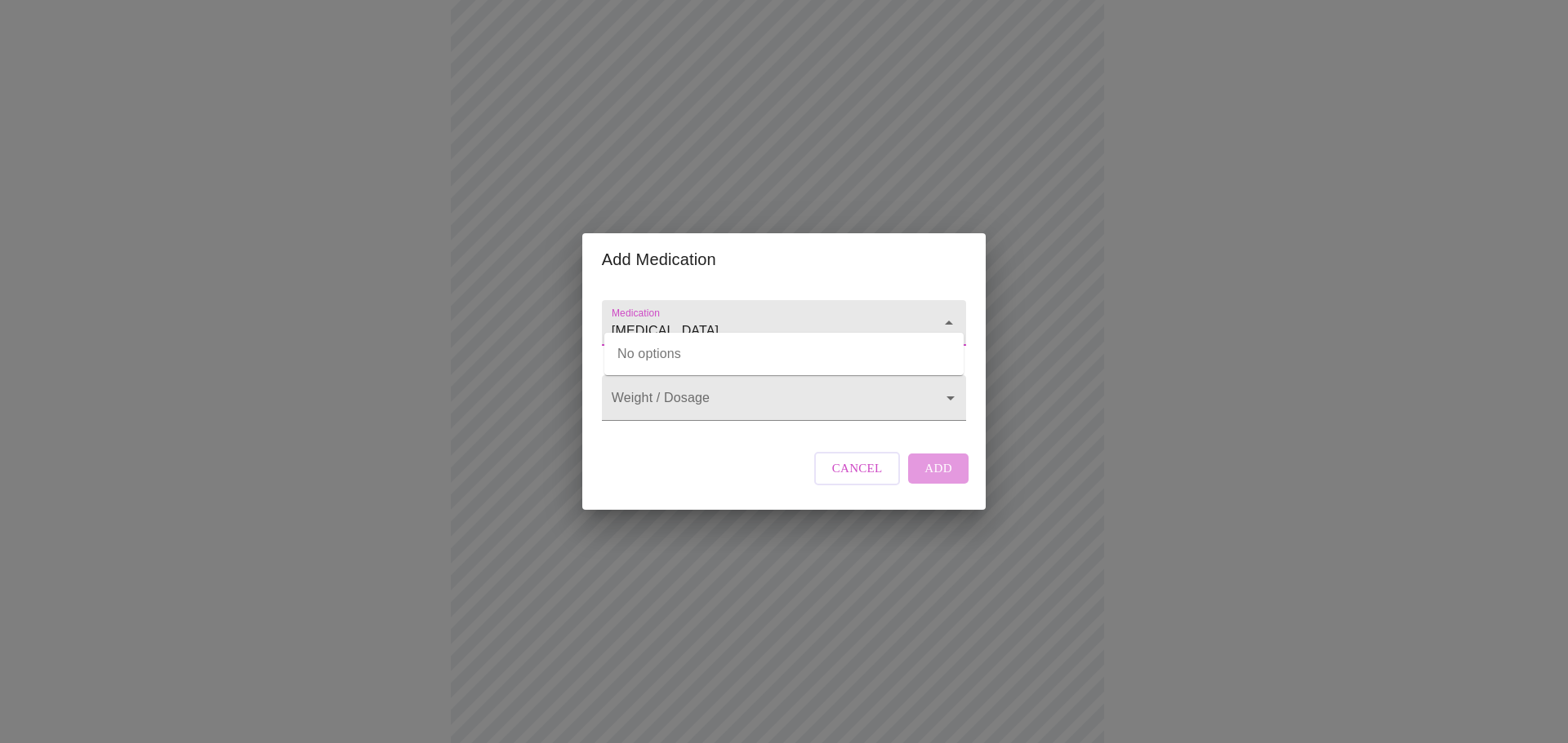
type input "myo inositol"
click at [839, 479] on span "Cancel" at bounding box center [856, 469] width 50 height 21
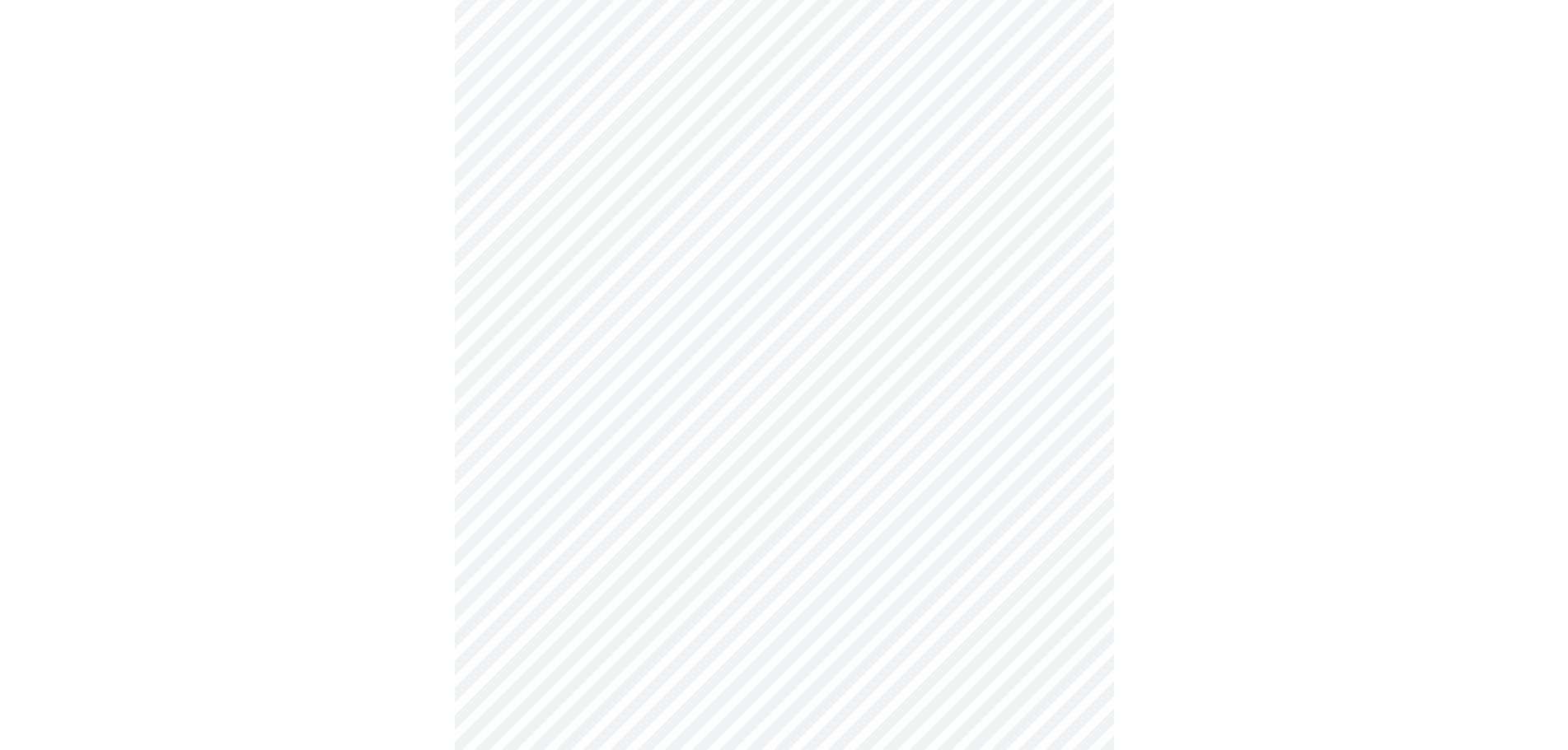
scroll to position [500, 0]
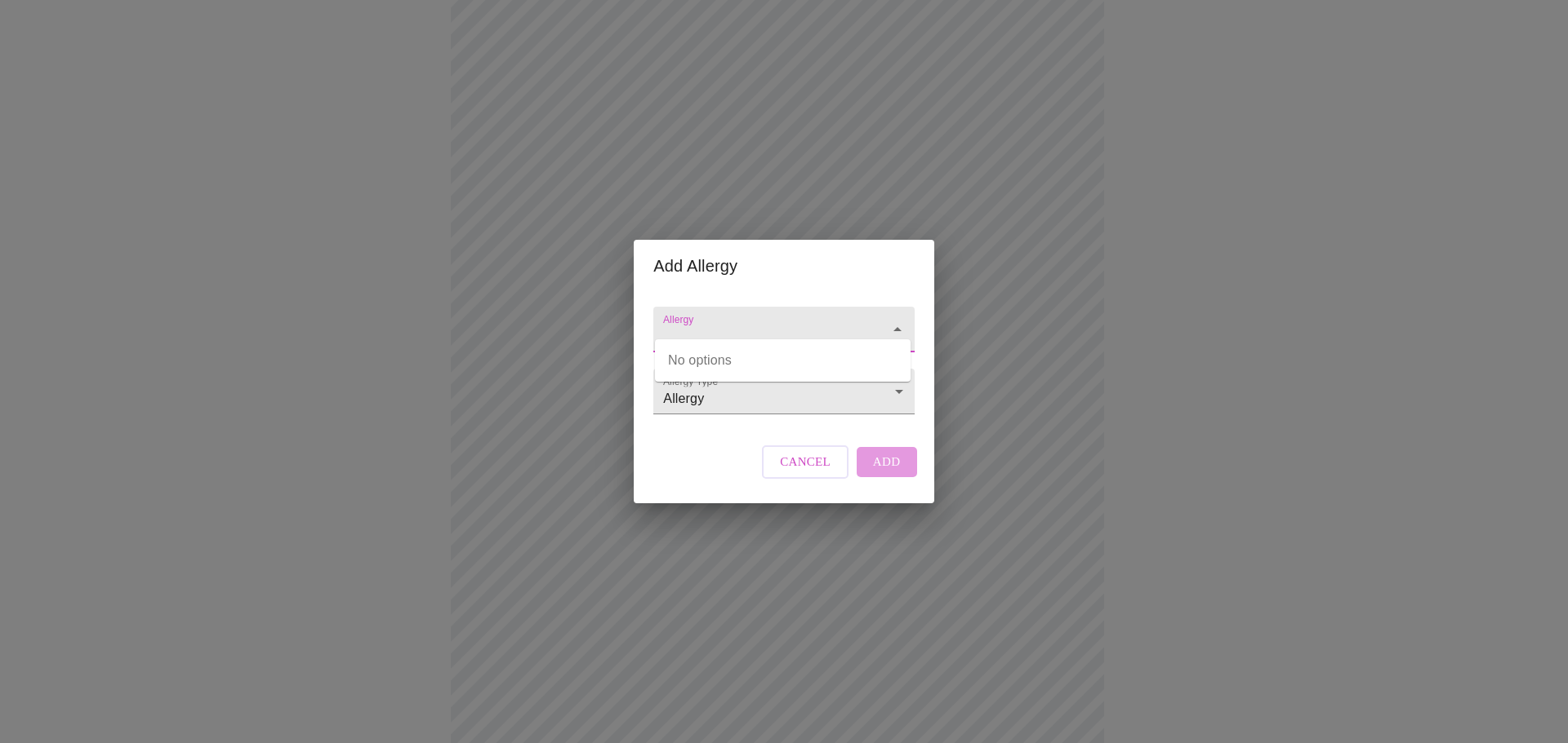
click at [805, 324] on input "Allergy" at bounding box center [759, 337] width 200 height 30
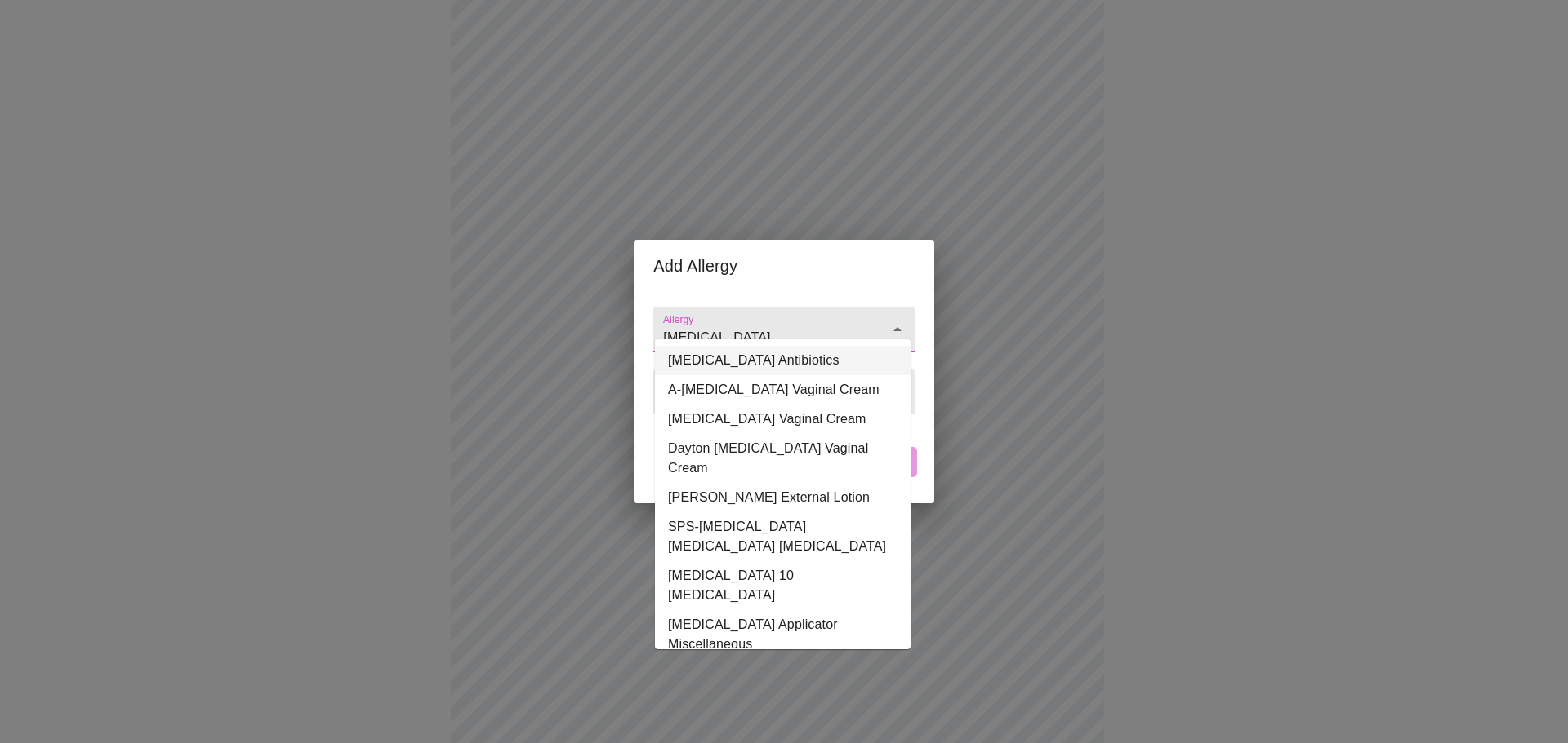
click at [794, 363] on li "Sulfa Antibiotics" at bounding box center [782, 360] width 255 height 29
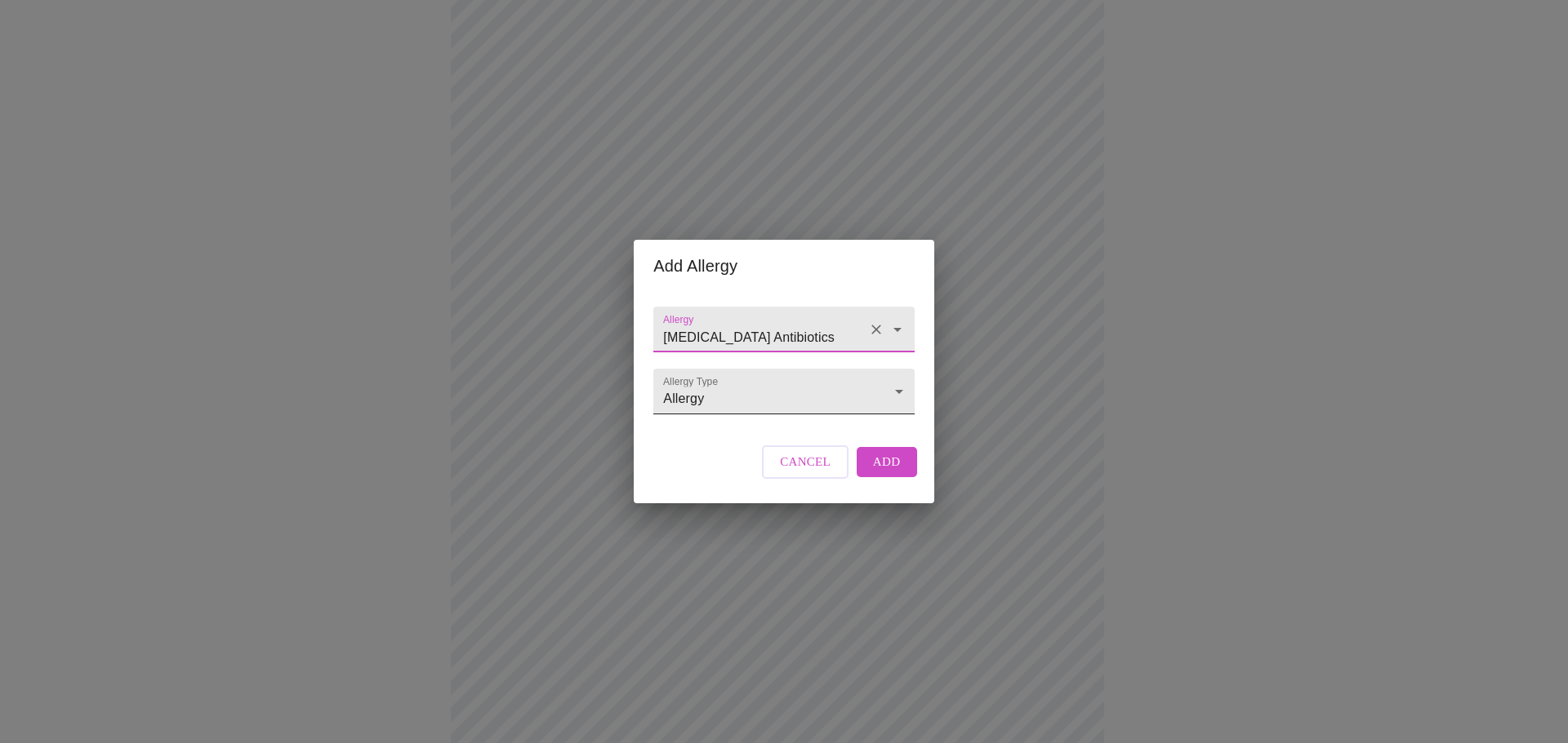
type input "Sulfa Antibiotics"
click at [794, 390] on body "MyMenopauseRx Appointments Messaging Labs Uploads Medications Community Refer a…" at bounding box center [783, 294] width 1555 height 1565
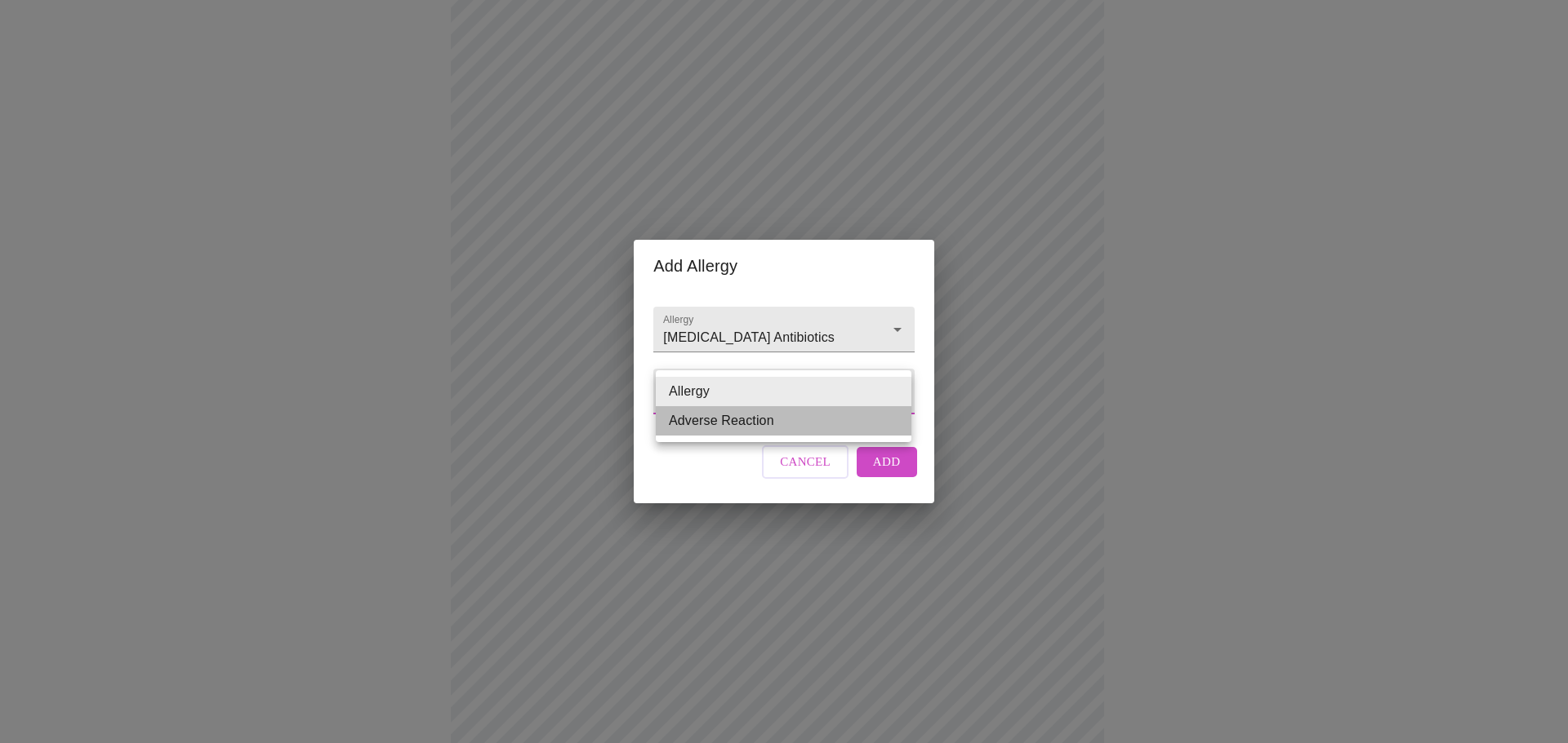
click at [809, 423] on li "Adverse Reaction" at bounding box center [783, 421] width 255 height 29
type input "Adverse Reaction"
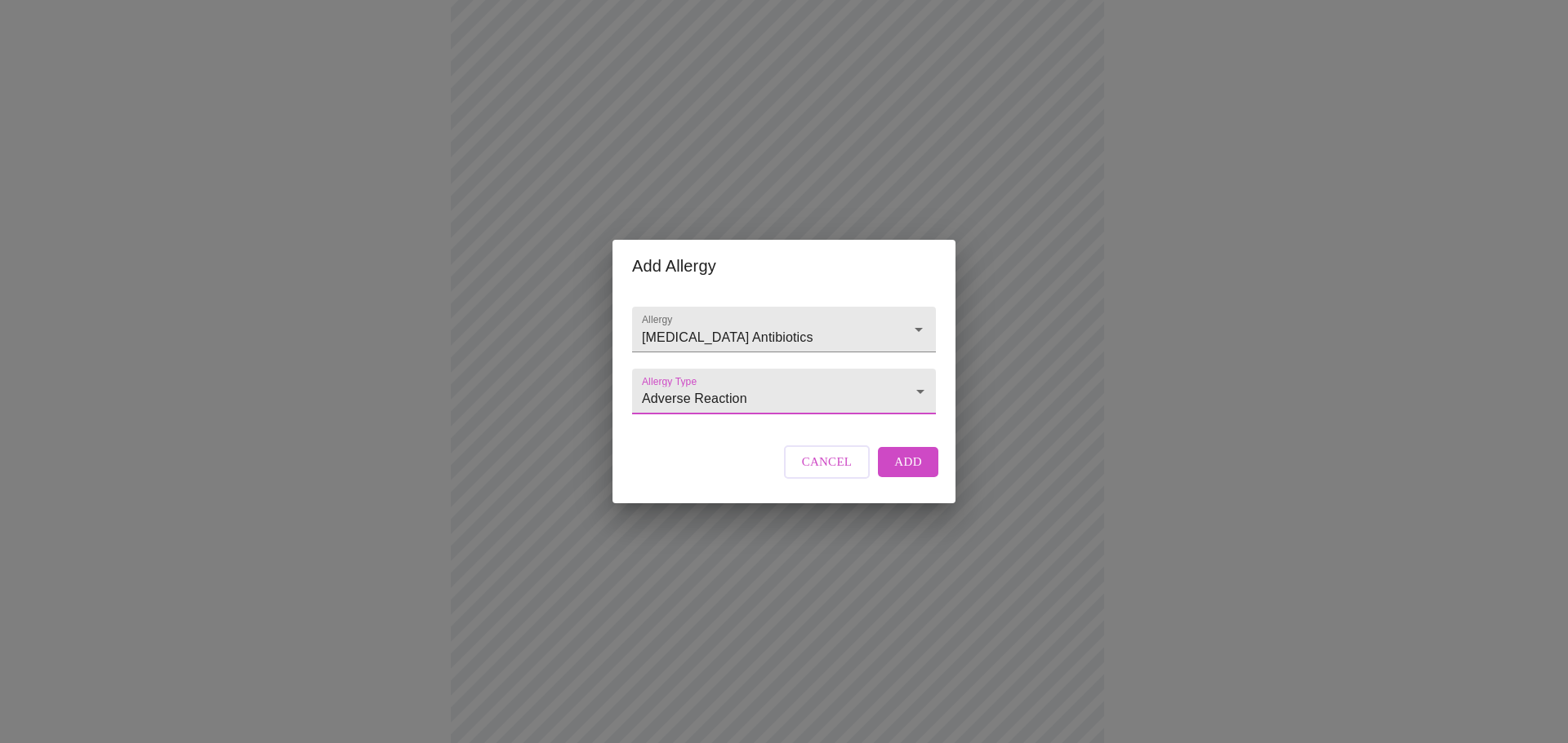
click at [927, 477] on button "Add" at bounding box center [908, 462] width 60 height 29
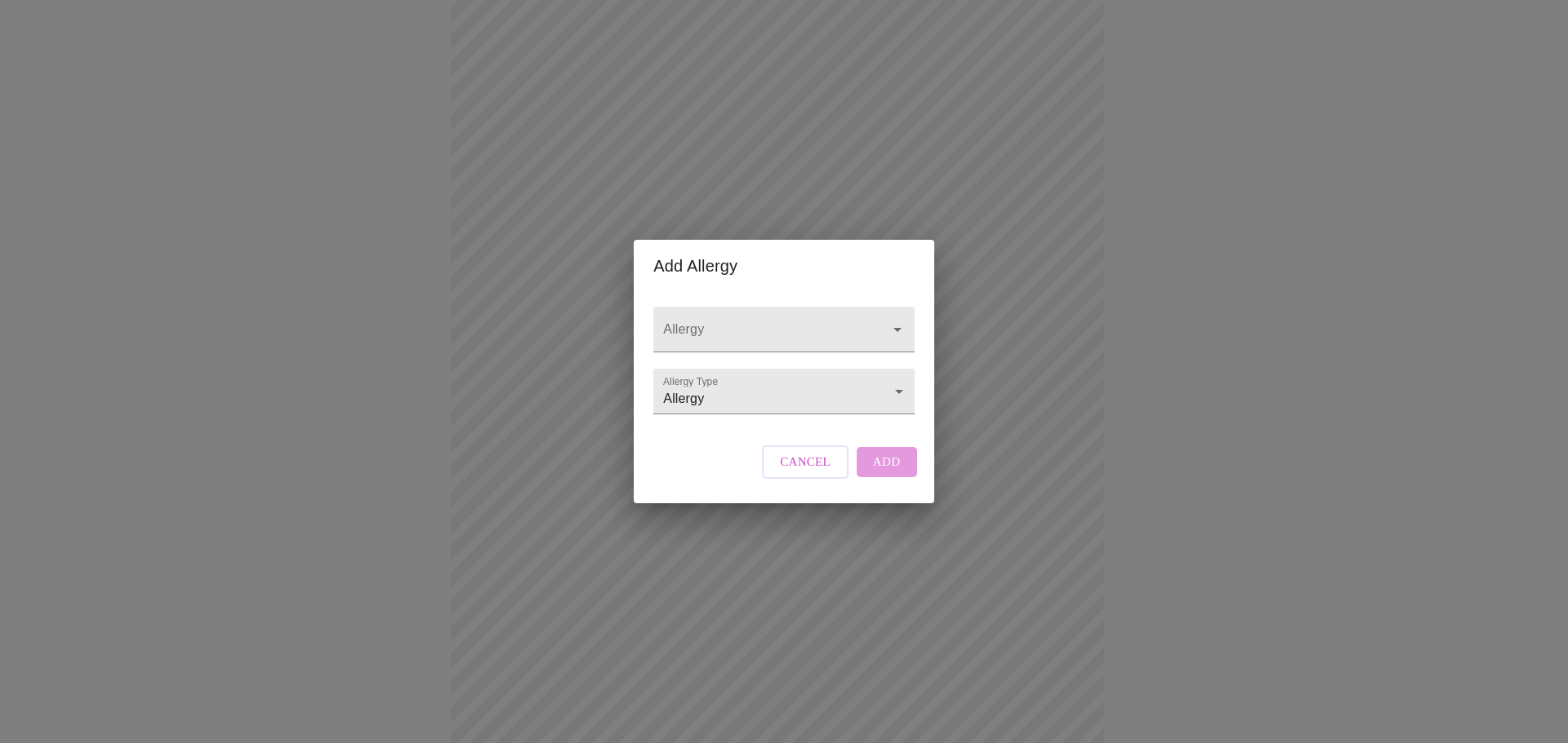
click at [791, 472] on span "Cancel" at bounding box center [804, 462] width 50 height 21
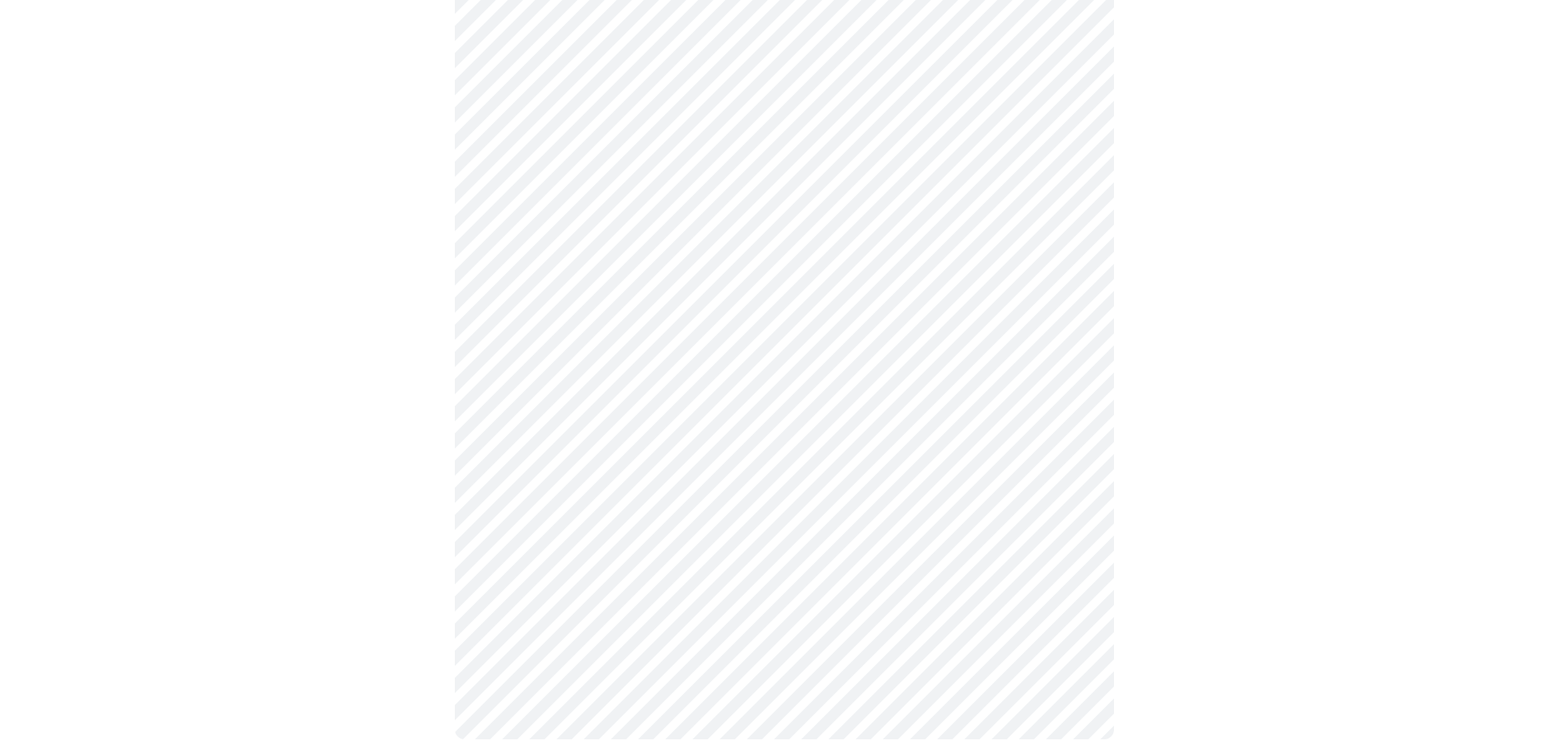
scroll to position [796, 0]
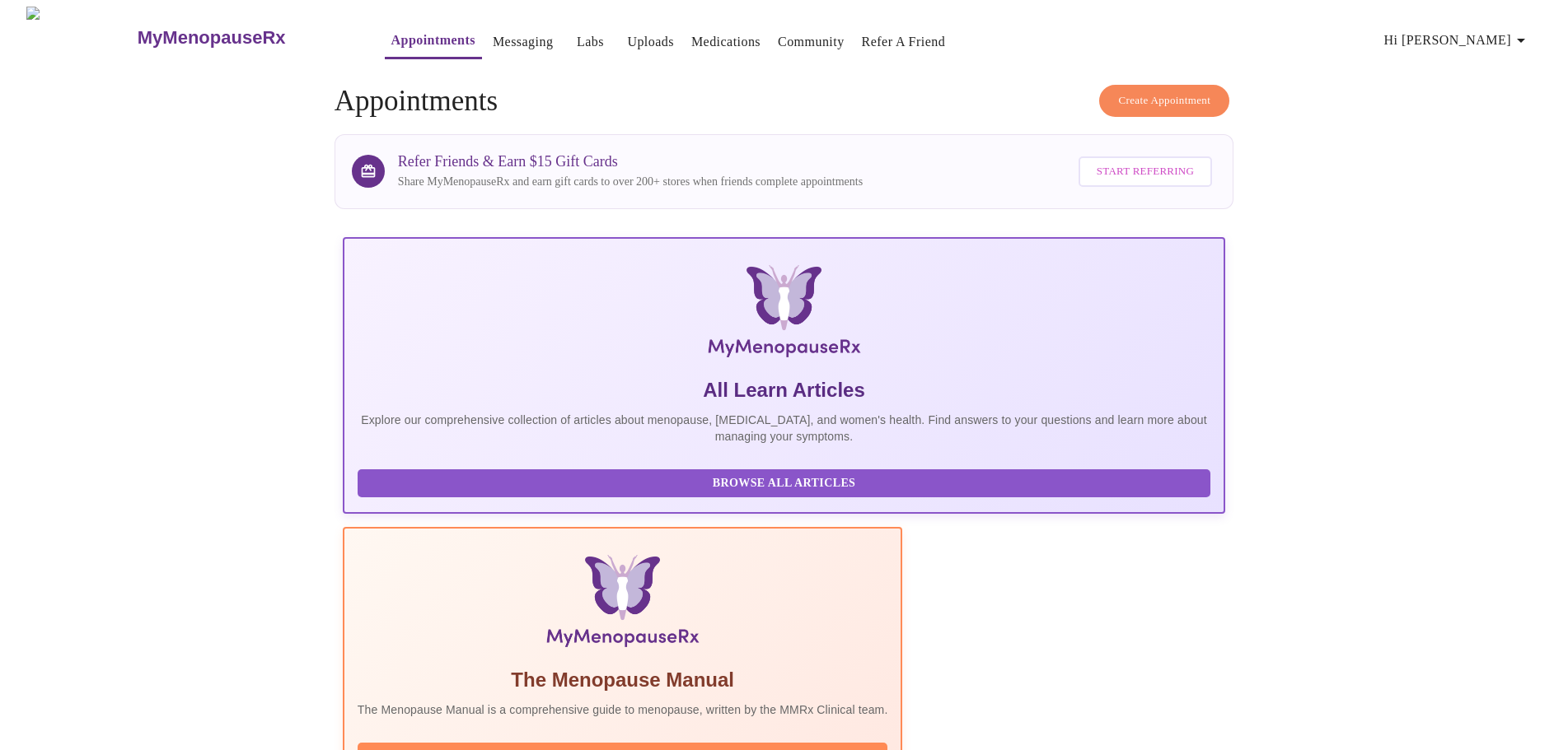
drag, startPoint x: 1145, startPoint y: 454, endPoint x: 1020, endPoint y: 458, distance: 125.1
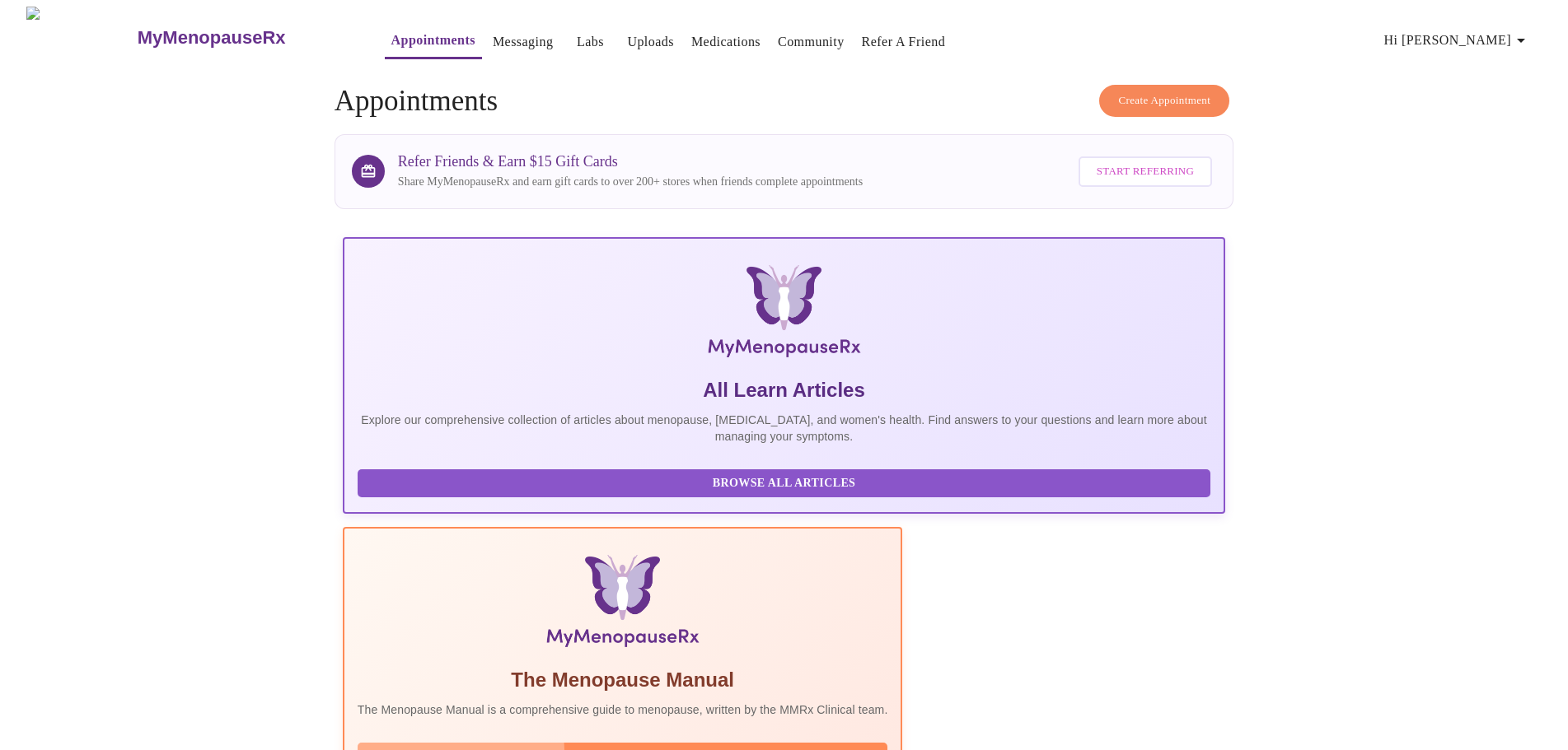
click at [705, 747] on span "Read Manual" at bounding box center [623, 757] width 498 height 20
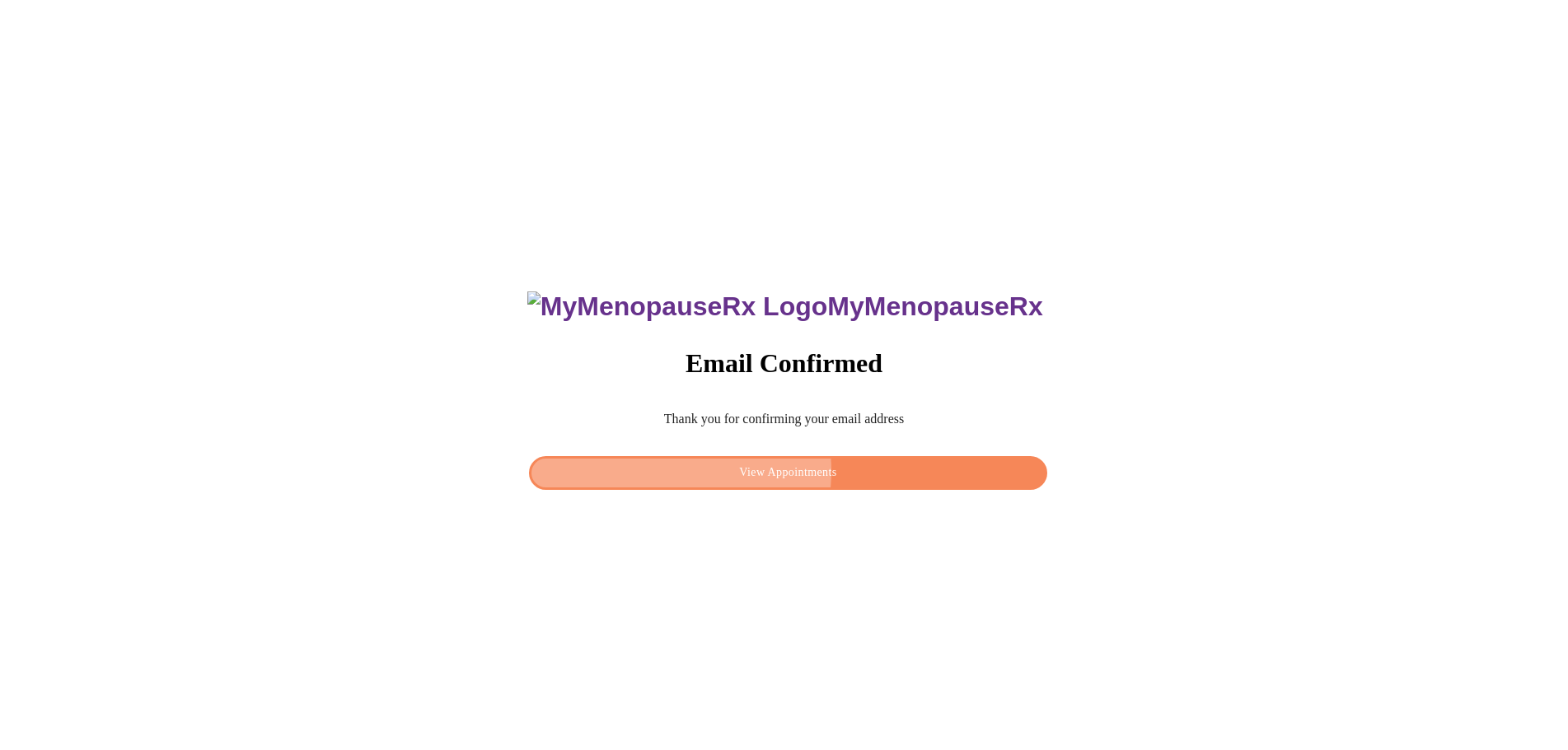
click at [757, 466] on span "View Appointments" at bounding box center [788, 473] width 479 height 20
